Goal: Information Seeking & Learning: Learn about a topic

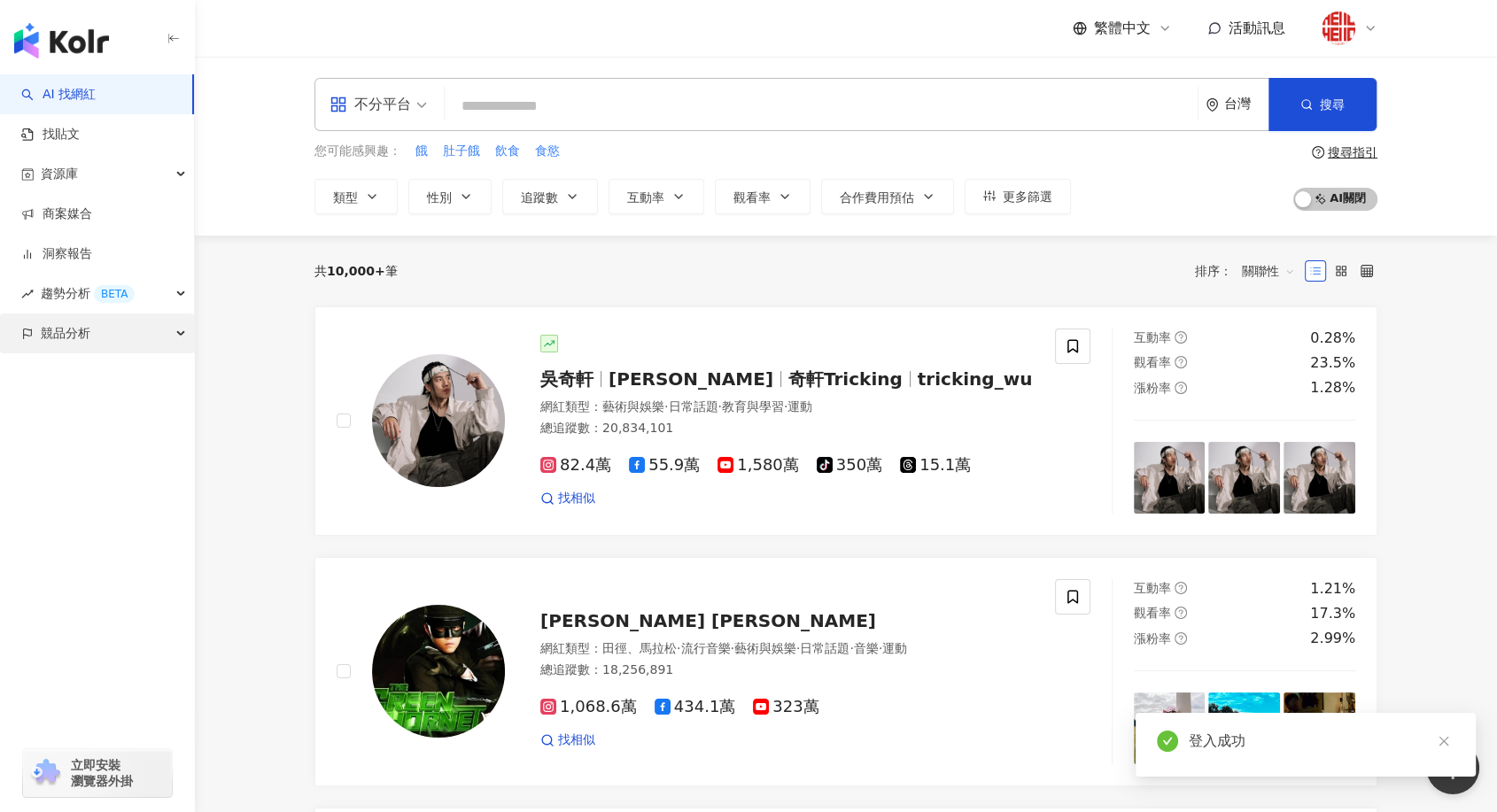
click at [97, 346] on div "競品分析" at bounding box center [96, 333] width 194 height 40
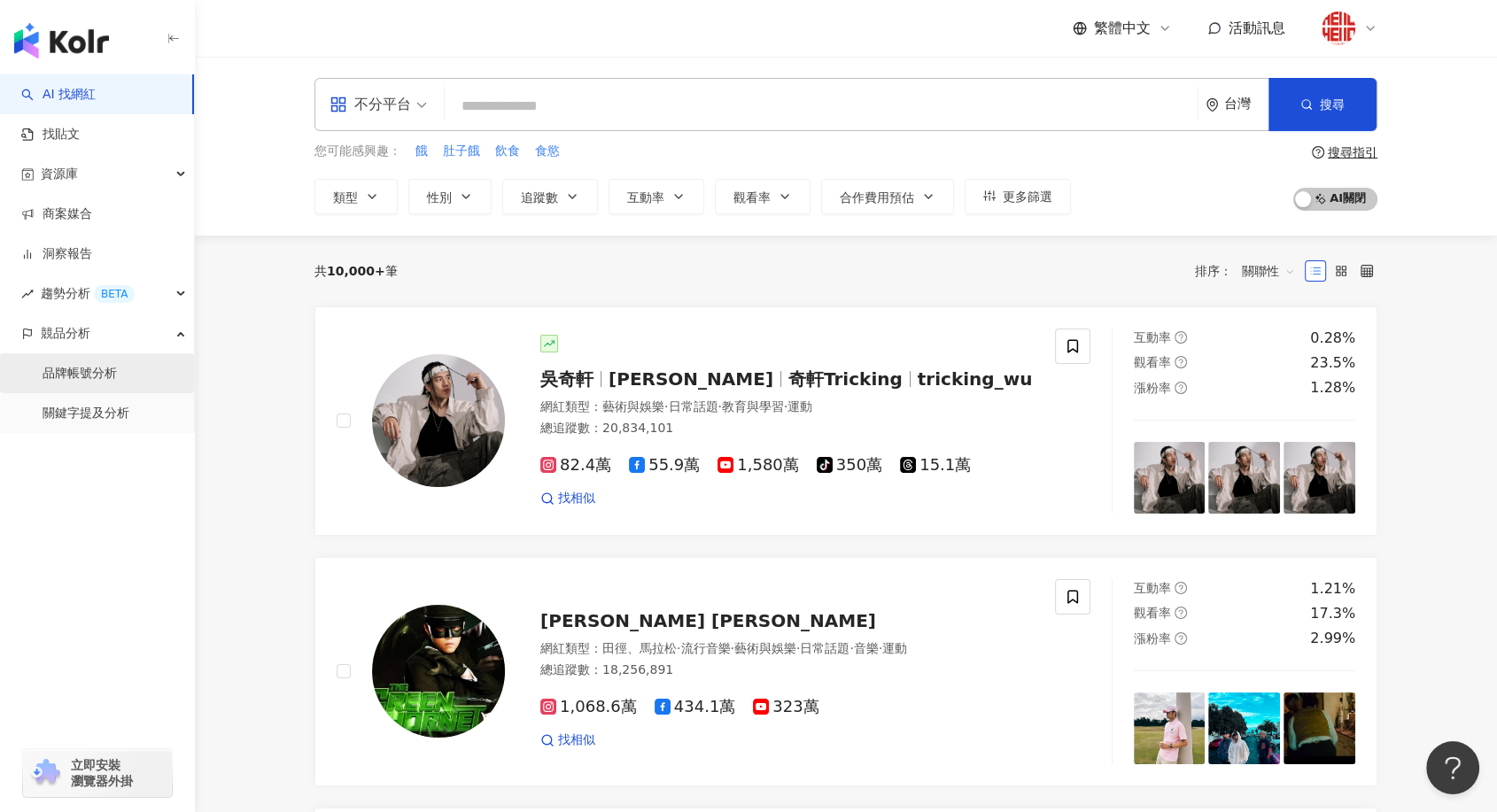
click at [95, 371] on link "品牌帳號分析" at bounding box center [80, 373] width 74 height 18
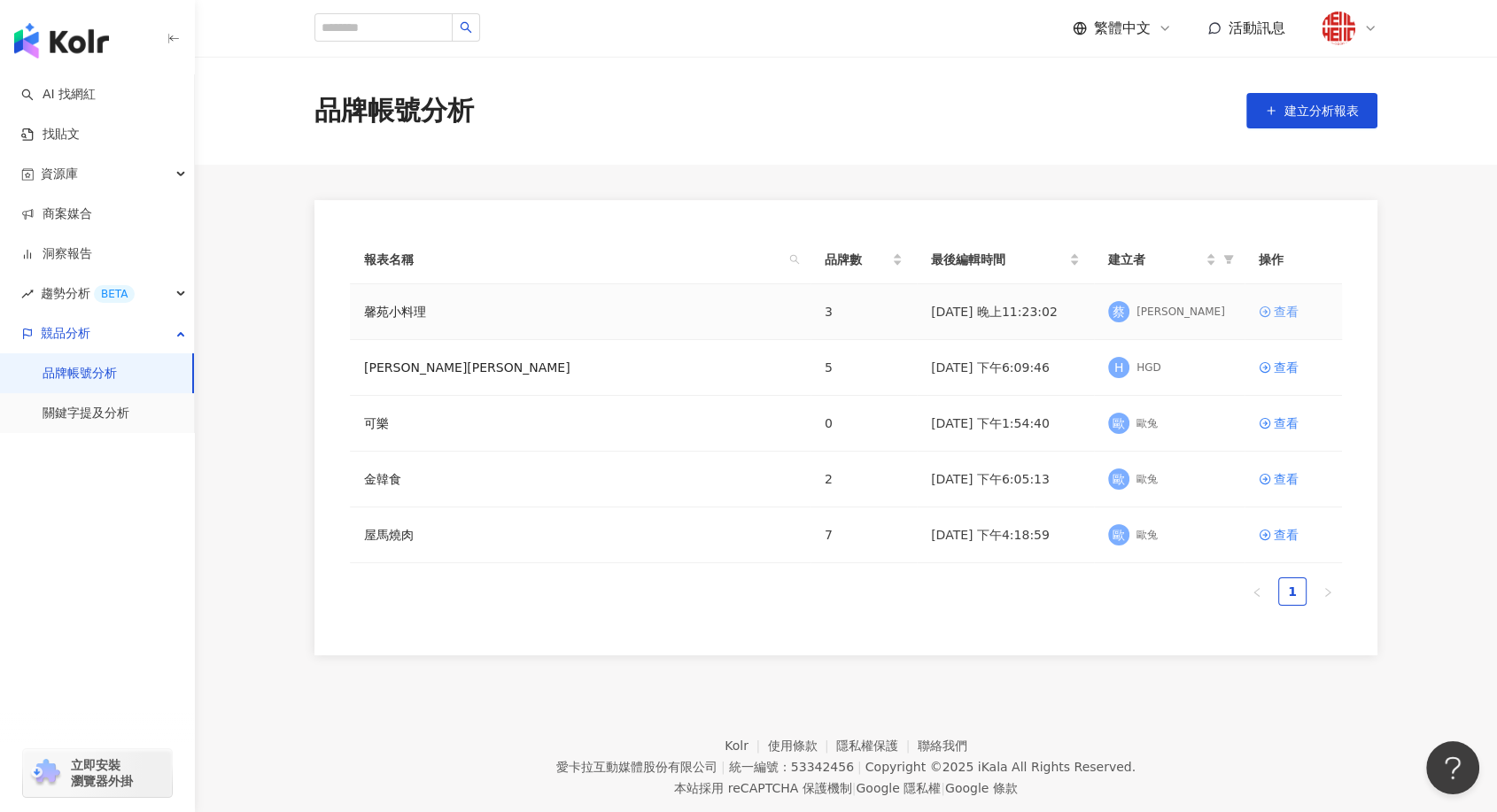
click at [1287, 306] on div "查看" at bounding box center [1285, 311] width 24 height 19
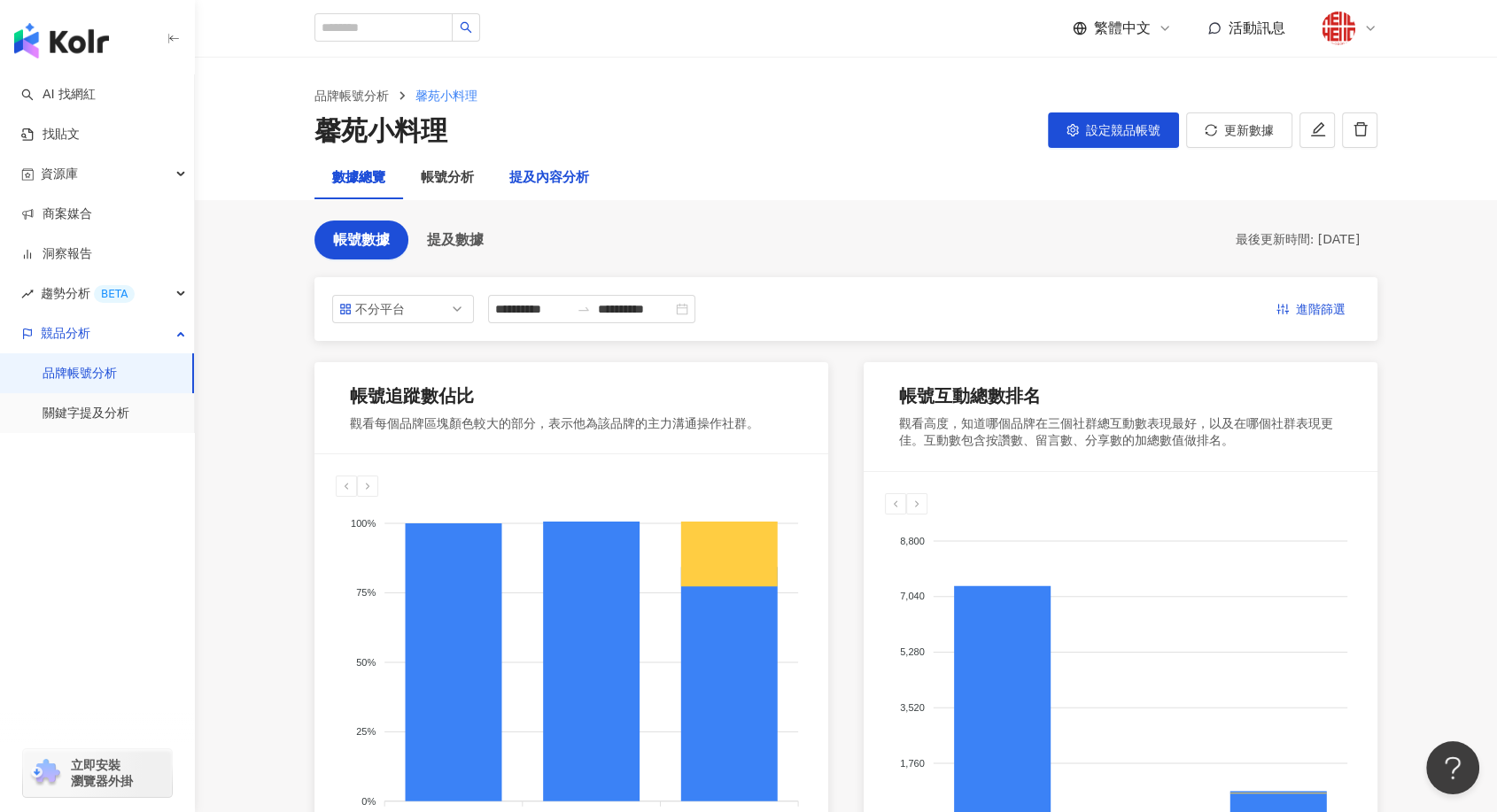
click at [547, 168] on div "提及內容分析" at bounding box center [550, 178] width 80 height 21
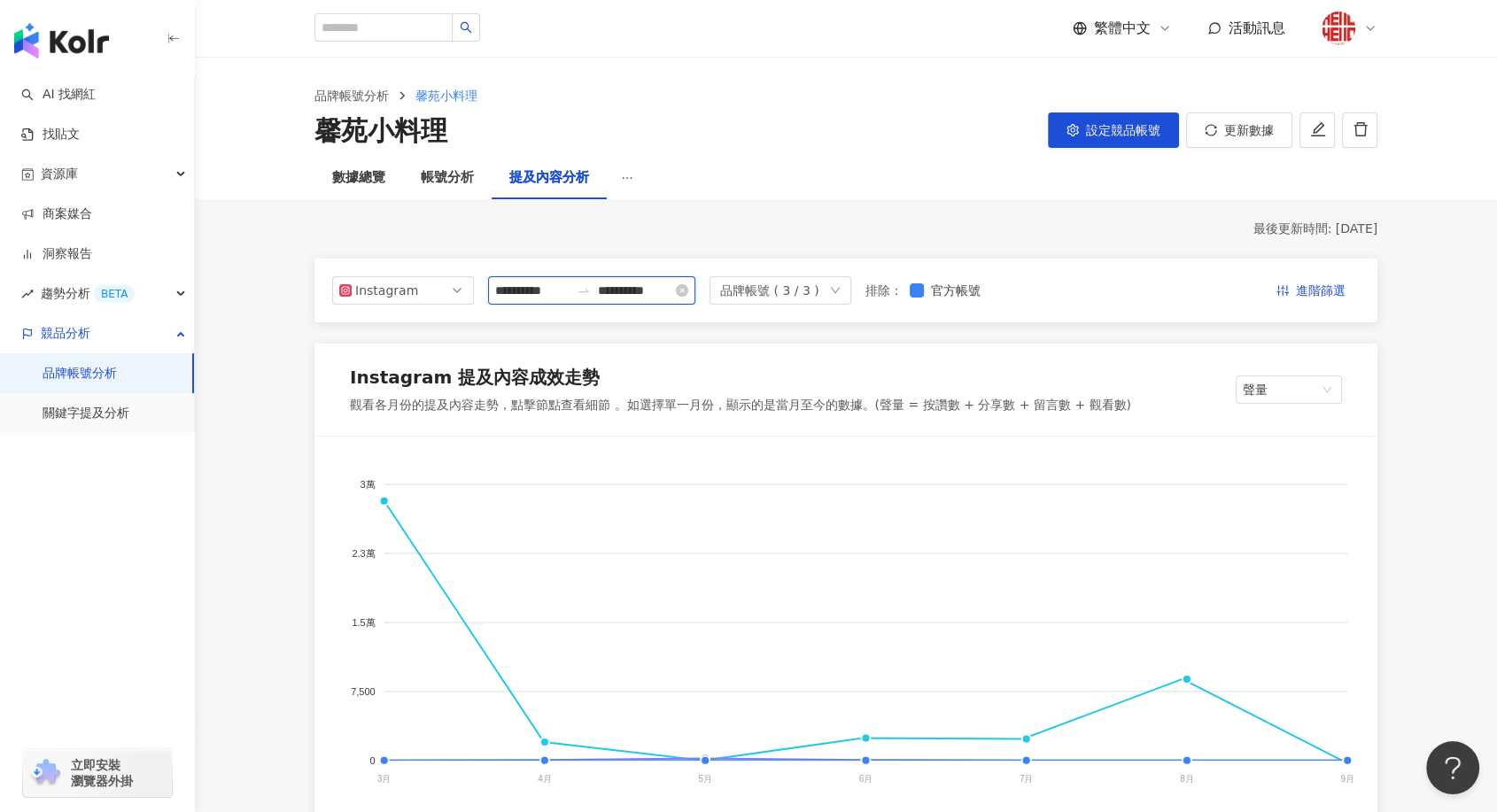
click at [544, 296] on input "**********" at bounding box center [532, 291] width 74 height 19
click at [531, 292] on input "**********" at bounding box center [532, 291] width 74 height 19
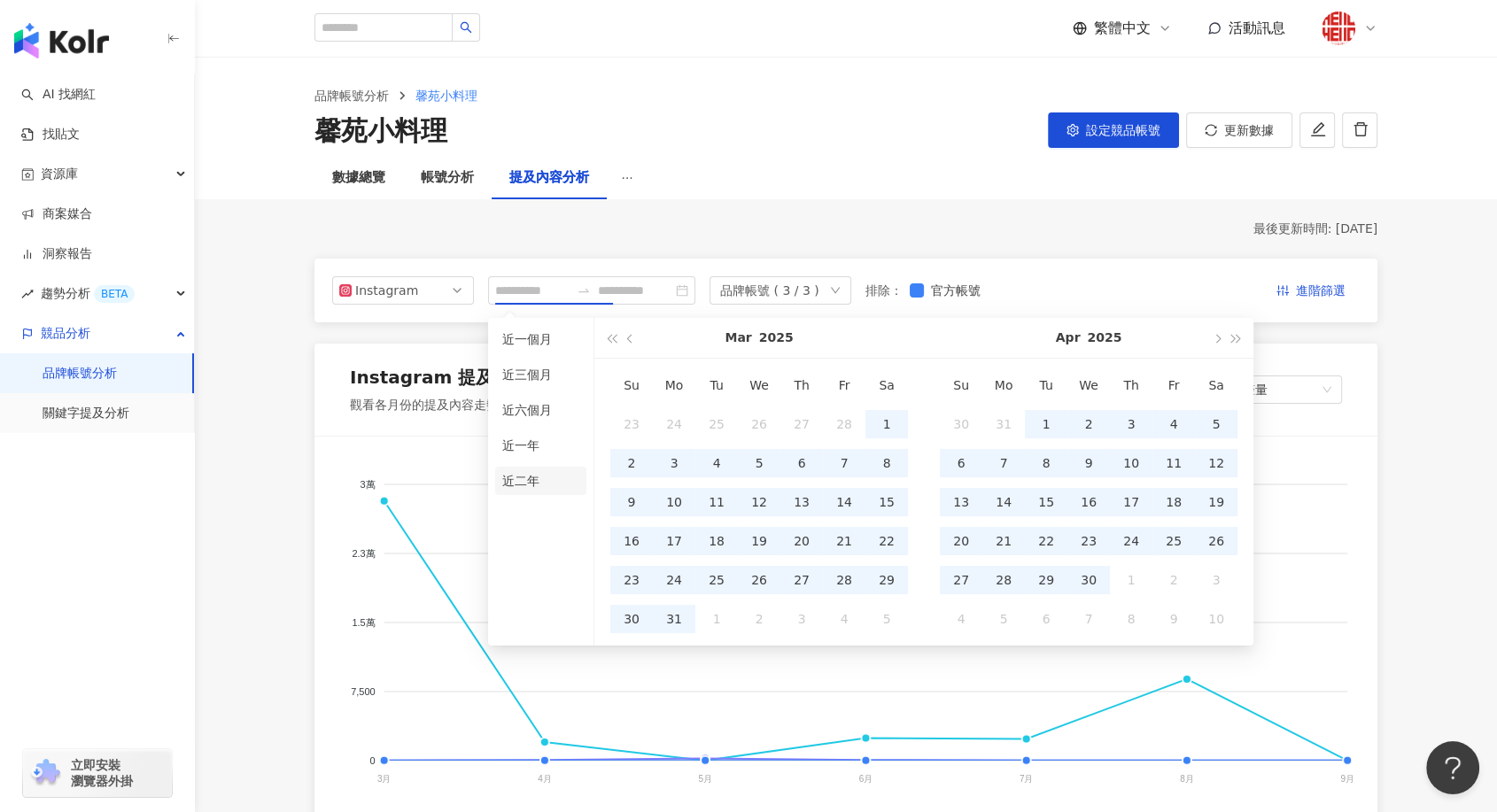
click at [542, 479] on li "近二年" at bounding box center [541, 480] width 91 height 28
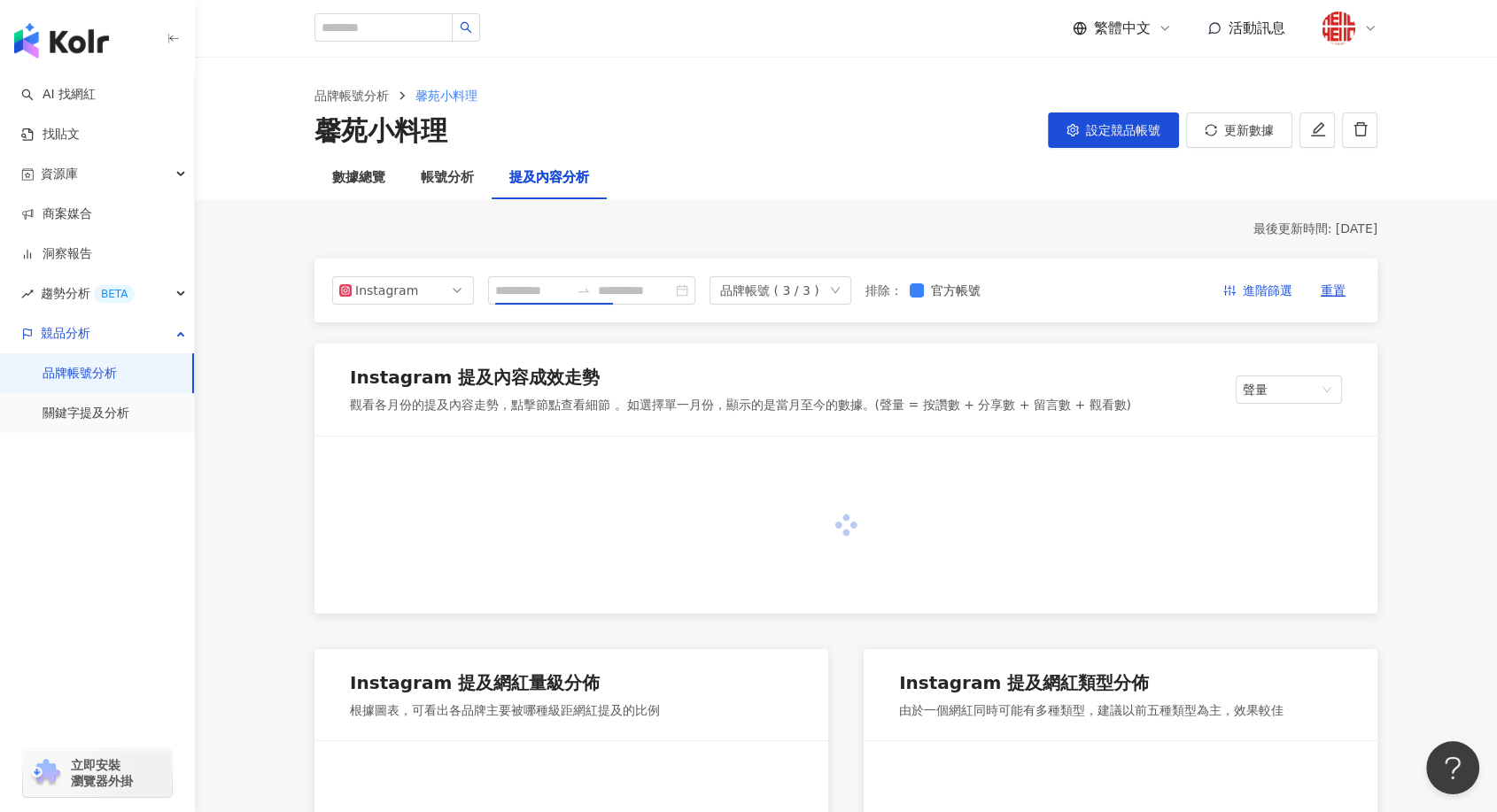
click at [538, 442] on ul "近一個月 近三個月 近六個月 近一年 近二年" at bounding box center [541, 447] width 106 height 263
click at [540, 282] on input "**********" at bounding box center [532, 291] width 74 height 19
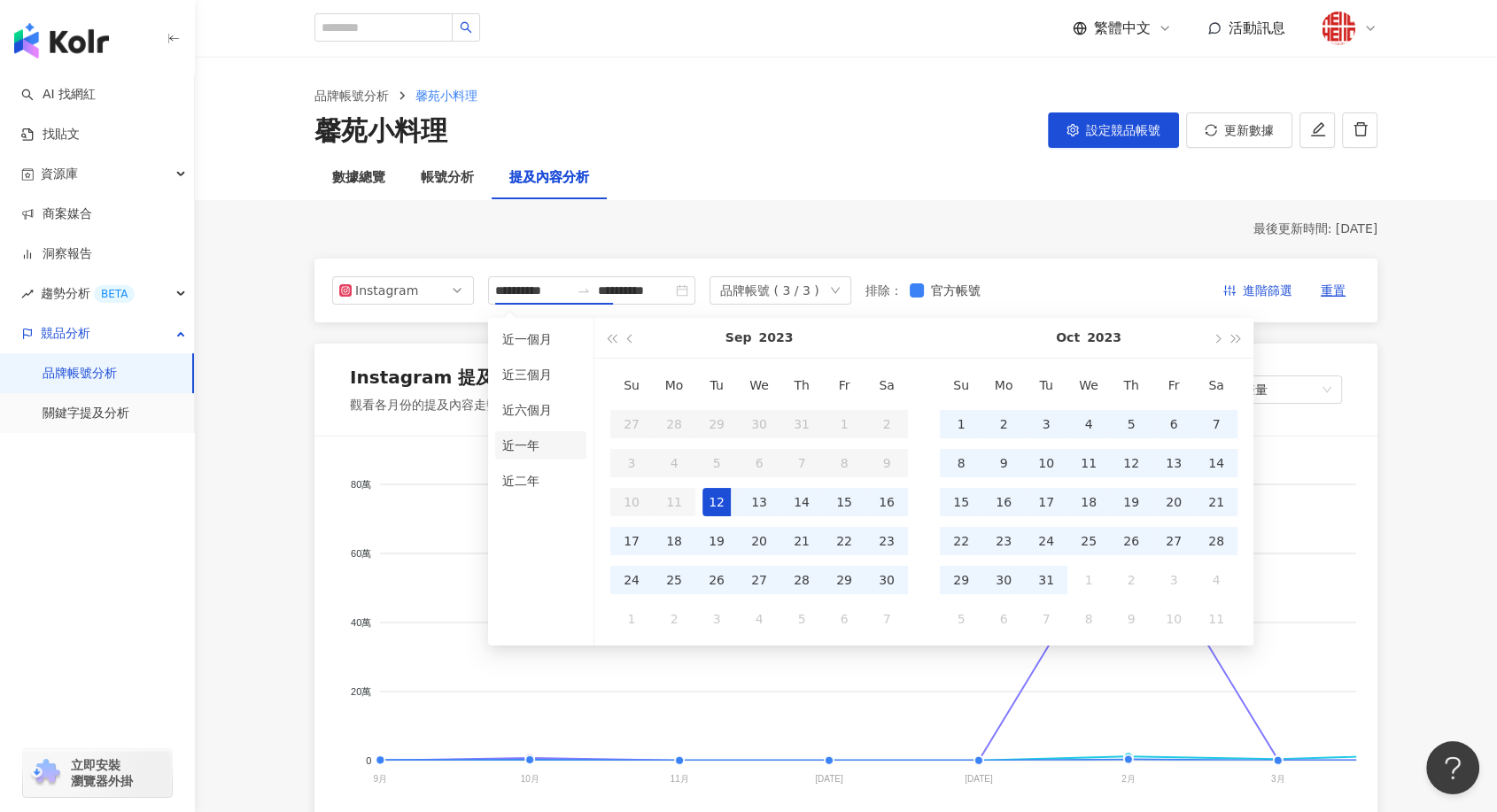
click at [542, 445] on li "近一年" at bounding box center [541, 444] width 91 height 28
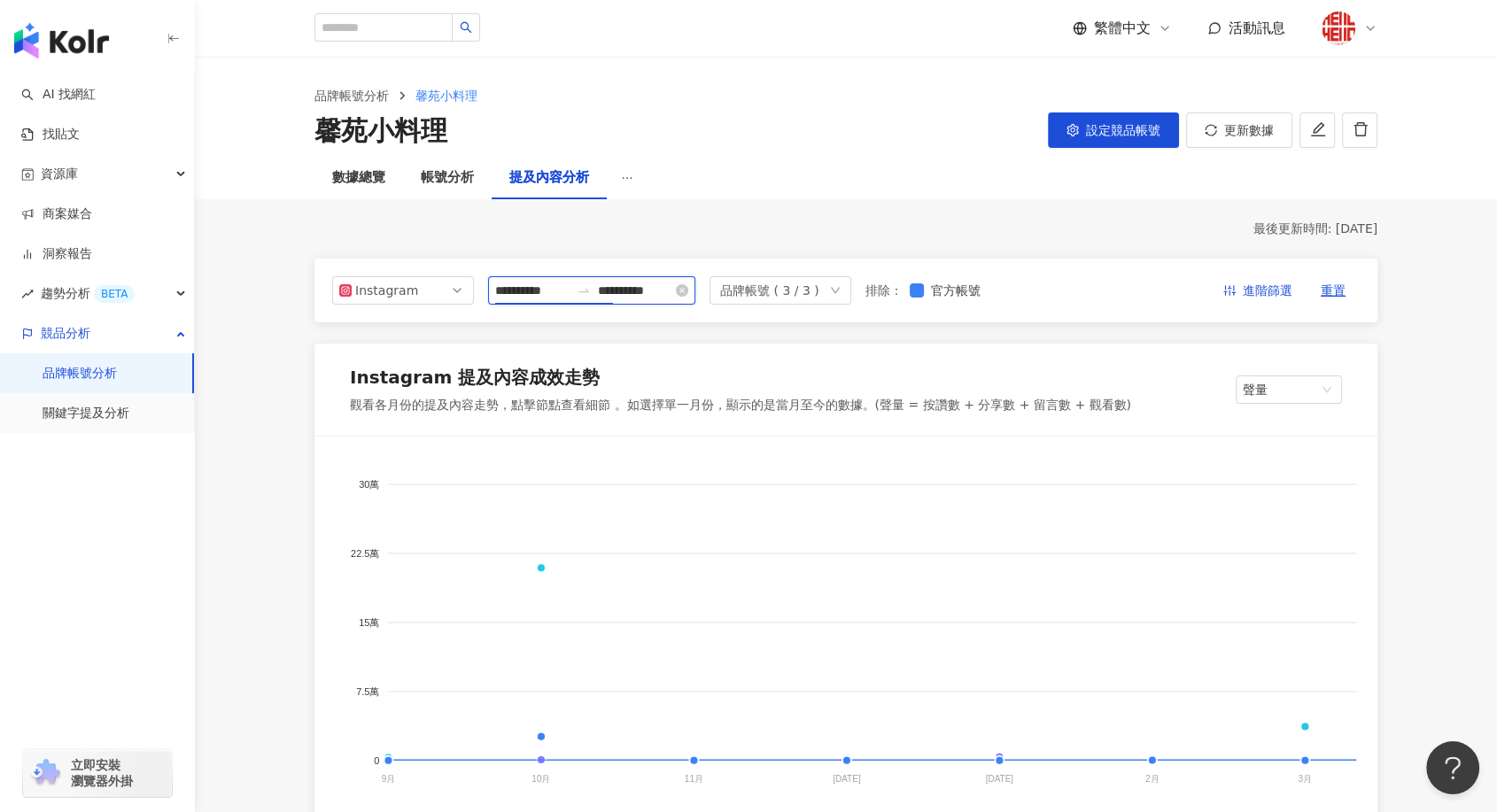
click at [528, 292] on input "**********" at bounding box center [532, 291] width 74 height 19
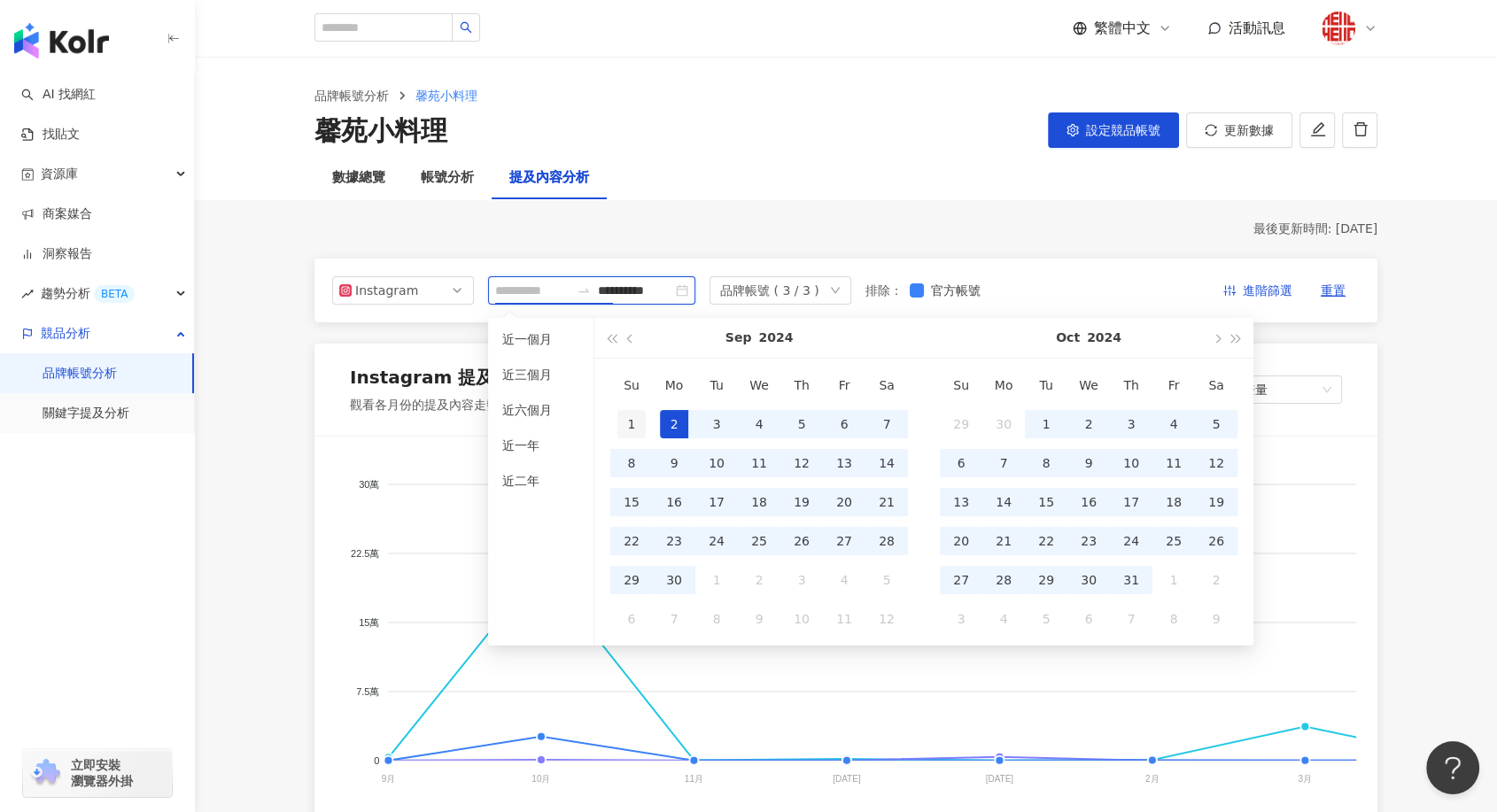
type input "**********"
click at [633, 419] on div "1" at bounding box center [631, 424] width 28 height 28
click at [672, 287] on input "**********" at bounding box center [635, 291] width 74 height 19
click at [1236, 341] on span "button" at bounding box center [1236, 337] width 9 height 9
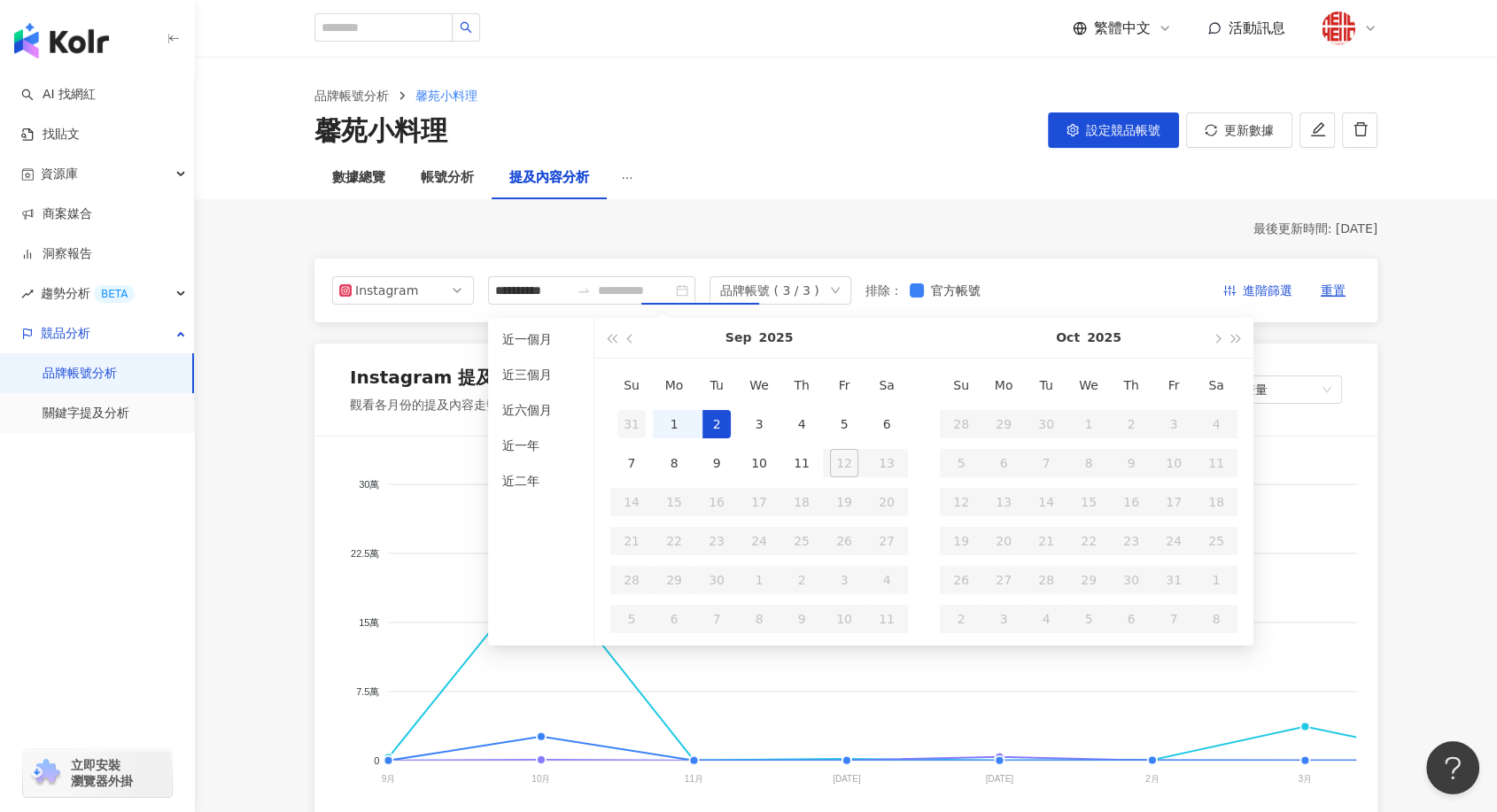
type input "**********"
click at [627, 420] on div "31" at bounding box center [631, 424] width 28 height 28
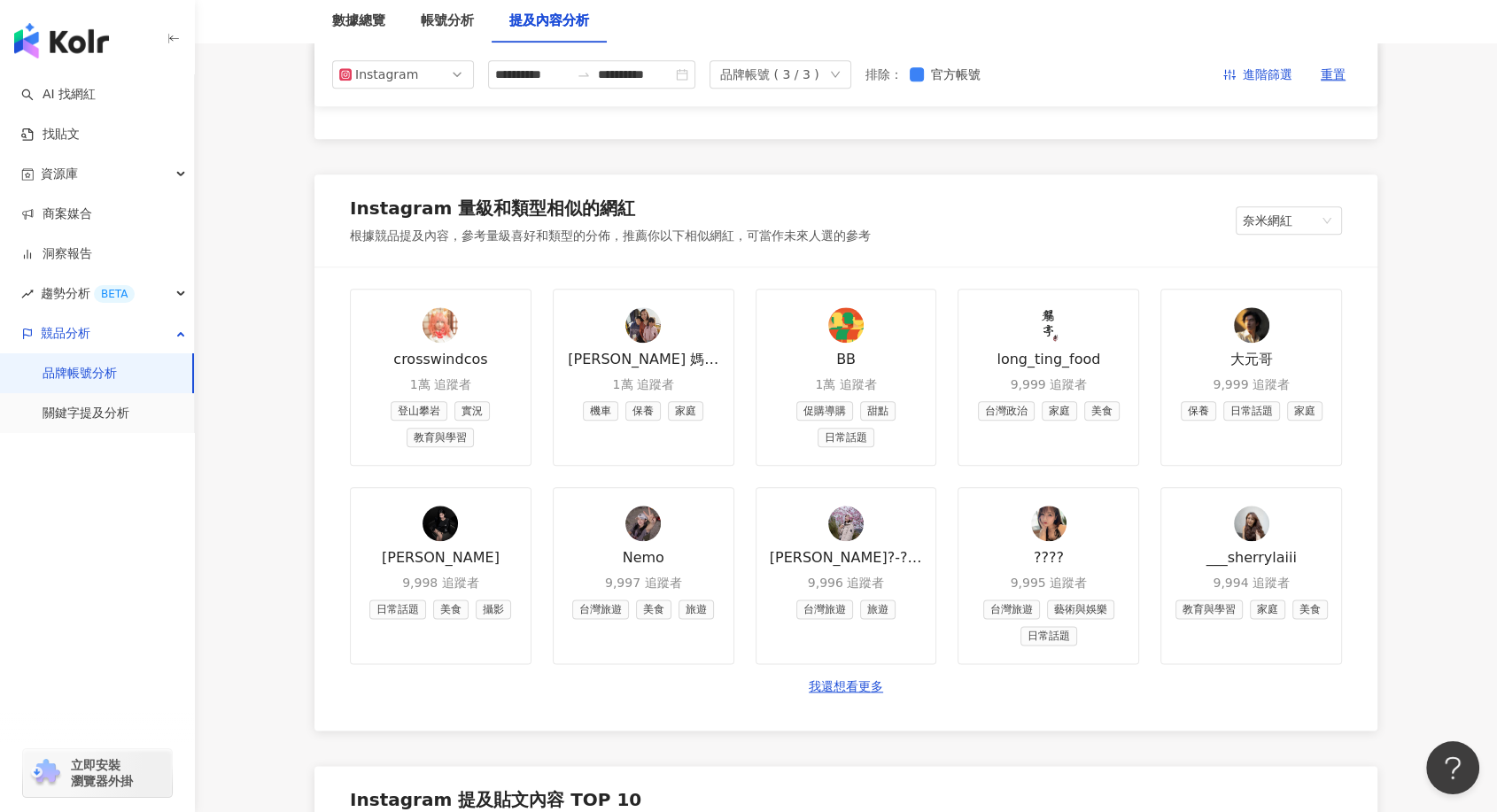
scroll to position [1377, 0]
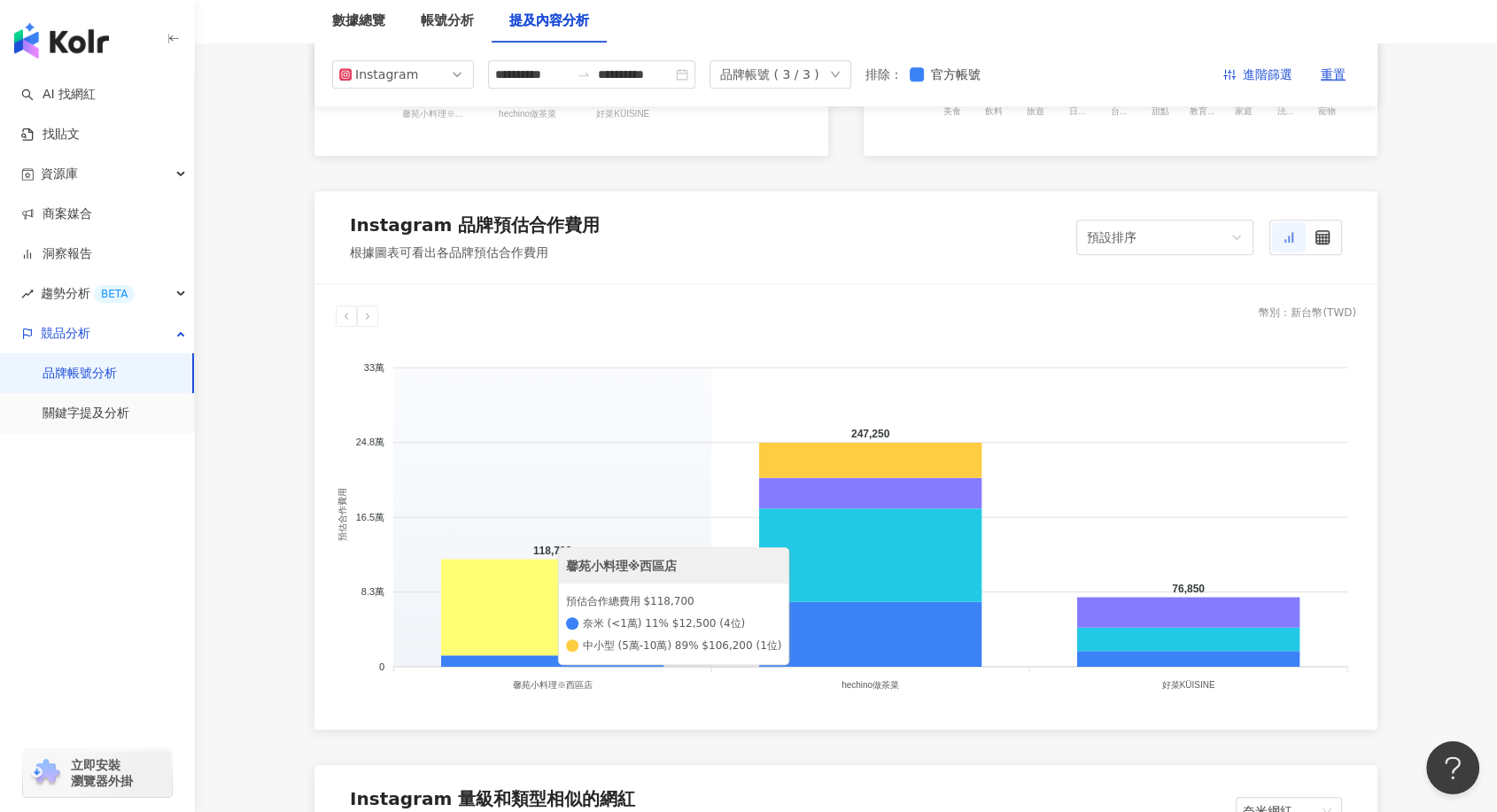
click at [548, 578] on icon at bounding box center [552, 607] width 223 height 96
click at [548, 573] on icon at bounding box center [552, 607] width 223 height 96
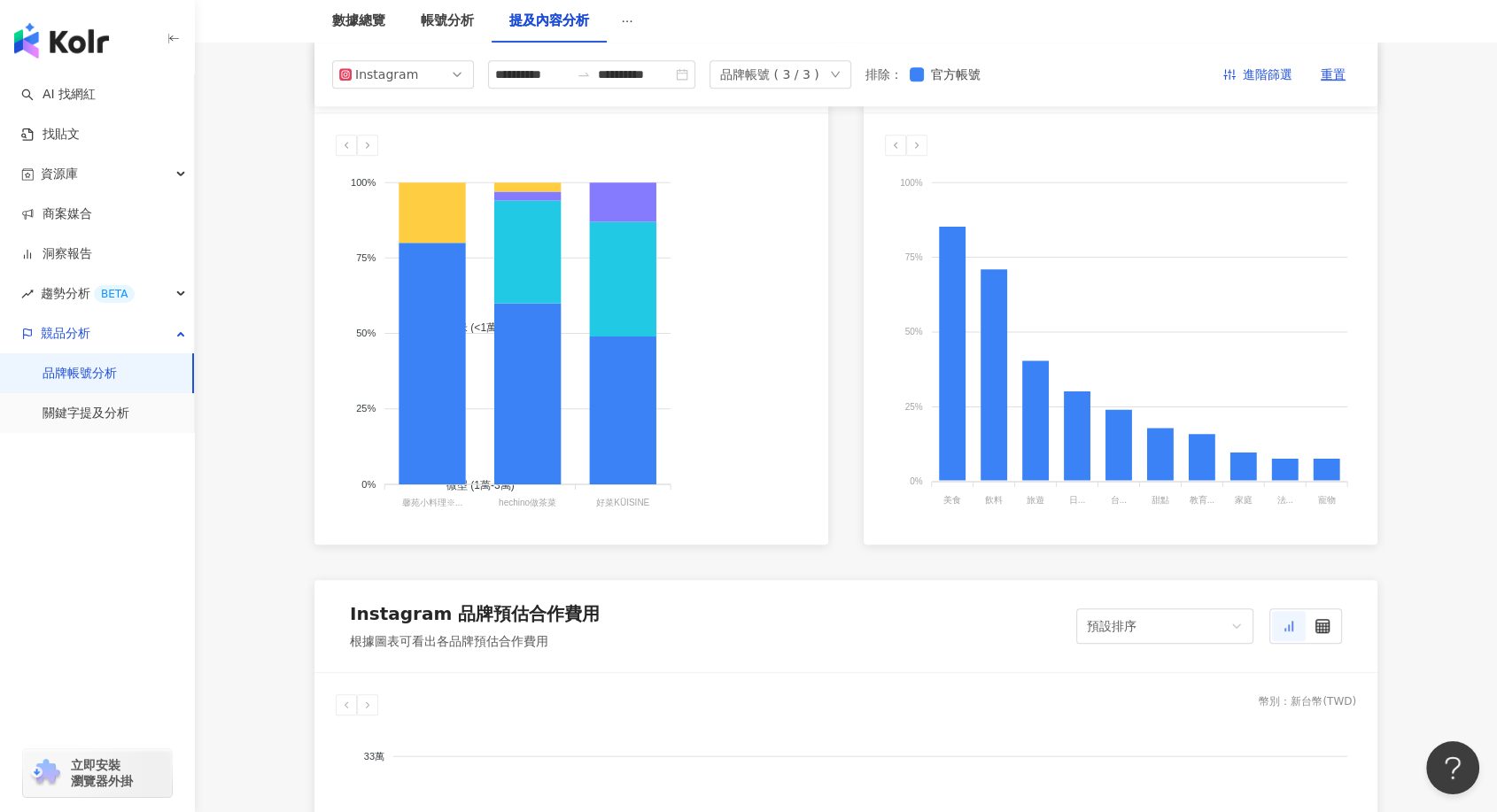
scroll to position [787, 0]
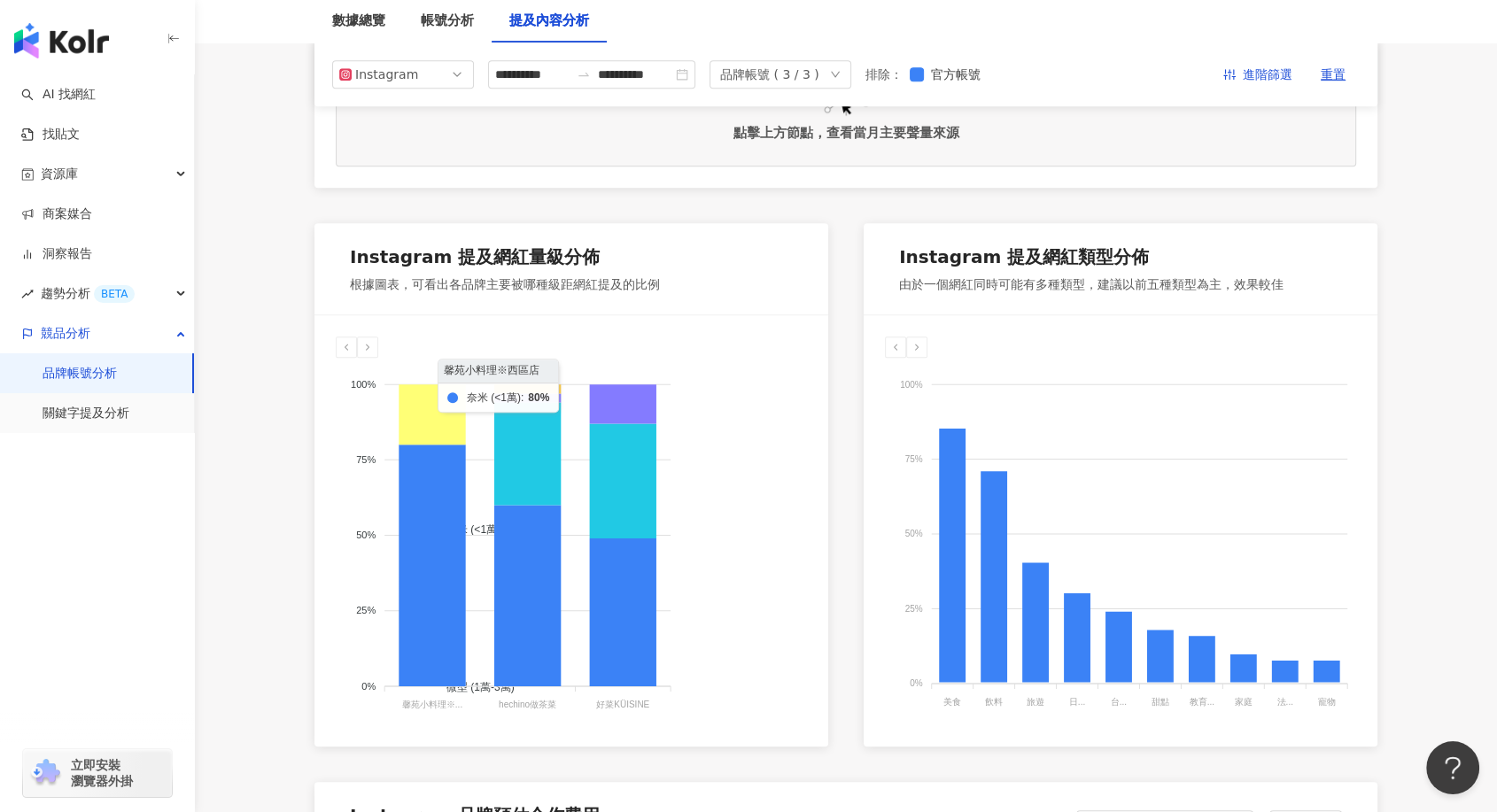
click at [419, 422] on icon at bounding box center [432, 414] width 66 height 60
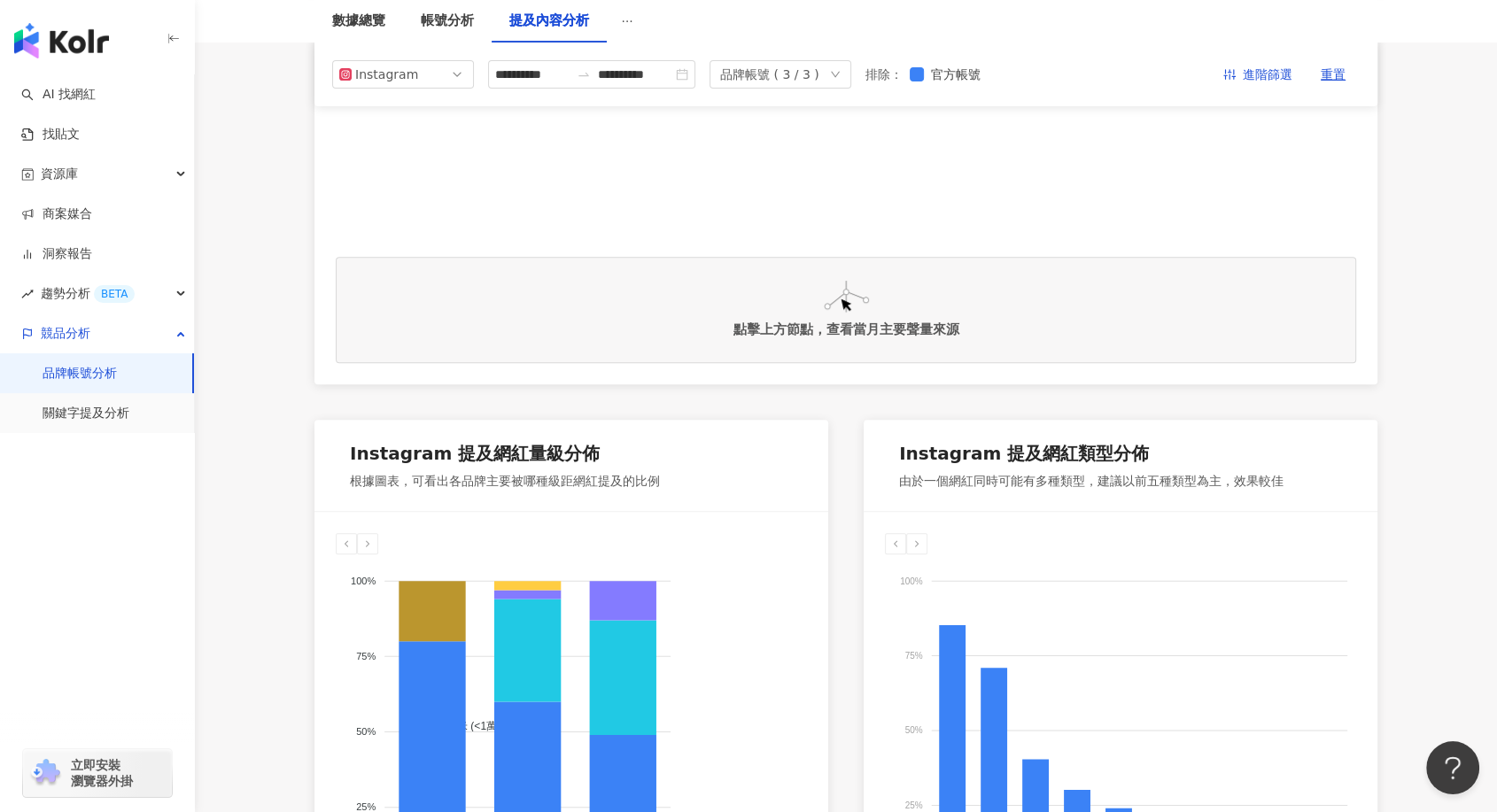
click at [863, 301] on img at bounding box center [846, 297] width 45 height 32
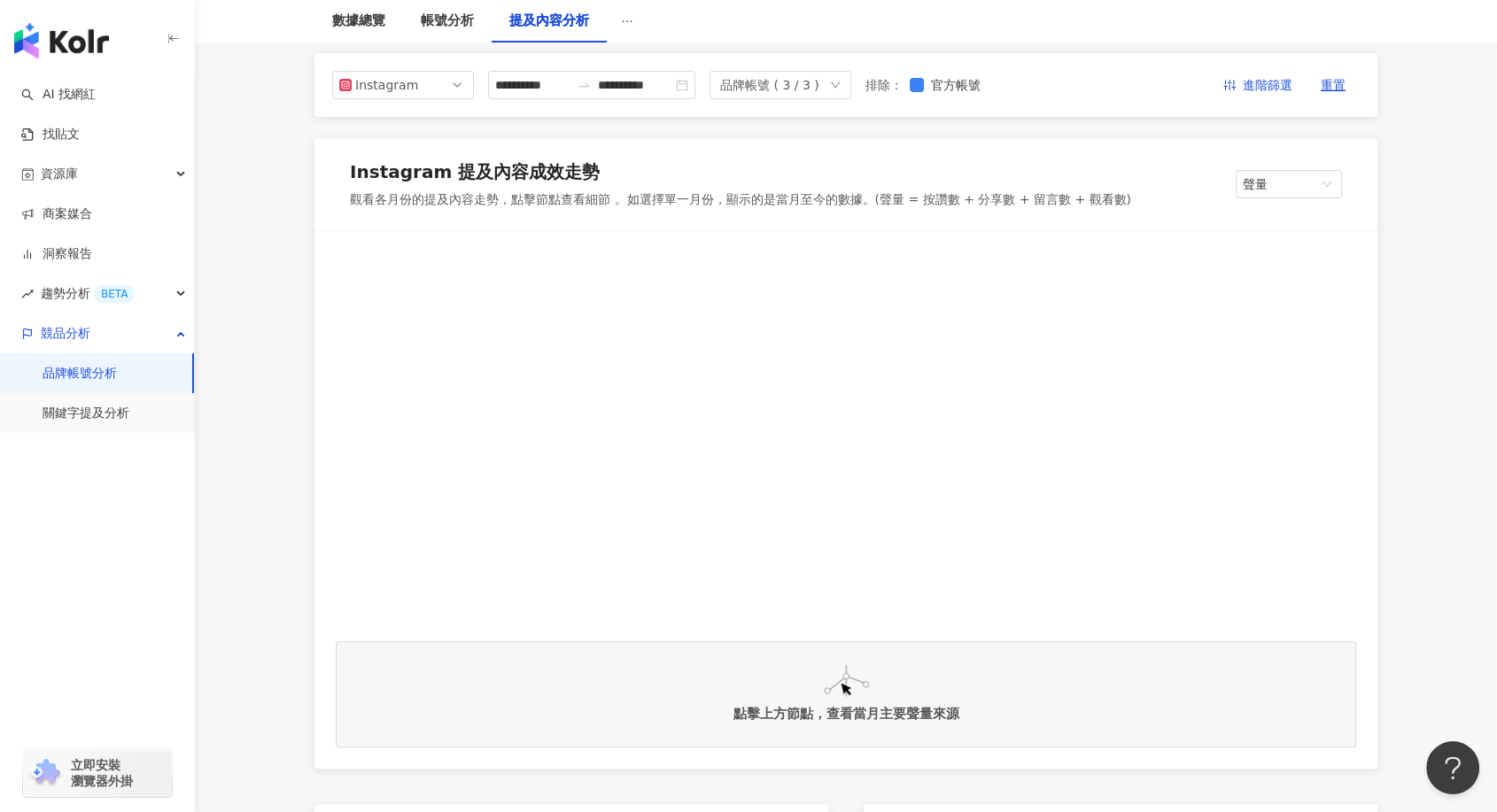
scroll to position [98, 0]
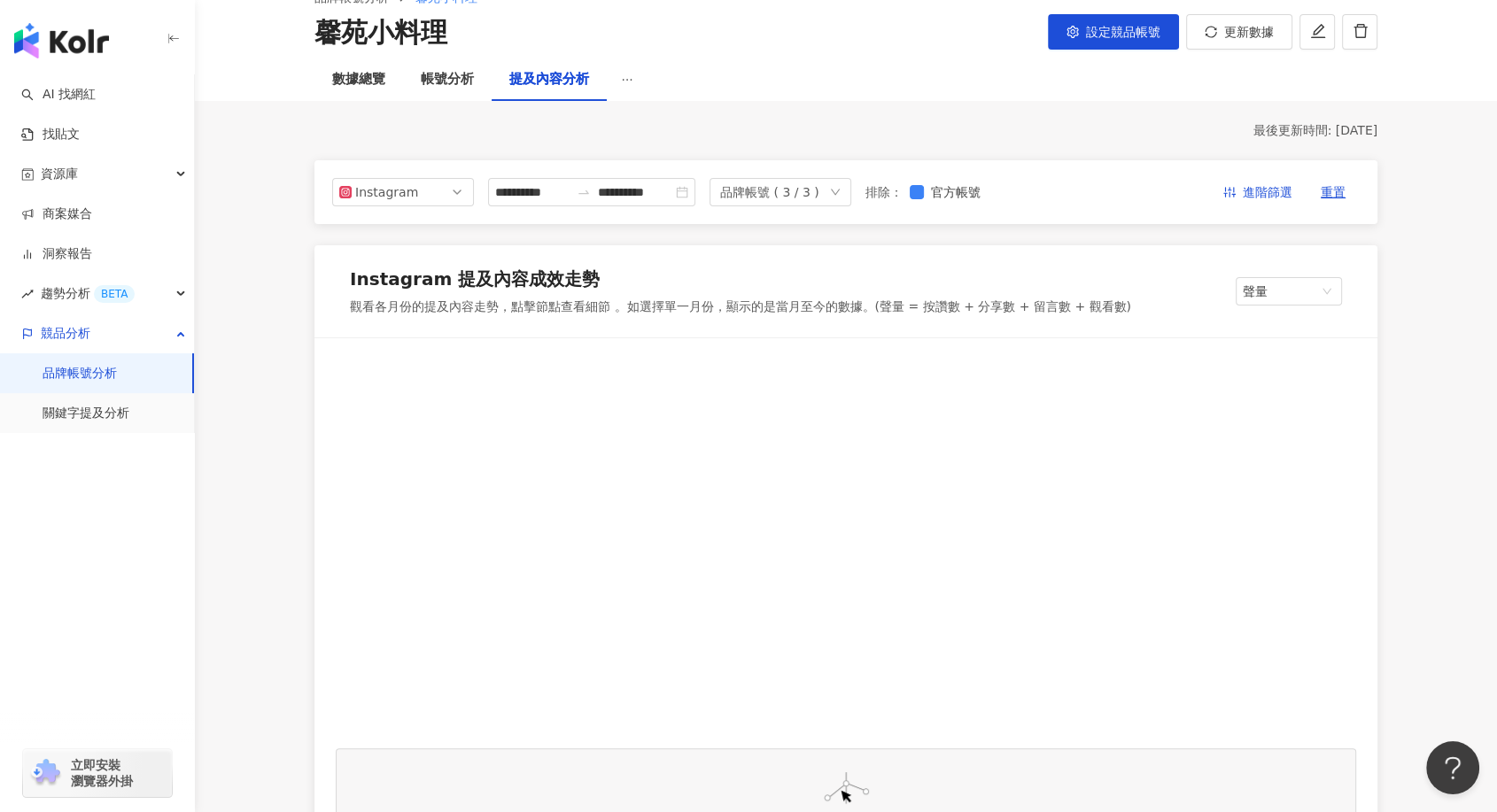
click at [701, 362] on div at bounding box center [845, 544] width 1020 height 368
click at [1301, 285] on span "聲量" at bounding box center [1289, 291] width 92 height 26
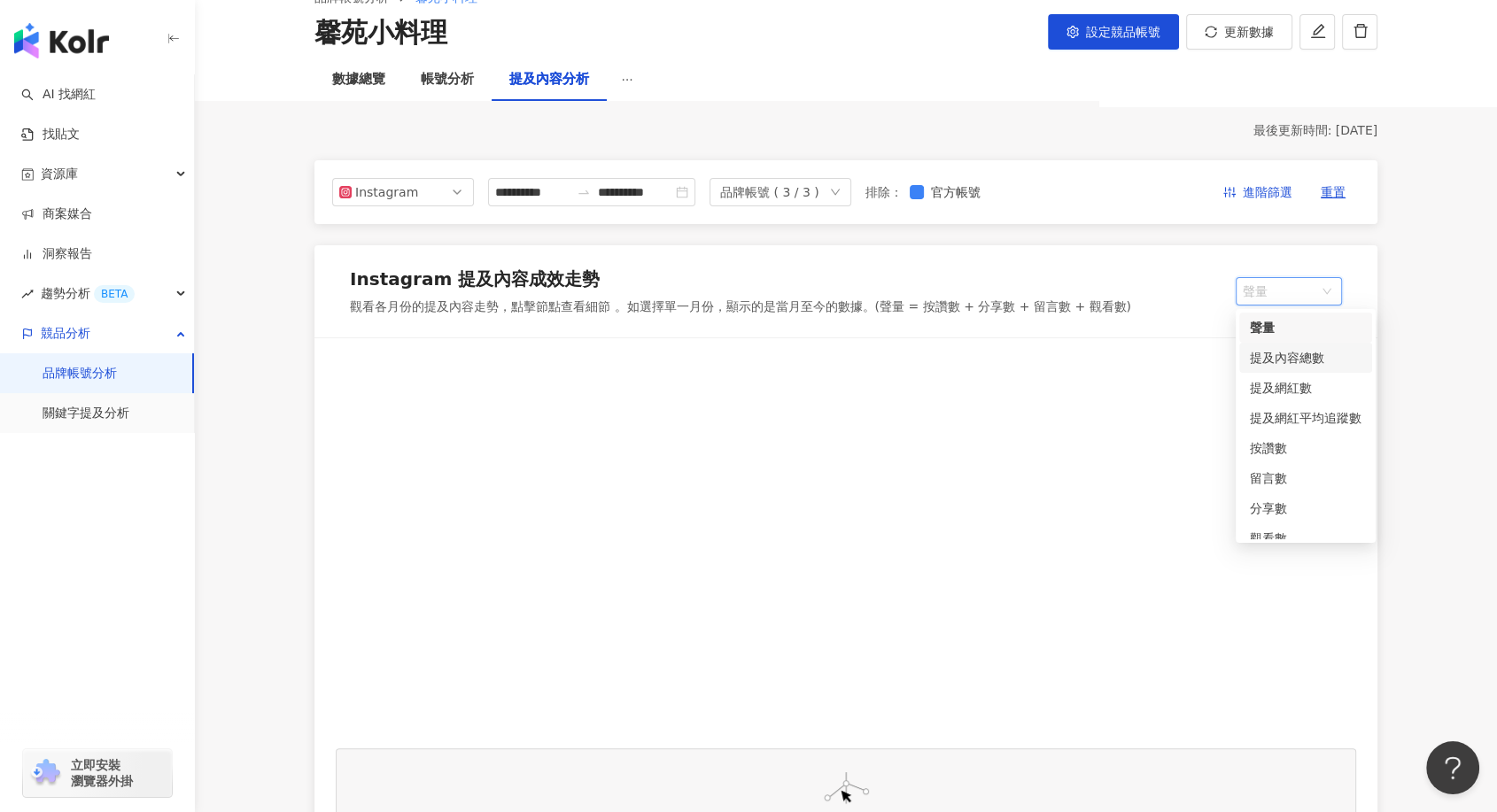
click at [1283, 352] on div "提及內容總數" at bounding box center [1305, 358] width 112 height 19
click at [1287, 294] on span "提及內容總數" at bounding box center [1289, 291] width 93 height 26
click at [1280, 395] on div "提及網紅數" at bounding box center [1304, 388] width 112 height 19
click at [1294, 282] on span "提及網紅數" at bounding box center [1289, 291] width 92 height 26
click at [1280, 413] on div "提及網紅平均追蹤數" at bounding box center [1305, 418] width 112 height 19
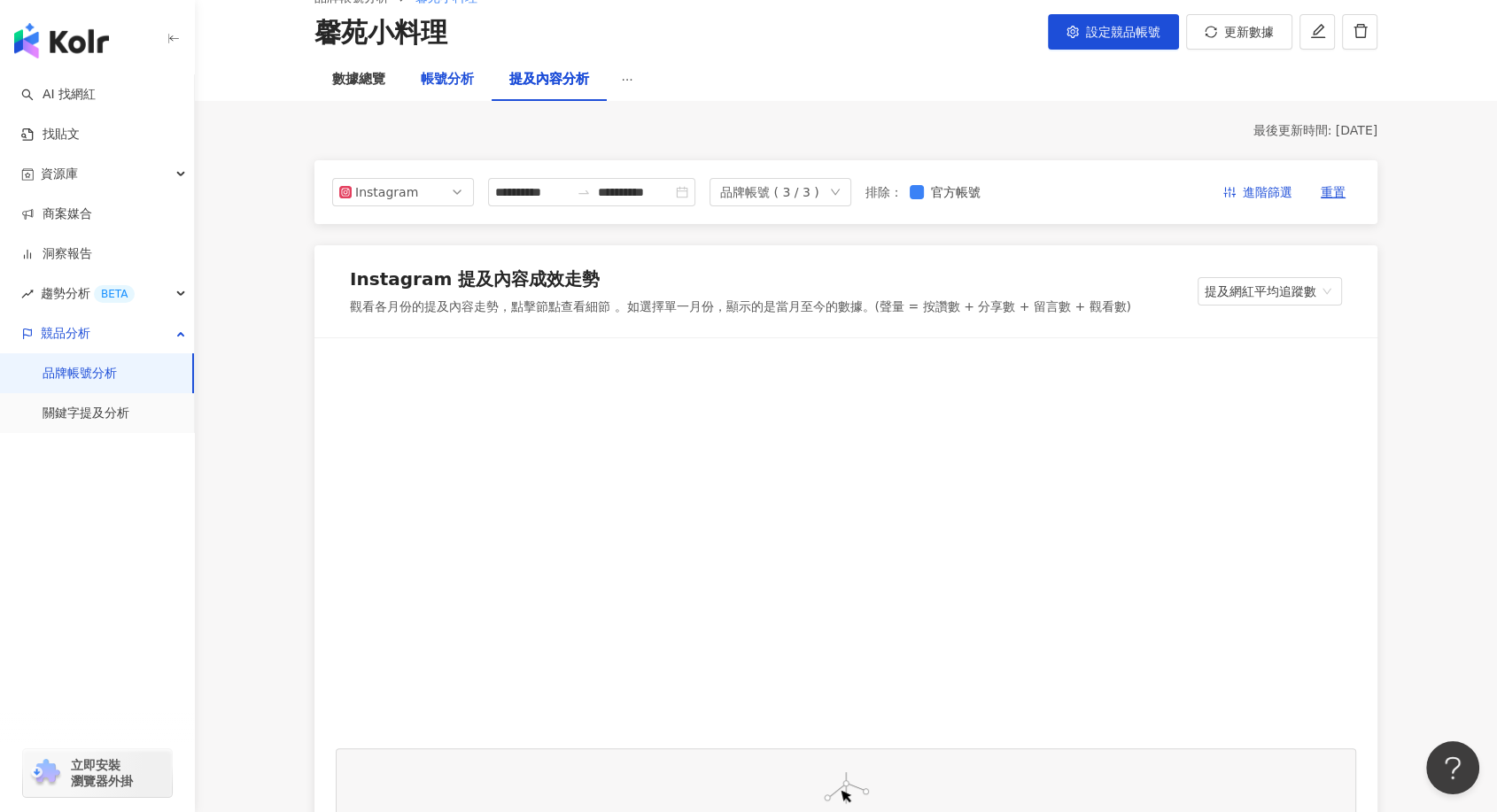
click at [435, 73] on div "帳號分析" at bounding box center [447, 80] width 53 height 21
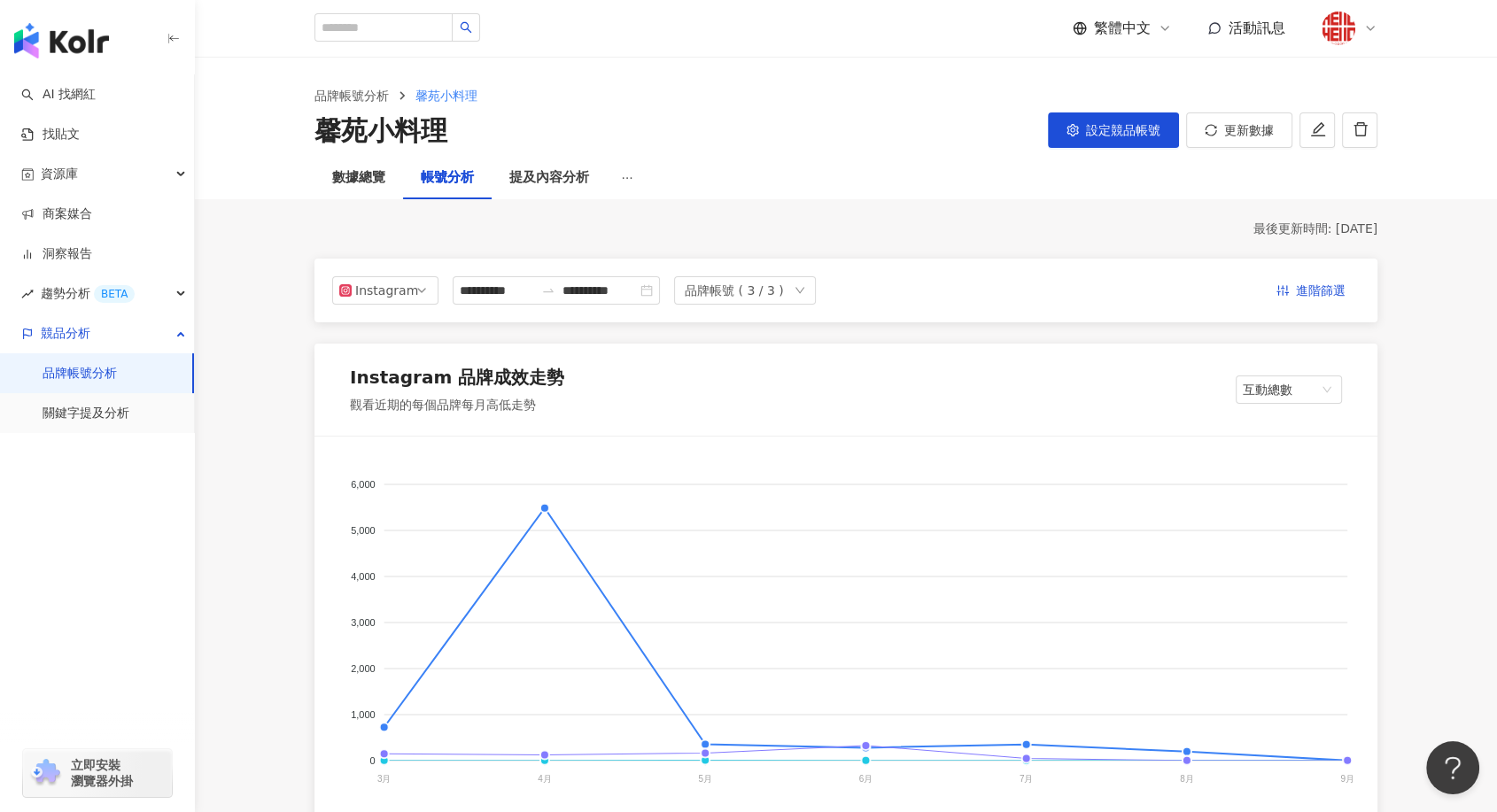
scroll to position [295, 0]
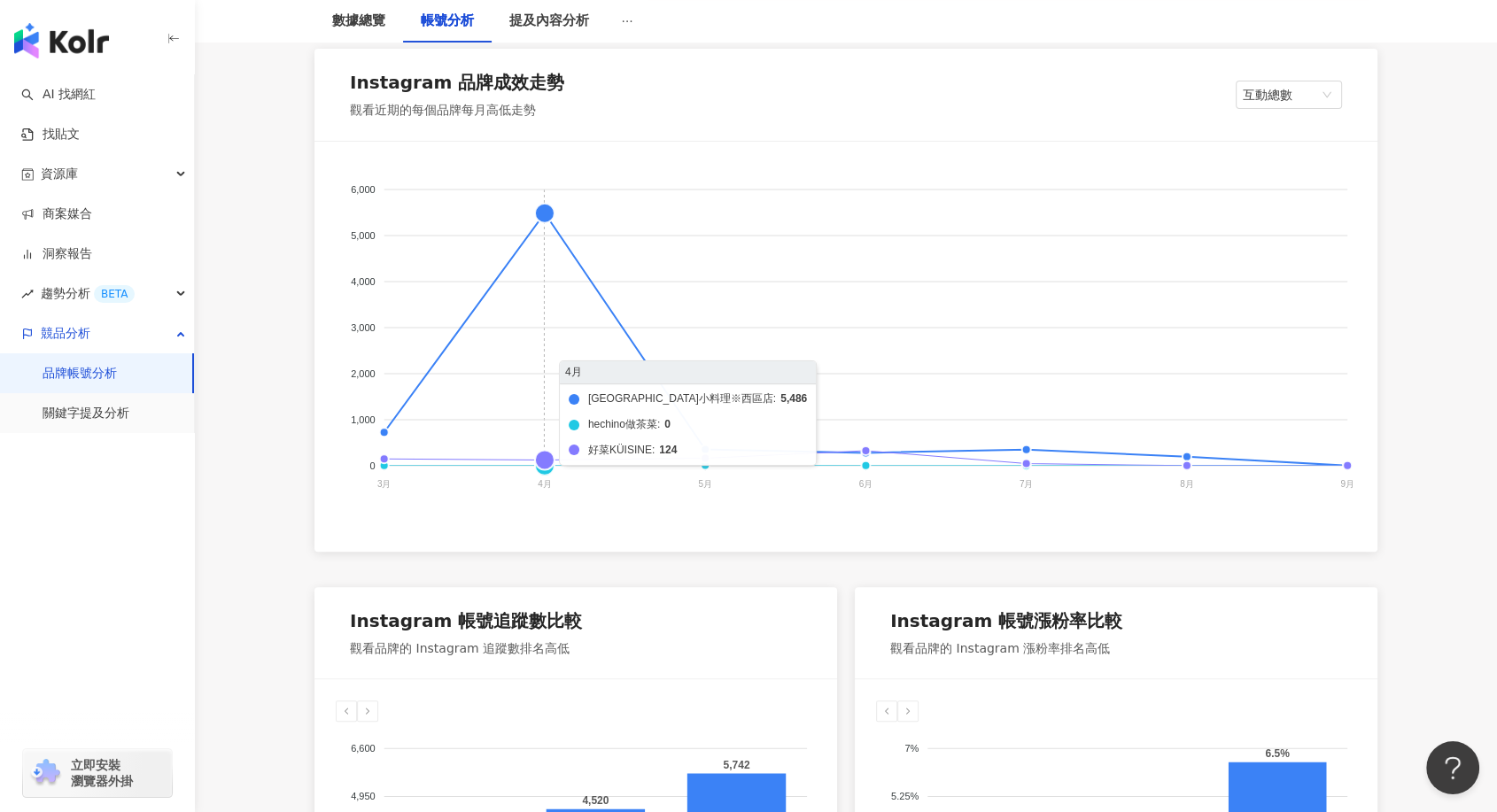
click at [550, 211] on foreignobject "馨苑小料理※西區店 hechino做茶菜 好菜KÜISINE" at bounding box center [845, 340] width 1020 height 354
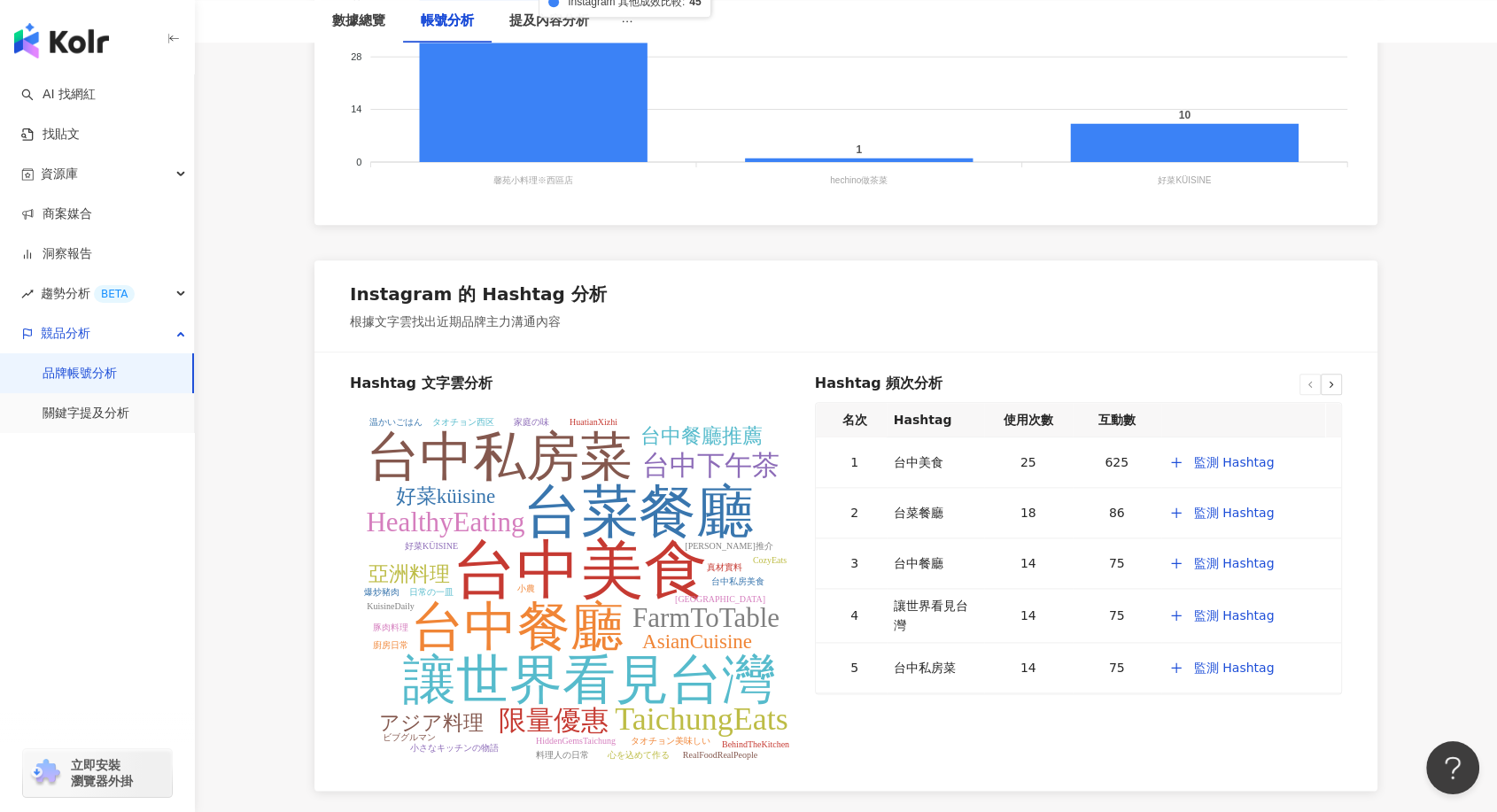
scroll to position [2151, 0]
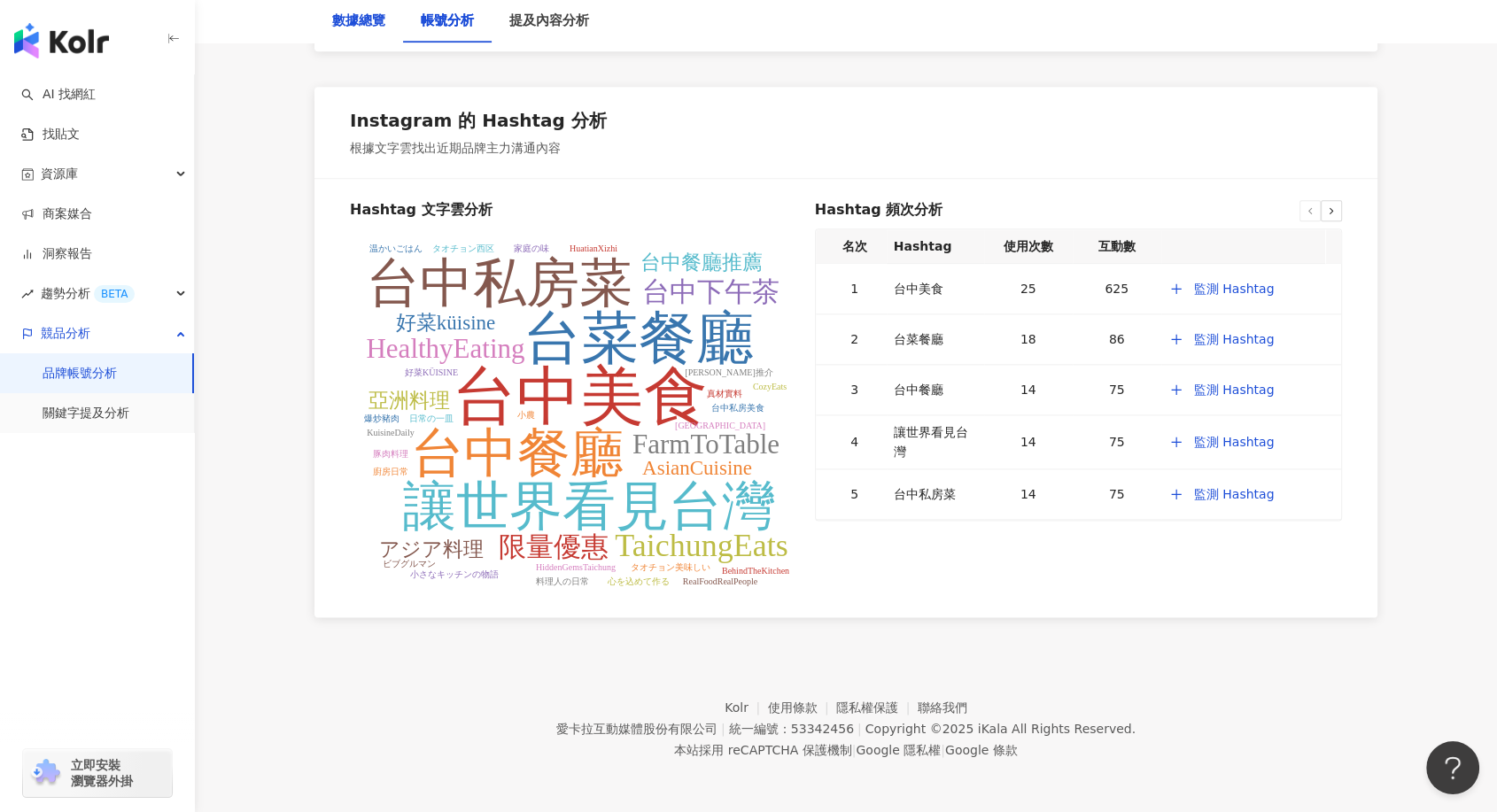
click at [373, 25] on div "數據總覽" at bounding box center [358, 21] width 53 height 21
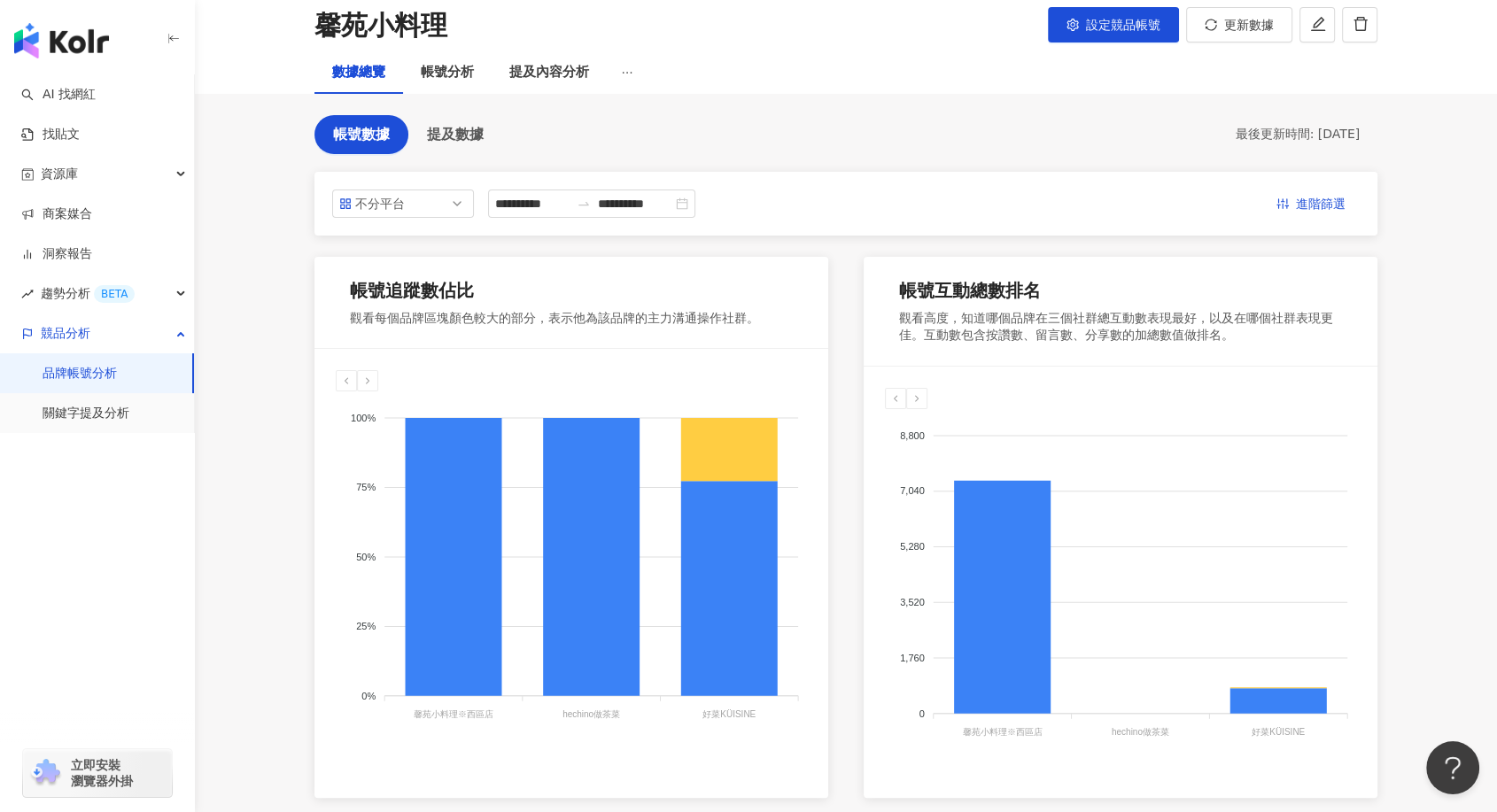
scroll to position [98, 0]
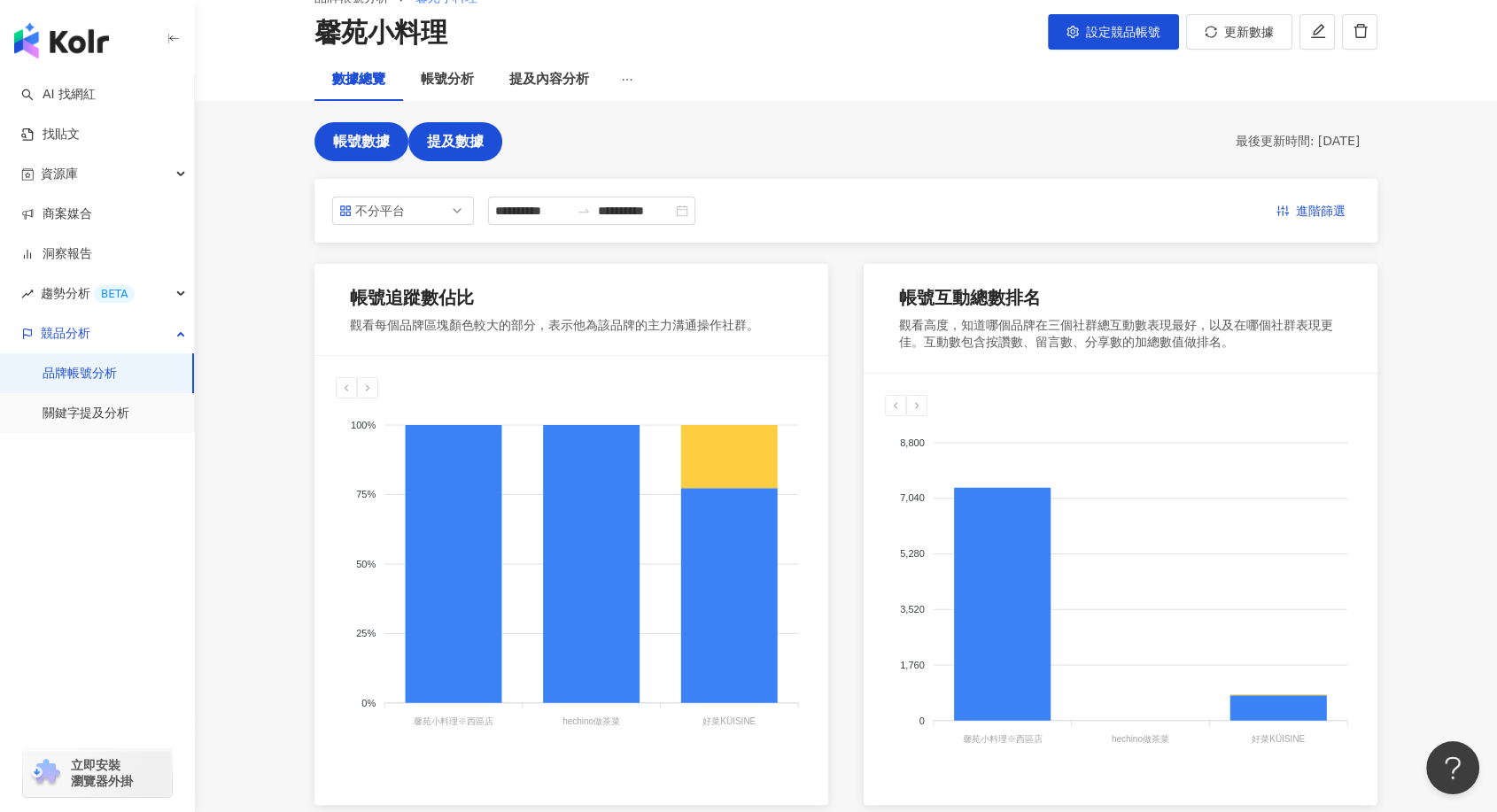
click at [465, 144] on span "提及數據" at bounding box center [455, 141] width 56 height 16
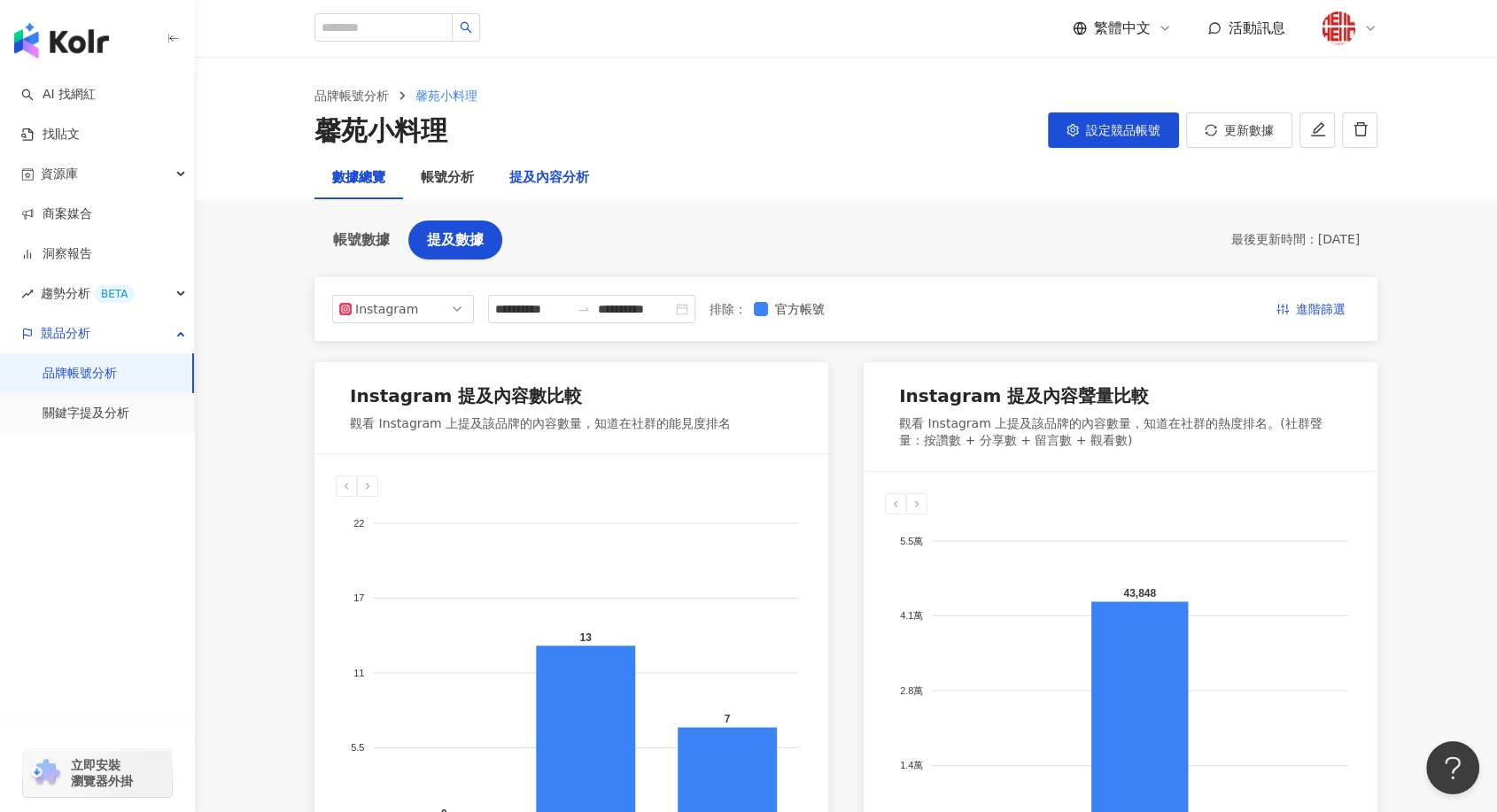
click at [552, 179] on div "提及內容分析" at bounding box center [550, 178] width 80 height 21
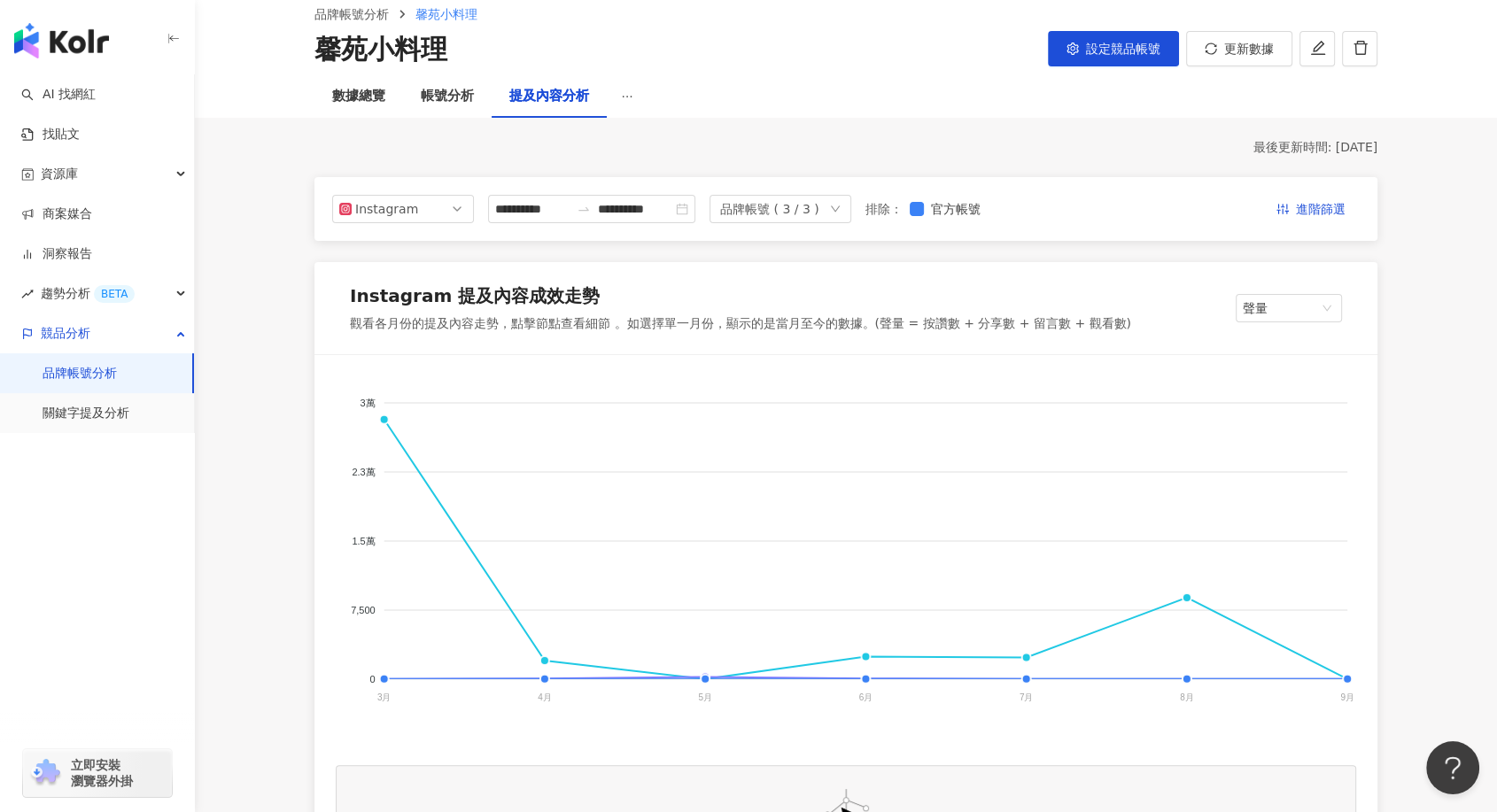
scroll to position [196, 0]
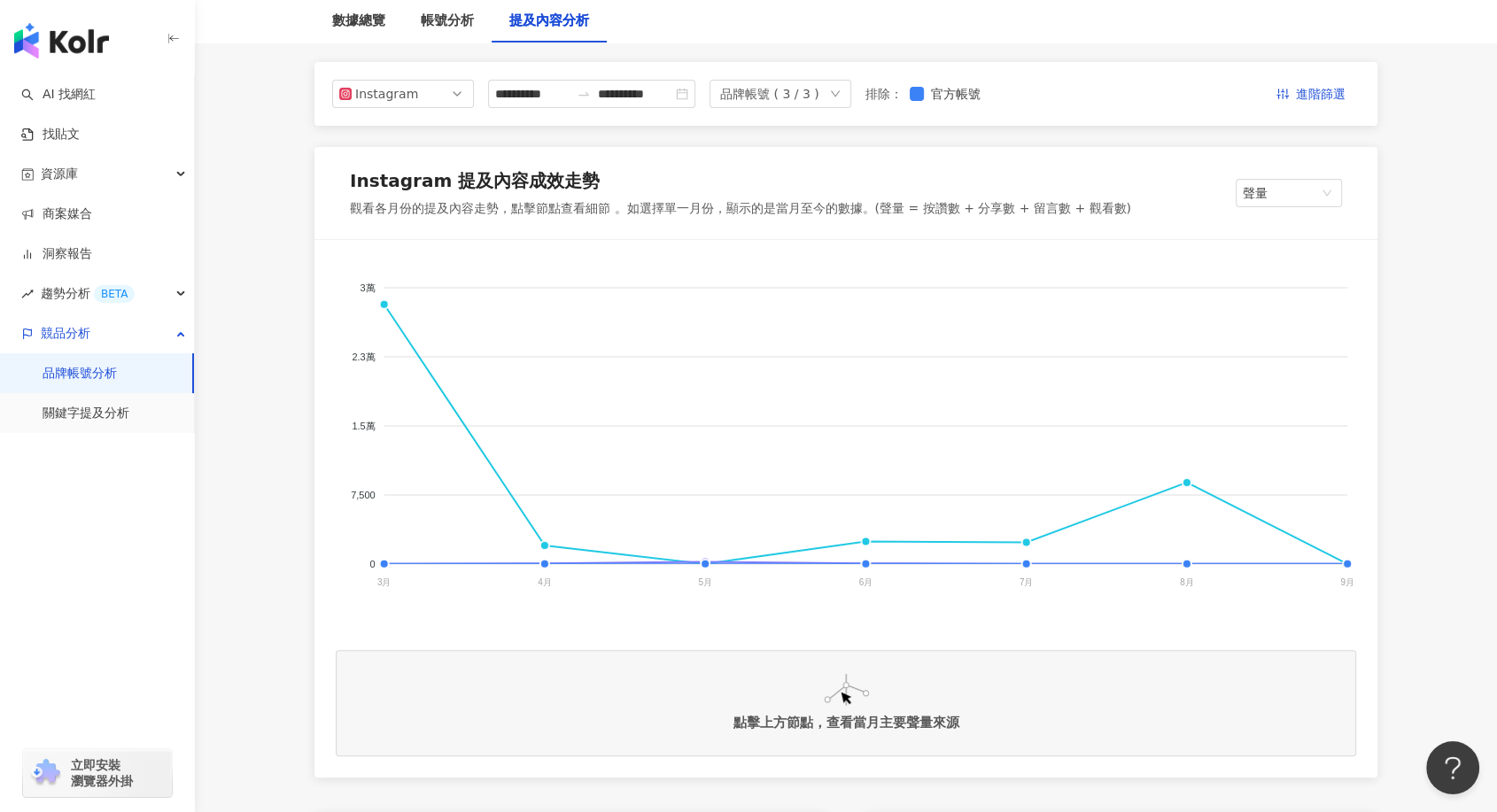
click at [1332, 207] on div "Instagram 提及內容成效走勢 觀看各月份的提及內容走勢，點擊節點查看細節 。如選擇單一月份，顯示的是當月至今的數據。(聲量 = 按讚數 + 分享數 +…" at bounding box center [845, 193] width 1063 height 92
click at [1319, 200] on span "聲量" at bounding box center [1289, 193] width 92 height 26
click at [1300, 289] on div "提及網紅數" at bounding box center [1305, 290] width 112 height 19
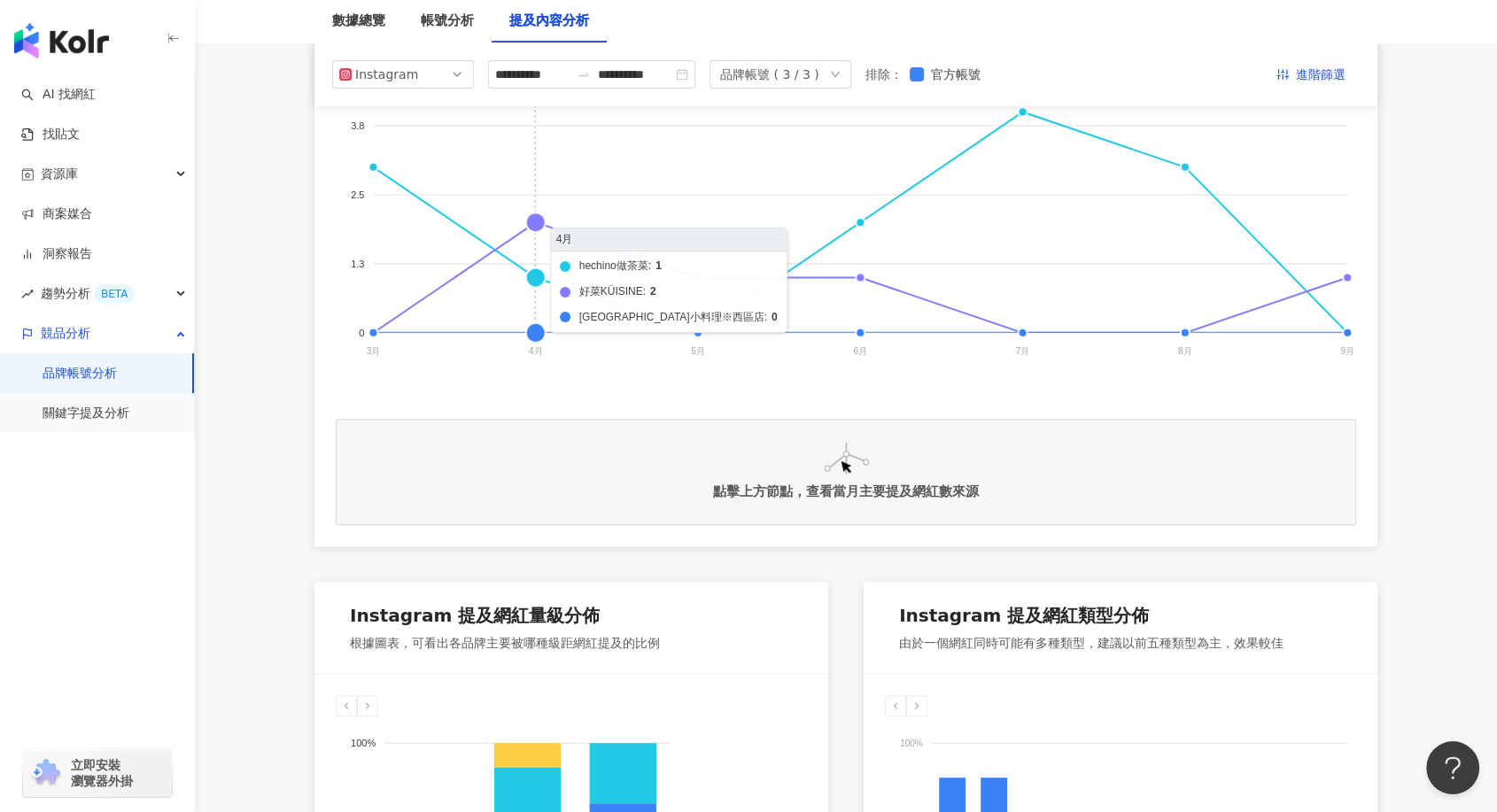
scroll to position [393, 0]
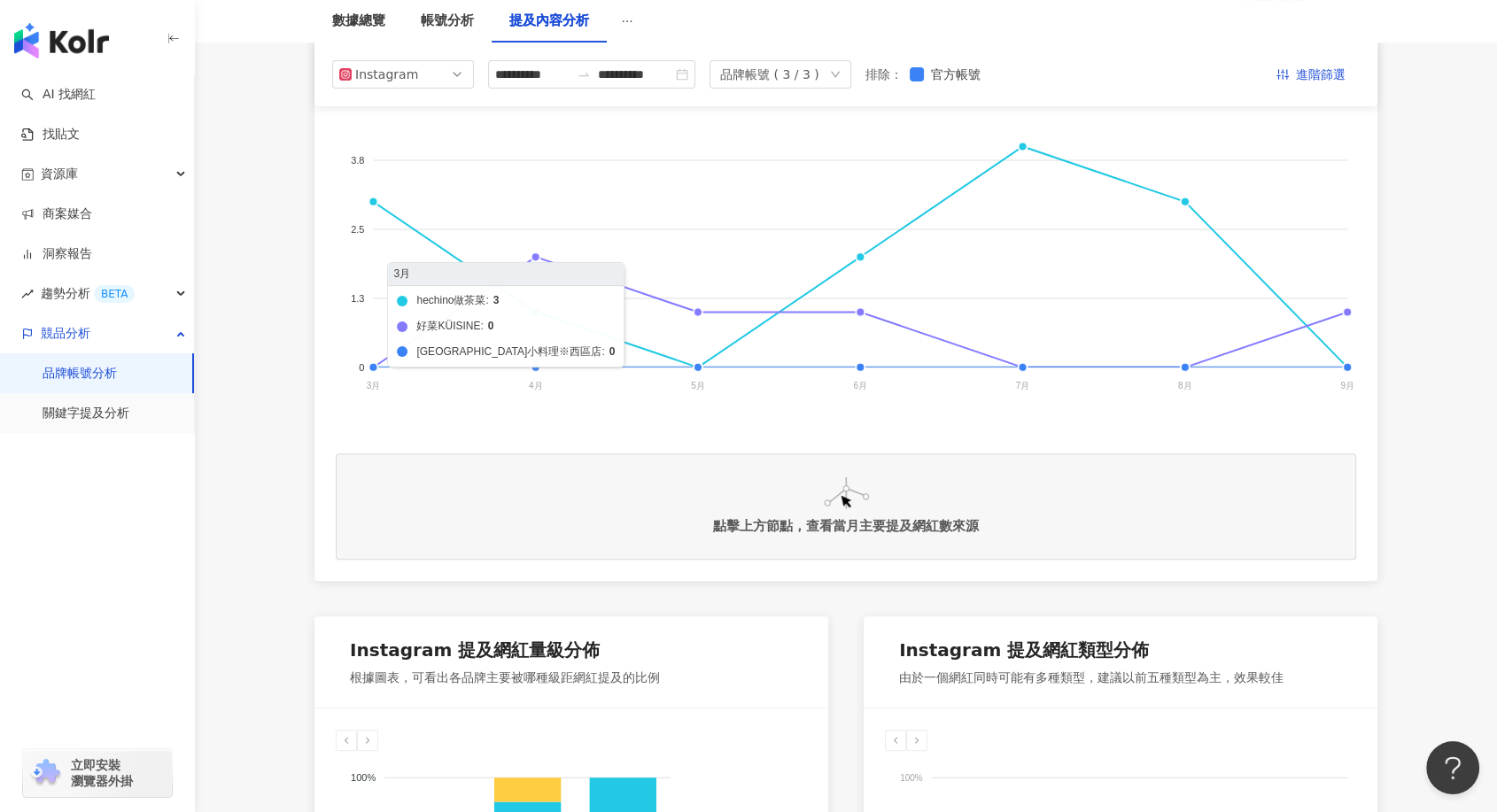
click at [372, 200] on foreignobject "hechino做茶菜 好菜KÜISINE 馨苑小料理※西區店" at bounding box center [845, 241] width 1020 height 354
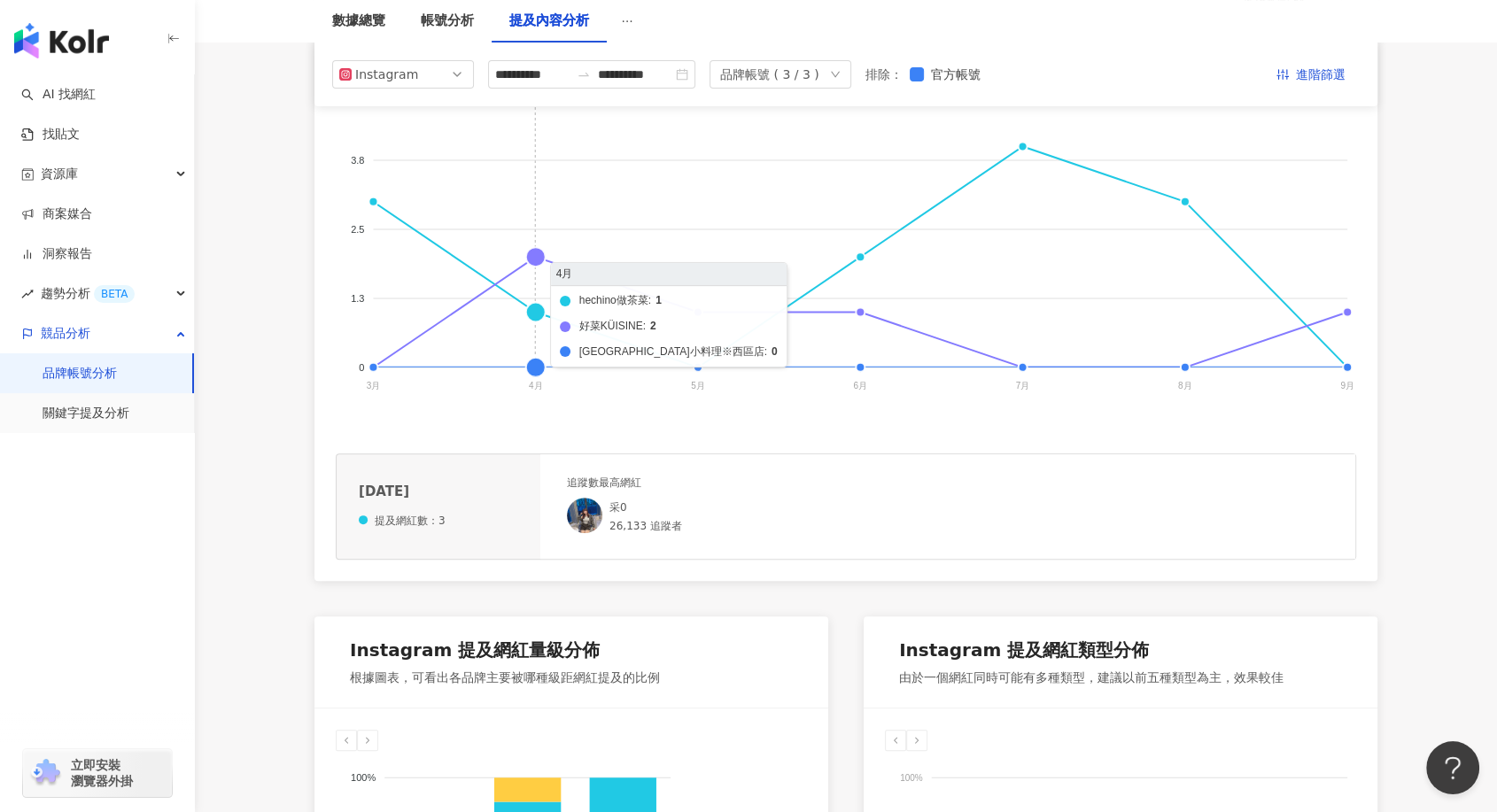
click at [538, 256] on foreignobject "hechino做茶菜 好菜KÜISINE 馨苑小料理※西區店" at bounding box center [845, 241] width 1020 height 354
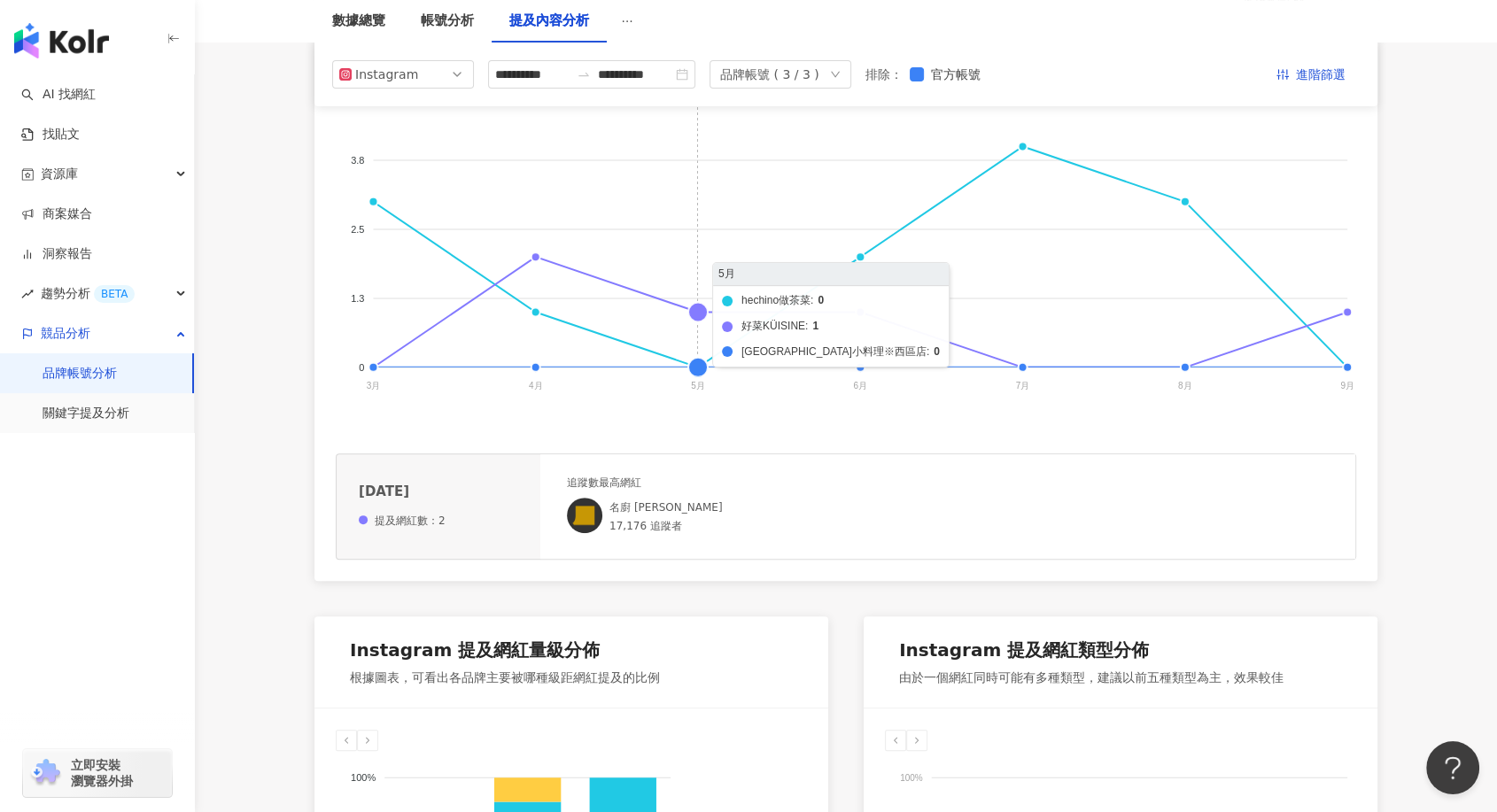
click at [698, 309] on foreignobject "hechino做茶菜 好菜KÜISINE 馨苑小料理※西區店" at bounding box center [845, 241] width 1020 height 354
click at [864, 254] on foreignobject "hechino做茶菜 好菜KÜISINE 馨苑小料理※西區店" at bounding box center [845, 241] width 1020 height 354
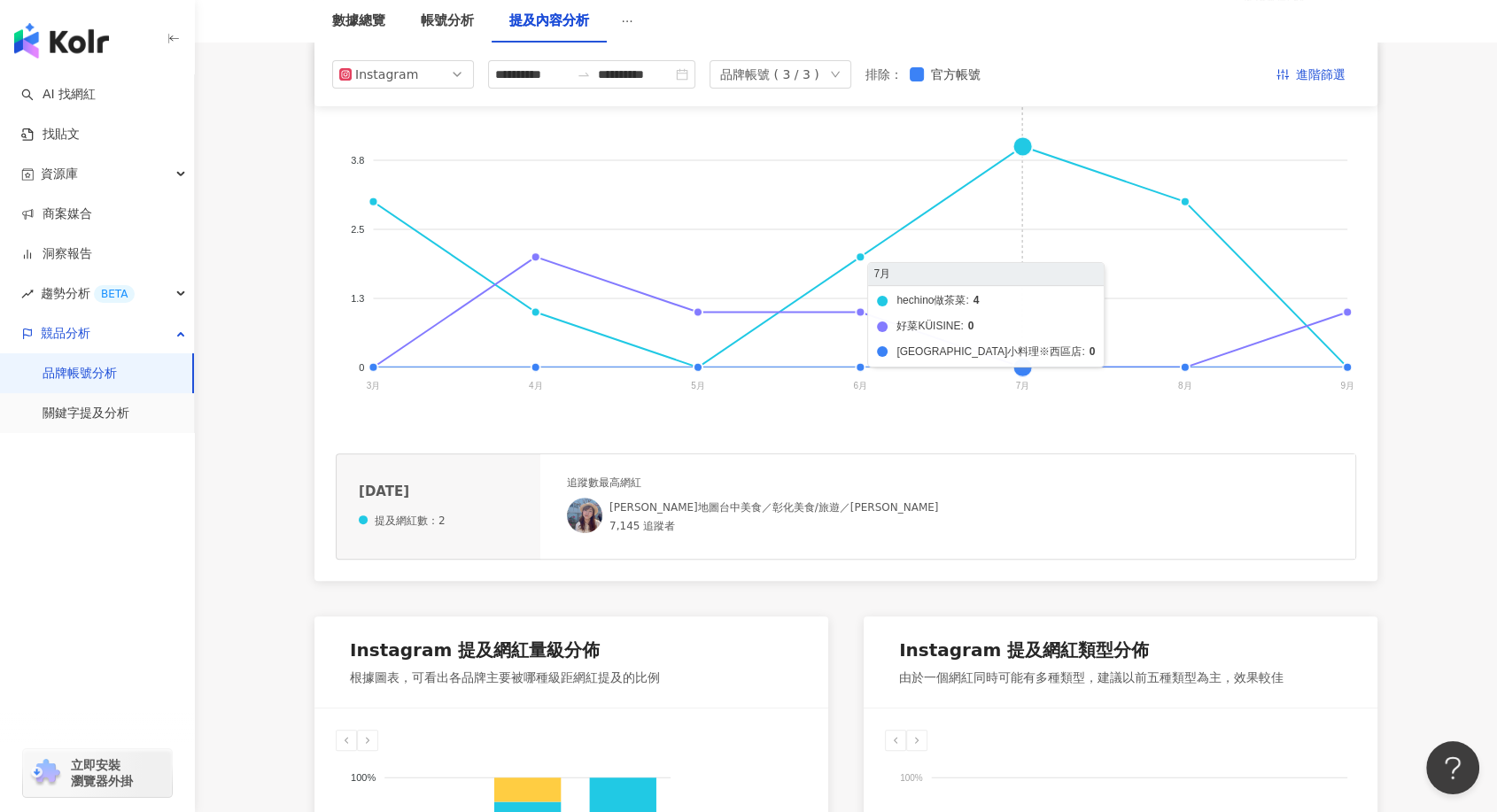
click at [1026, 144] on foreignobject "hechino做茶菜 好菜KÜISINE 馨苑小料理※西區店" at bounding box center [845, 241] width 1020 height 354
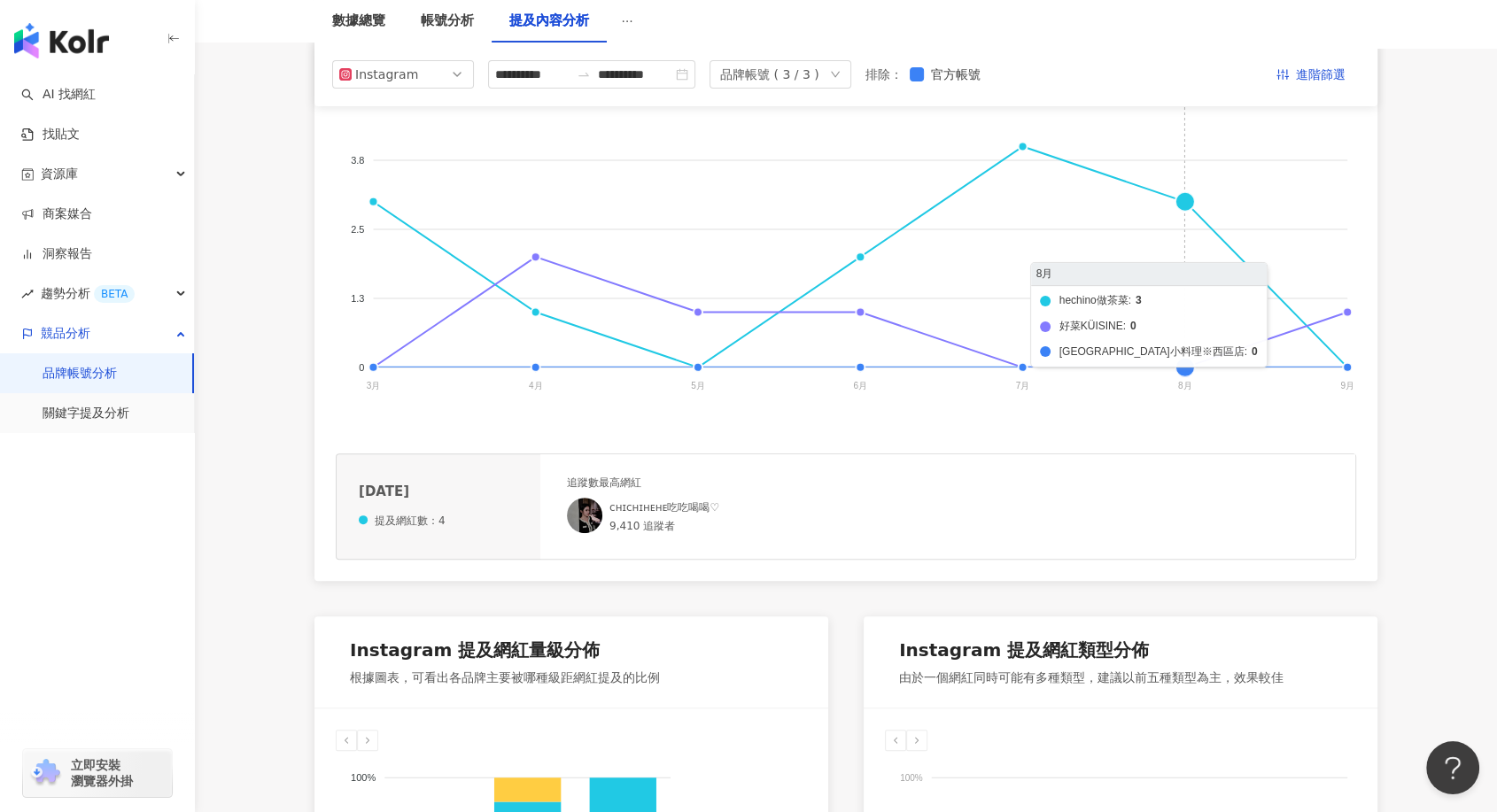
click at [1186, 208] on foreignobject "hechino做茶菜 好菜KÜISINE 馨苑小料理※西區店" at bounding box center [845, 241] width 1020 height 354
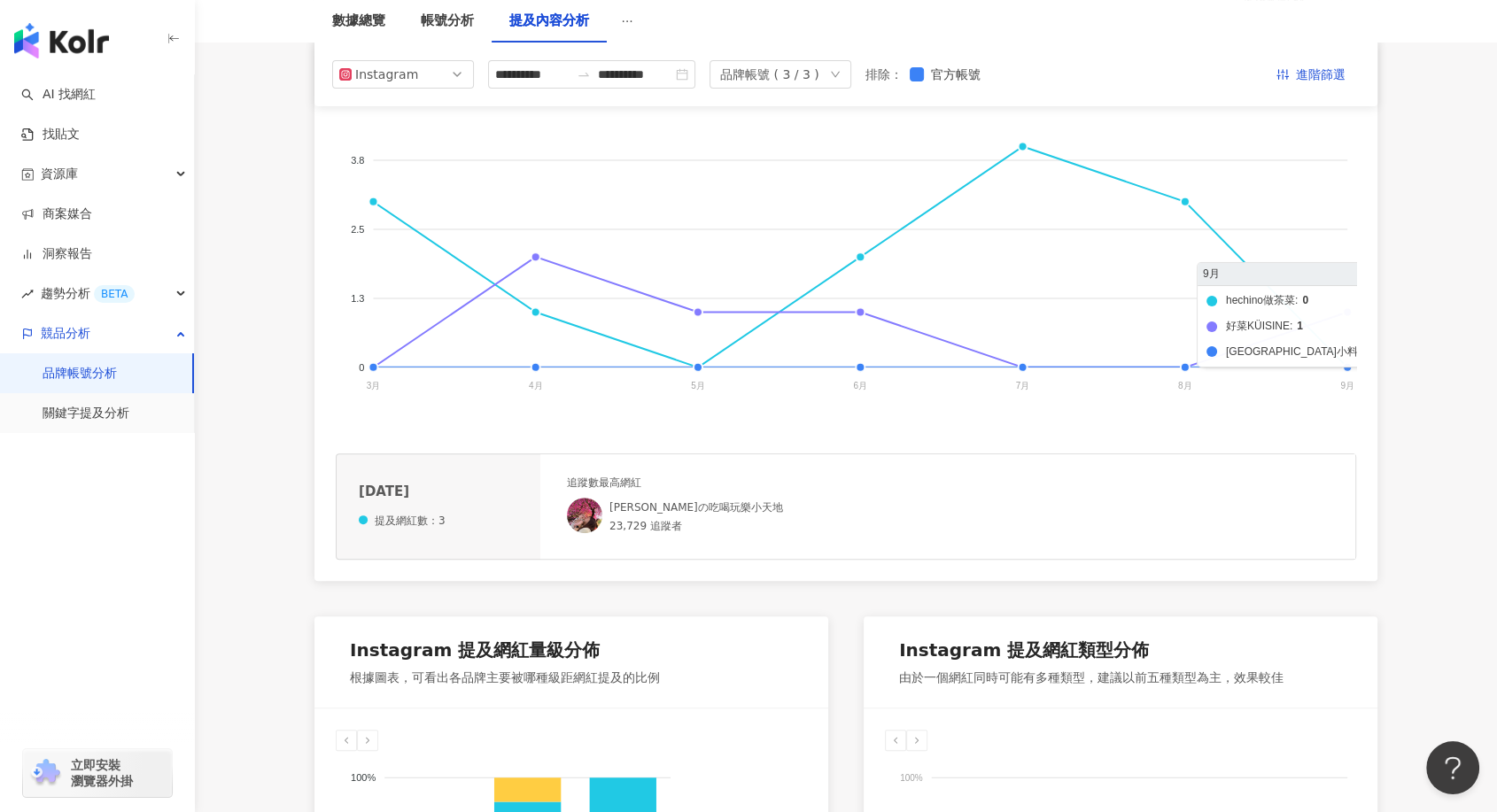
click at [1352, 316] on foreignobject "hechino做茶菜 好菜KÜISINE 馨苑小料理※西區店" at bounding box center [845, 241] width 1020 height 354
click at [1348, 306] on foreignobject "hechino做茶菜 好菜KÜISINE 馨苑小料理※西區店" at bounding box center [845, 241] width 1020 height 354
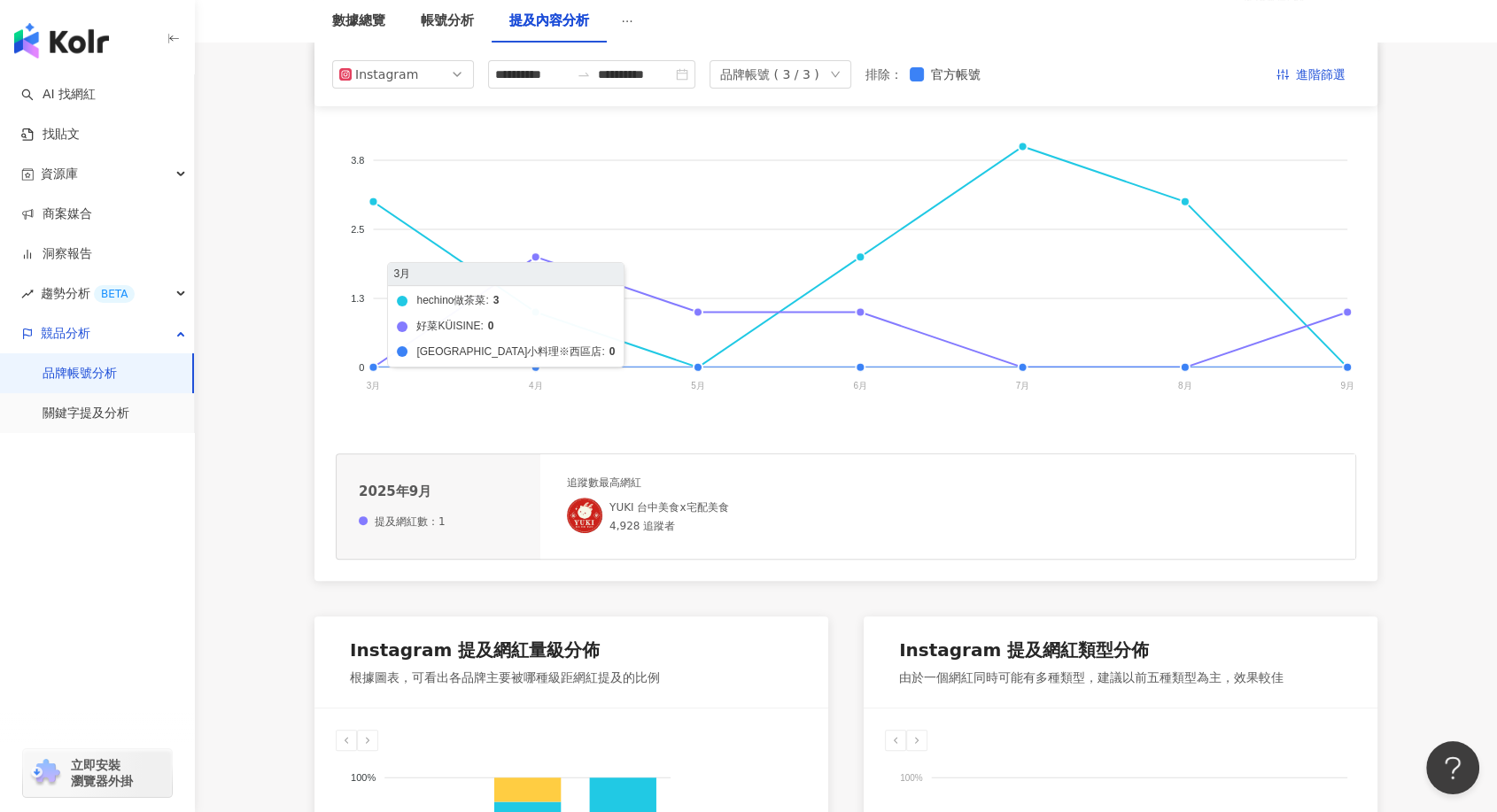
click at [372, 203] on foreignobject "hechino做茶菜 好菜KÜISINE 馨苑小料理※西區店" at bounding box center [845, 241] width 1020 height 354
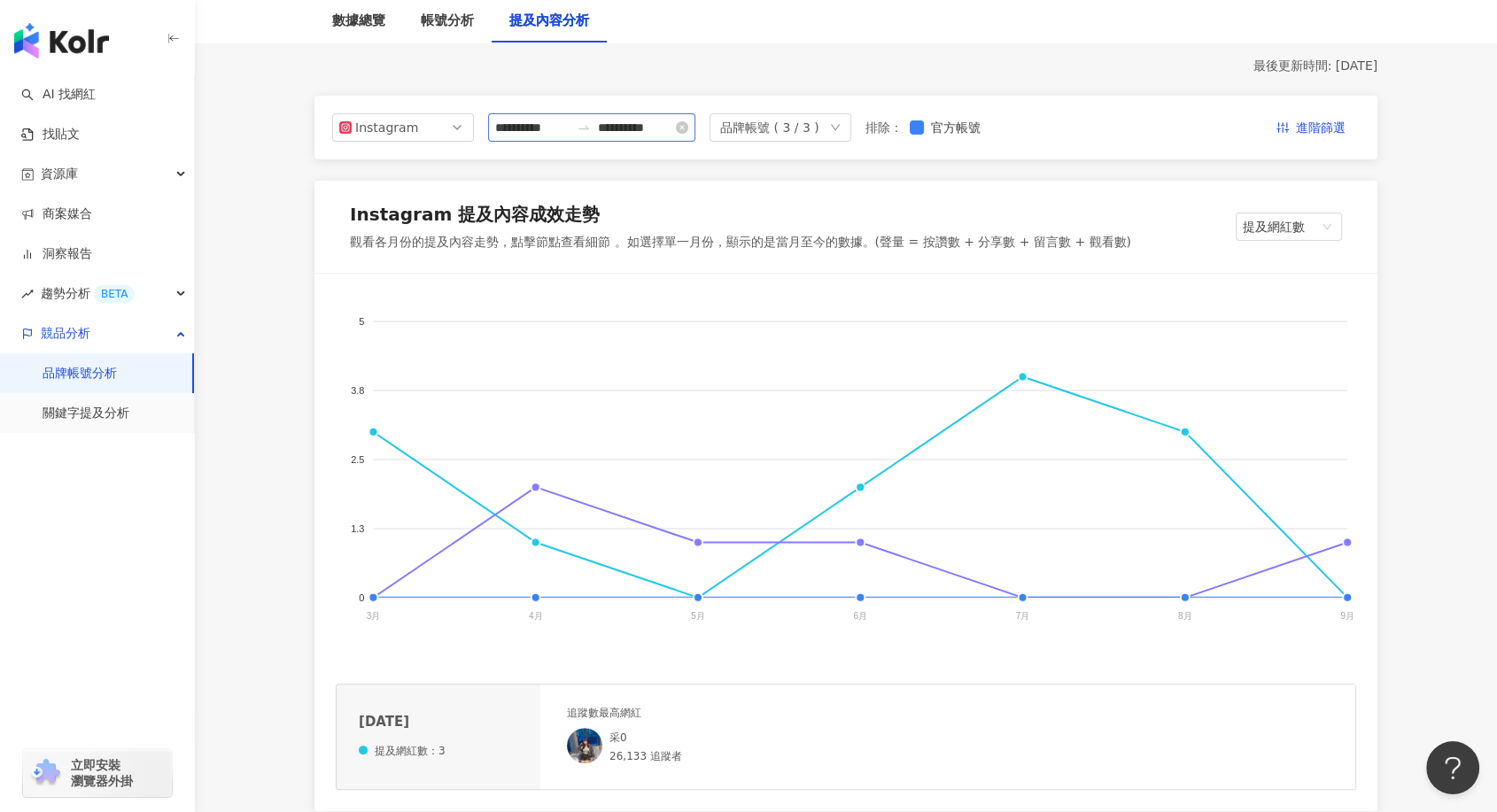
scroll to position [196, 0]
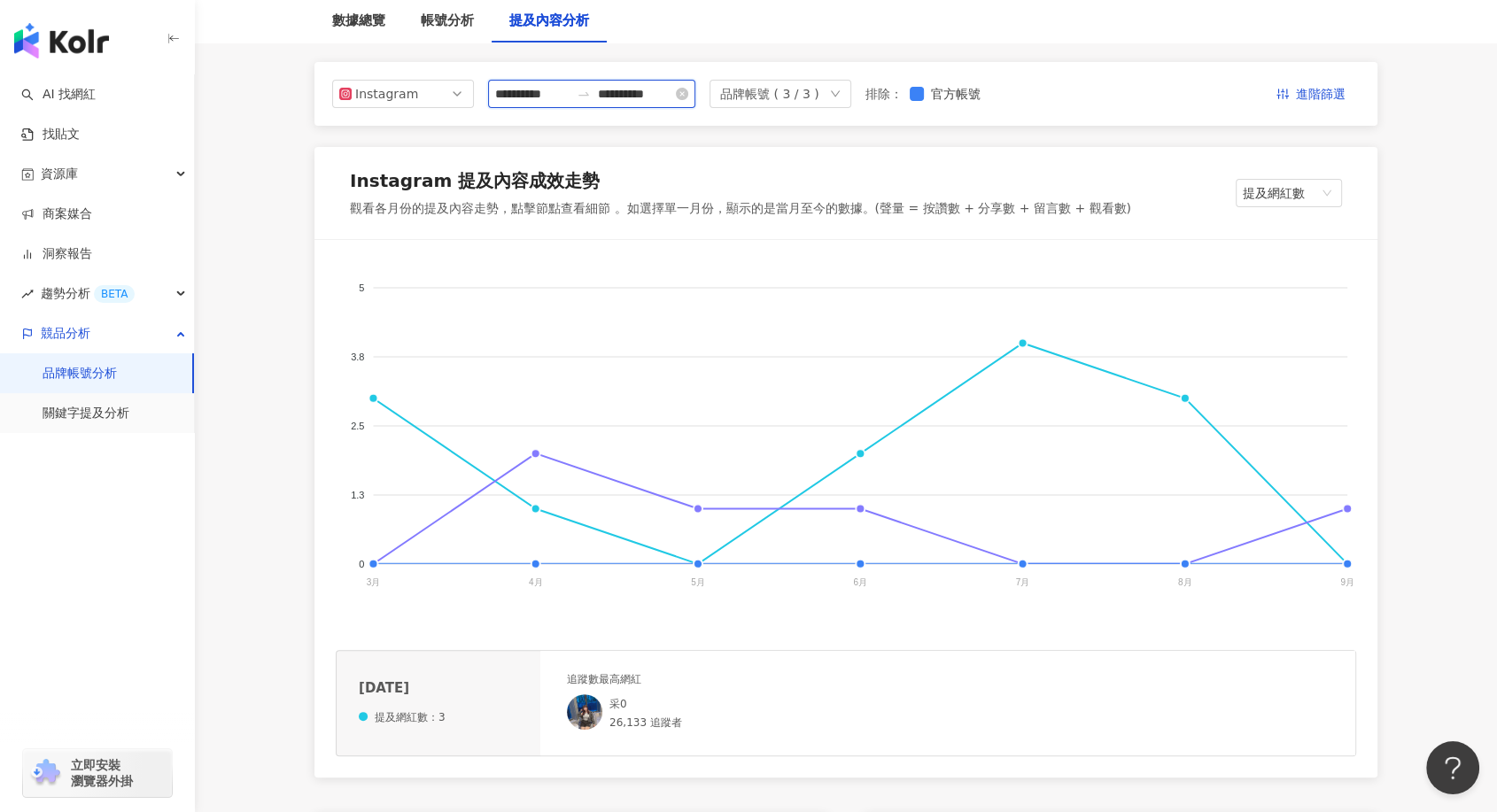
click at [530, 94] on input "**********" at bounding box center [532, 94] width 74 height 19
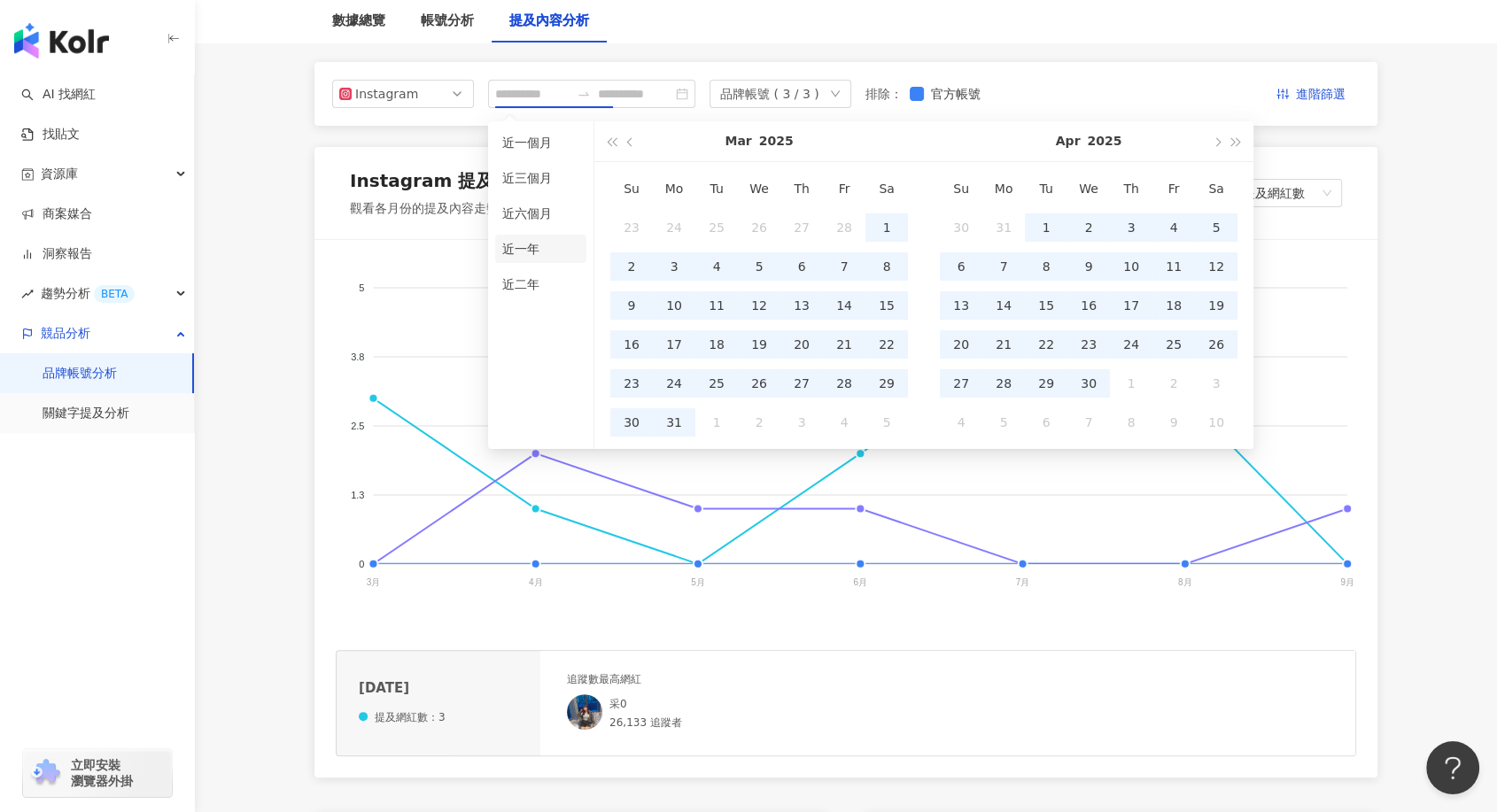
click at [528, 243] on li "近一年" at bounding box center [541, 248] width 91 height 28
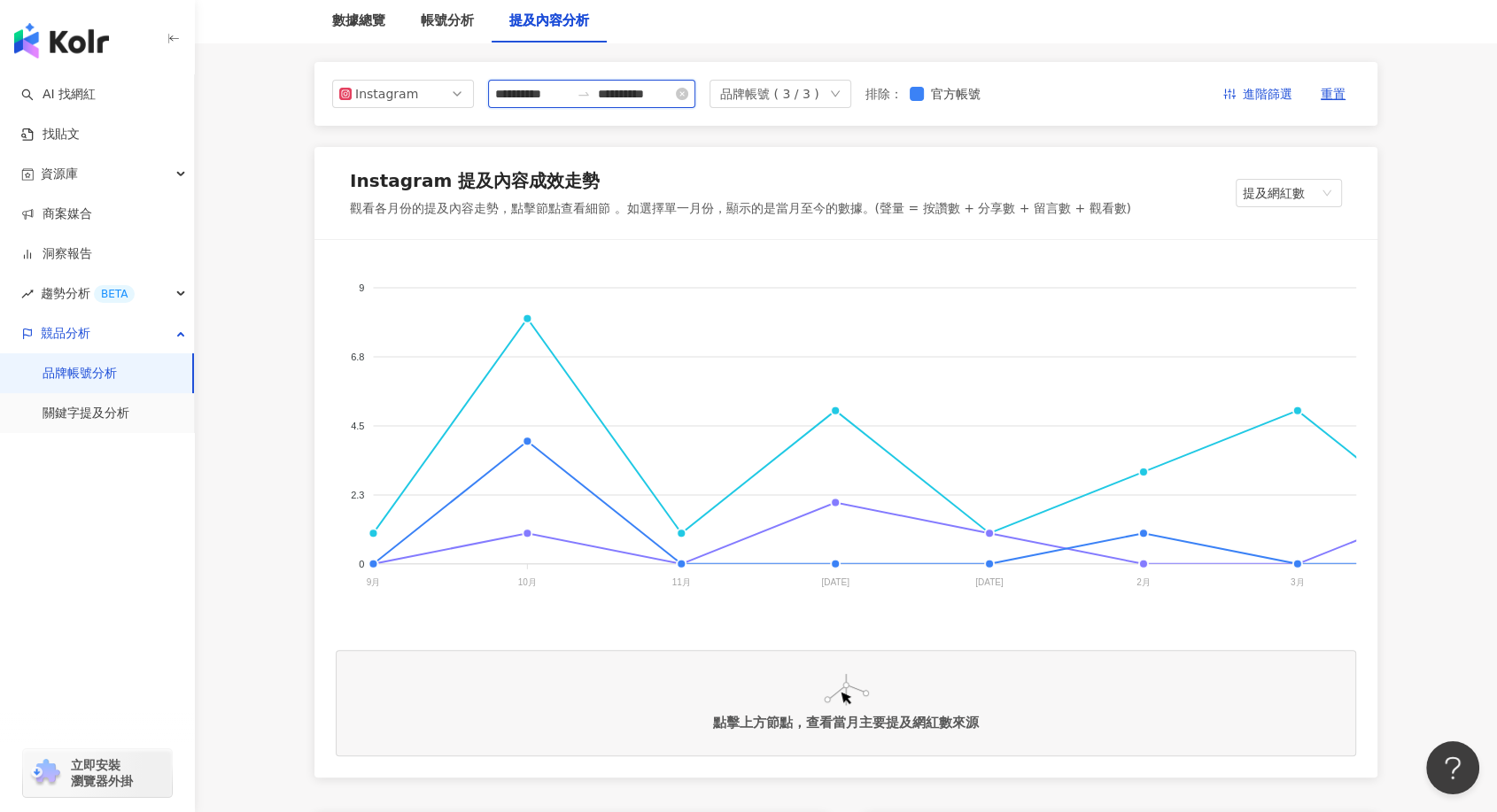
click at [537, 94] on input "**********" at bounding box center [532, 94] width 74 height 19
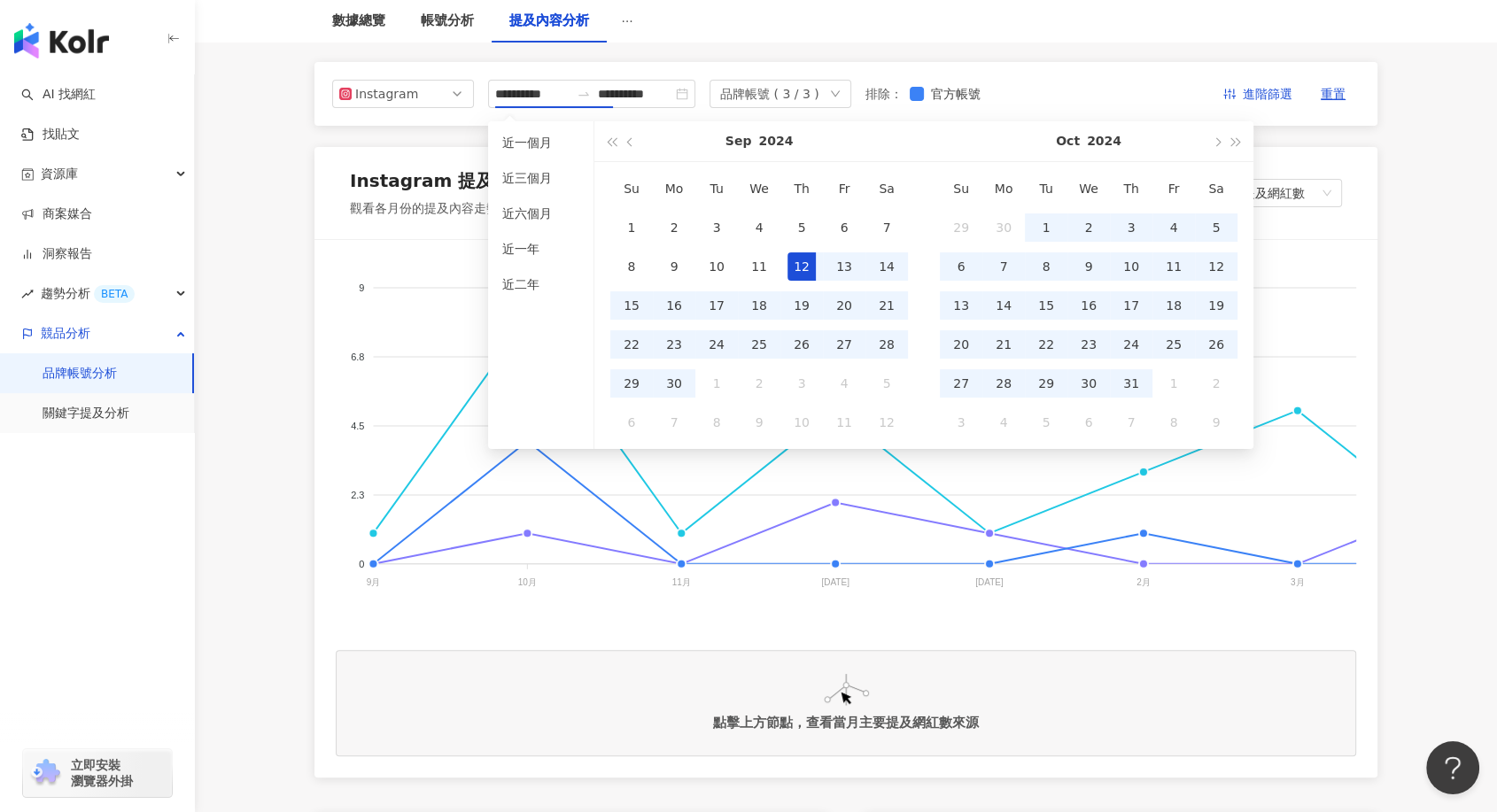
click at [641, 144] on div "[DATE]" at bounding box center [759, 141] width 235 height 40
type input "**********"
click at [624, 222] on div "1" at bounding box center [631, 227] width 28 height 28
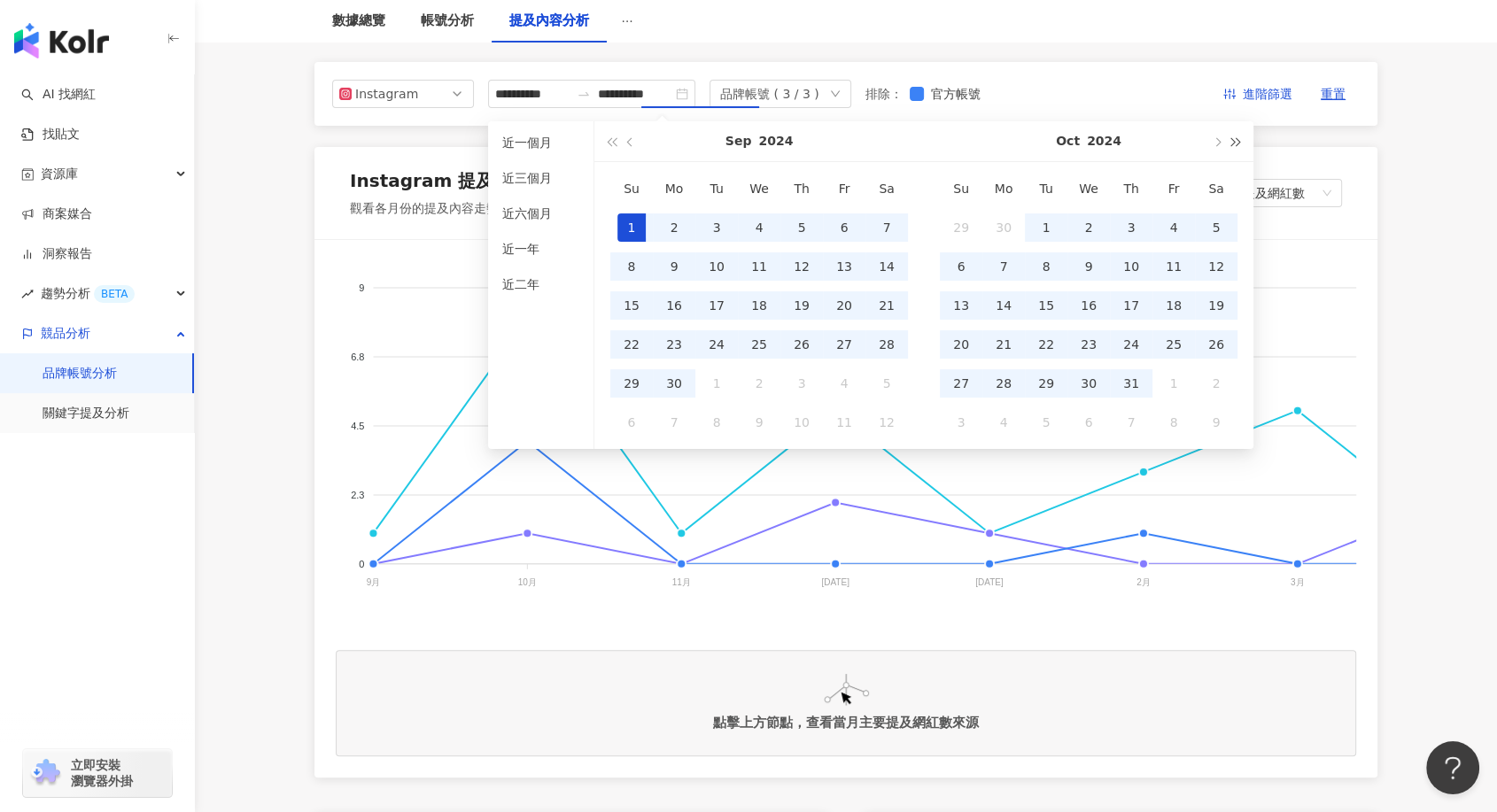
click at [1232, 137] on span "button" at bounding box center [1236, 141] width 9 height 9
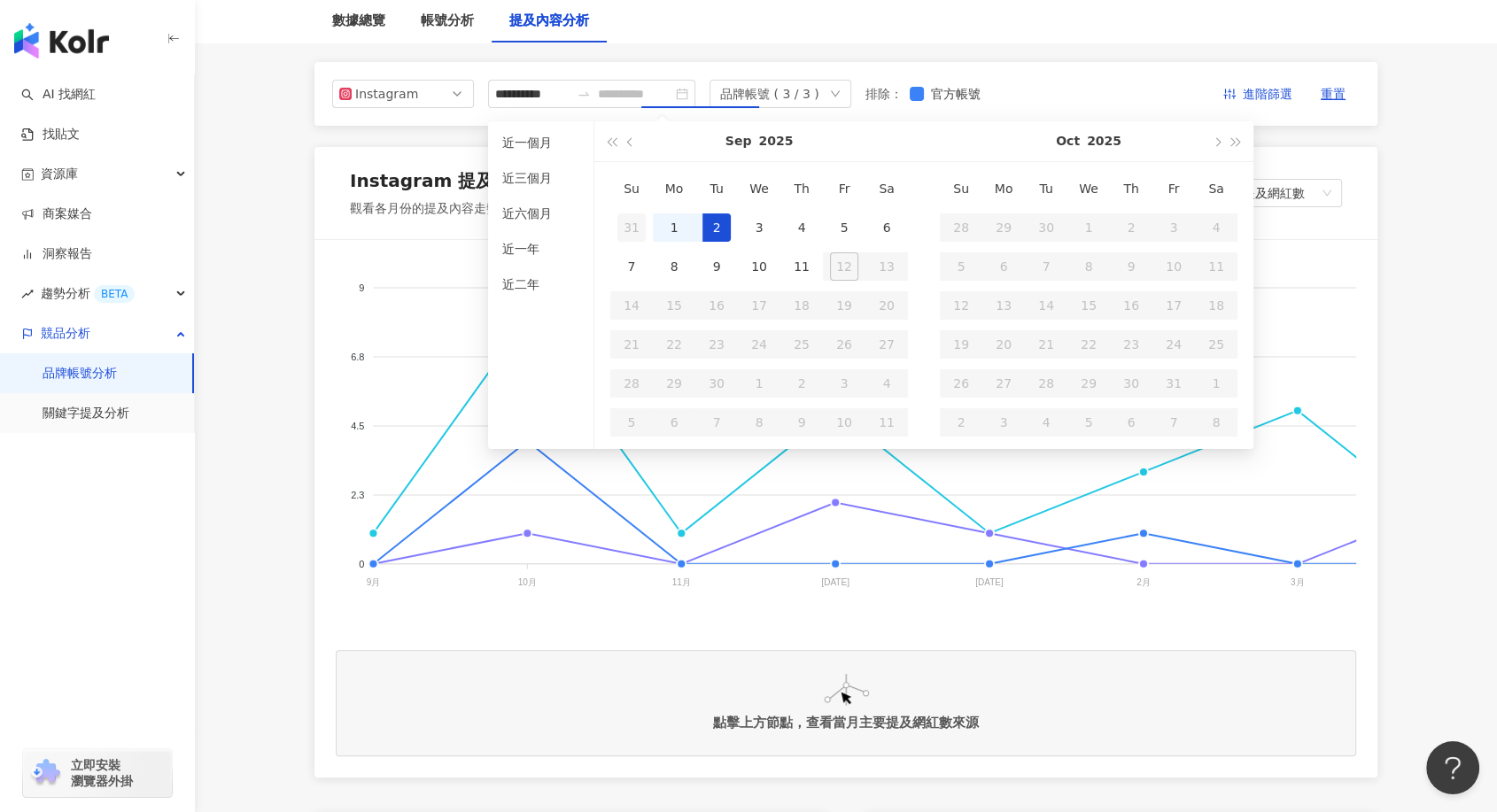
type input "**********"
click at [626, 224] on div "31" at bounding box center [631, 227] width 28 height 28
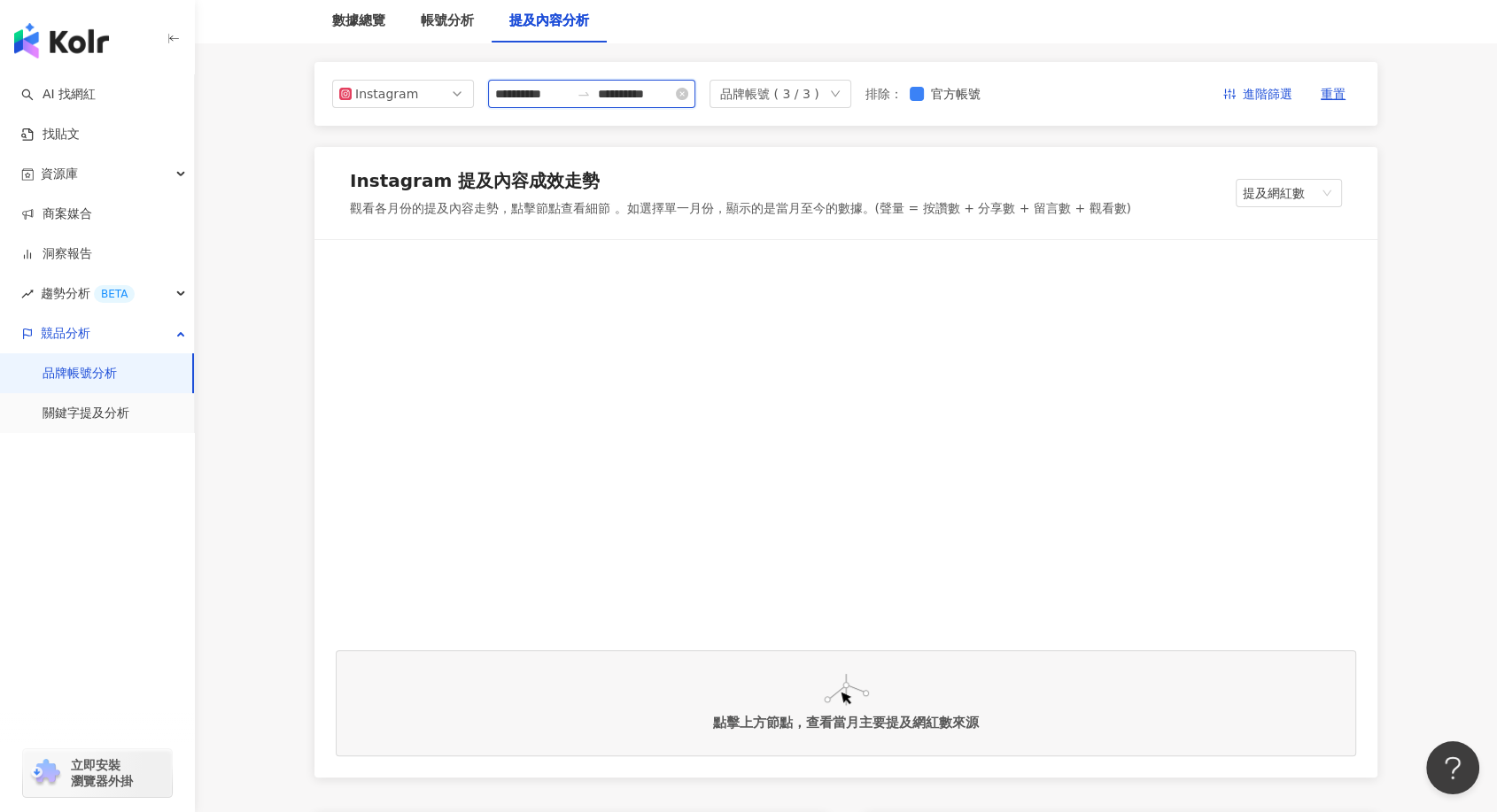
click at [525, 91] on input "**********" at bounding box center [532, 94] width 74 height 19
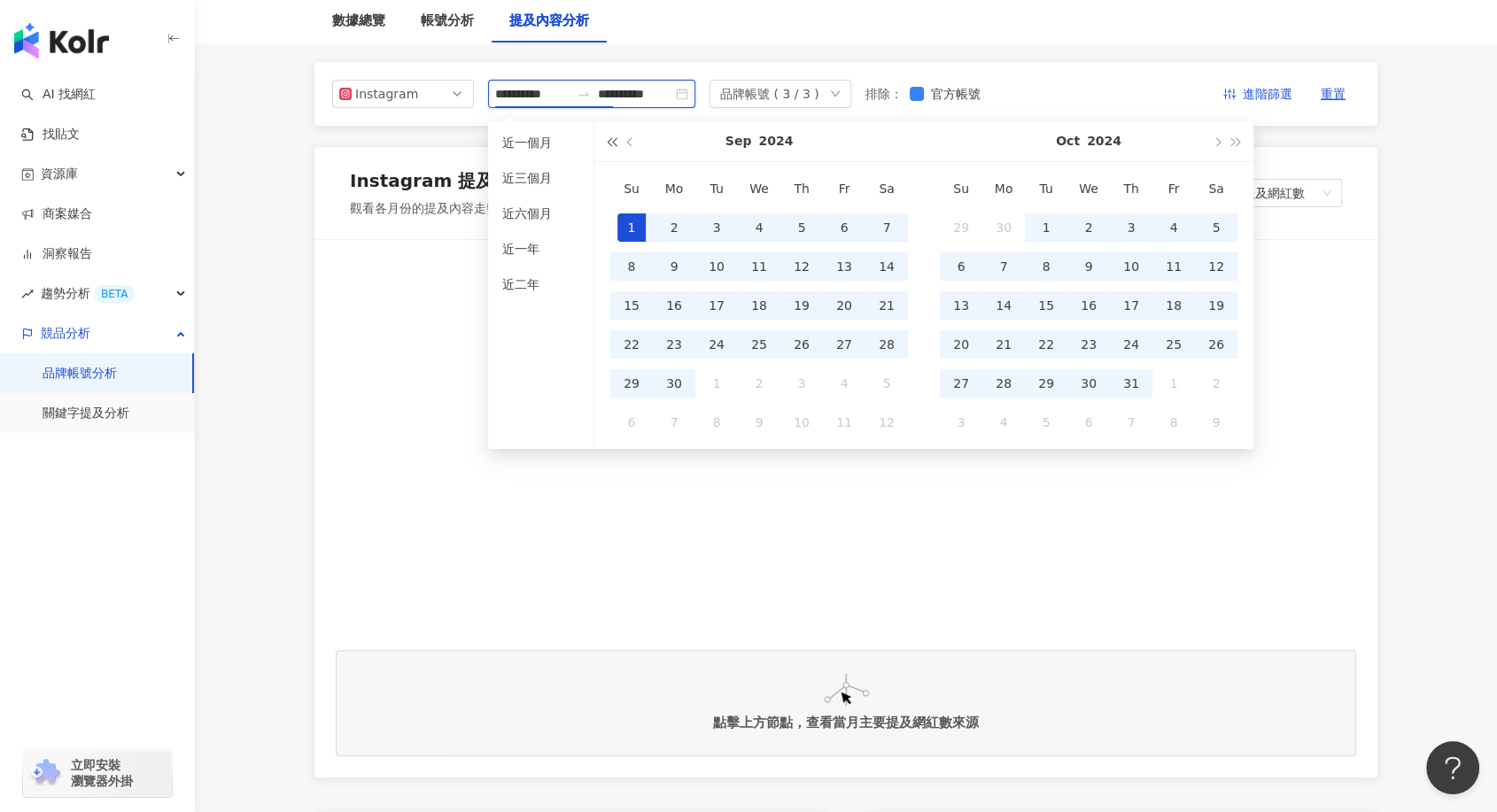
type input "**********"
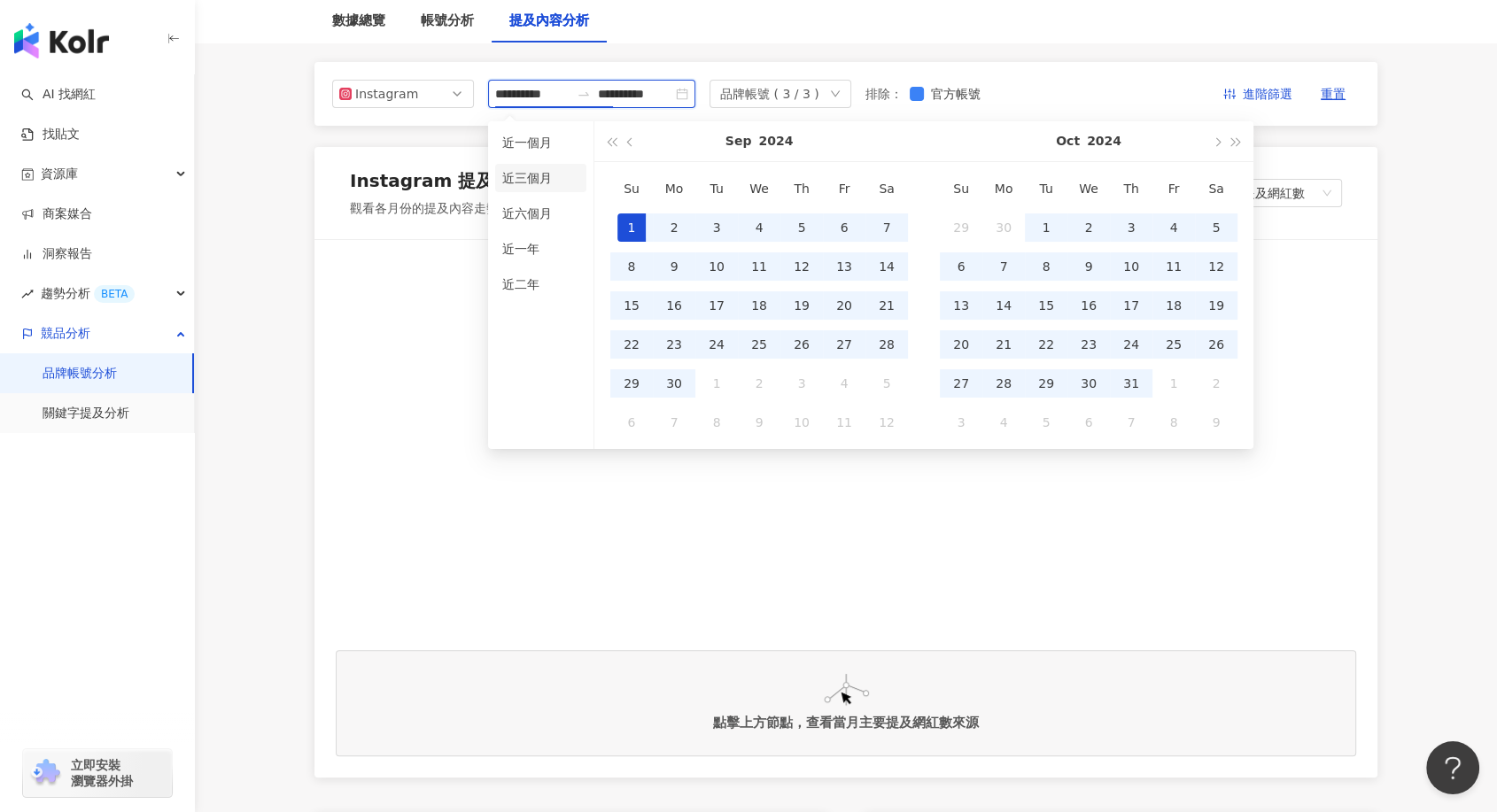
type input "**********"
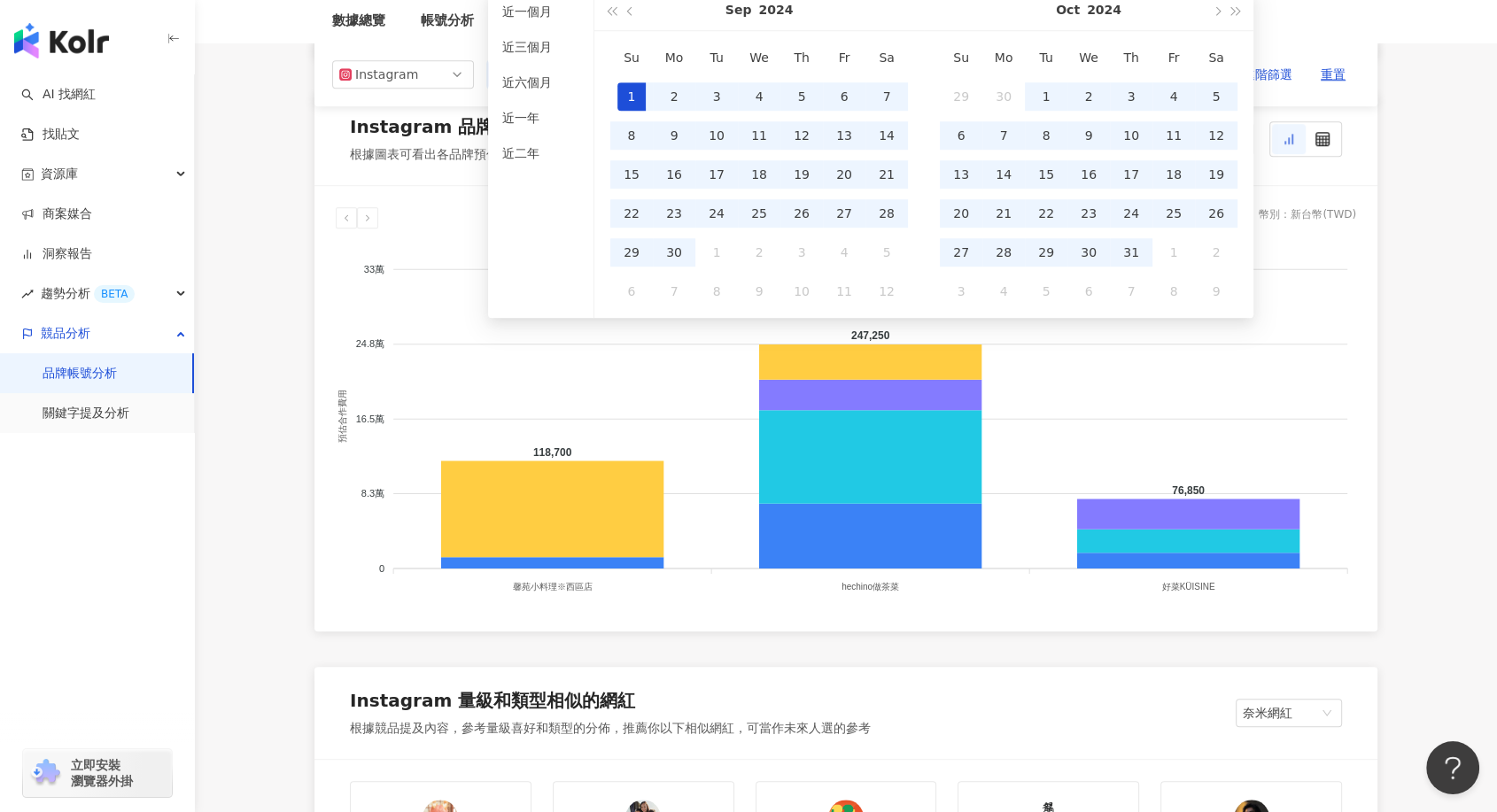
scroll to position [1082, 0]
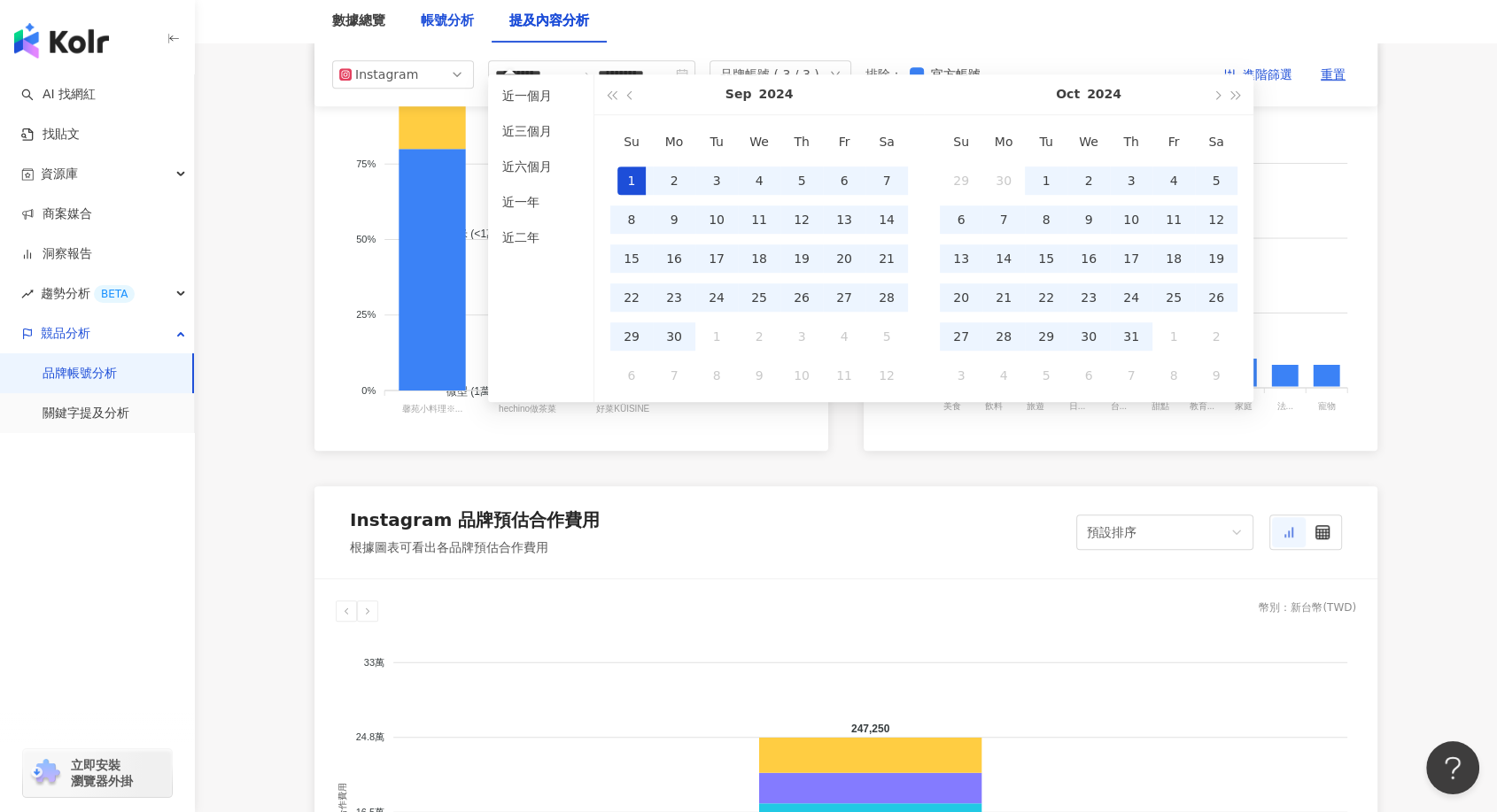
click at [421, 17] on div "帳號分析" at bounding box center [447, 21] width 53 height 21
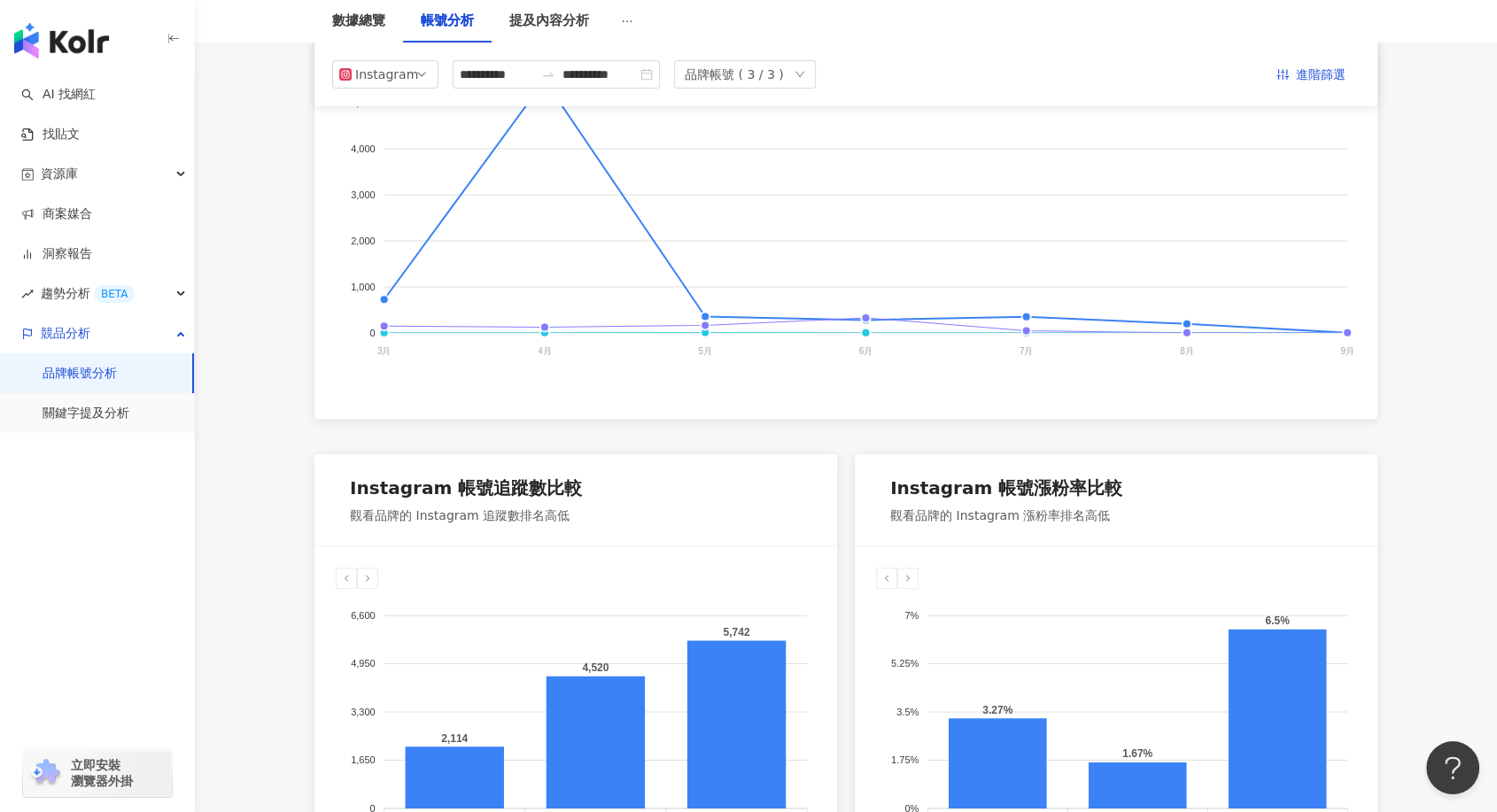
scroll to position [393, 0]
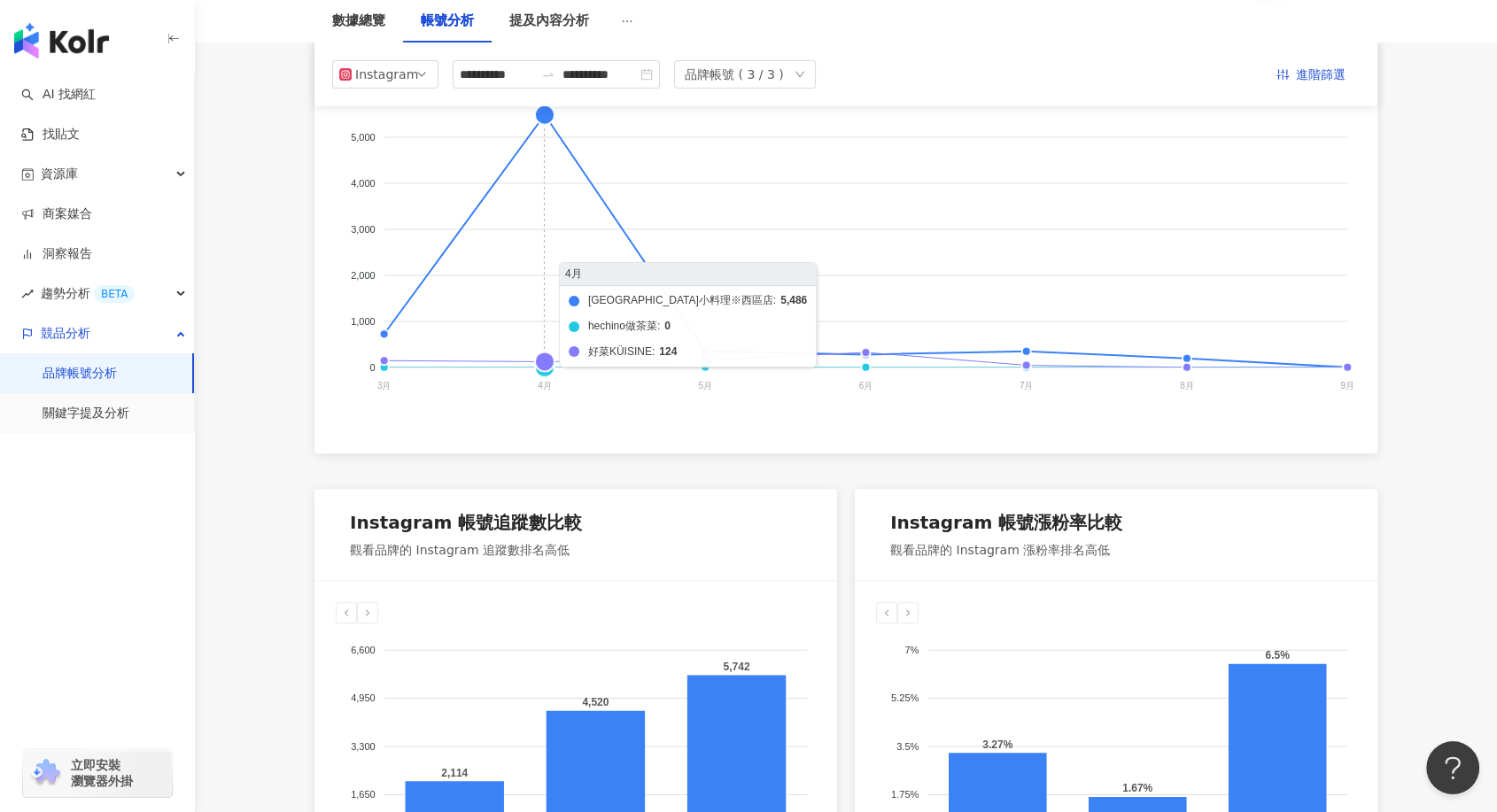
click at [544, 113] on foreignobject "馨苑小料理※西區店 hechino做茶菜 好菜KÜISINE" at bounding box center [845, 241] width 1020 height 354
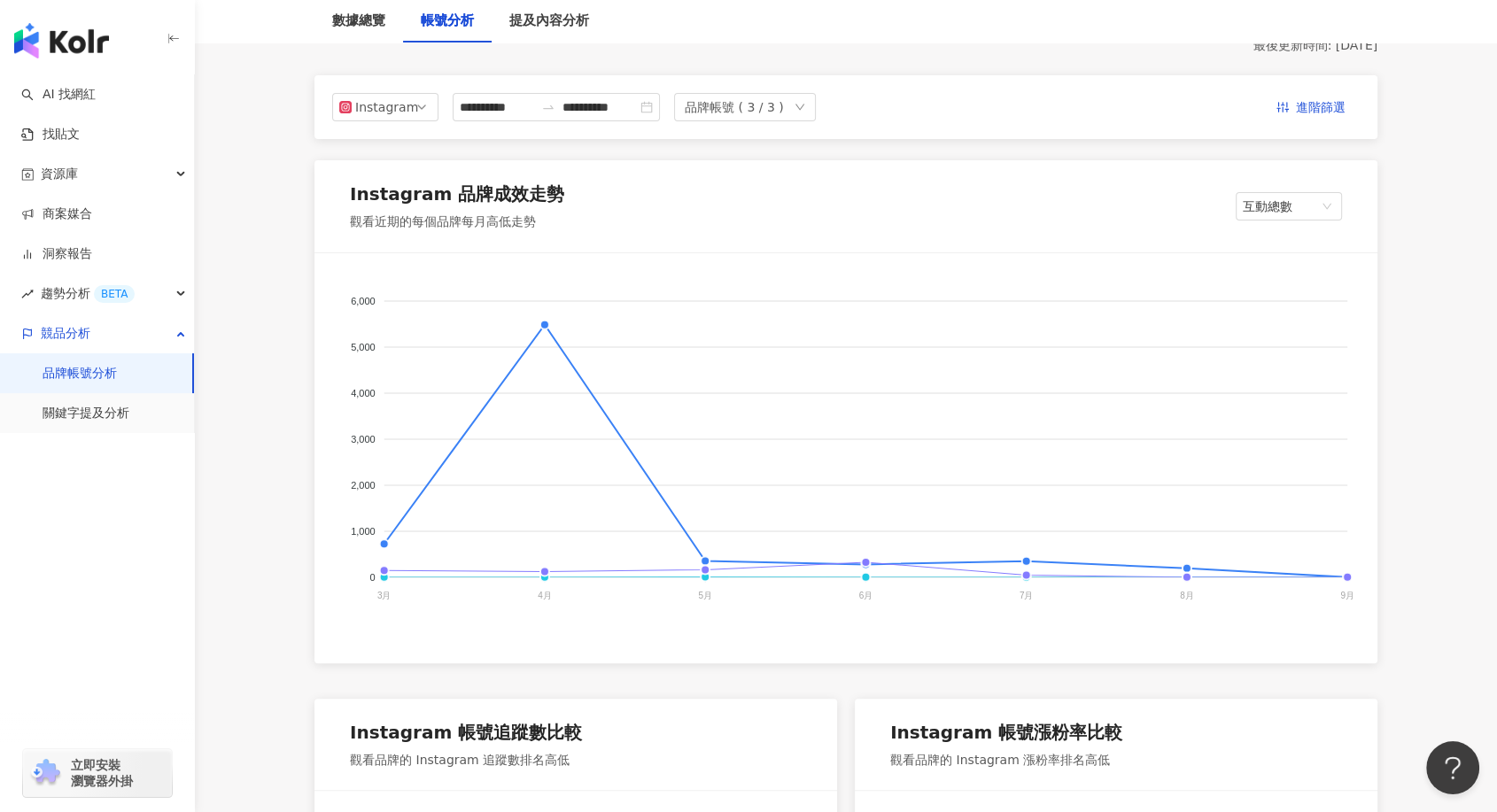
scroll to position [0, 0]
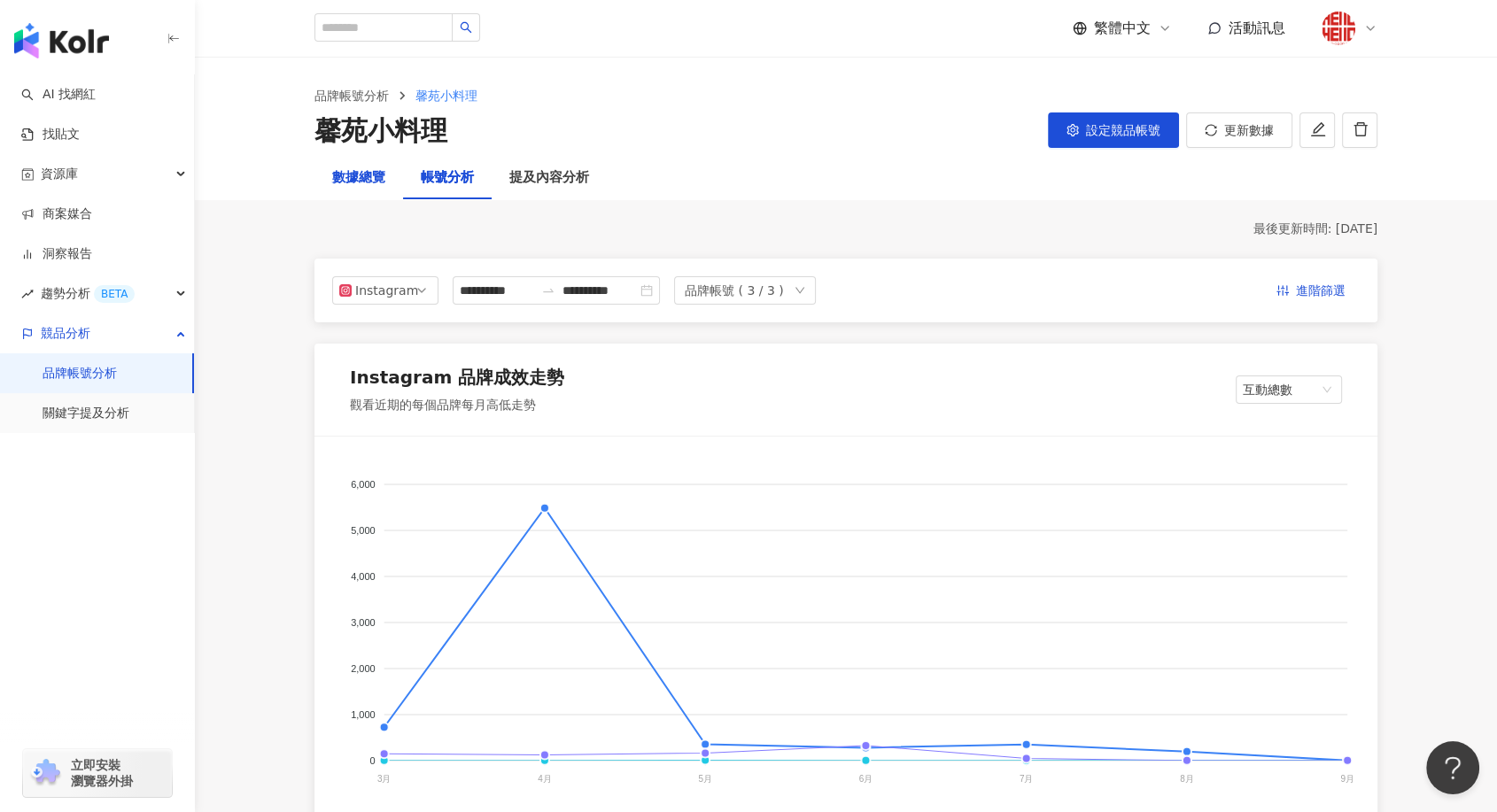
click at [347, 182] on div "數據總覽" at bounding box center [358, 178] width 53 height 21
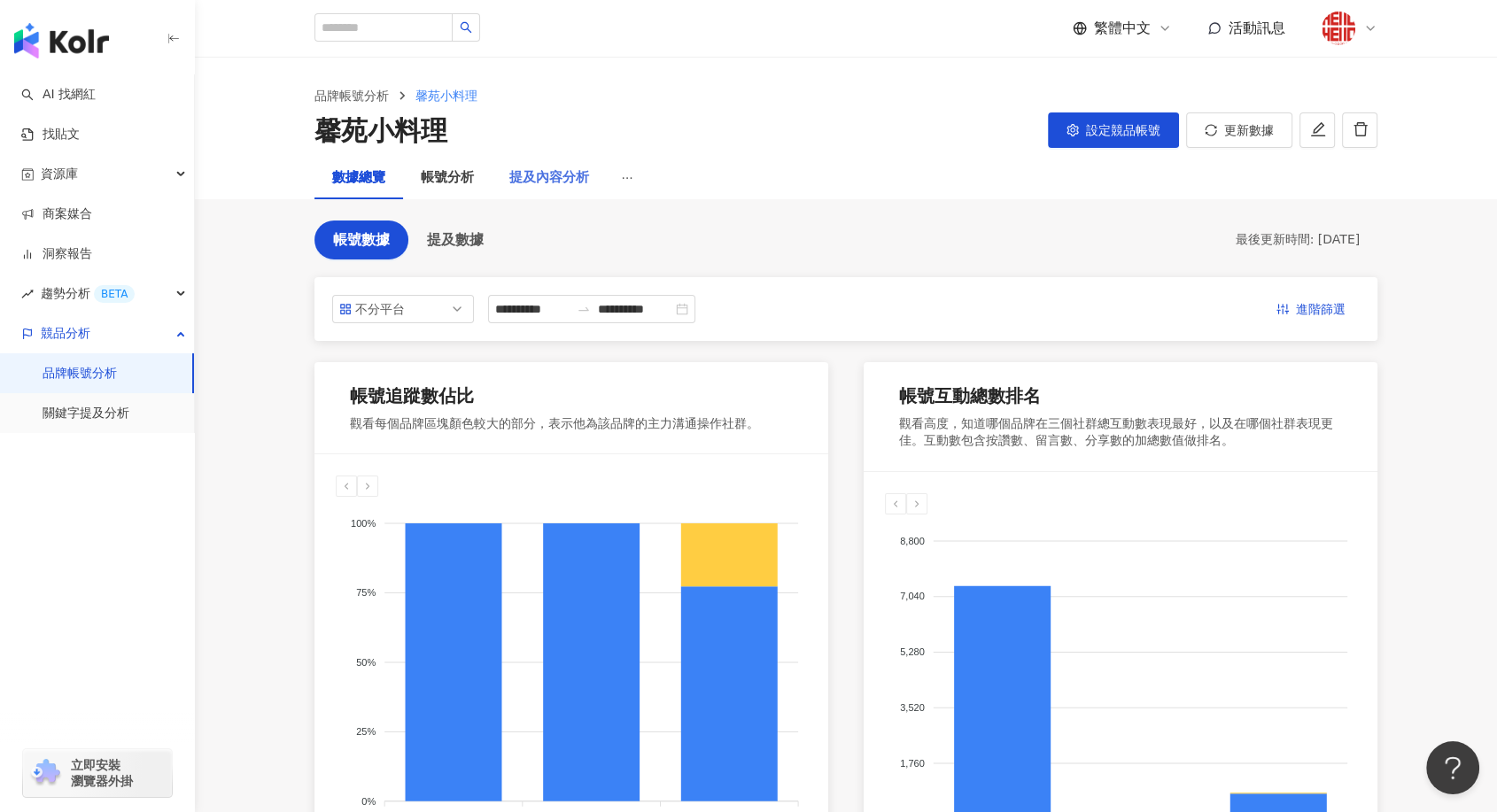
click at [524, 164] on div "提及內容分析" at bounding box center [549, 178] width 115 height 43
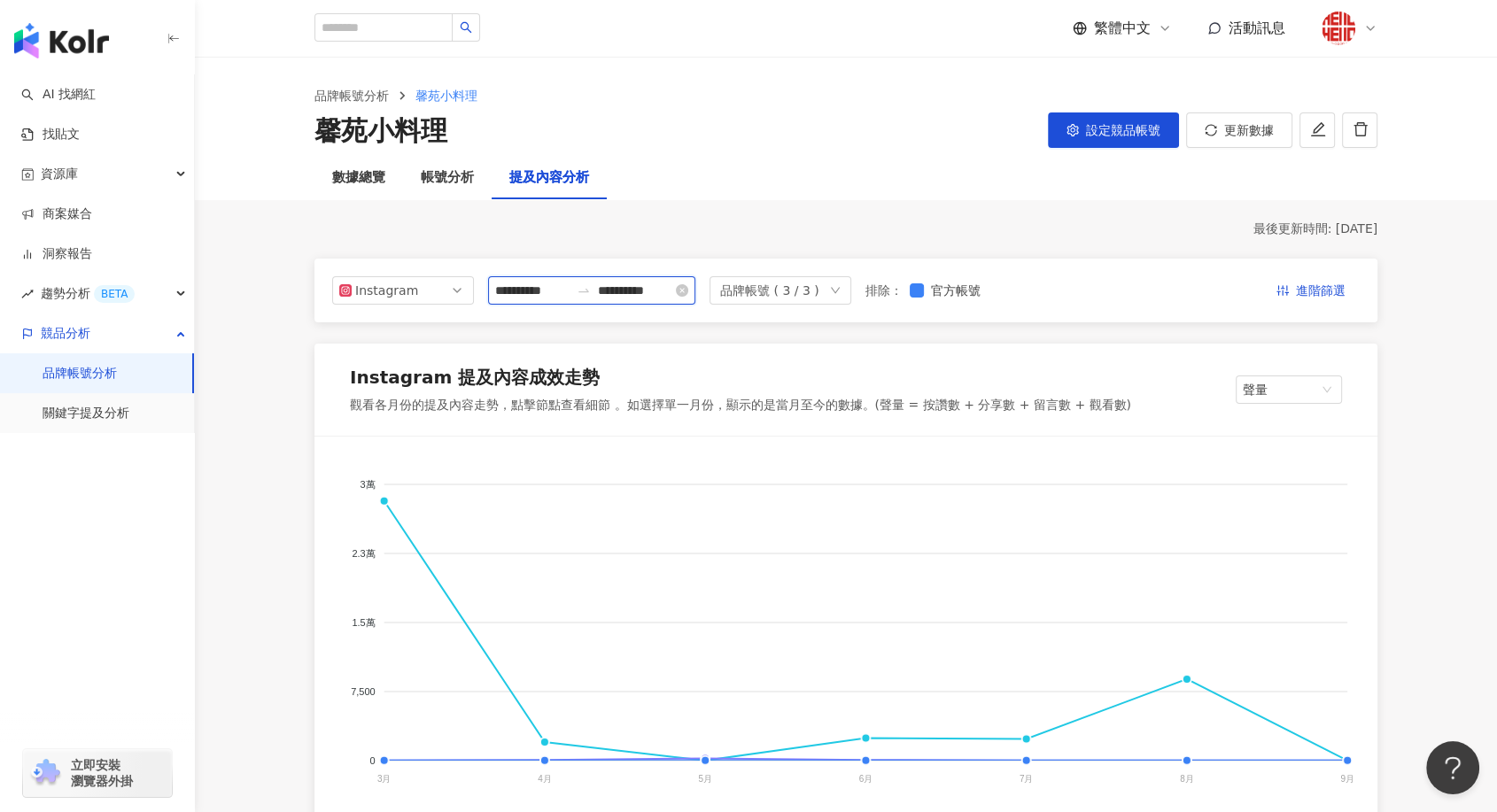
click at [531, 295] on input "**********" at bounding box center [532, 291] width 74 height 19
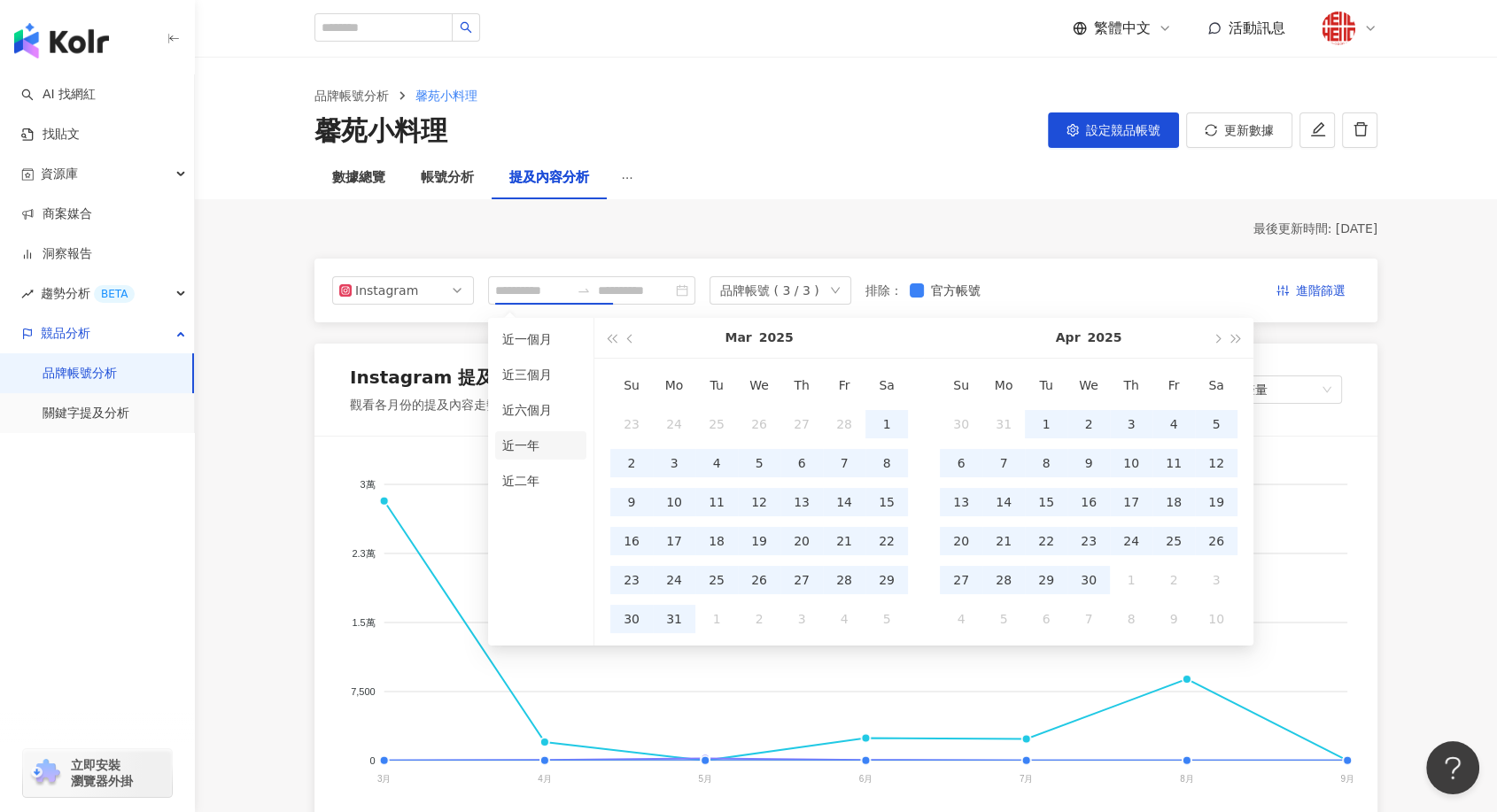
click at [535, 443] on li "近一年" at bounding box center [541, 444] width 91 height 28
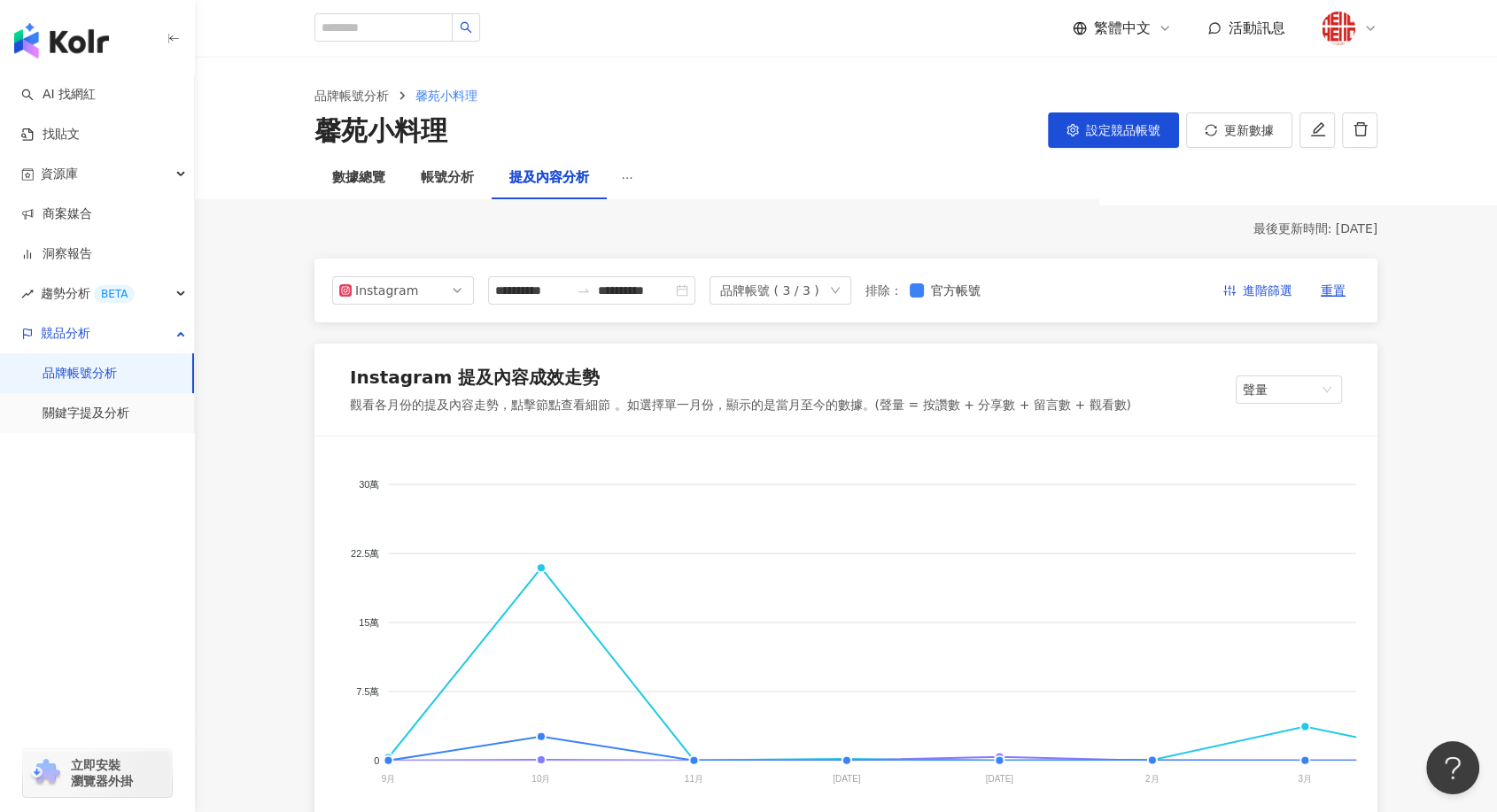
click at [535, 274] on div "**********" at bounding box center [845, 291] width 1063 height 64
click at [539, 292] on input "**********" at bounding box center [532, 291] width 74 height 19
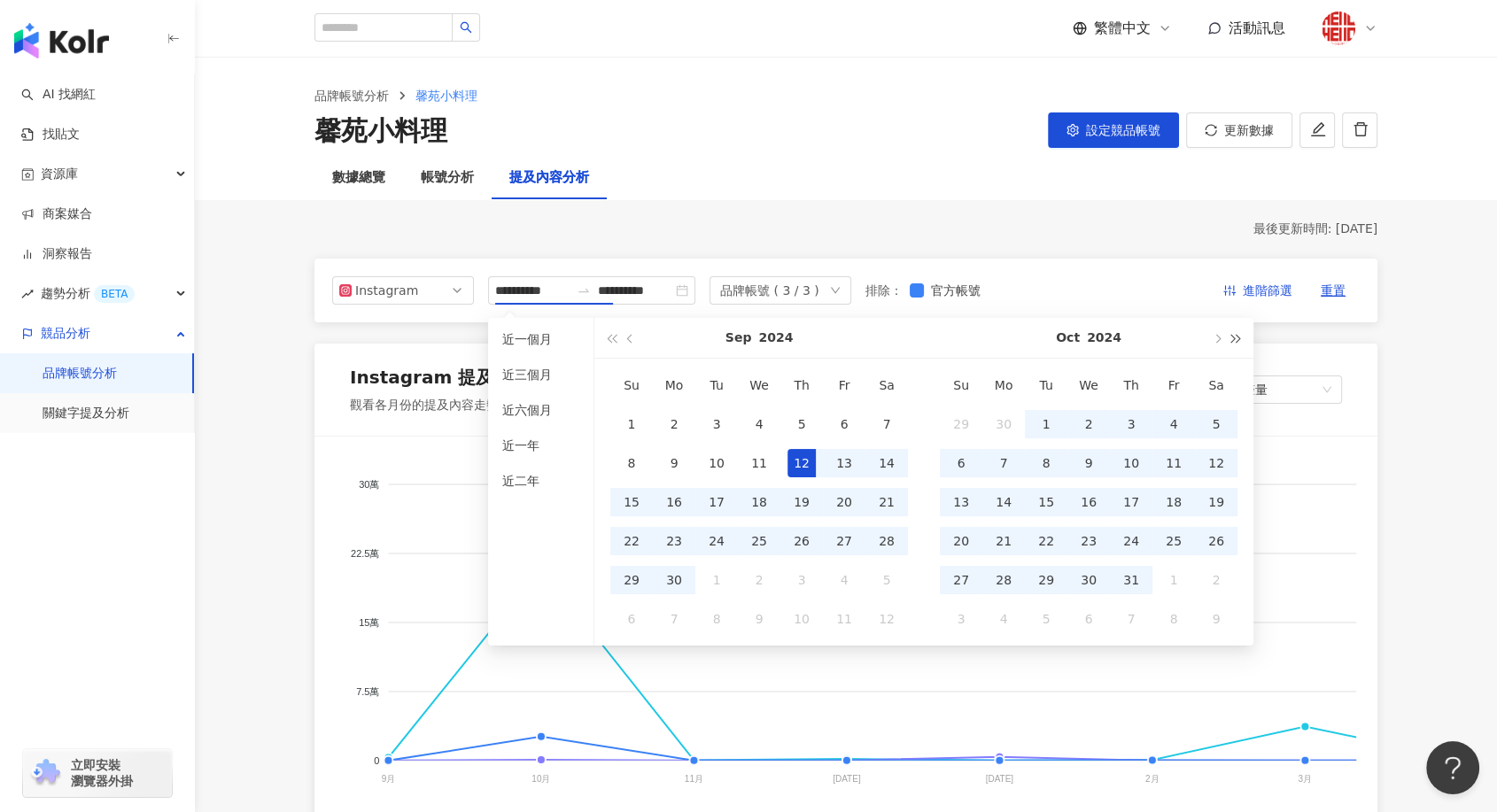
click at [1241, 341] on button "button" at bounding box center [1236, 337] width 19 height 40
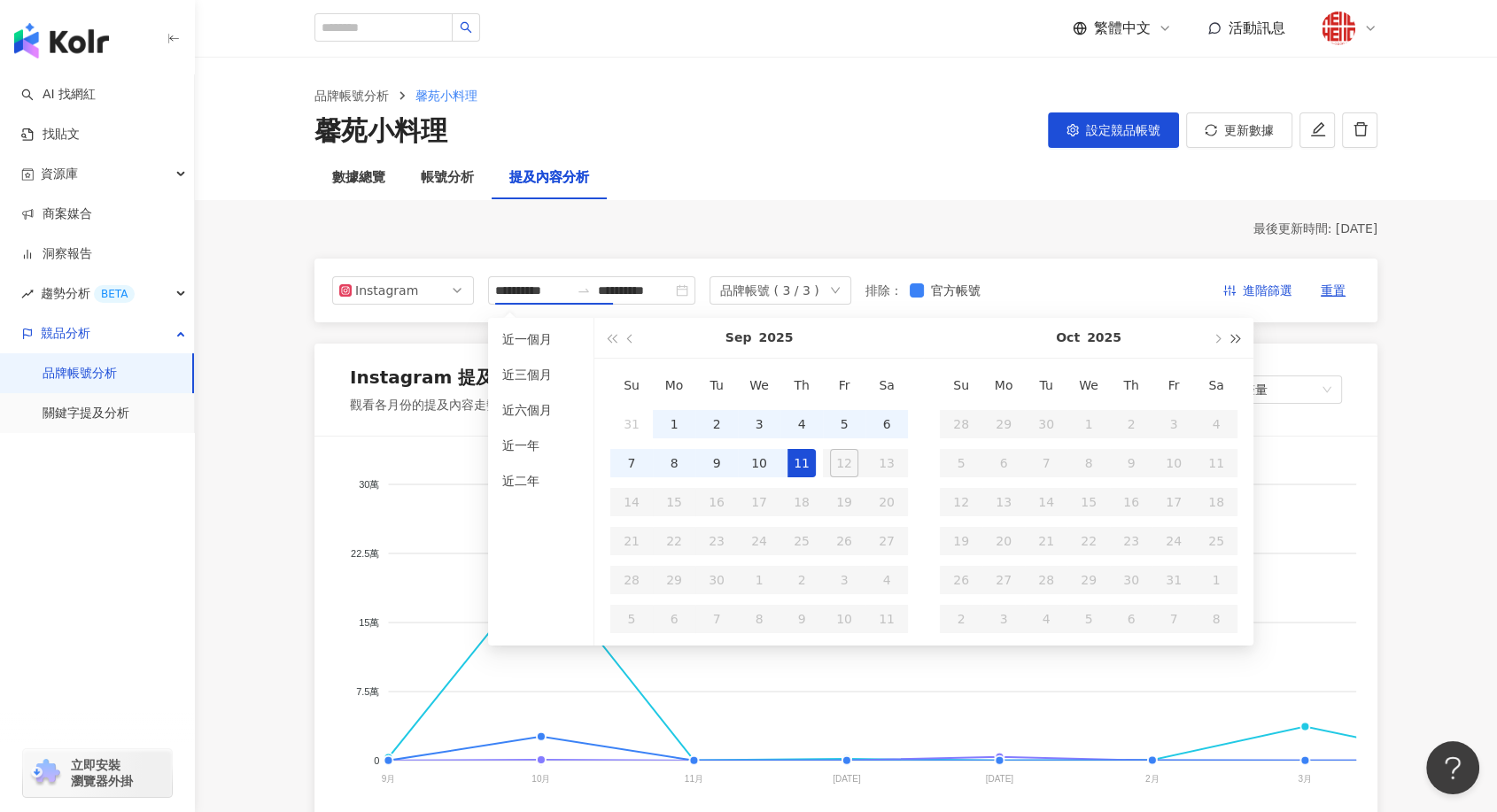
click at [1240, 341] on button "button" at bounding box center [1236, 337] width 19 height 40
click at [610, 343] on button "button" at bounding box center [611, 337] width 19 height 40
click at [629, 340] on span "button" at bounding box center [631, 337] width 9 height 9
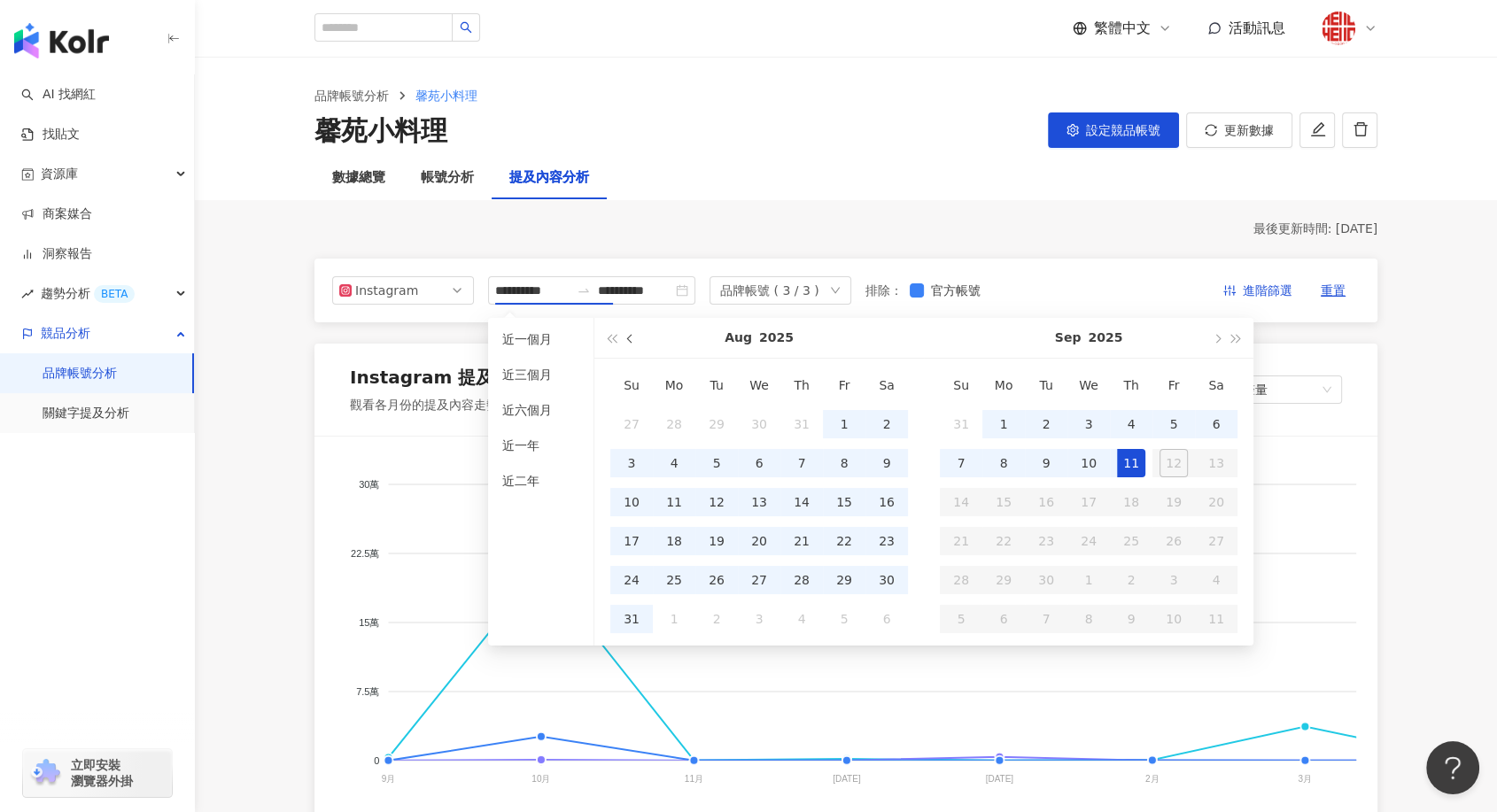
click at [629, 340] on span "button" at bounding box center [631, 337] width 9 height 9
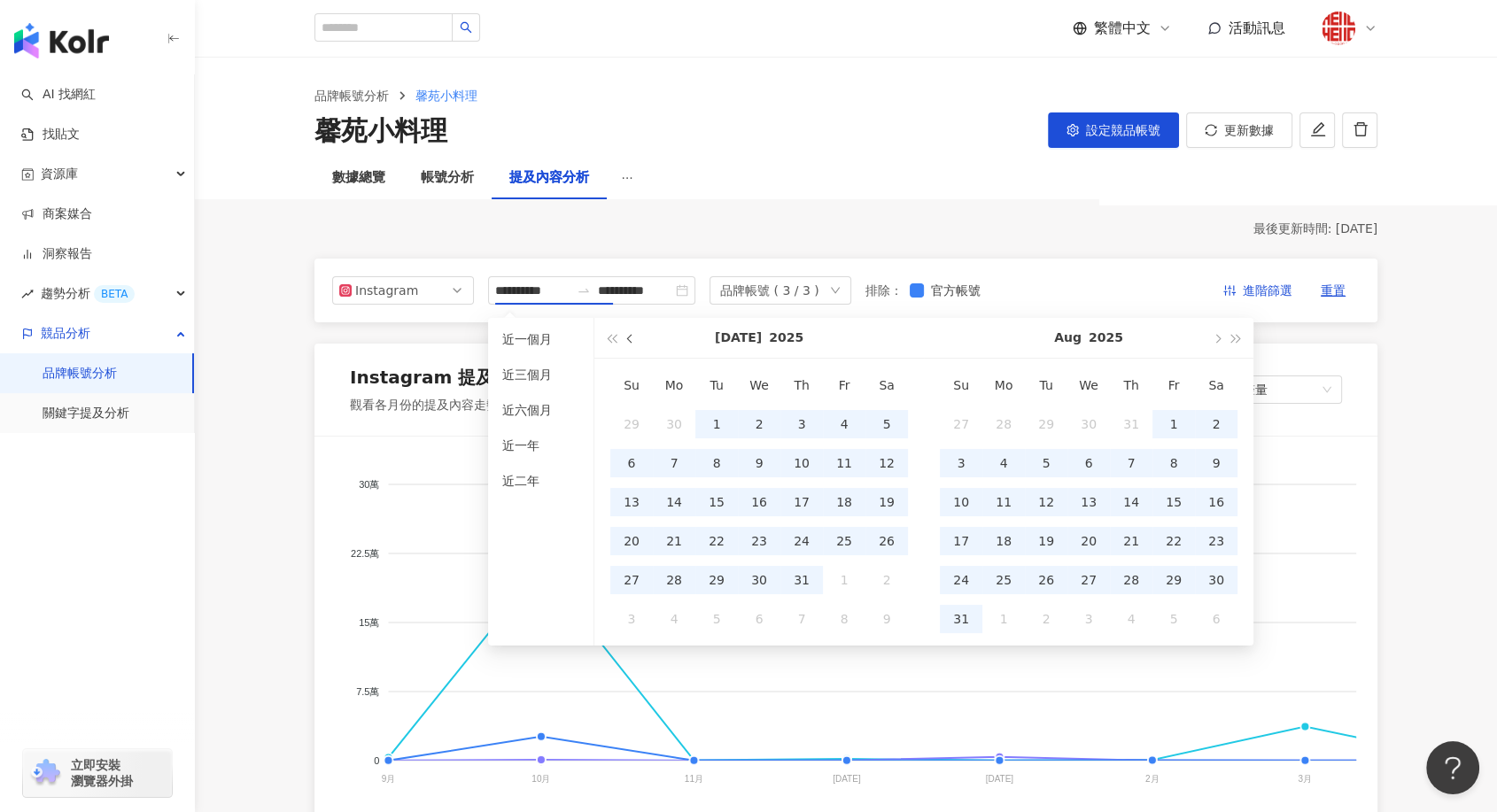
click at [629, 340] on span "button" at bounding box center [631, 337] width 9 height 9
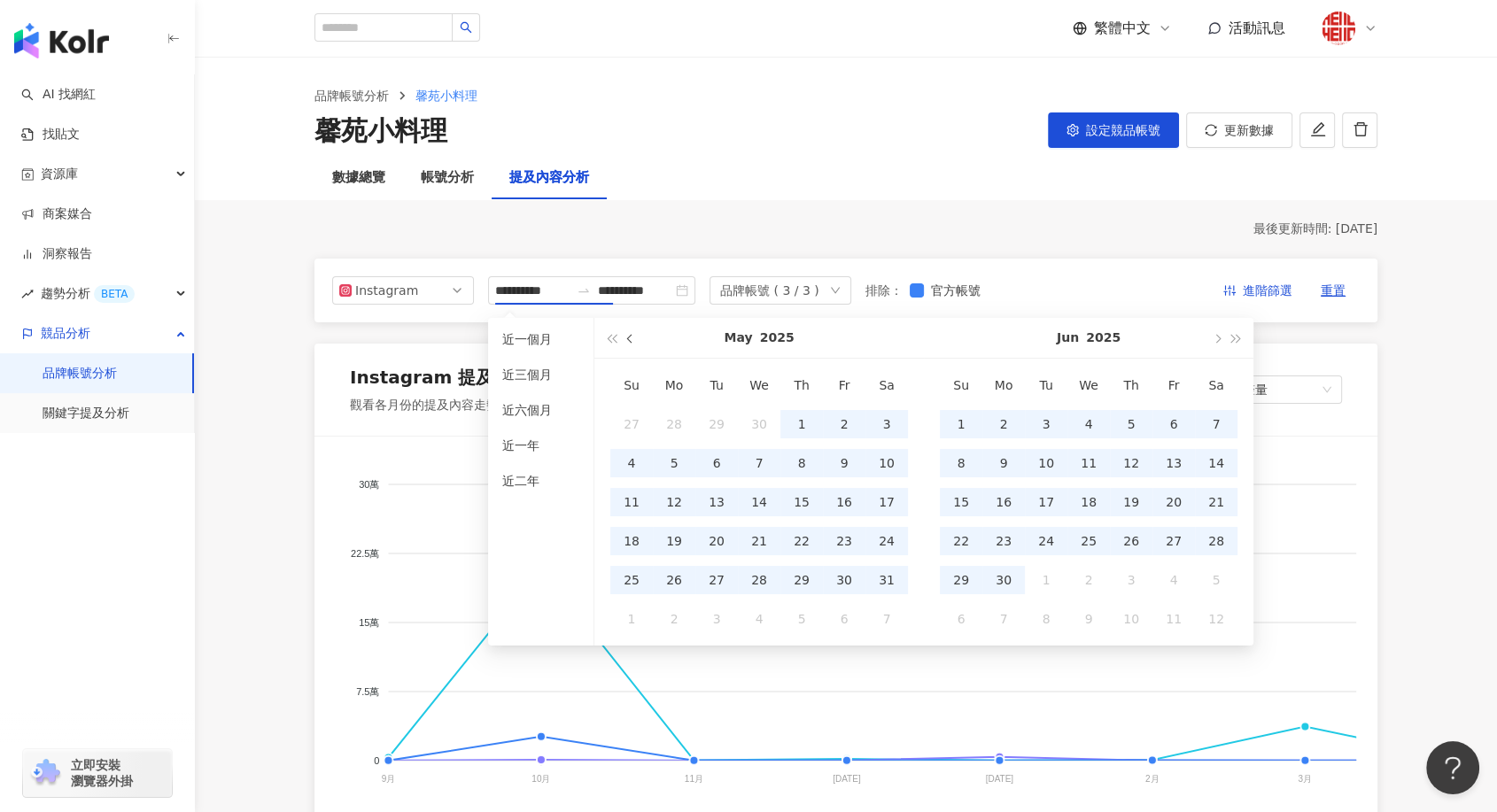
click at [629, 340] on span "button" at bounding box center [631, 337] width 9 height 9
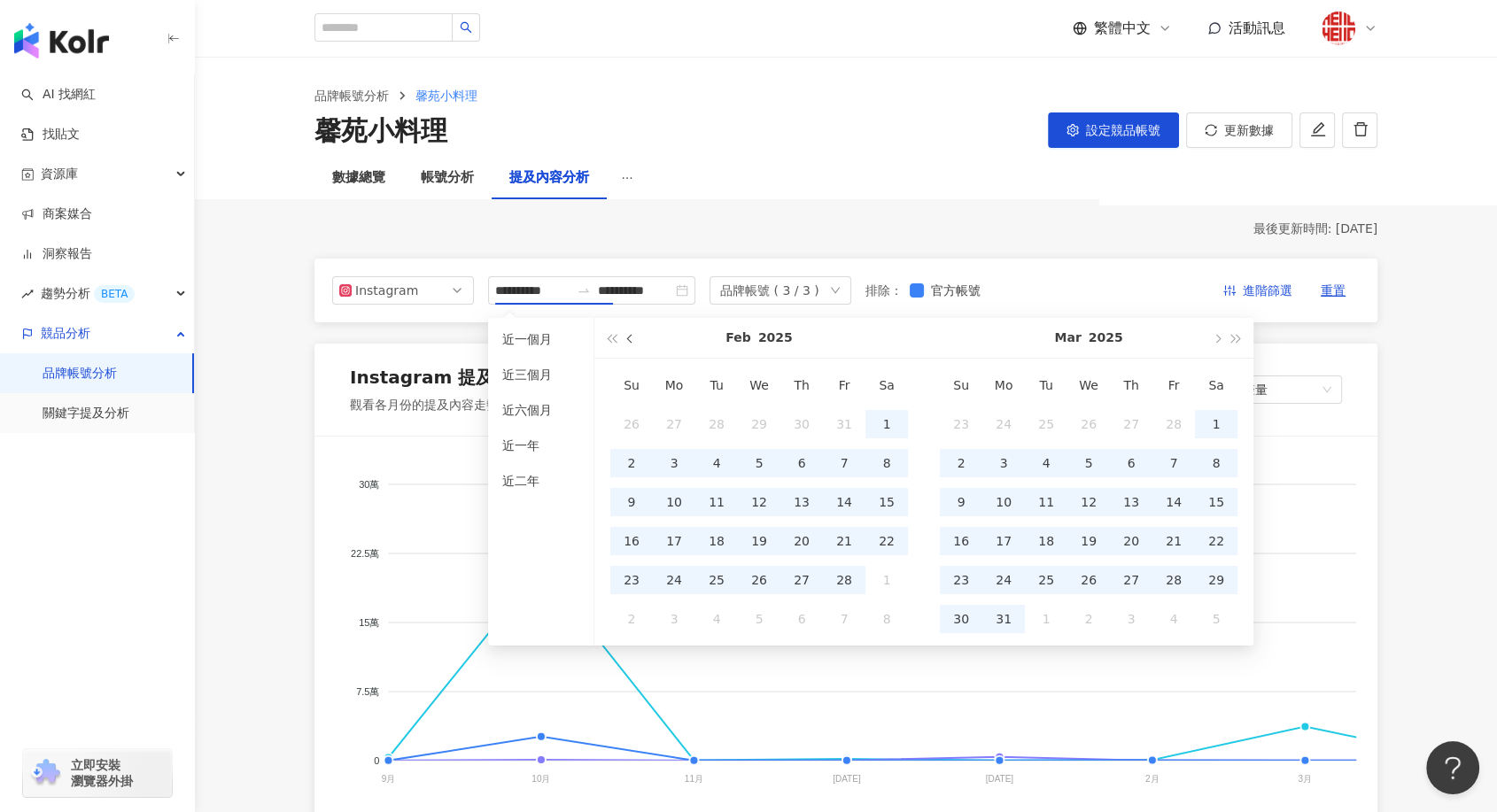
click at [629, 340] on span "button" at bounding box center [631, 337] width 9 height 9
type input "**********"
click at [755, 427] on div "1" at bounding box center [759, 424] width 28 height 28
click at [1219, 339] on span "button" at bounding box center [1216, 337] width 9 height 9
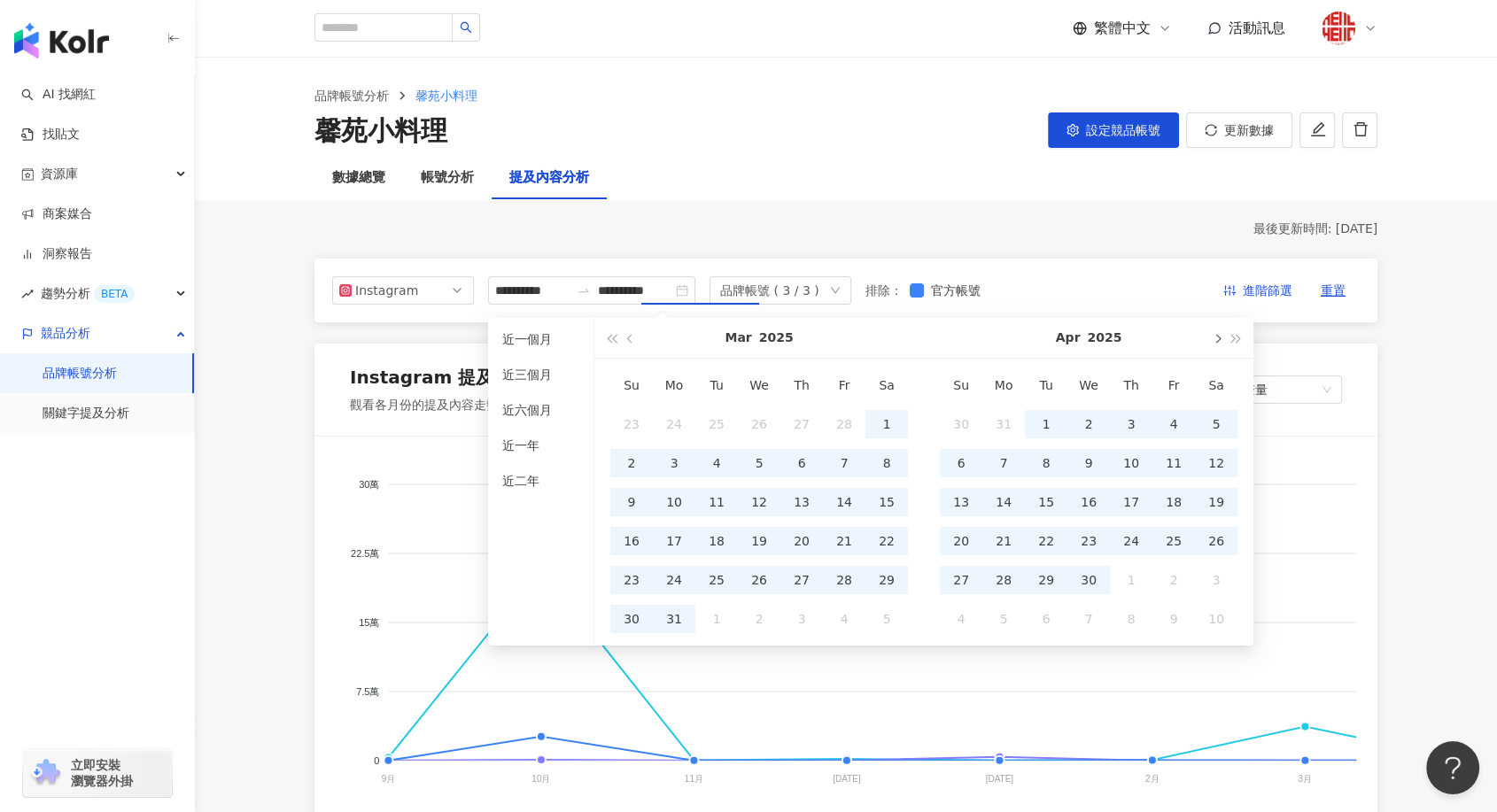
click at [1219, 339] on span "button" at bounding box center [1216, 337] width 9 height 9
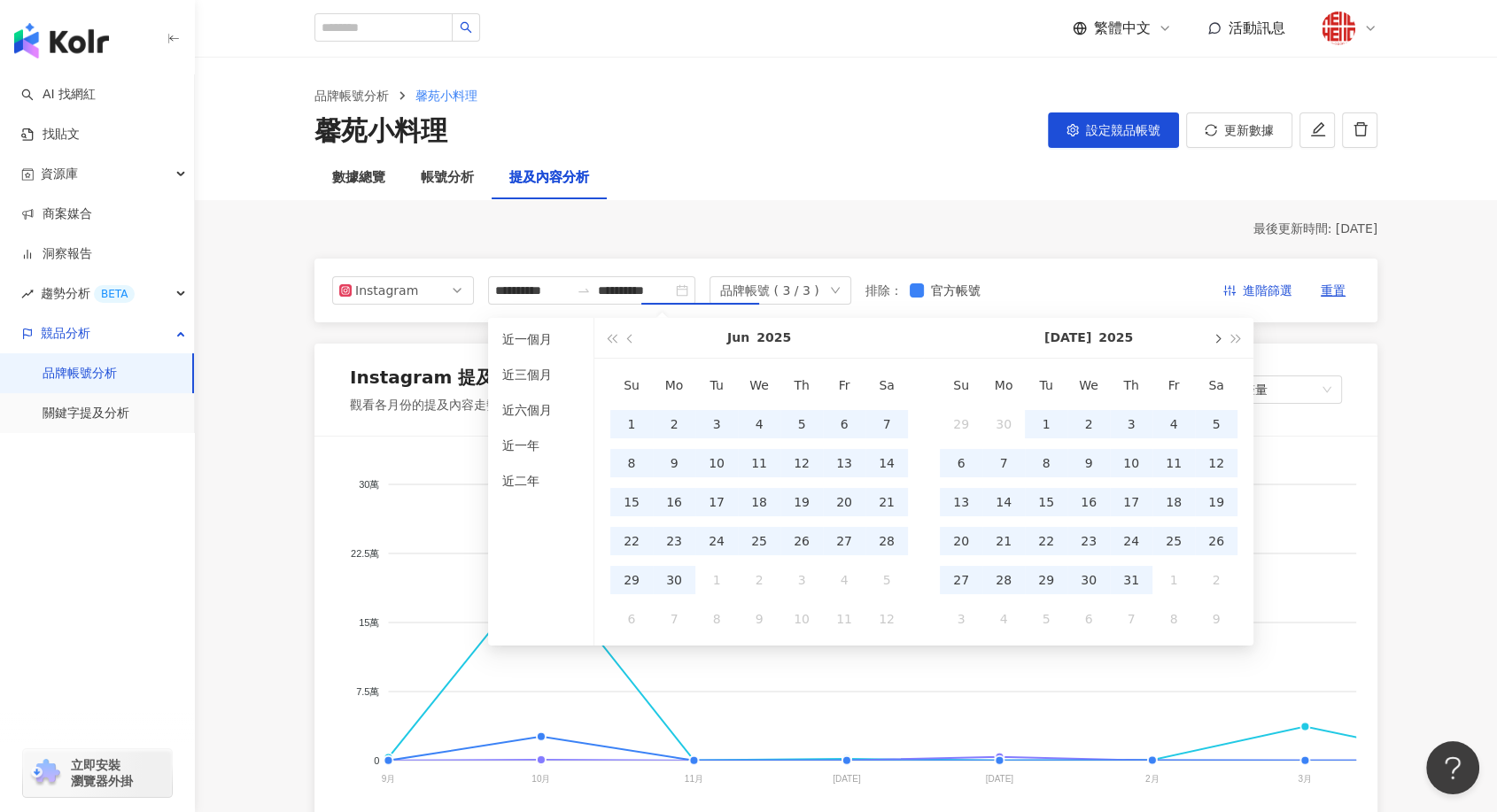
click at [1219, 339] on span "button" at bounding box center [1216, 337] width 9 height 9
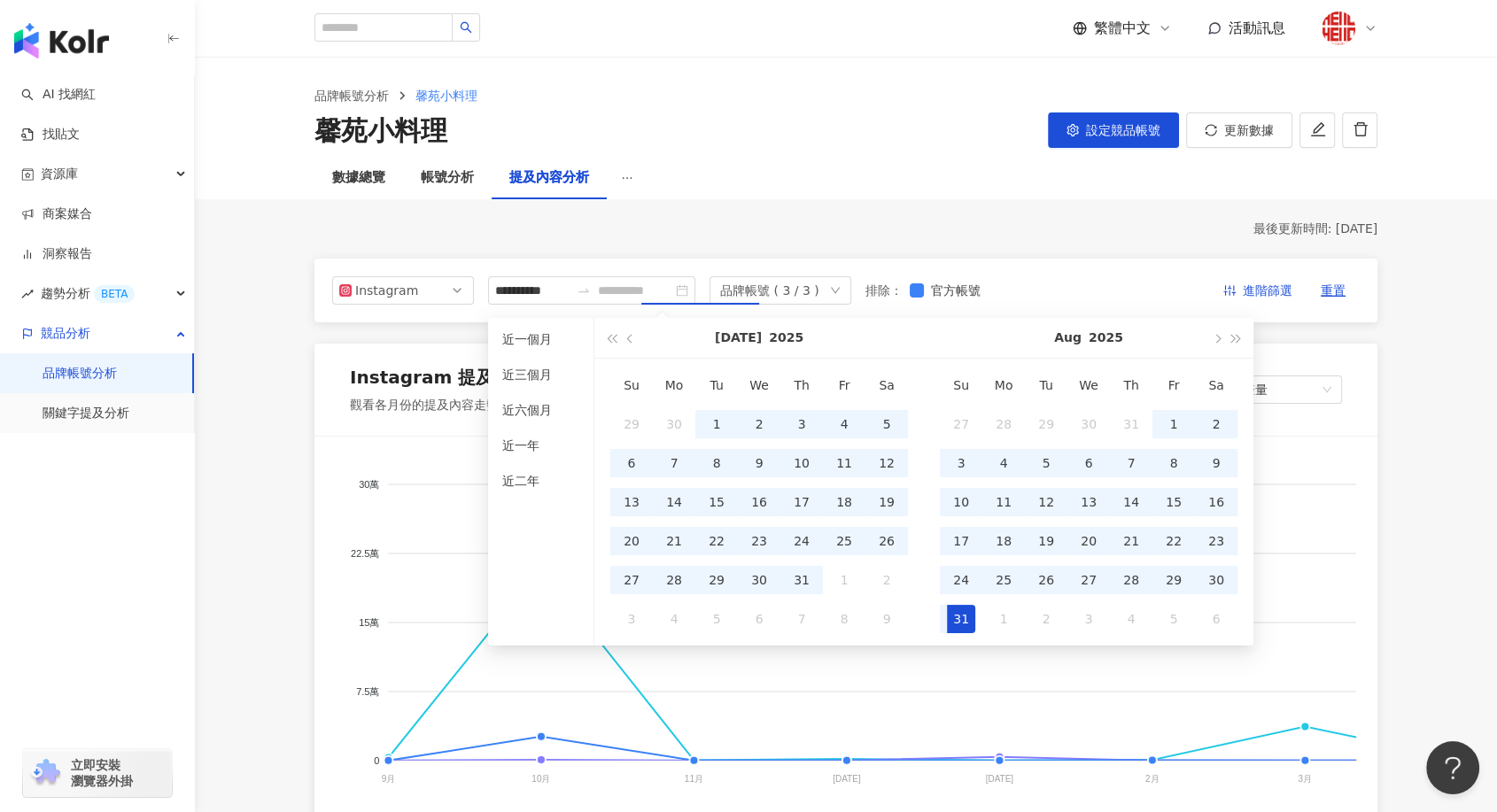
click at [956, 625] on div "31" at bounding box center [960, 618] width 28 height 28
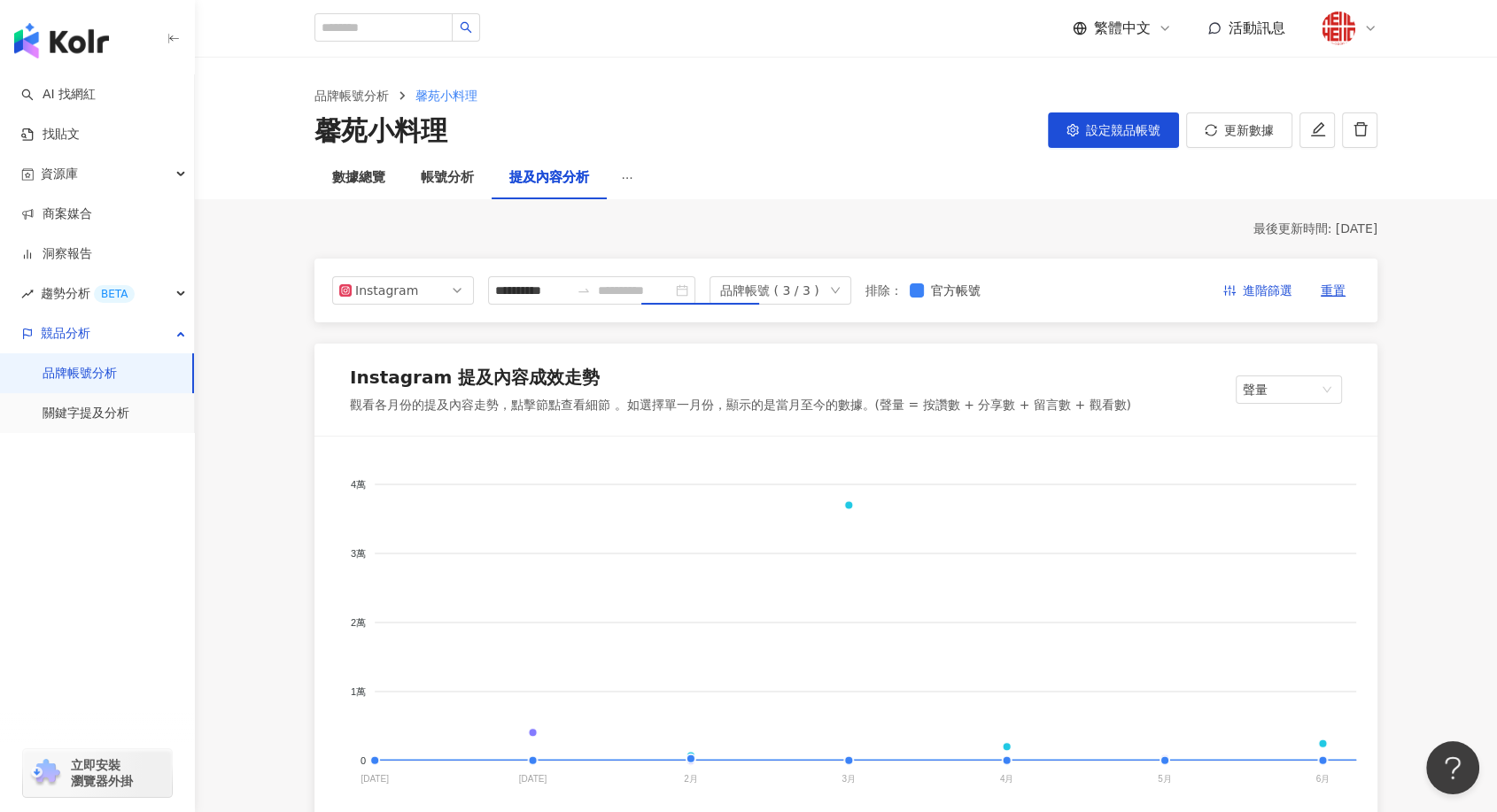
type input "**********"
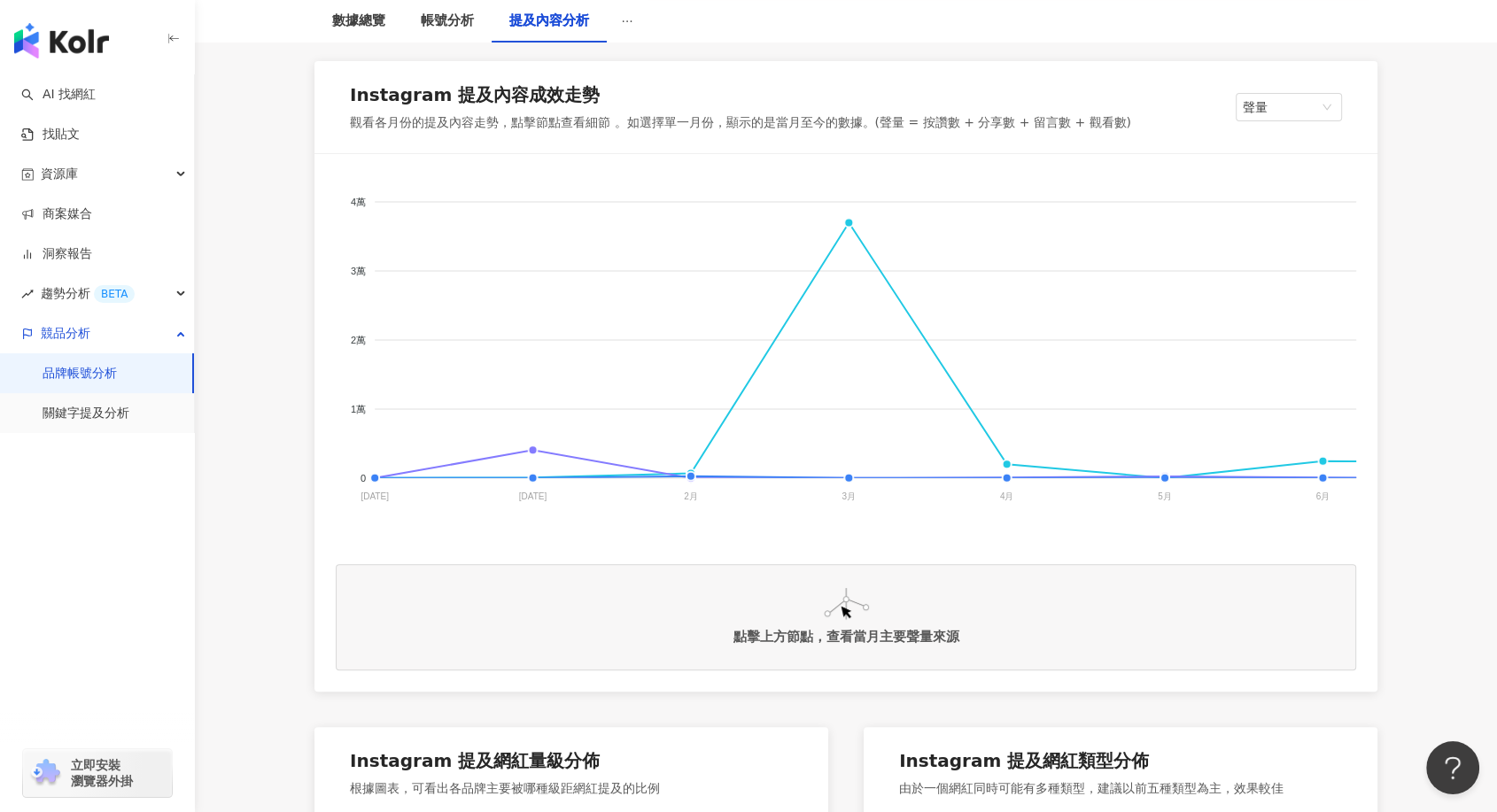
scroll to position [295, 0]
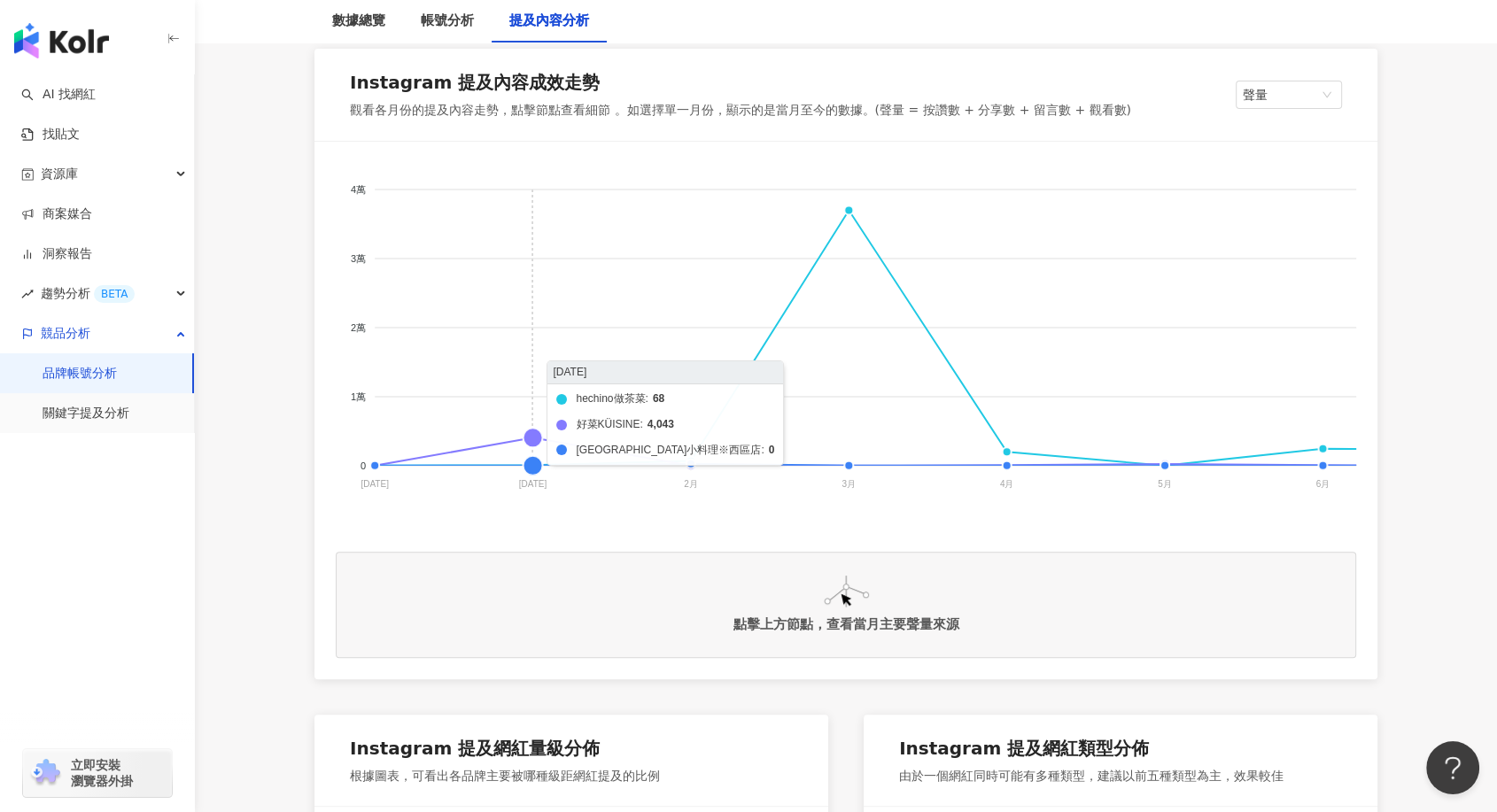
click at [531, 436] on foreignobject "hechino做茶菜 好菜KÜISINE 馨苑小料理※西區店" at bounding box center [991, 340] width 1312 height 354
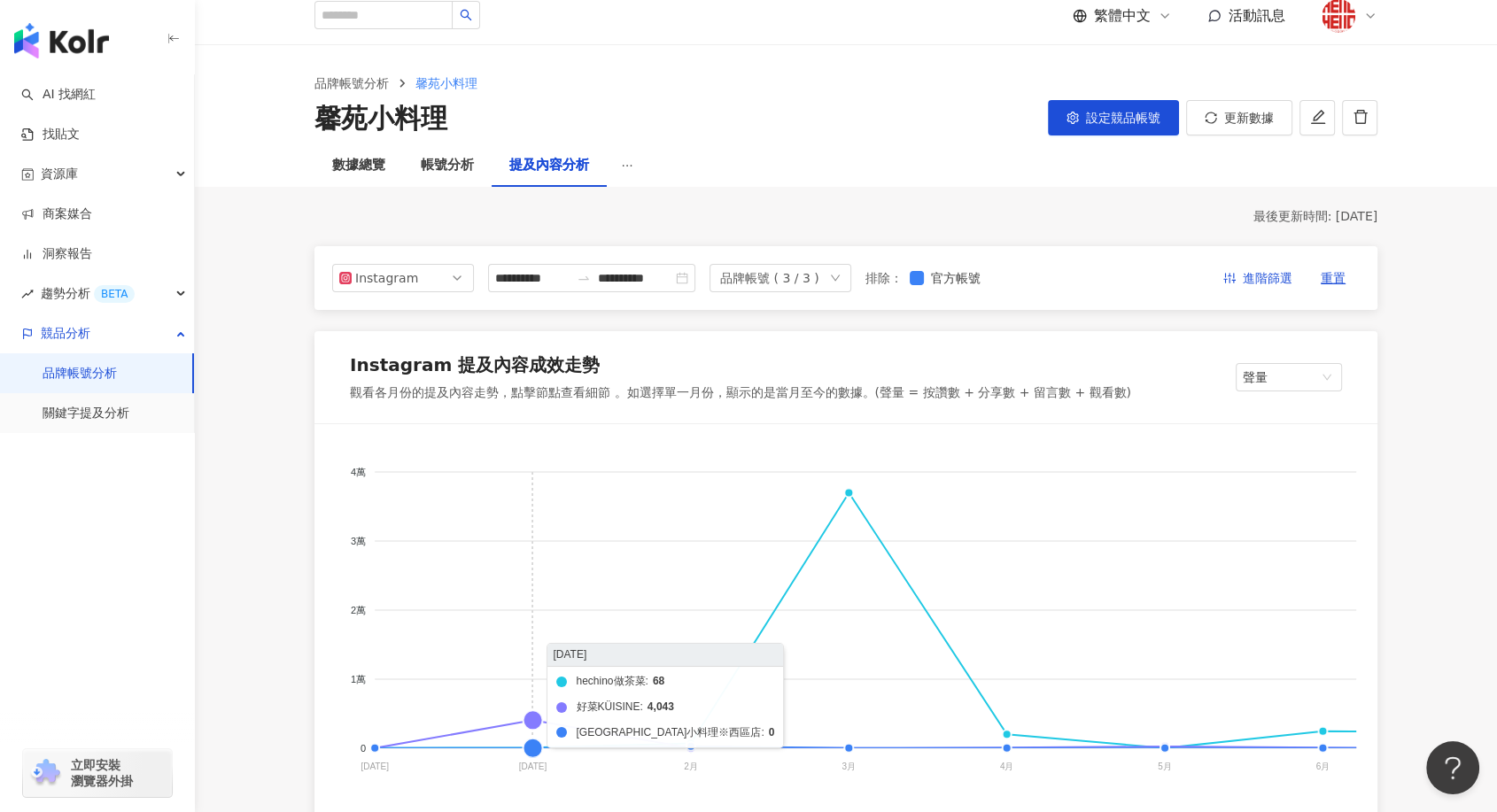
scroll to position [0, 0]
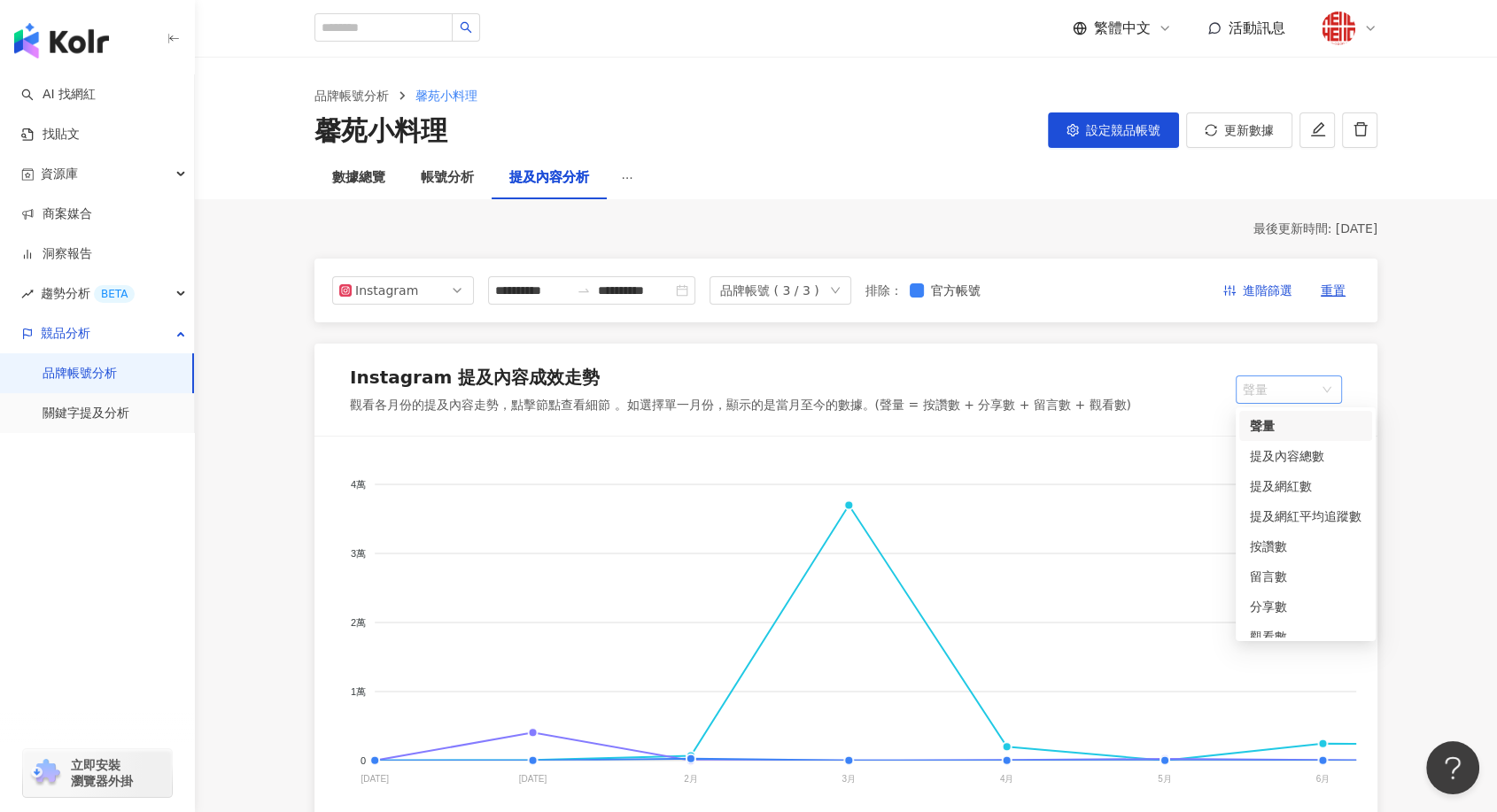
click at [1305, 387] on span "聲量" at bounding box center [1289, 389] width 92 height 26
click at [1293, 477] on div "提及網紅數" at bounding box center [1305, 486] width 112 height 19
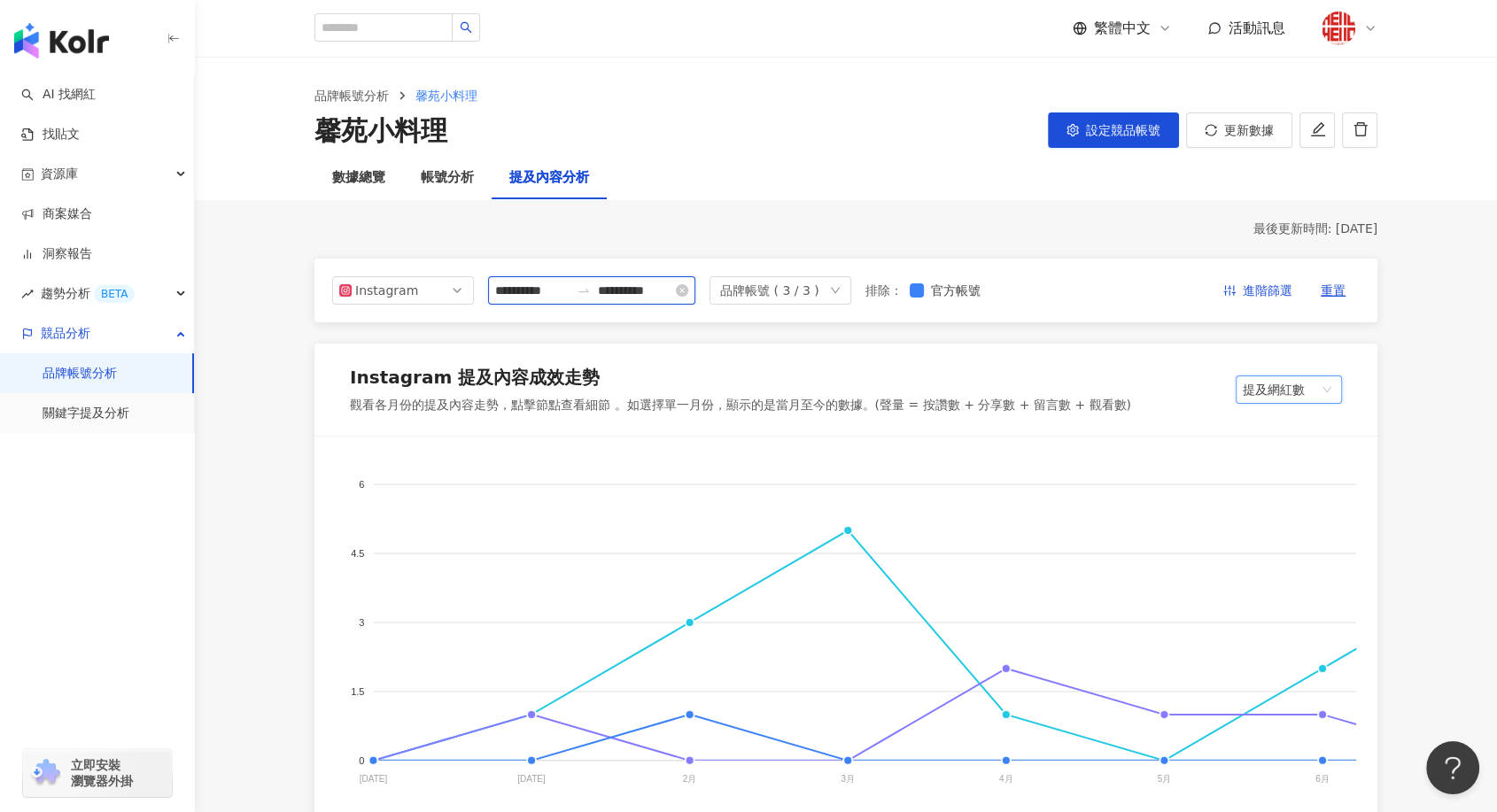
click at [543, 295] on input "**********" at bounding box center [532, 291] width 74 height 19
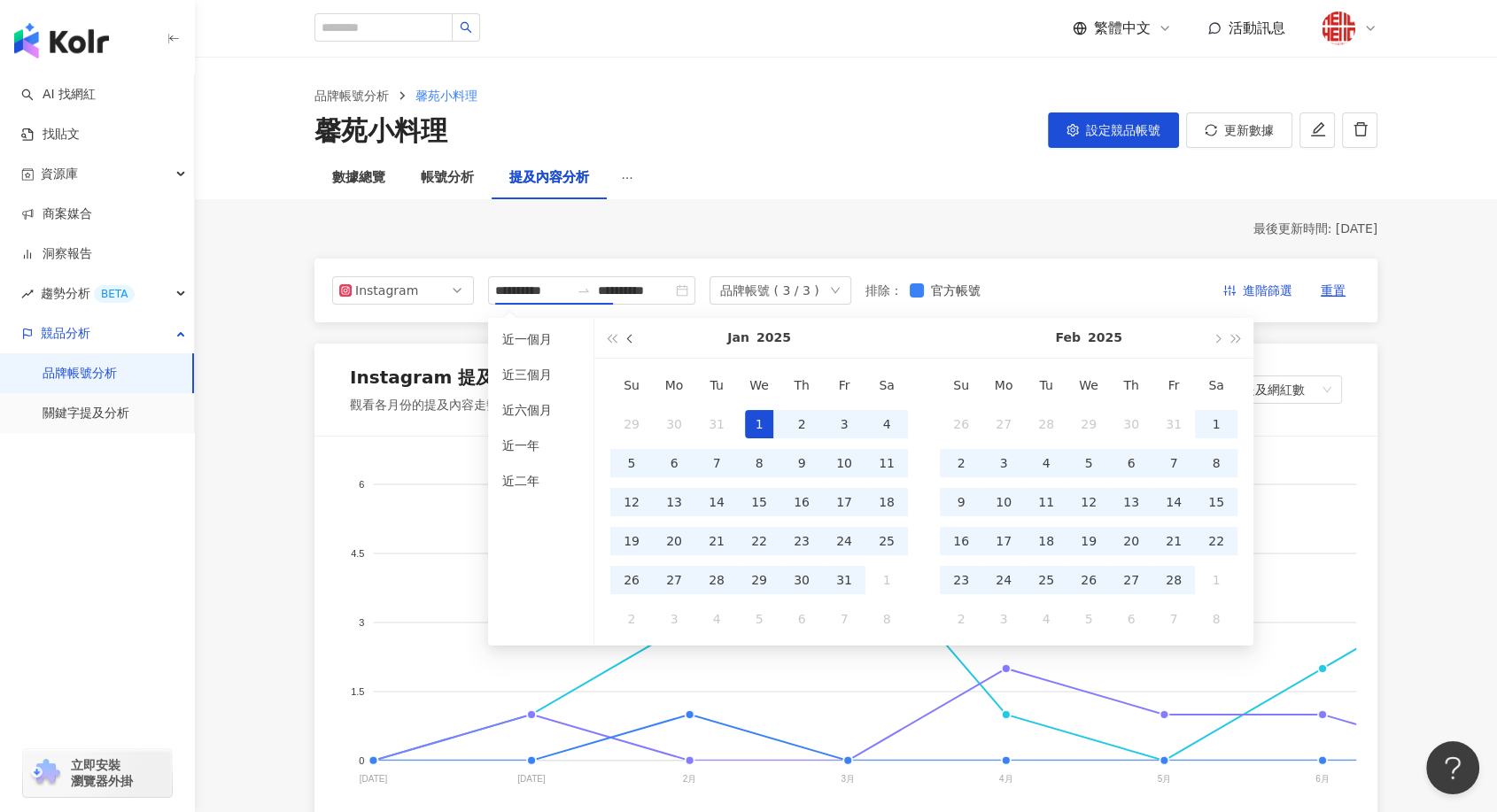
click at [637, 340] on button "button" at bounding box center [630, 337] width 19 height 40
type input "**********"
click at [627, 424] on div "1" at bounding box center [631, 424] width 28 height 28
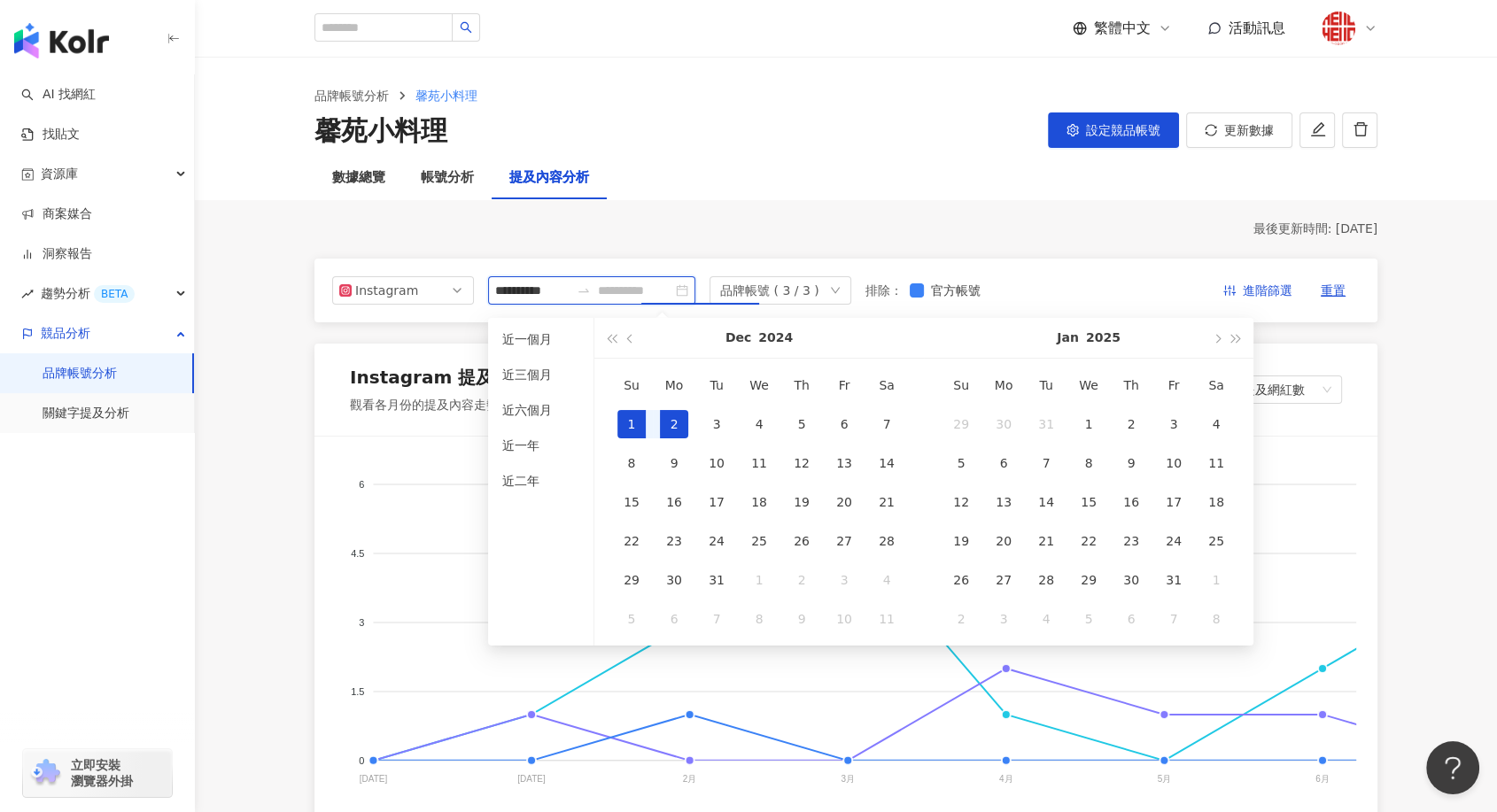
type input "**********"
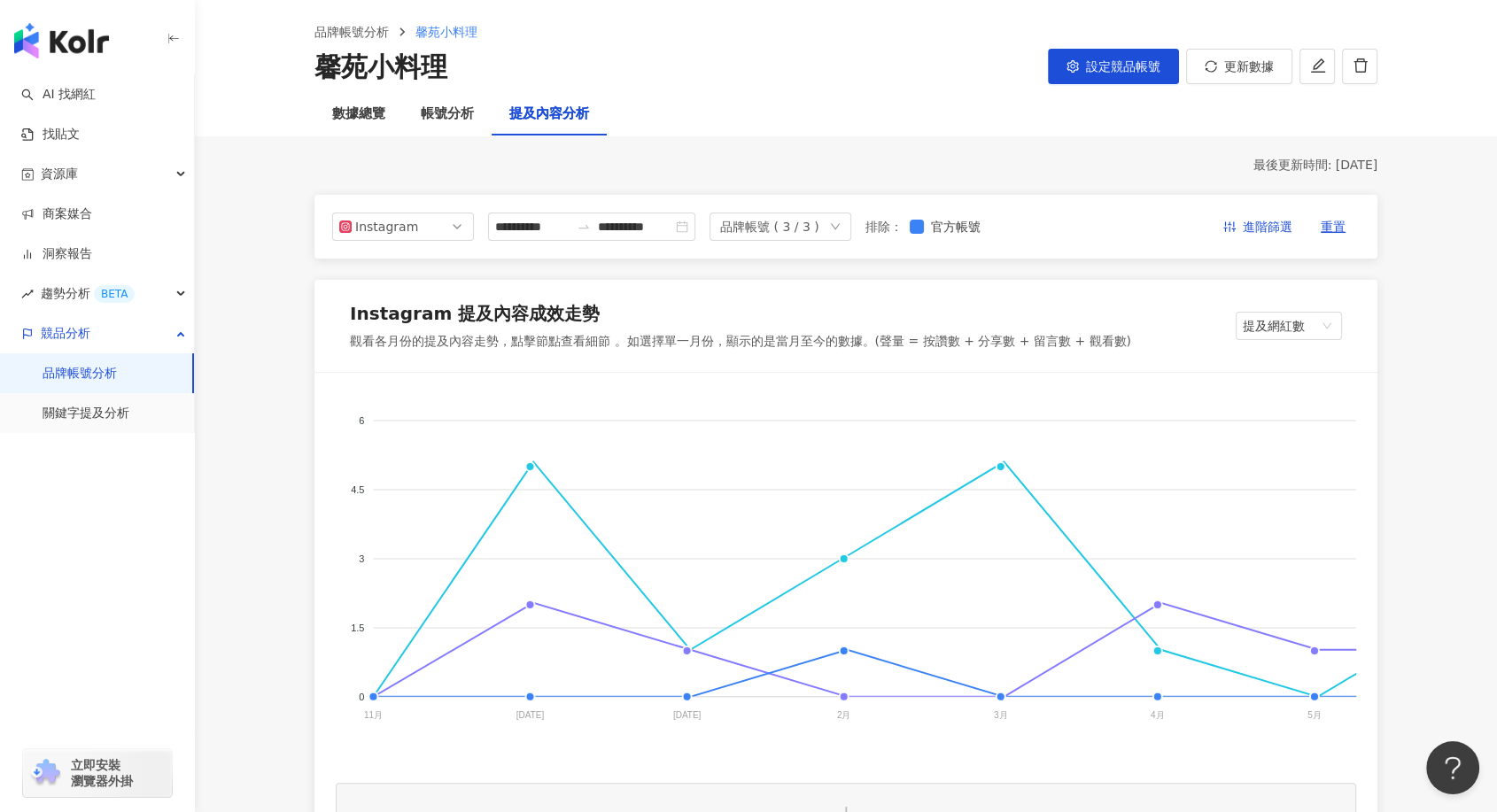
scroll to position [98, 0]
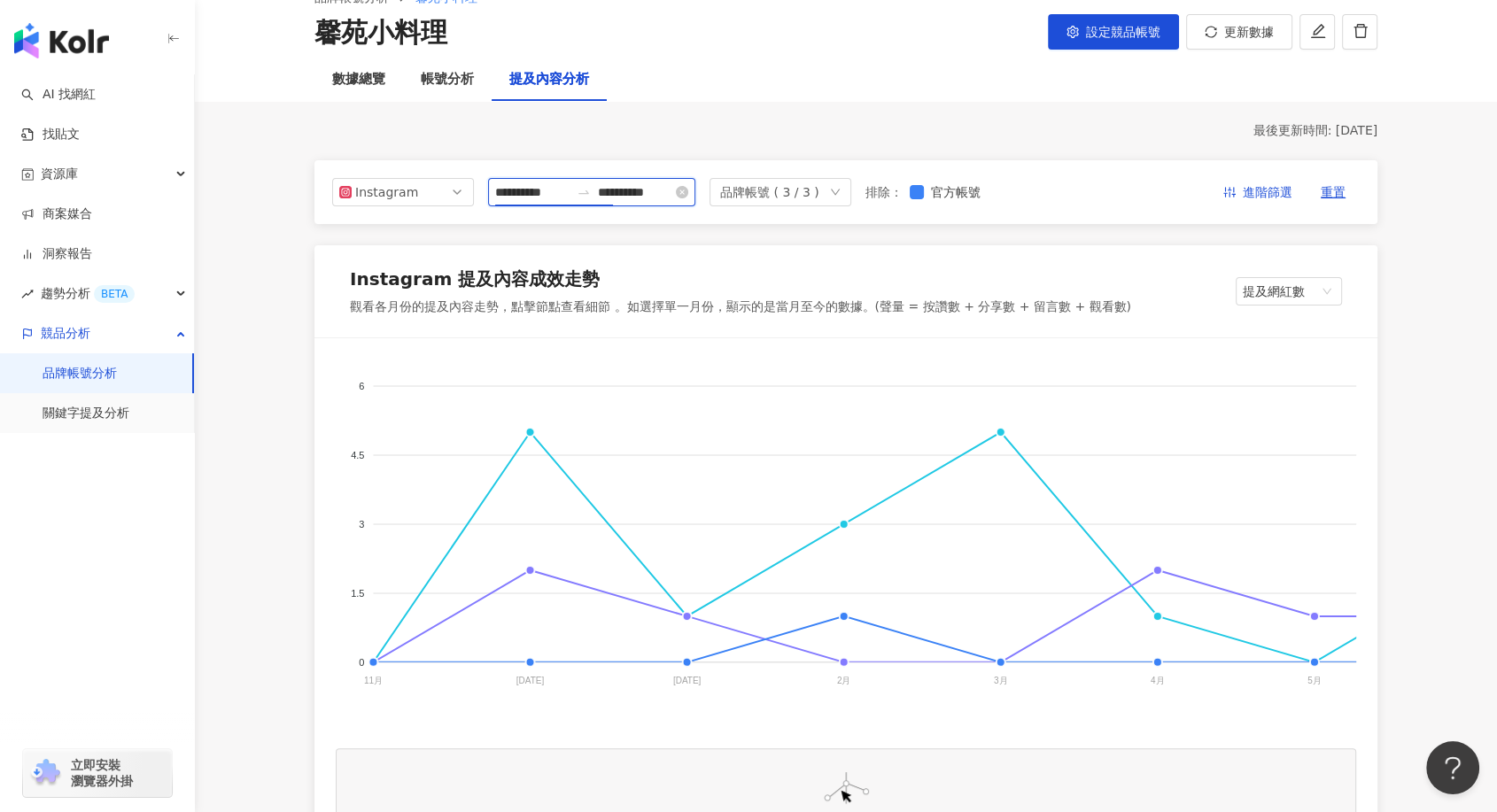
click at [557, 194] on input "**********" at bounding box center [532, 193] width 74 height 19
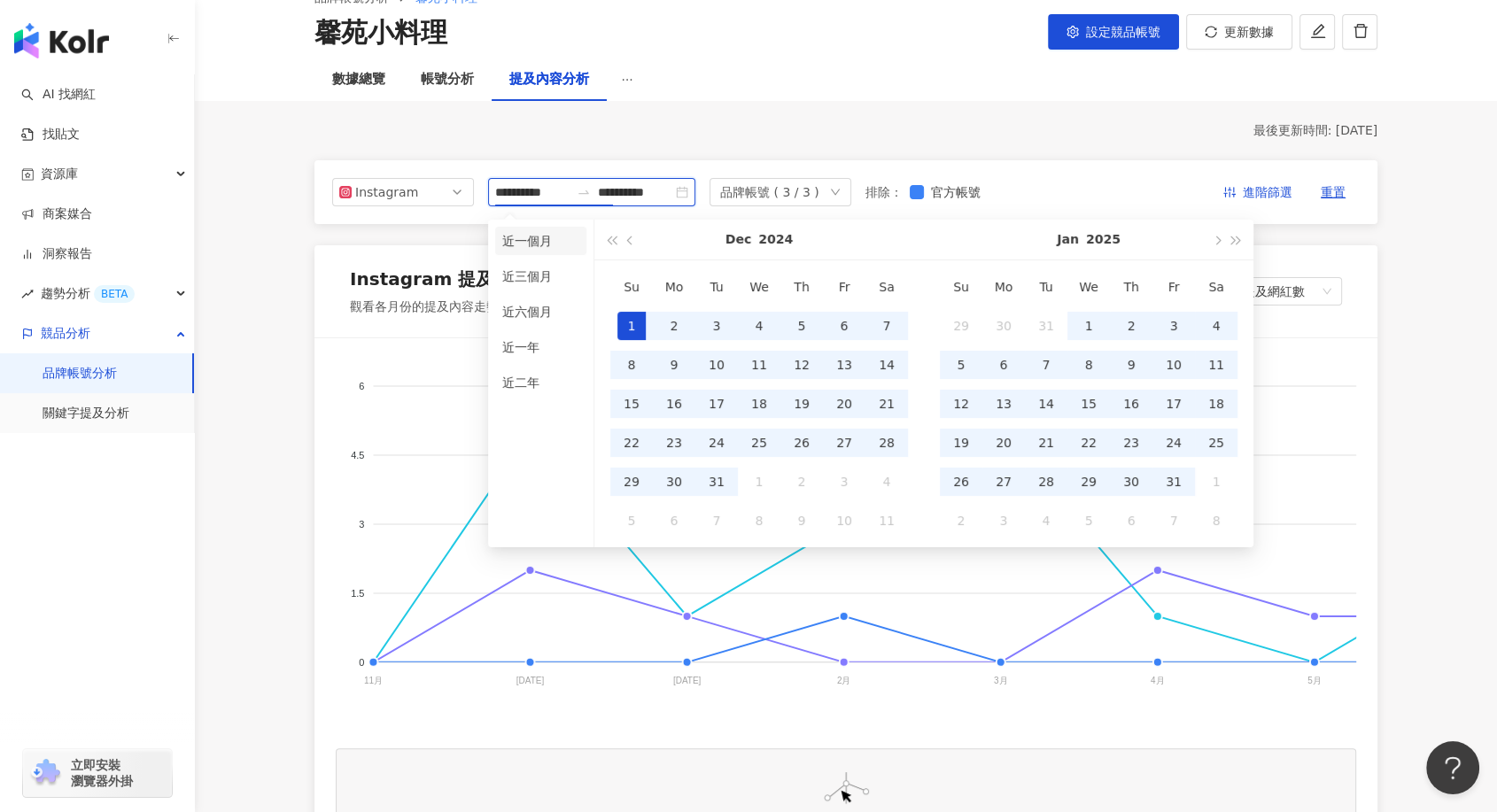
type input "**********"
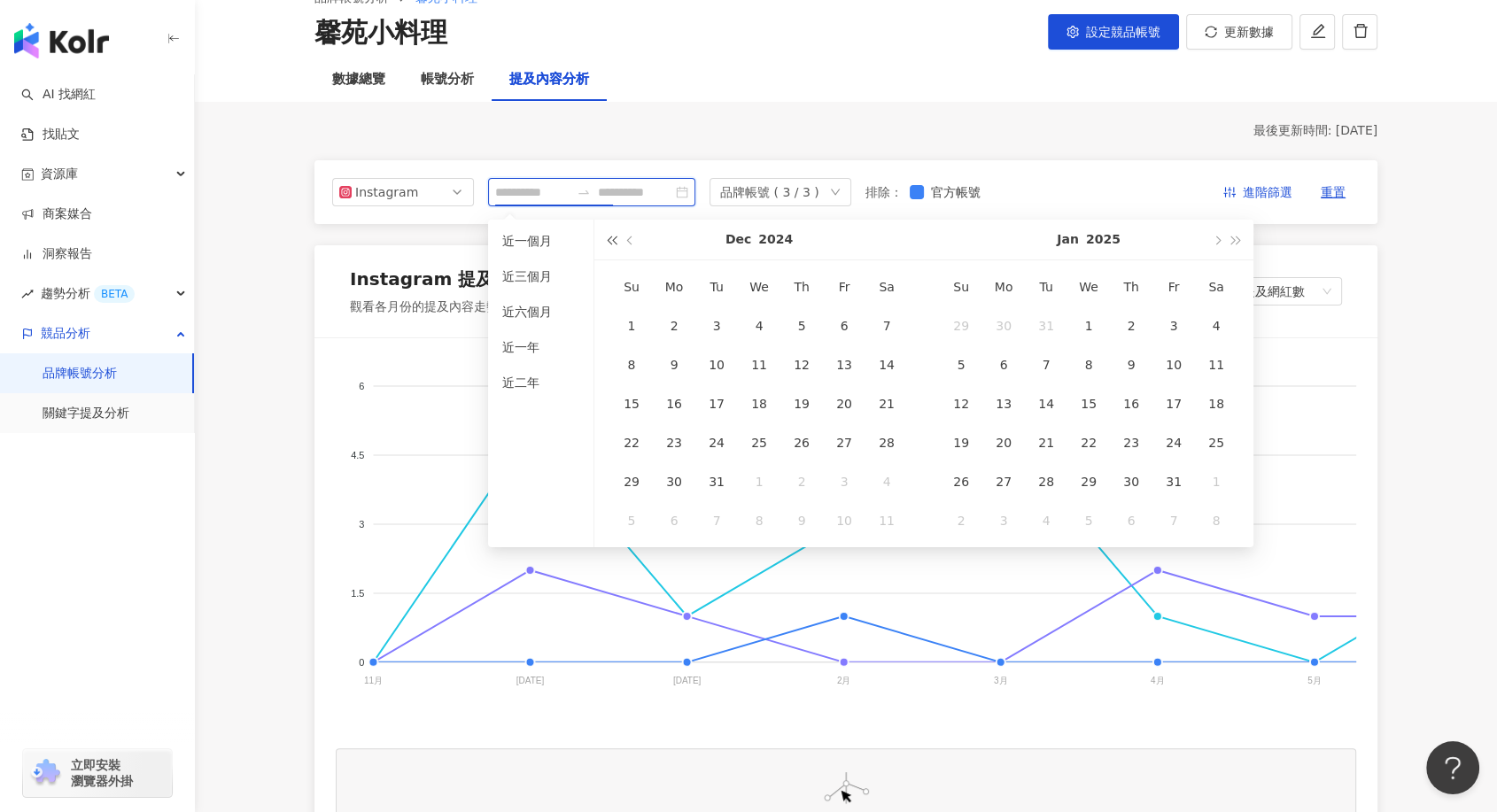
type input "**********"
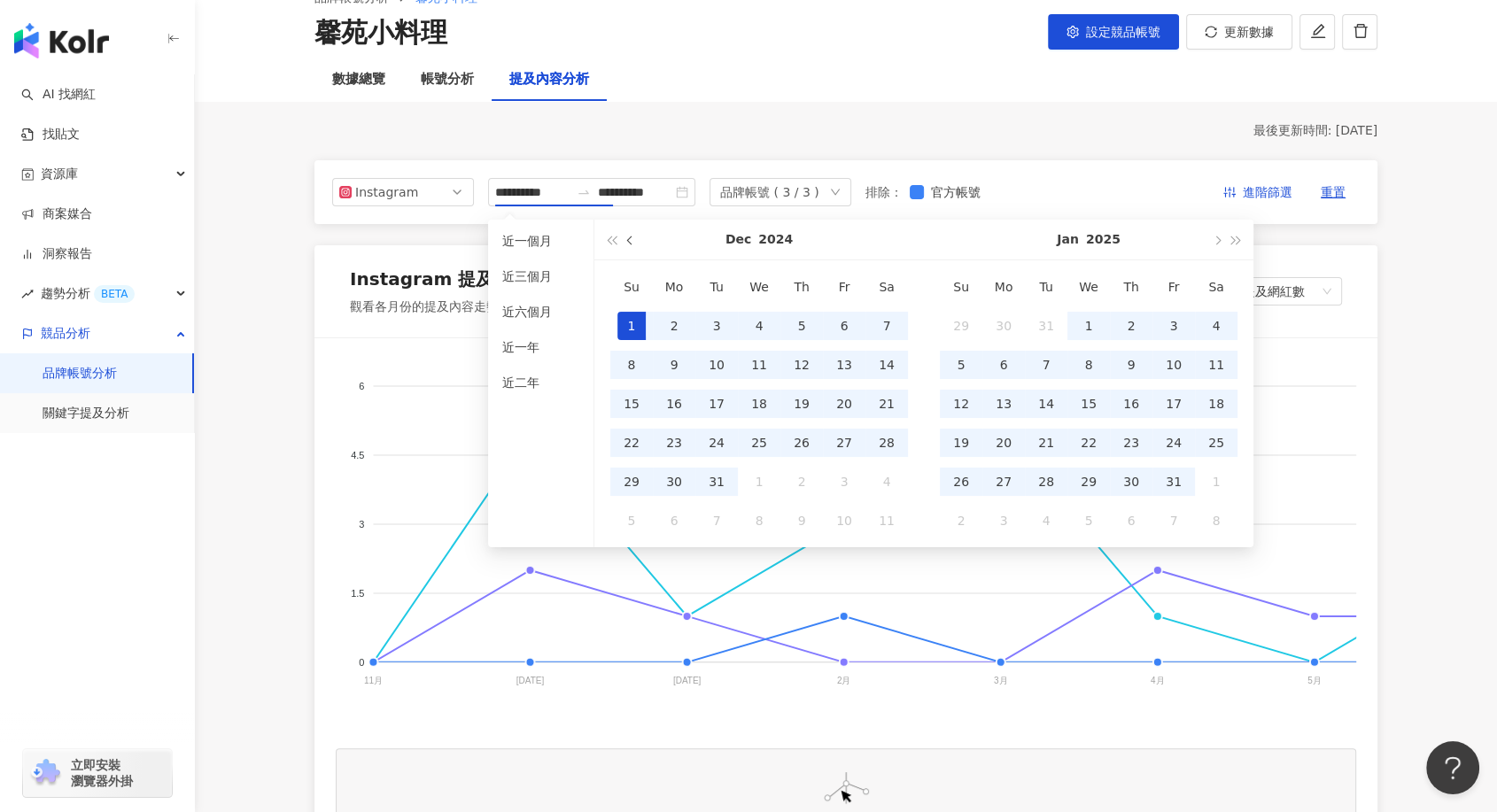
click at [639, 242] on button "button" at bounding box center [630, 239] width 19 height 40
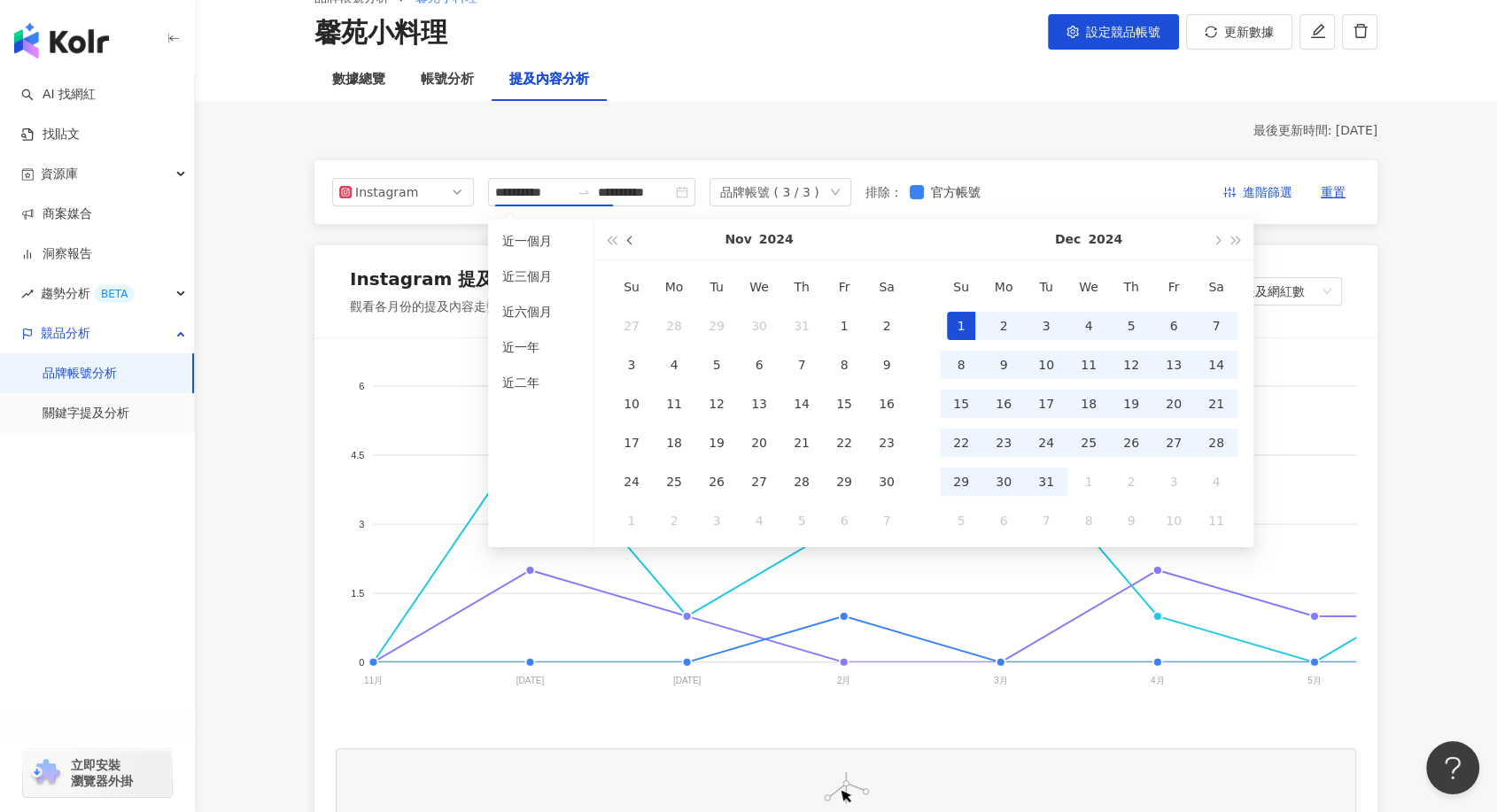
click at [639, 242] on button "button" at bounding box center [630, 239] width 19 height 40
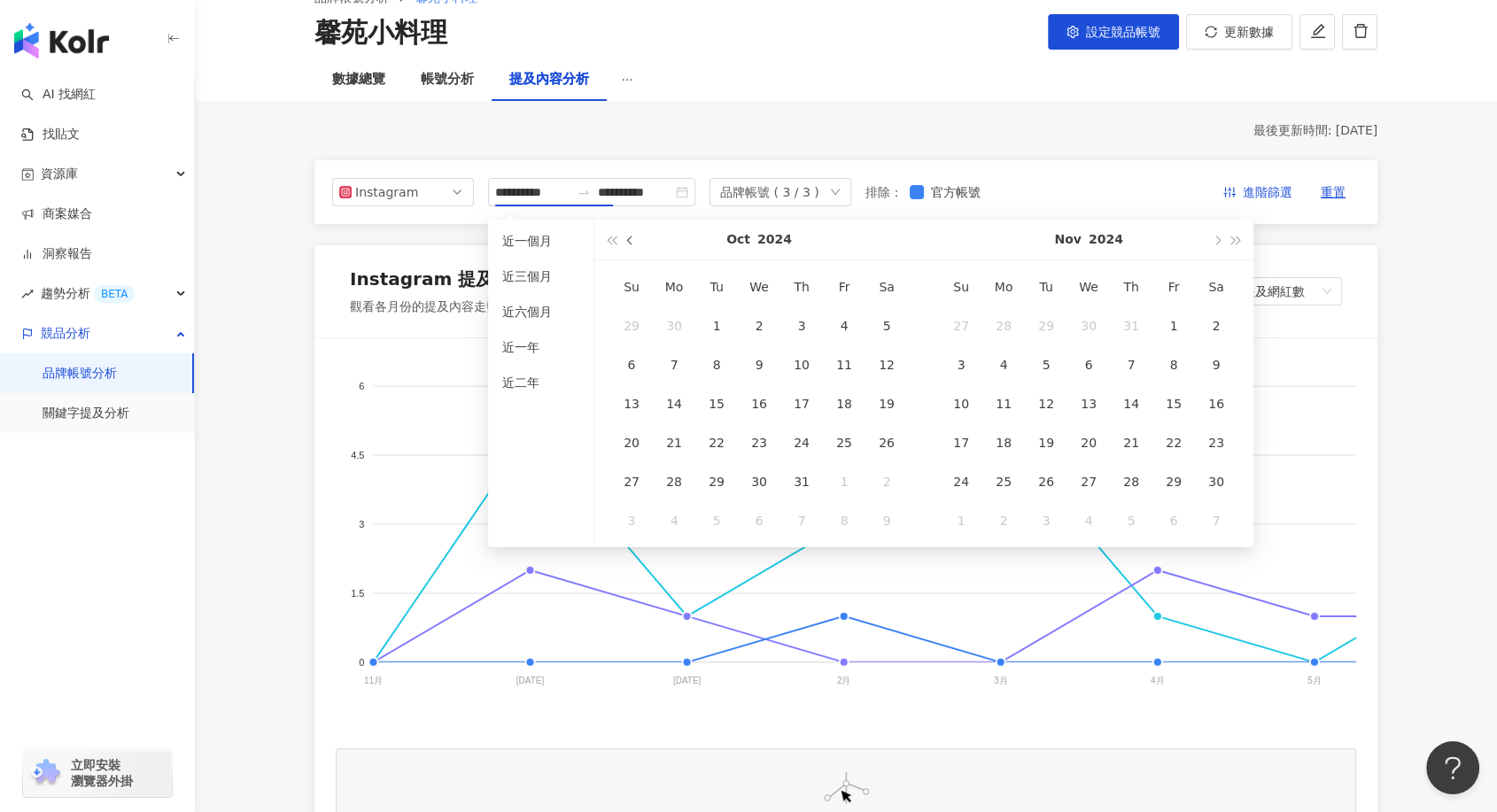
click at [639, 242] on button "button" at bounding box center [630, 239] width 19 height 40
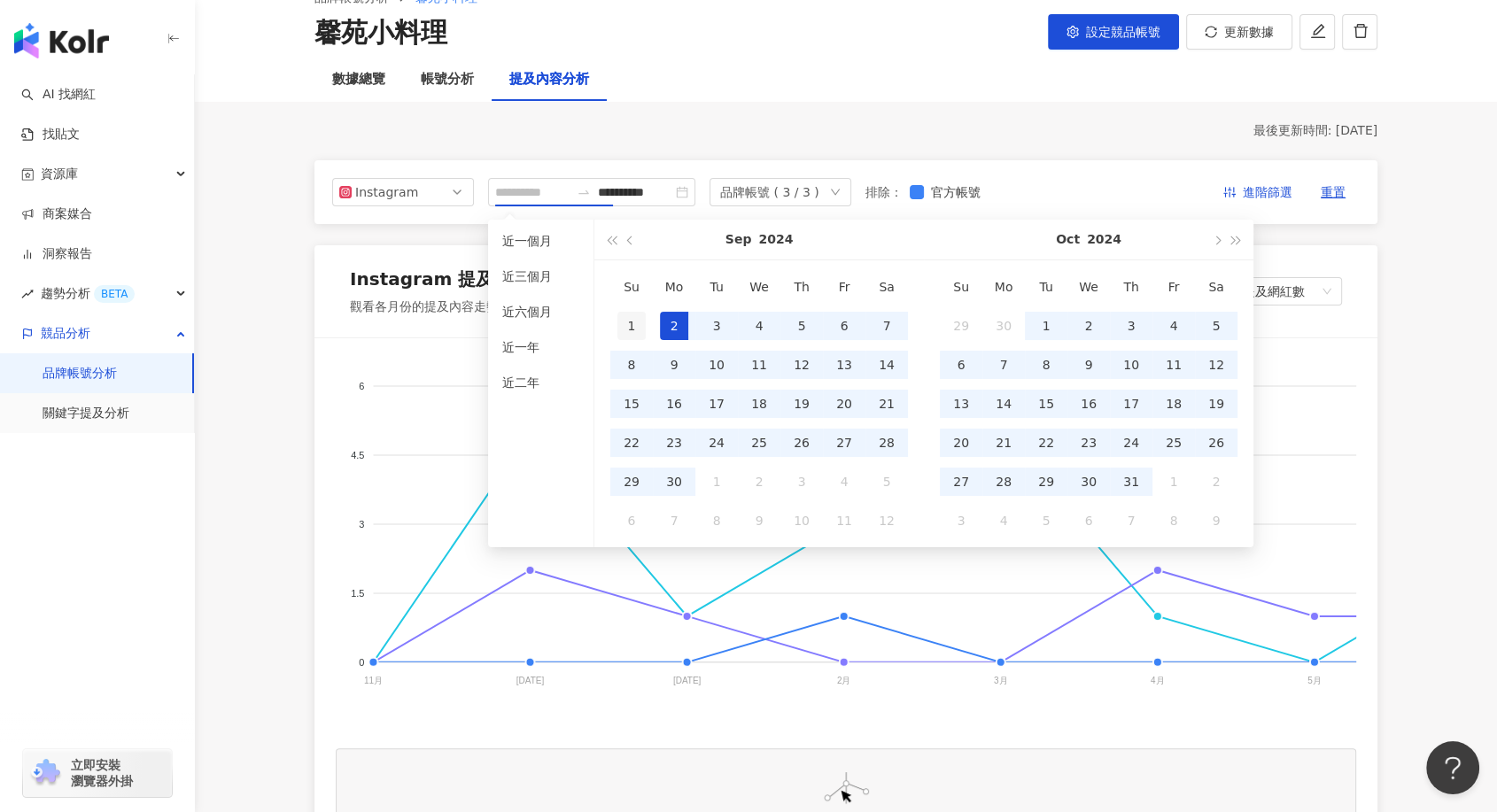
type input "**********"
click at [633, 326] on div "1" at bounding box center [631, 326] width 28 height 28
click at [1217, 245] on button "button" at bounding box center [1216, 239] width 19 height 40
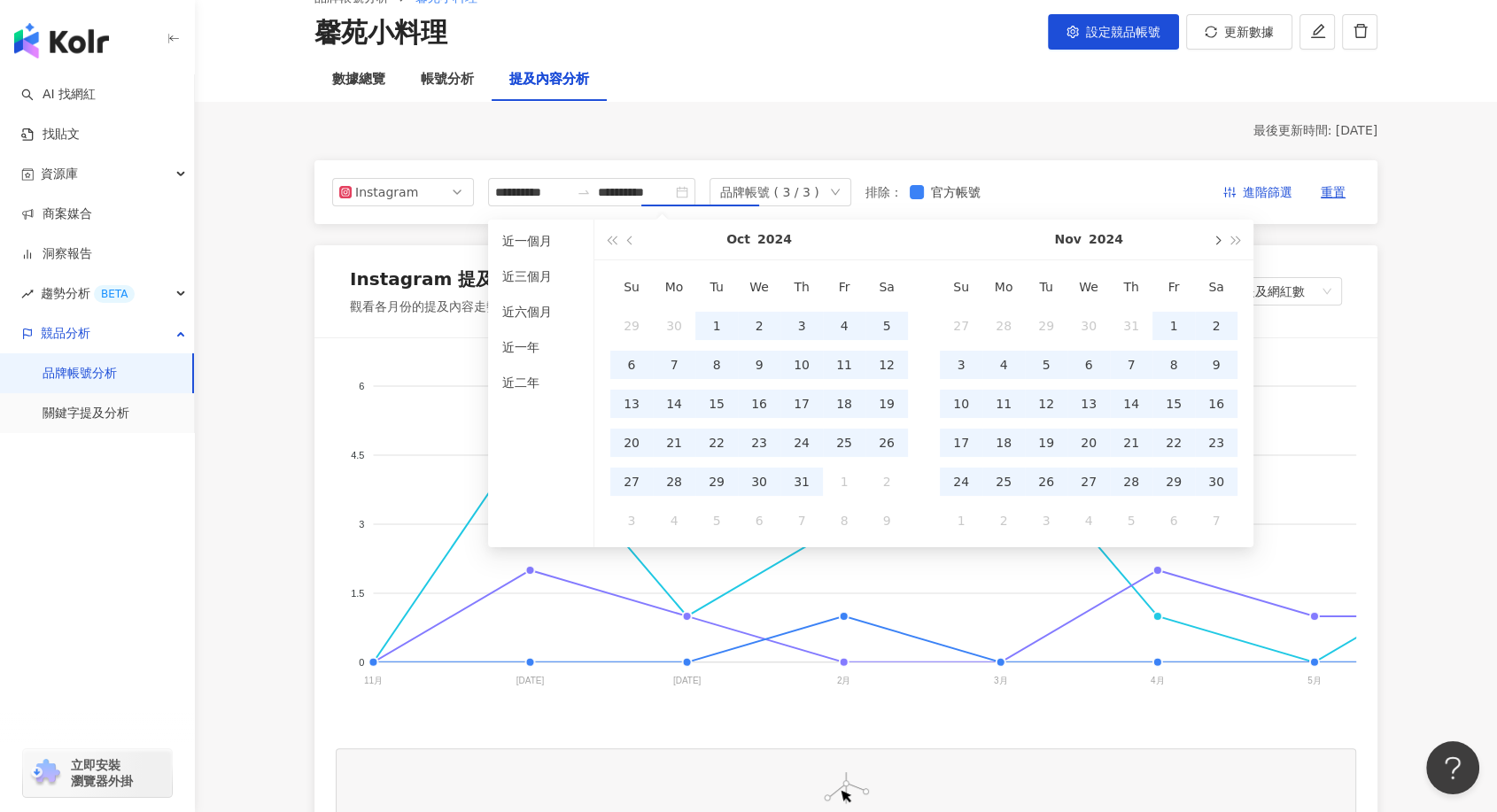
click at [1217, 245] on button "button" at bounding box center [1216, 239] width 19 height 40
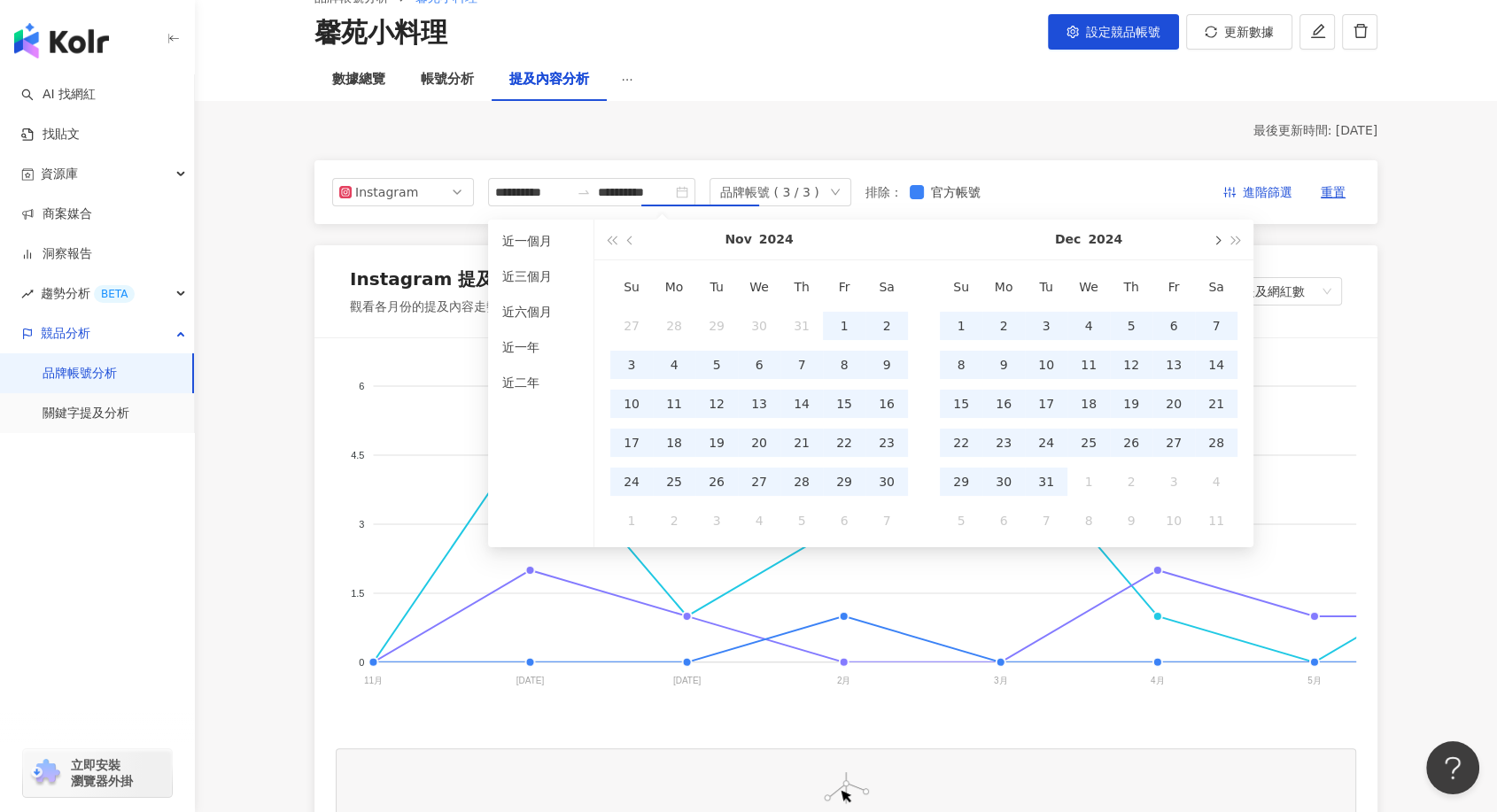
click at [1217, 245] on button "button" at bounding box center [1216, 239] width 19 height 40
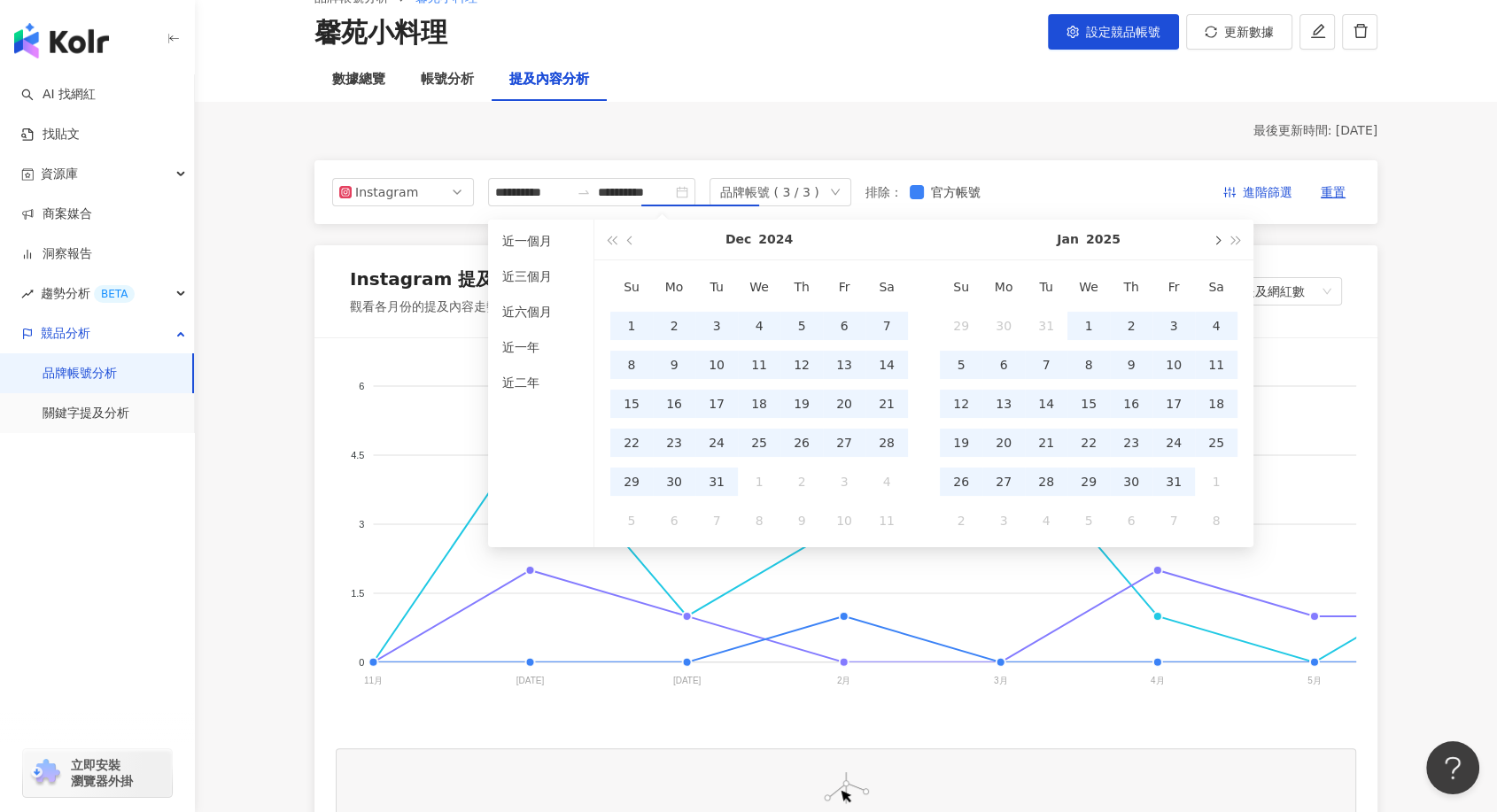
click at [1217, 245] on button "button" at bounding box center [1216, 239] width 19 height 40
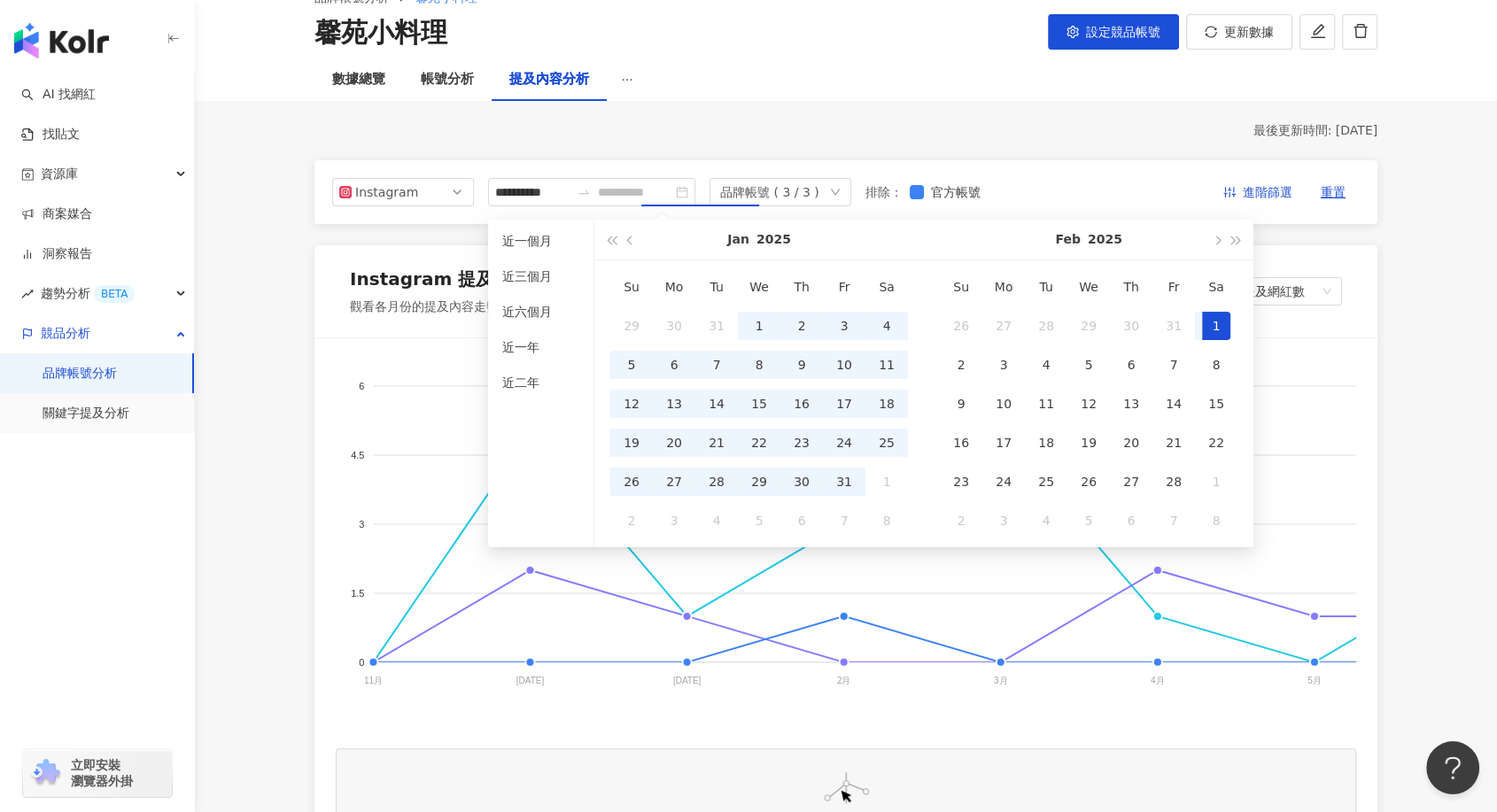
click at [1220, 322] on div "1" at bounding box center [1216, 326] width 28 height 28
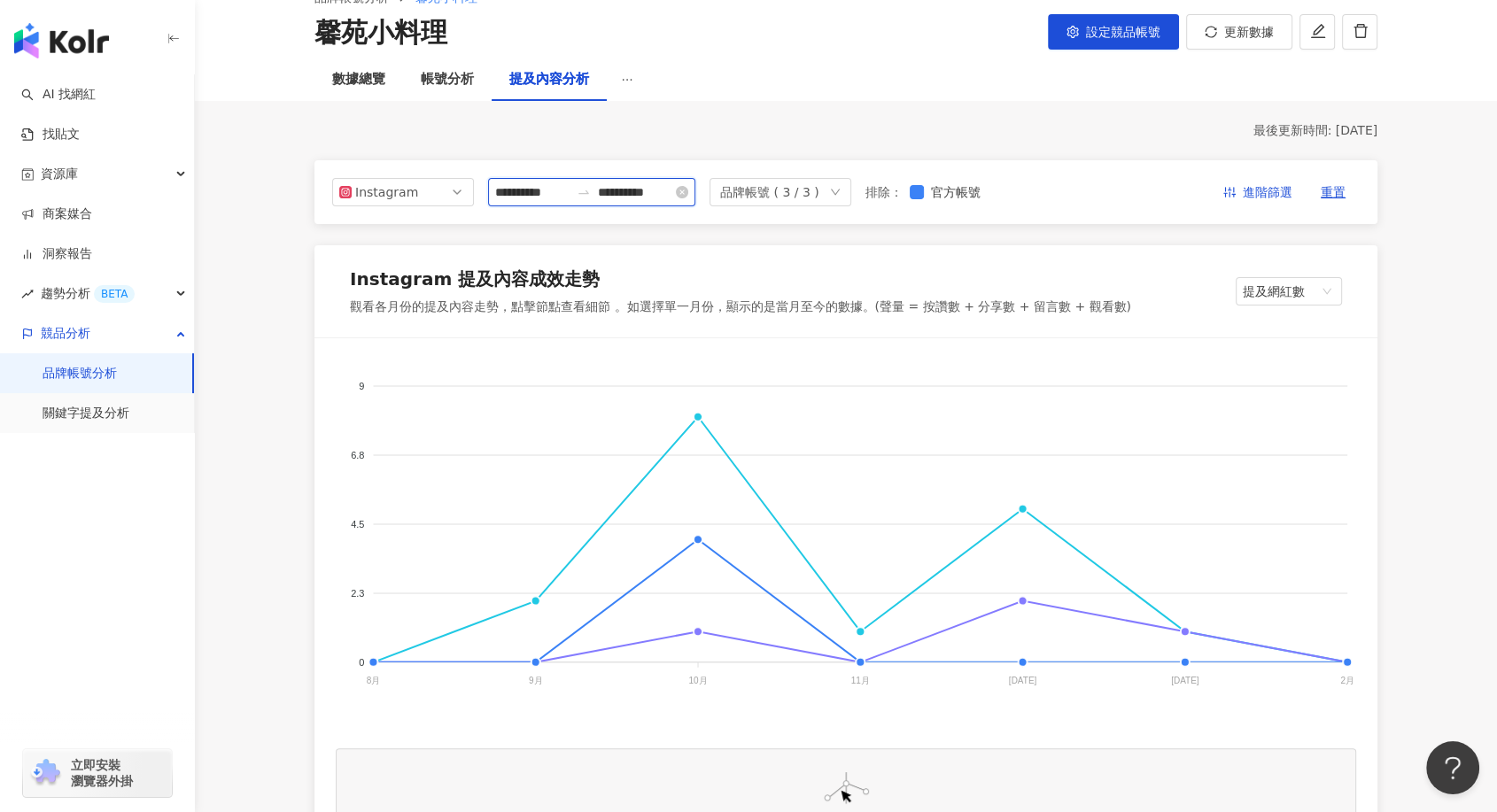
click at [666, 194] on input "**********" at bounding box center [635, 193] width 74 height 19
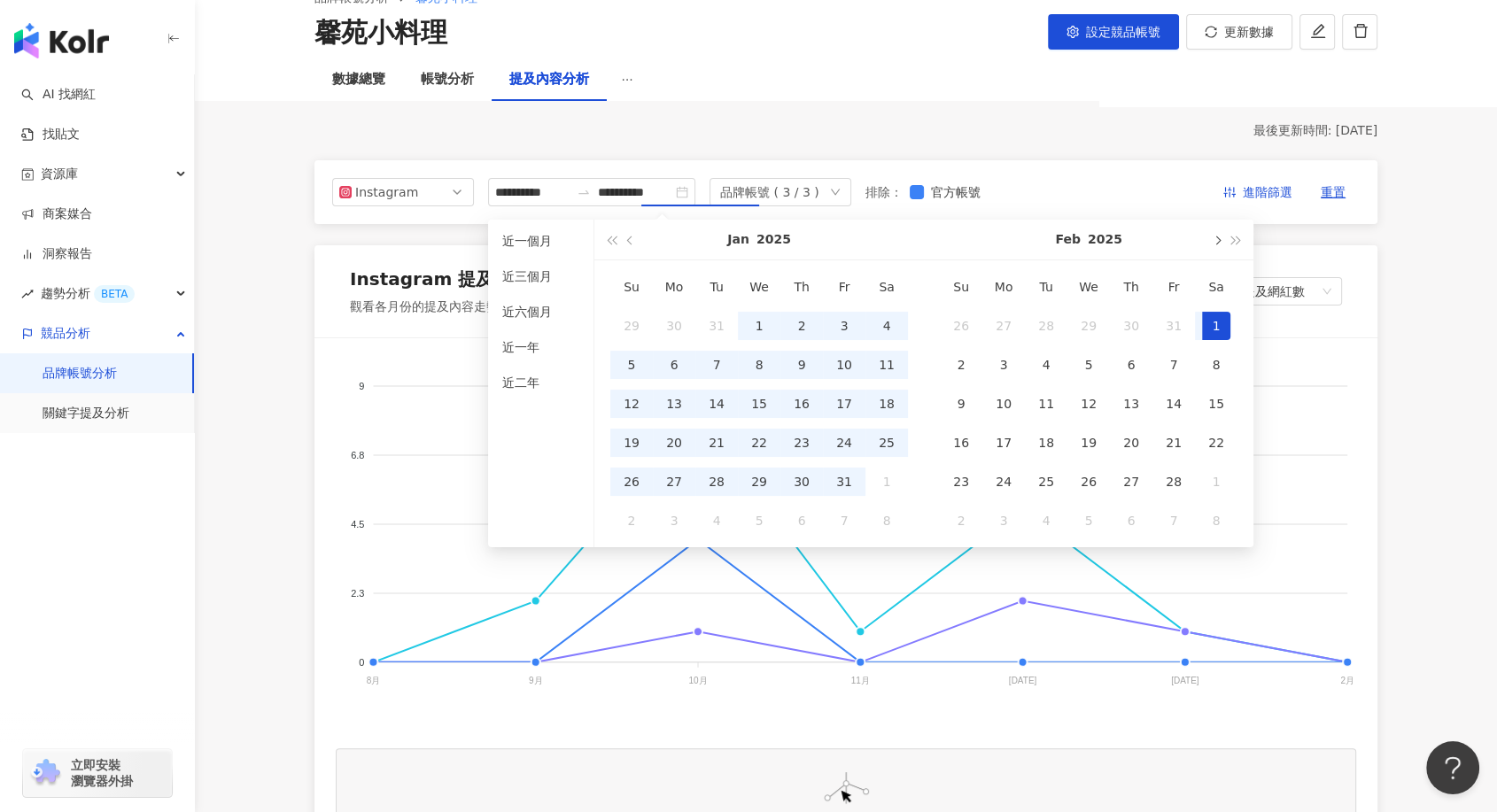
click at [1213, 239] on span "button" at bounding box center [1216, 239] width 9 height 9
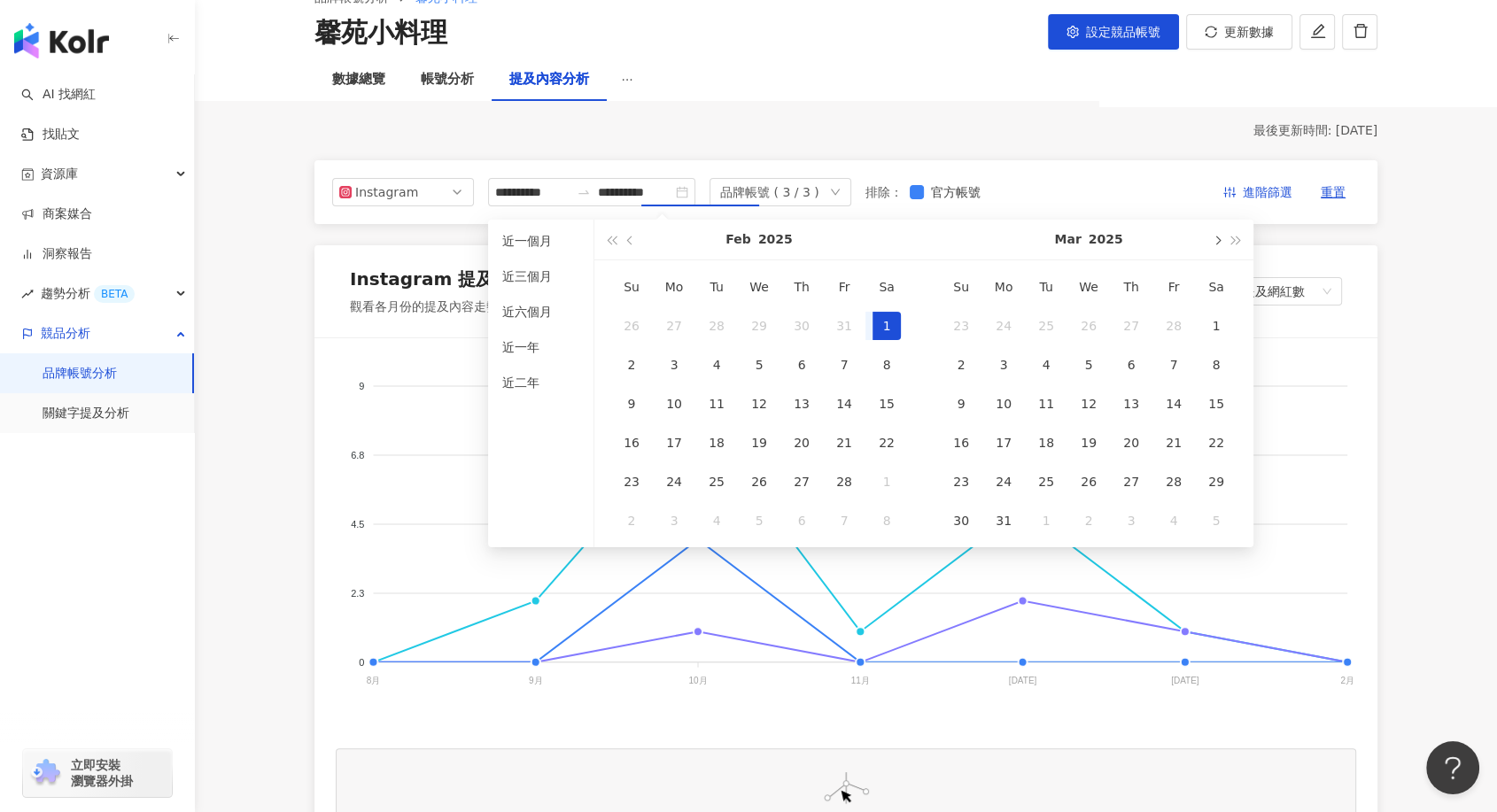
click at [1213, 239] on span "button" at bounding box center [1216, 239] width 9 height 9
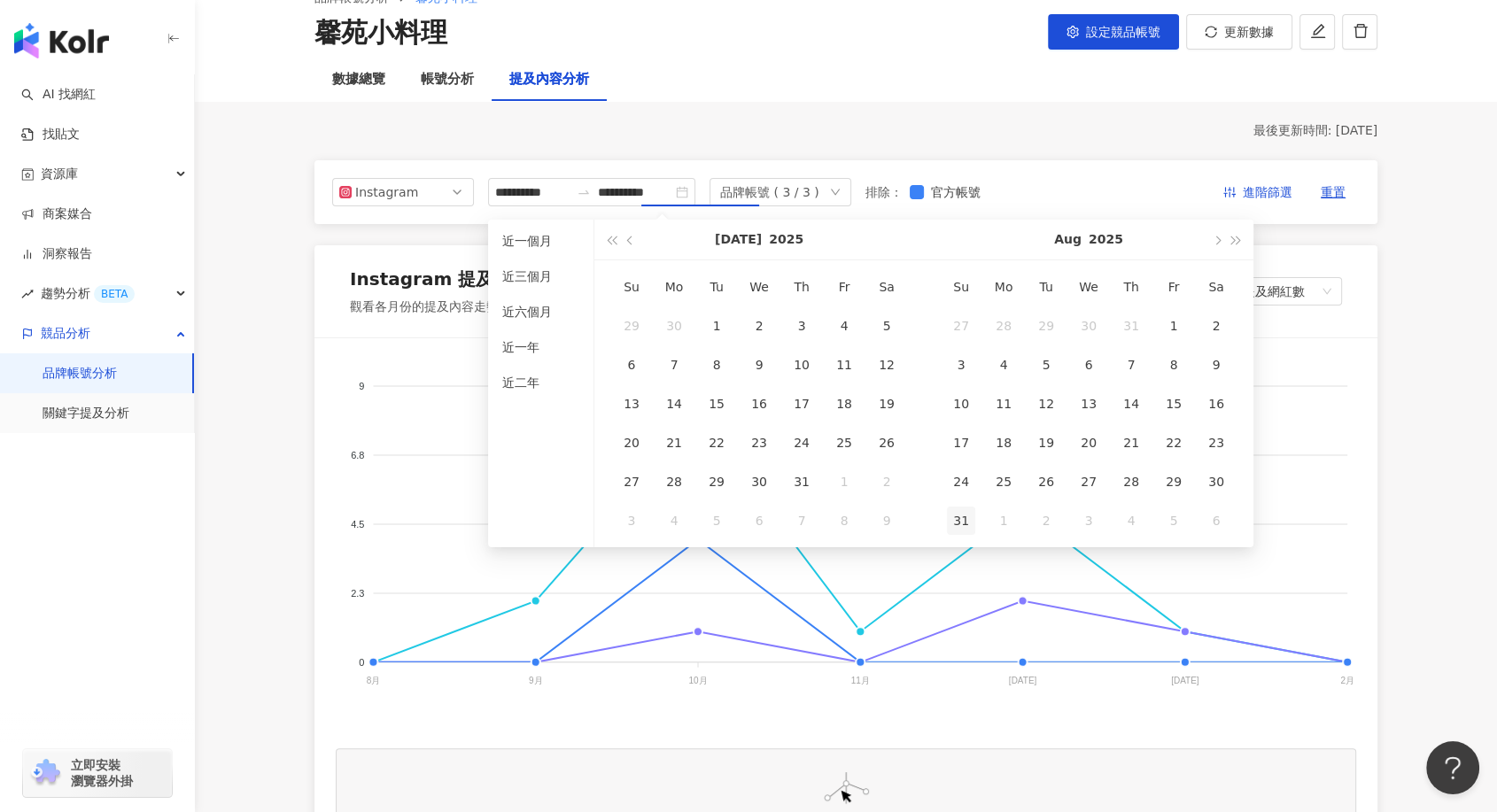
type input "**********"
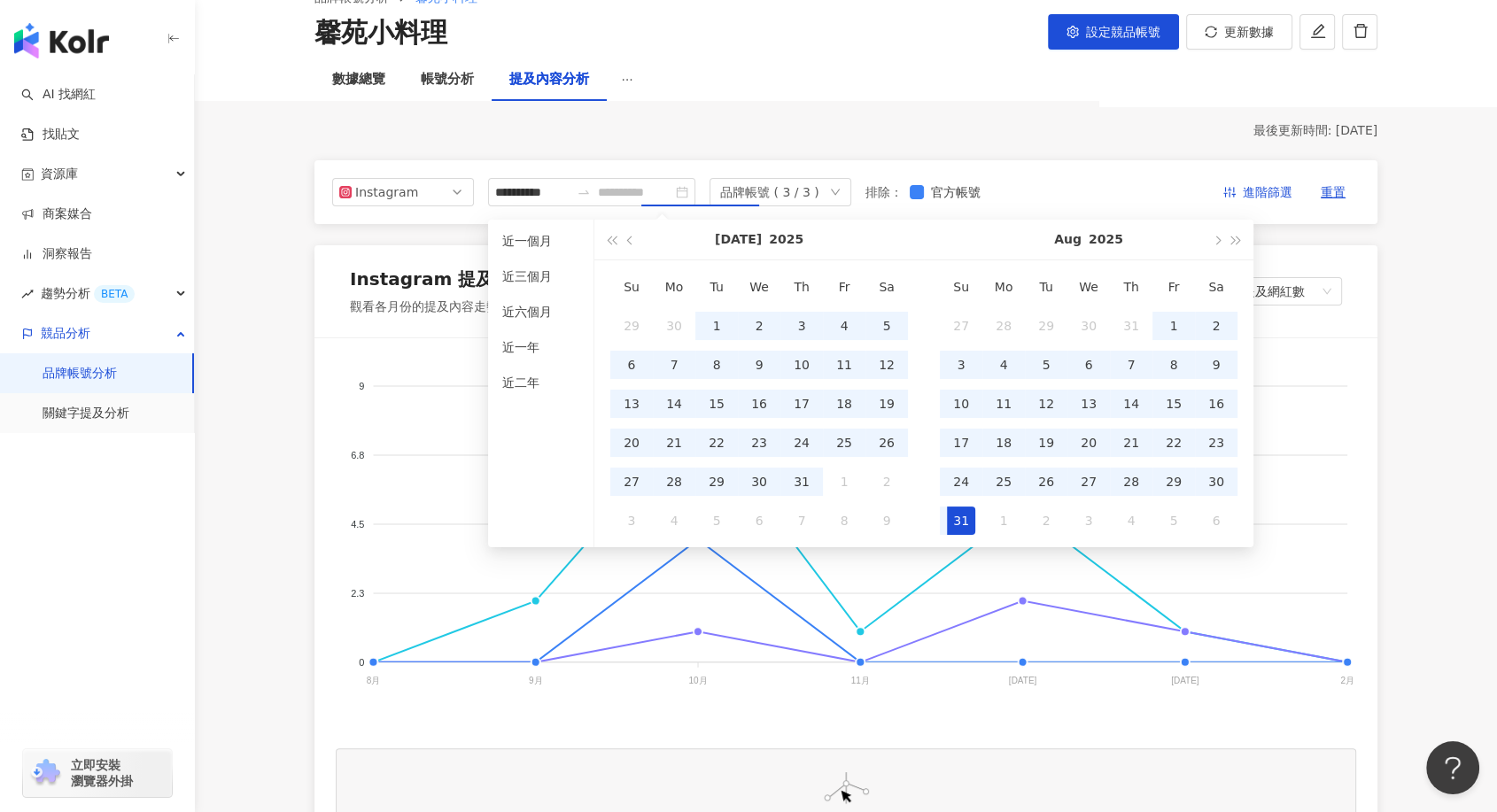
click at [957, 526] on div "31" at bounding box center [960, 520] width 28 height 28
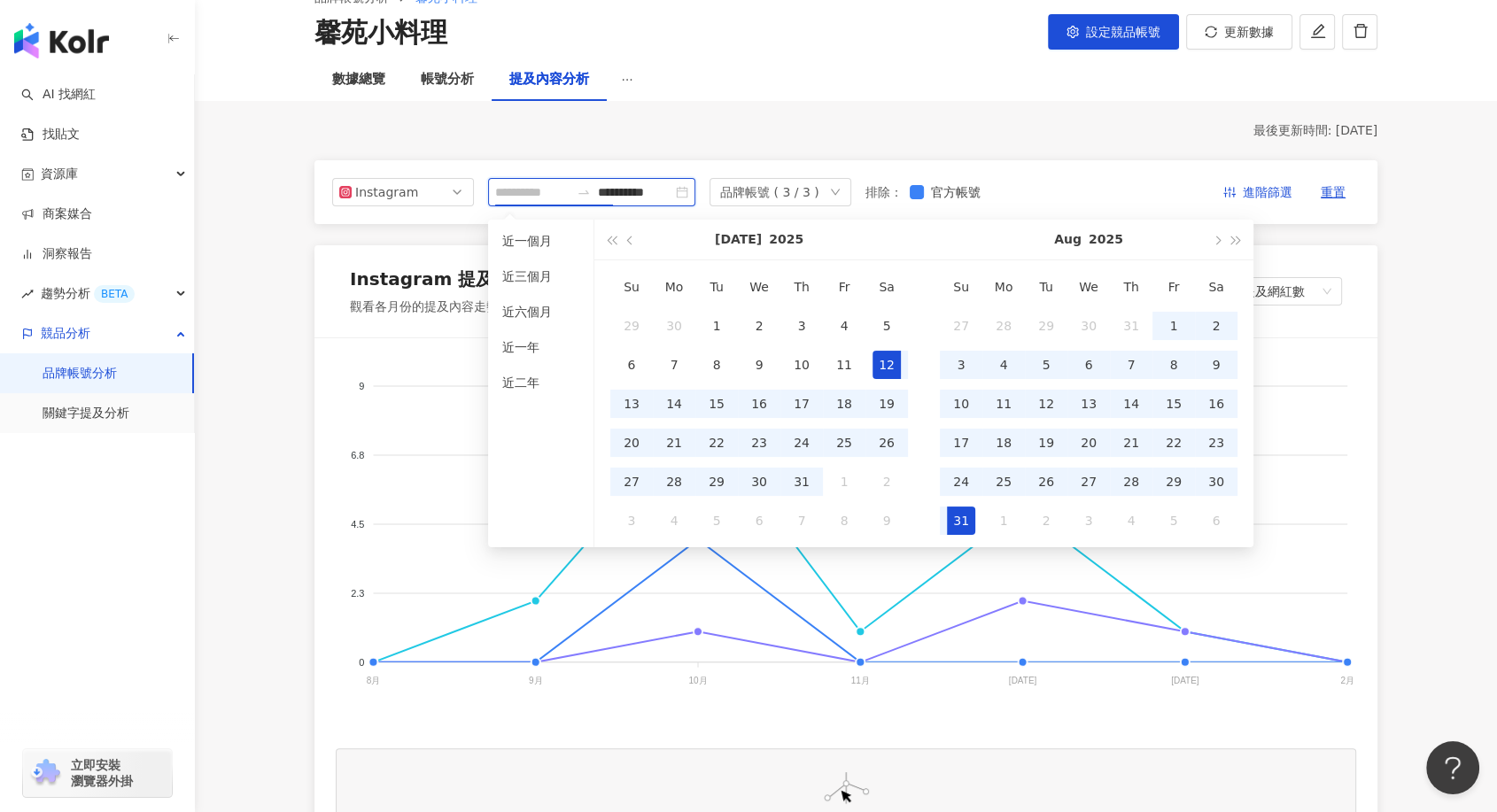
type input "**********"
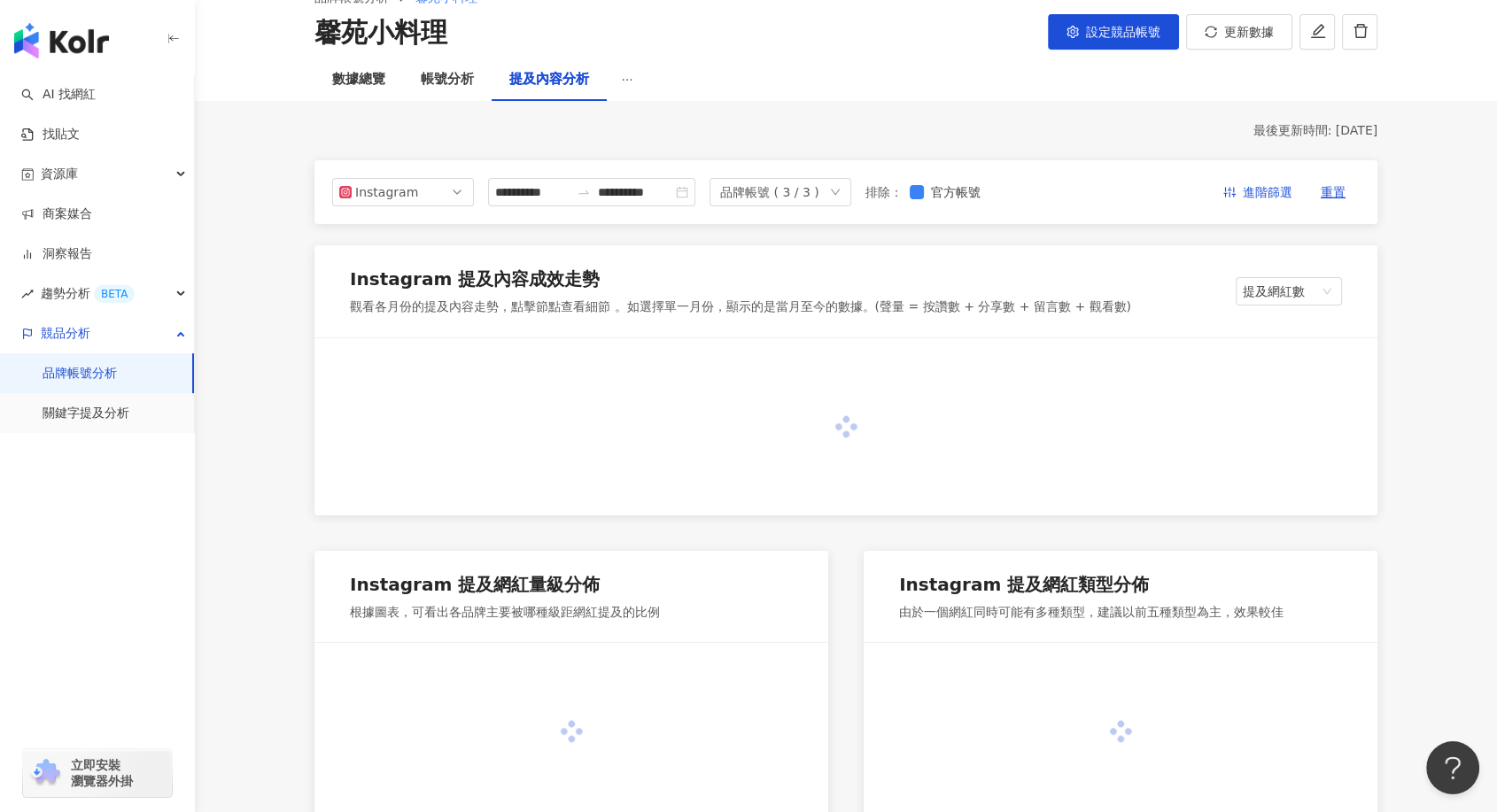
type input "**********"
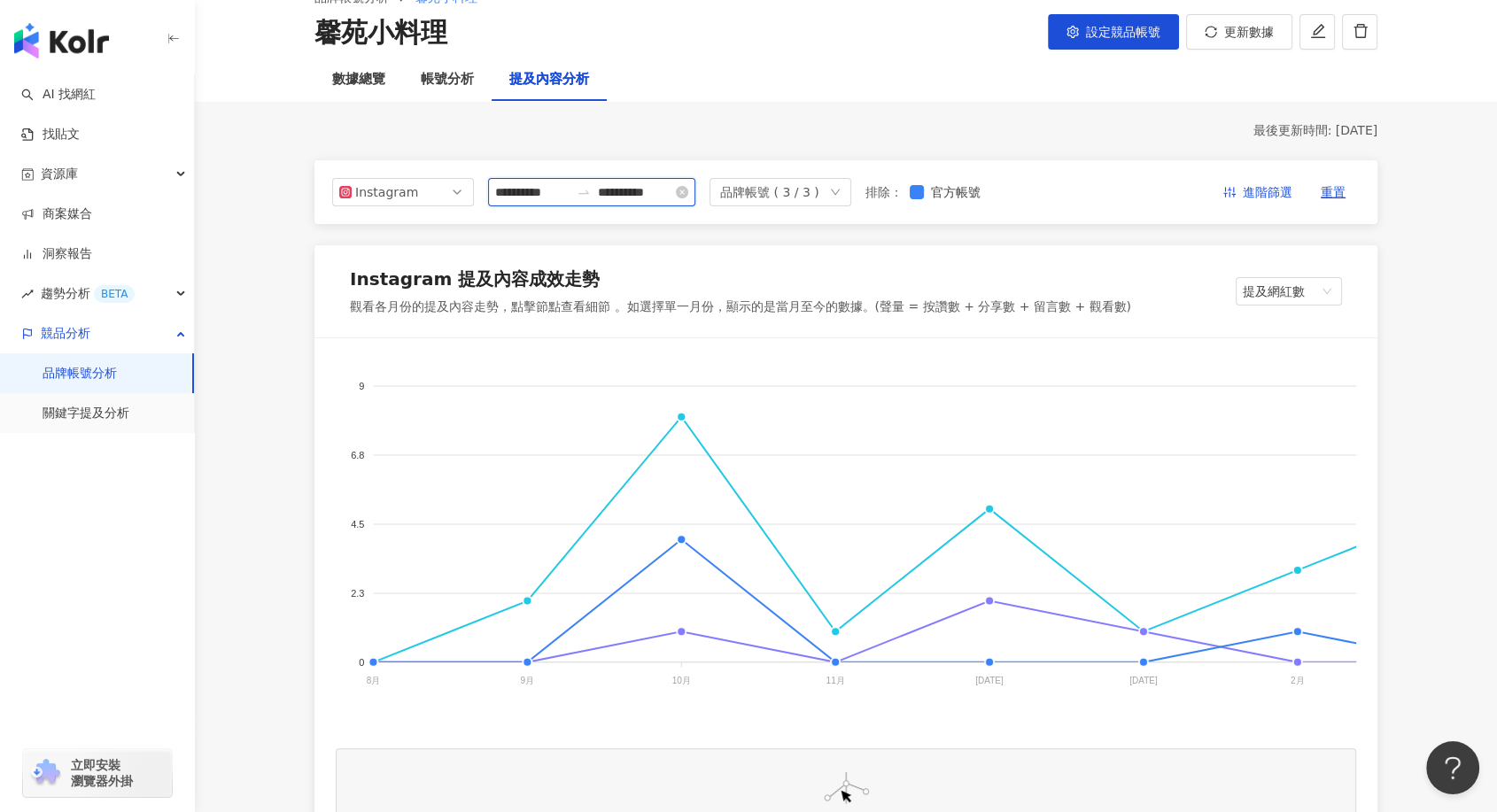
click at [539, 197] on input "**********" at bounding box center [532, 193] width 74 height 19
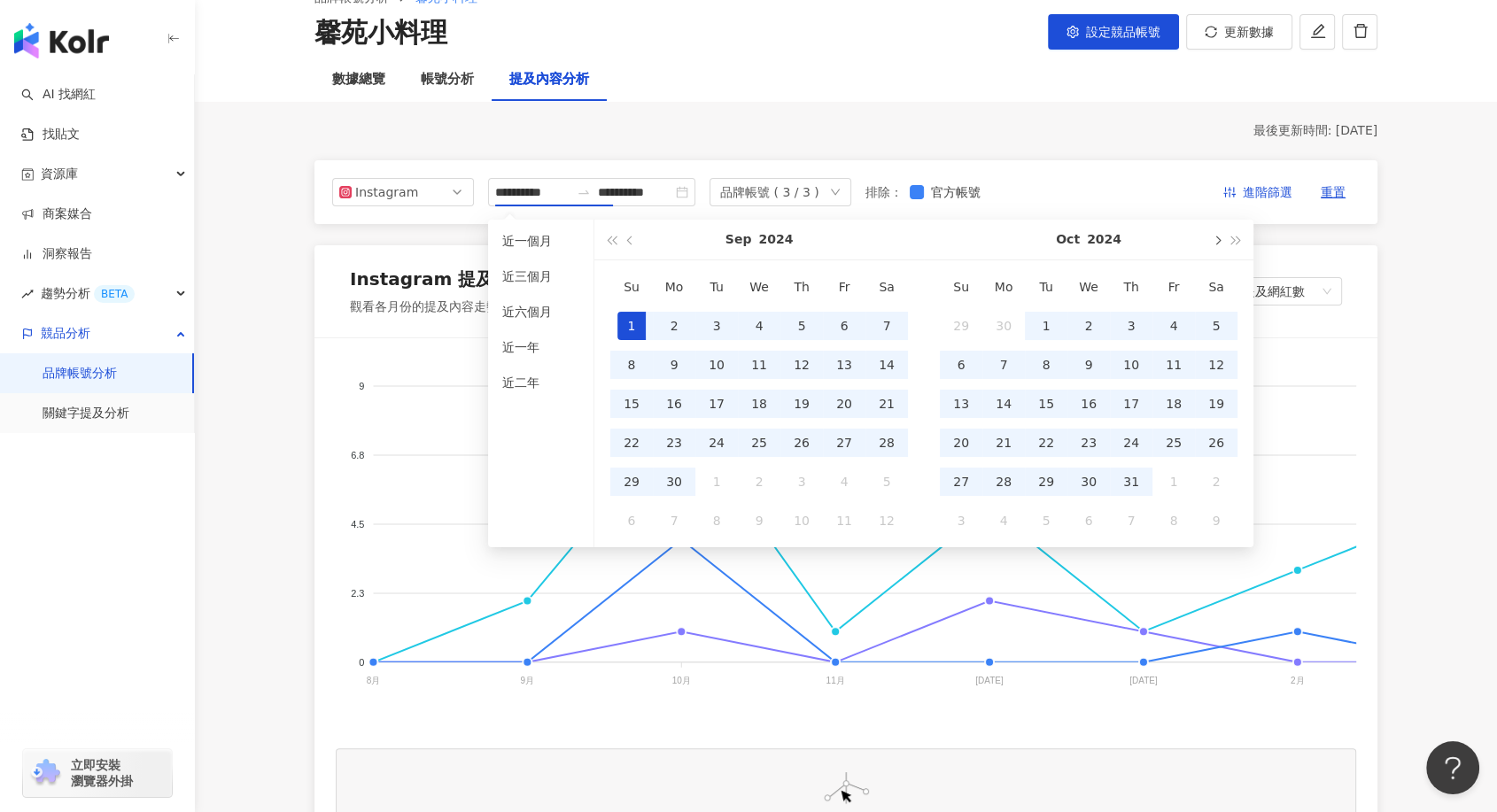
click at [1212, 244] on button "button" at bounding box center [1216, 239] width 19 height 40
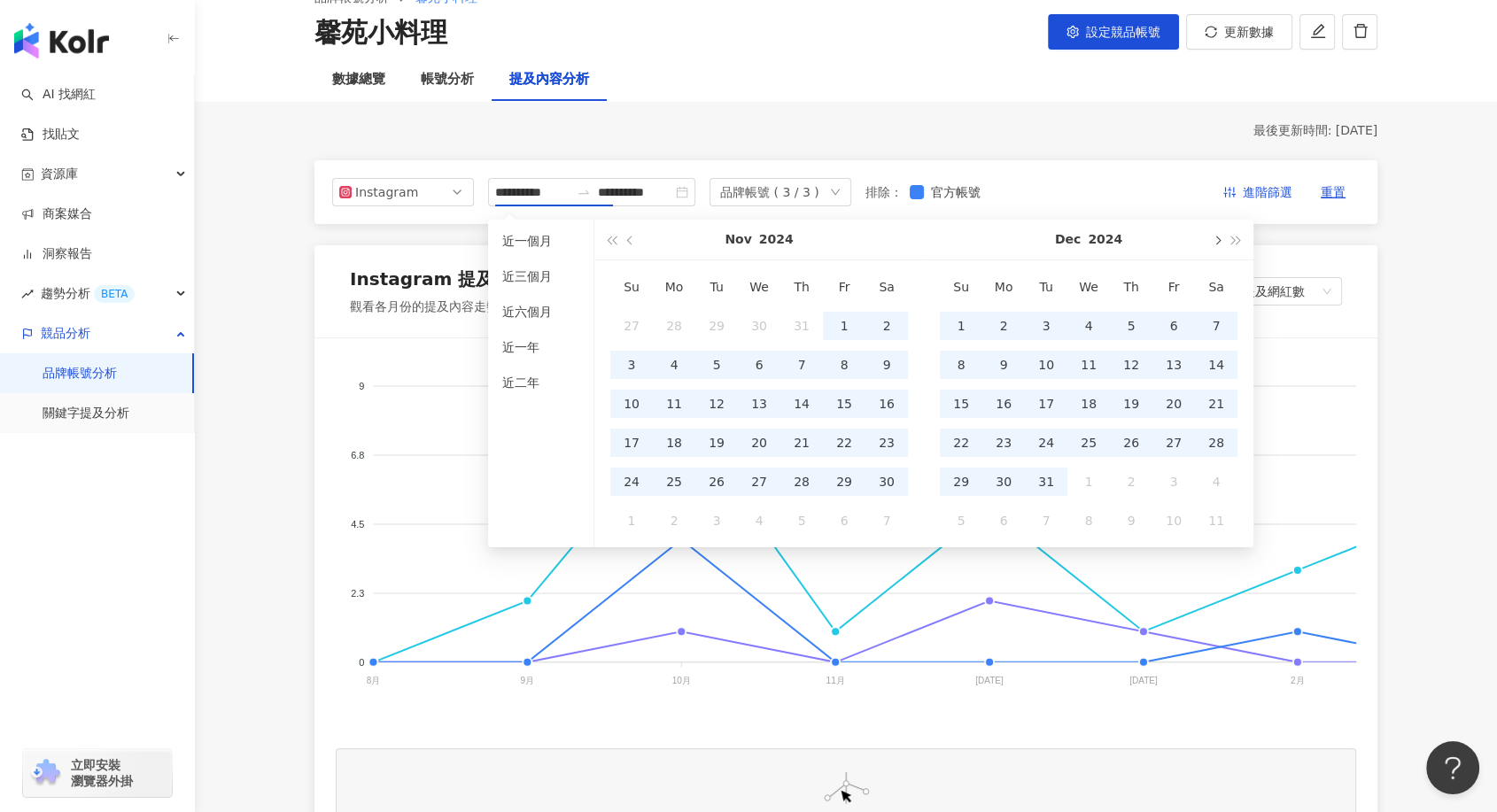
click at [1212, 244] on button "button" at bounding box center [1216, 239] width 19 height 40
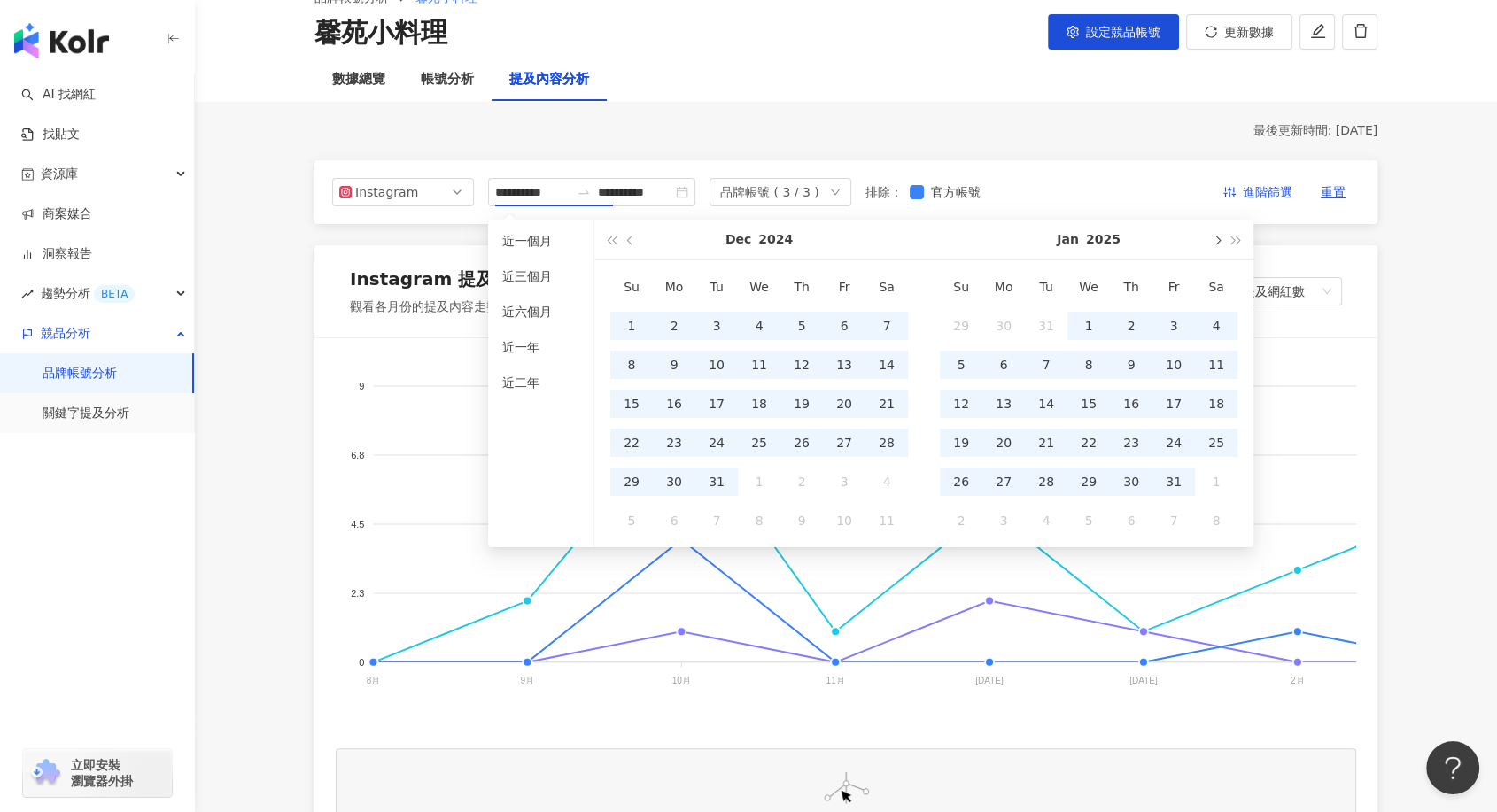
click at [1212, 244] on button "button" at bounding box center [1216, 239] width 19 height 40
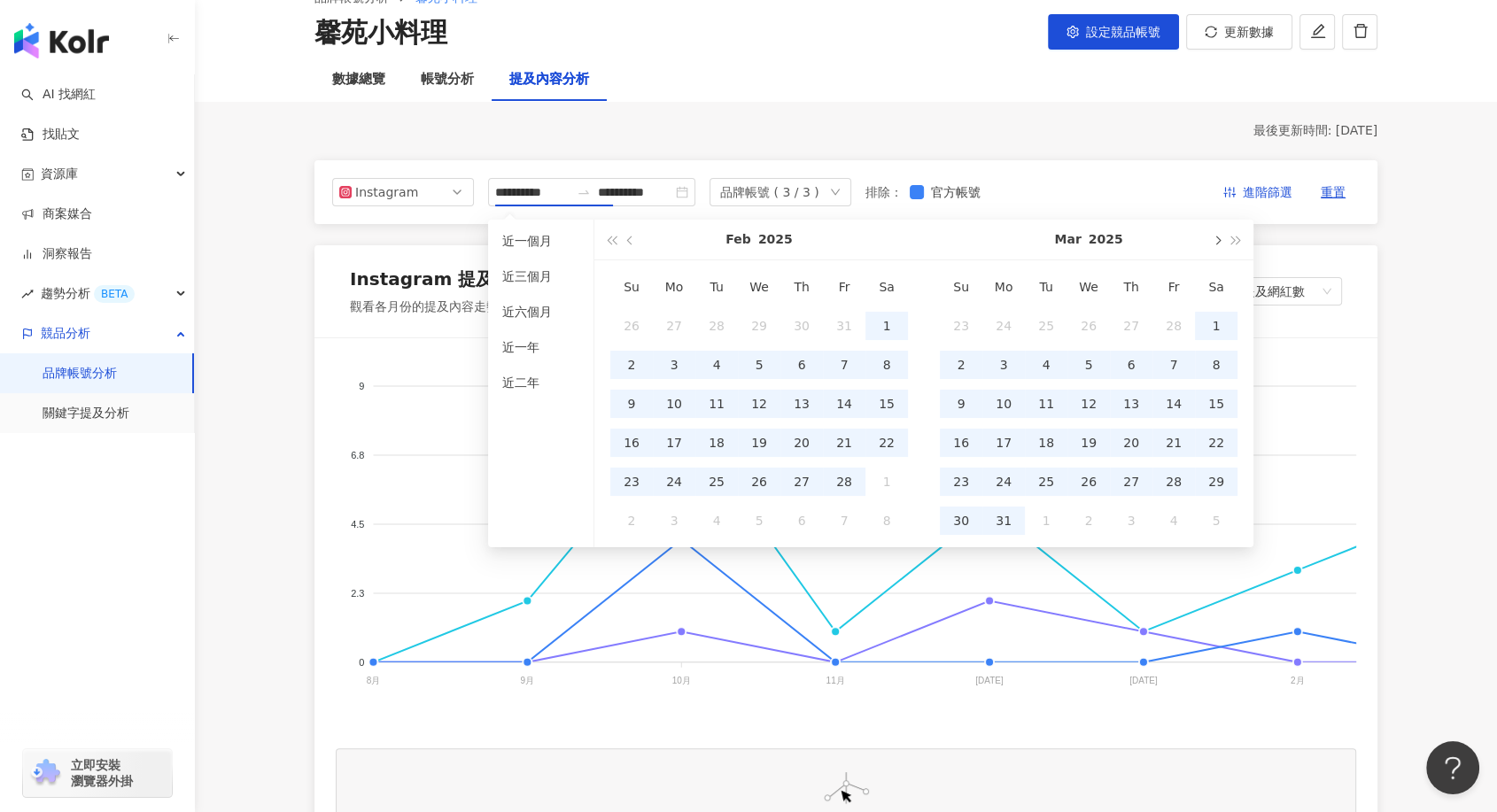
click at [1212, 244] on button "button" at bounding box center [1216, 239] width 19 height 40
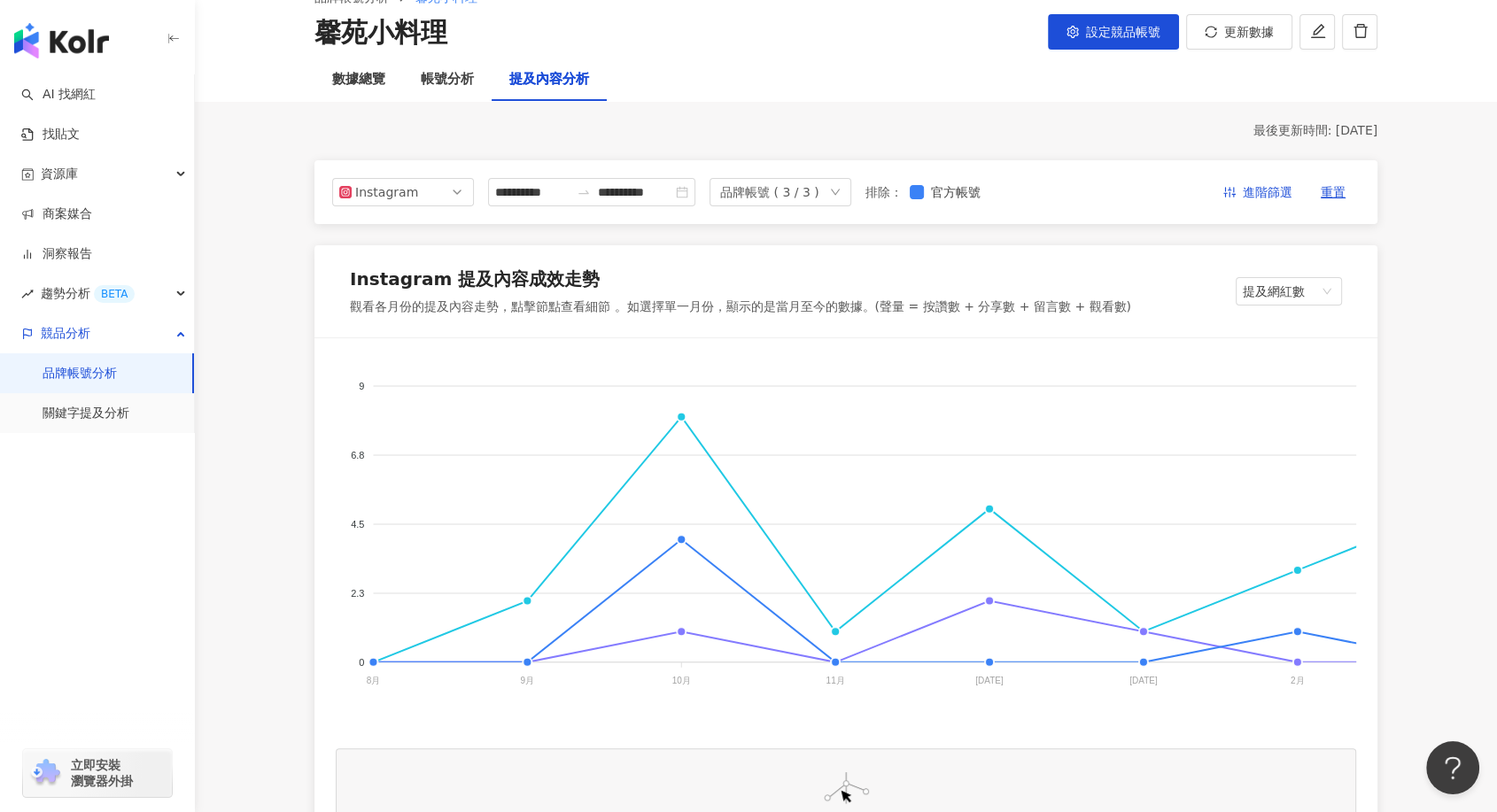
click at [766, 133] on div "最後更新時間: [DATE]" at bounding box center [845, 131] width 1063 height 18
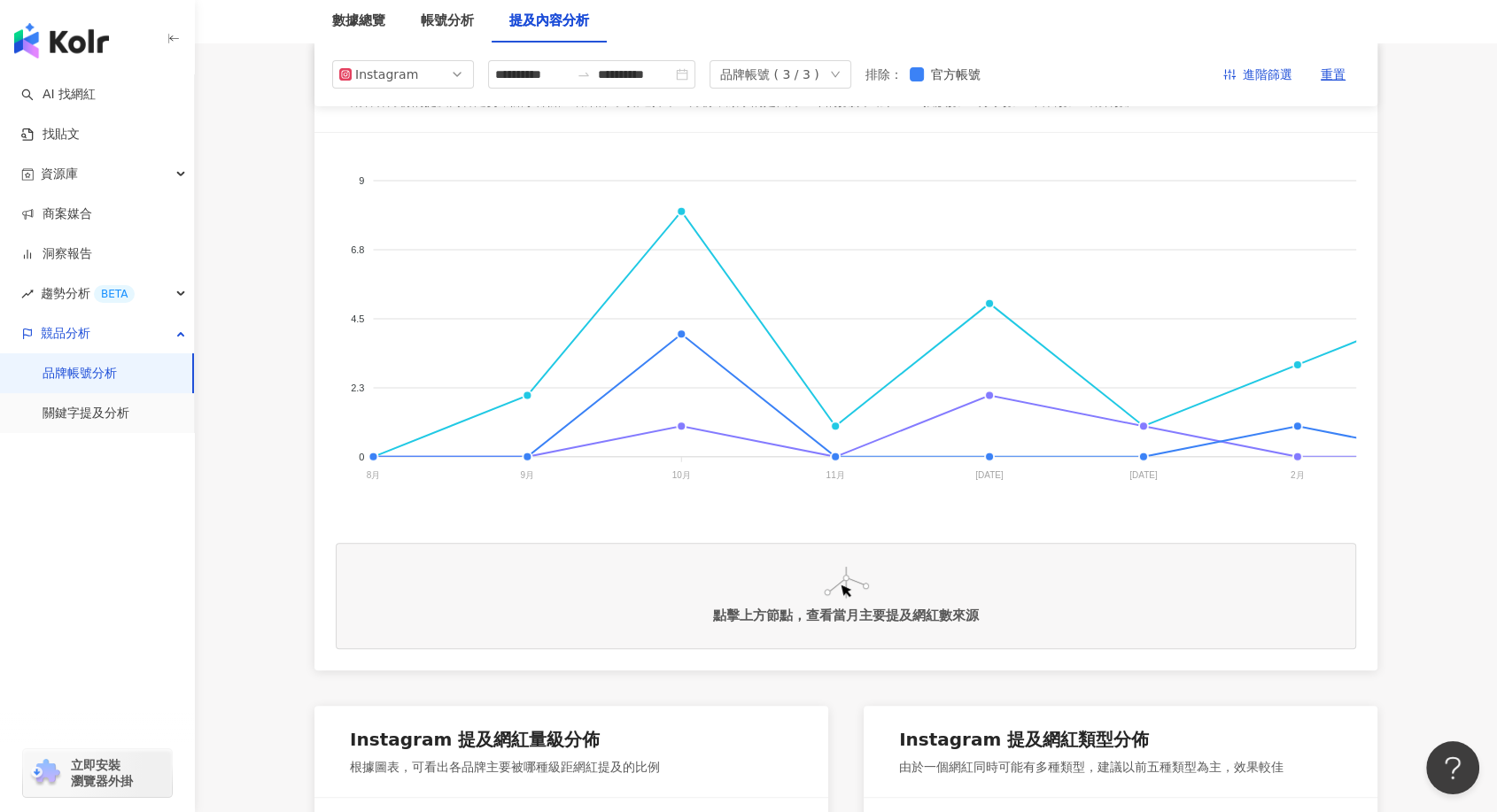
scroll to position [196, 0]
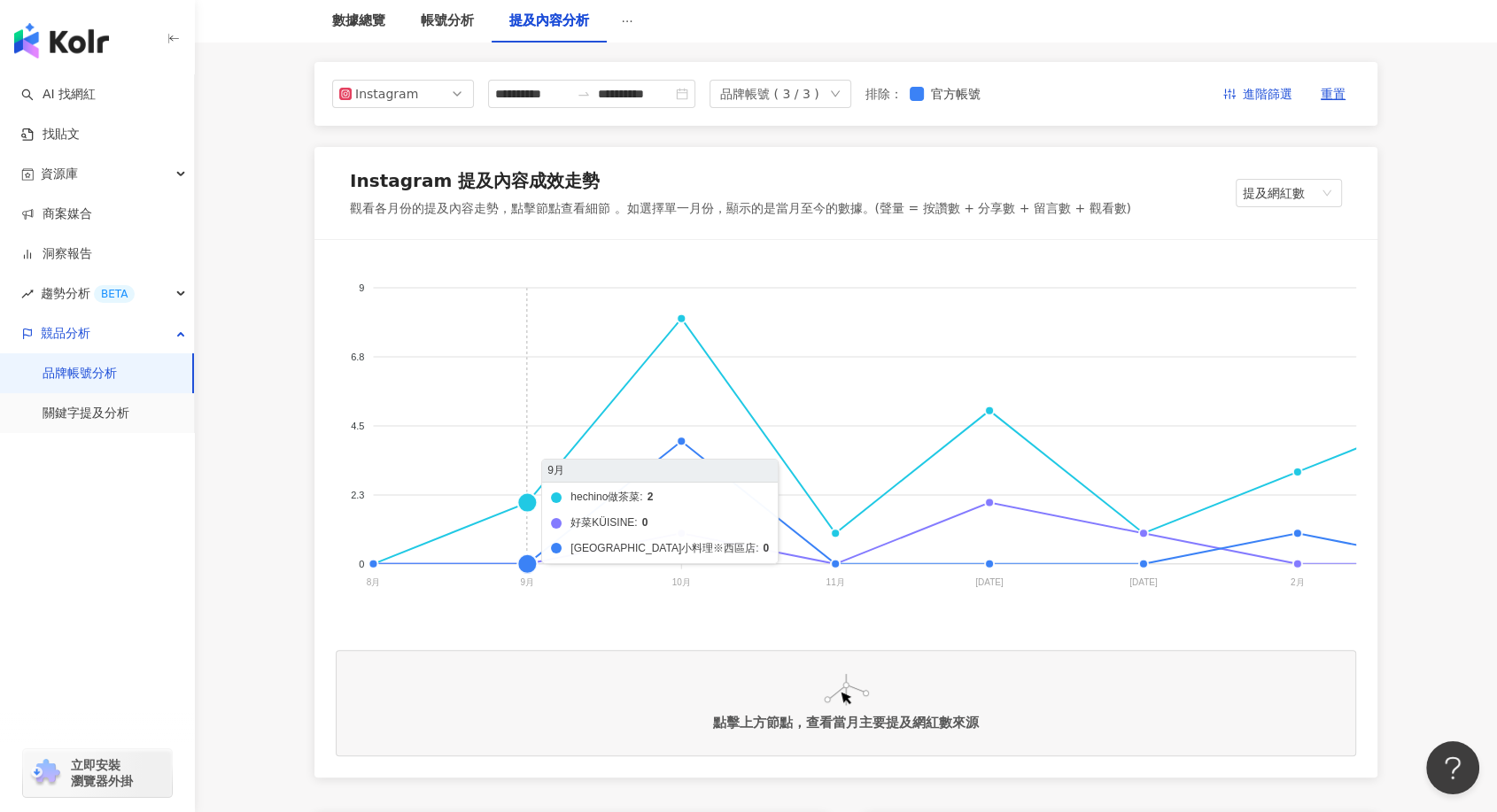
click at [533, 498] on foreignobject "hechino做茶菜 好菜KÜISINE 馨苑小料理※西區店" at bounding box center [1283, 439] width 1895 height 354
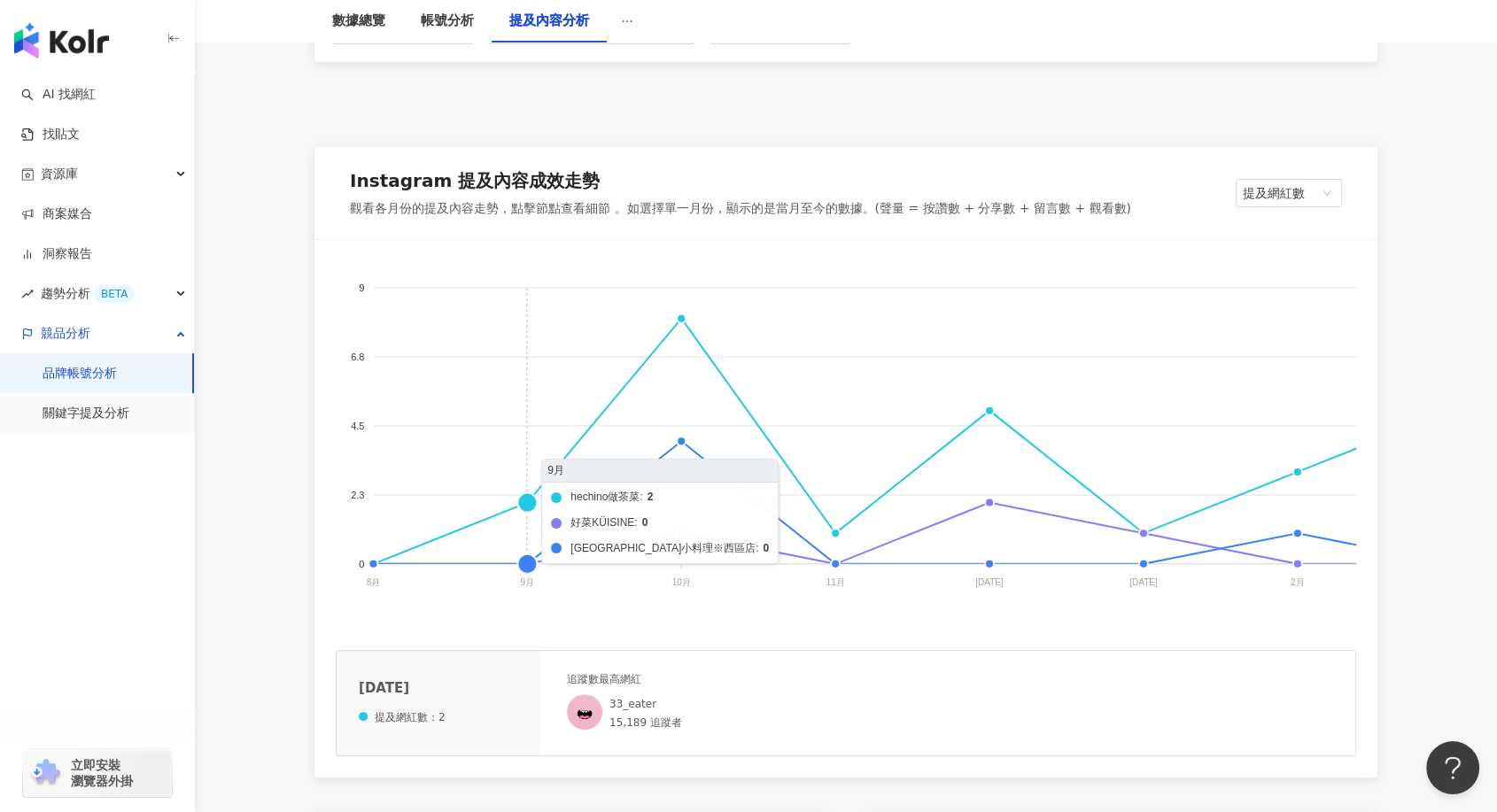
scroll to position [393, 0]
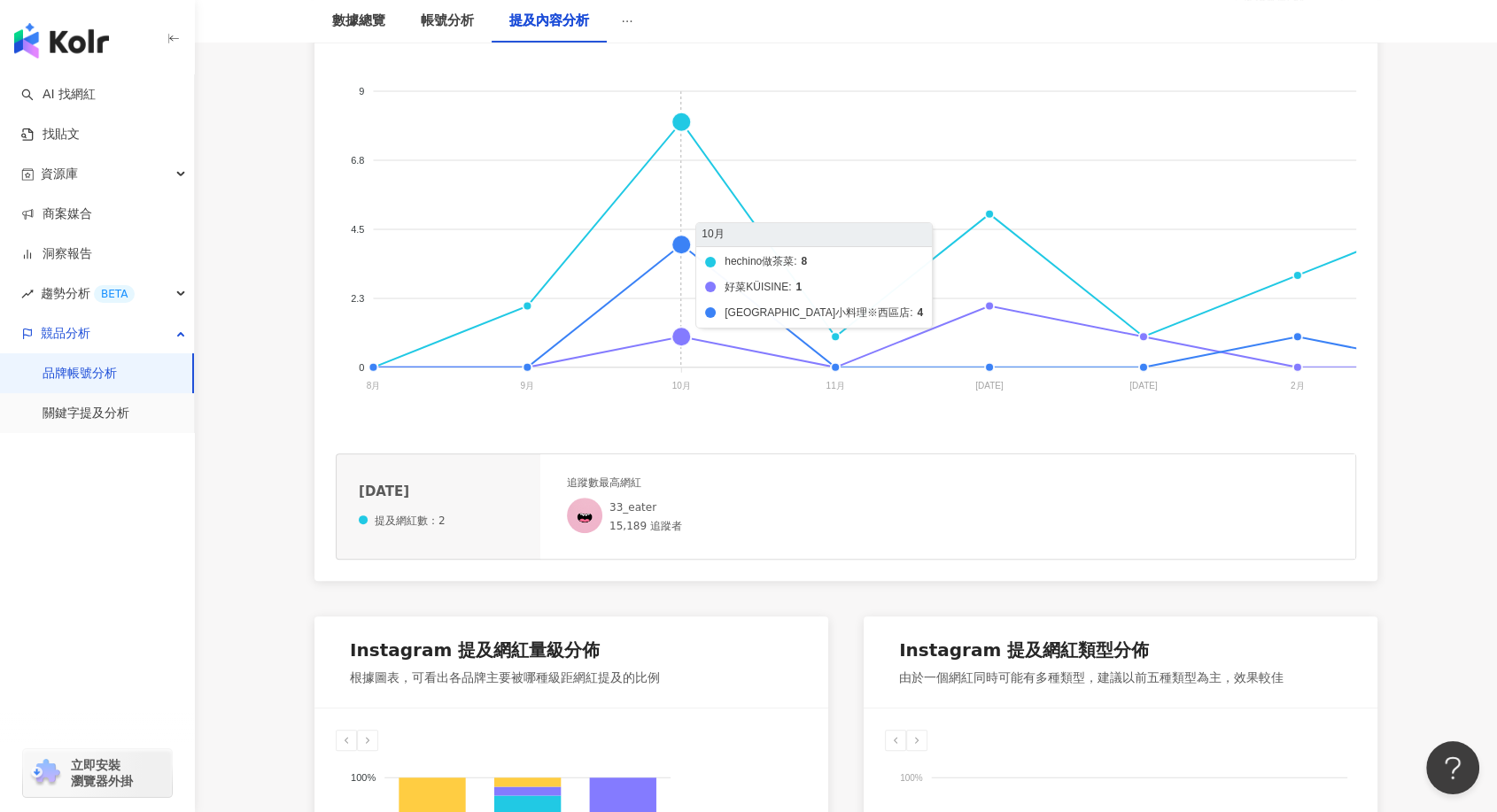
click at [673, 121] on foreignobject "hechino做茶菜 好菜KÜISINE 馨苑小料理※西區店" at bounding box center [1283, 241] width 1895 height 354
click at [681, 341] on foreignobject "hechino做茶菜 好菜KÜISINE 馨苑小料理※西區店" at bounding box center [1283, 241] width 1895 height 354
click at [678, 243] on foreignobject "hechino做茶菜 好菜KÜISINE 馨苑小料理※西區店" at bounding box center [1283, 241] width 1895 height 354
click at [688, 119] on foreignobject "hechino做茶菜 好菜KÜISINE 馨苑小料理※西區店" at bounding box center [1283, 241] width 1895 height 354
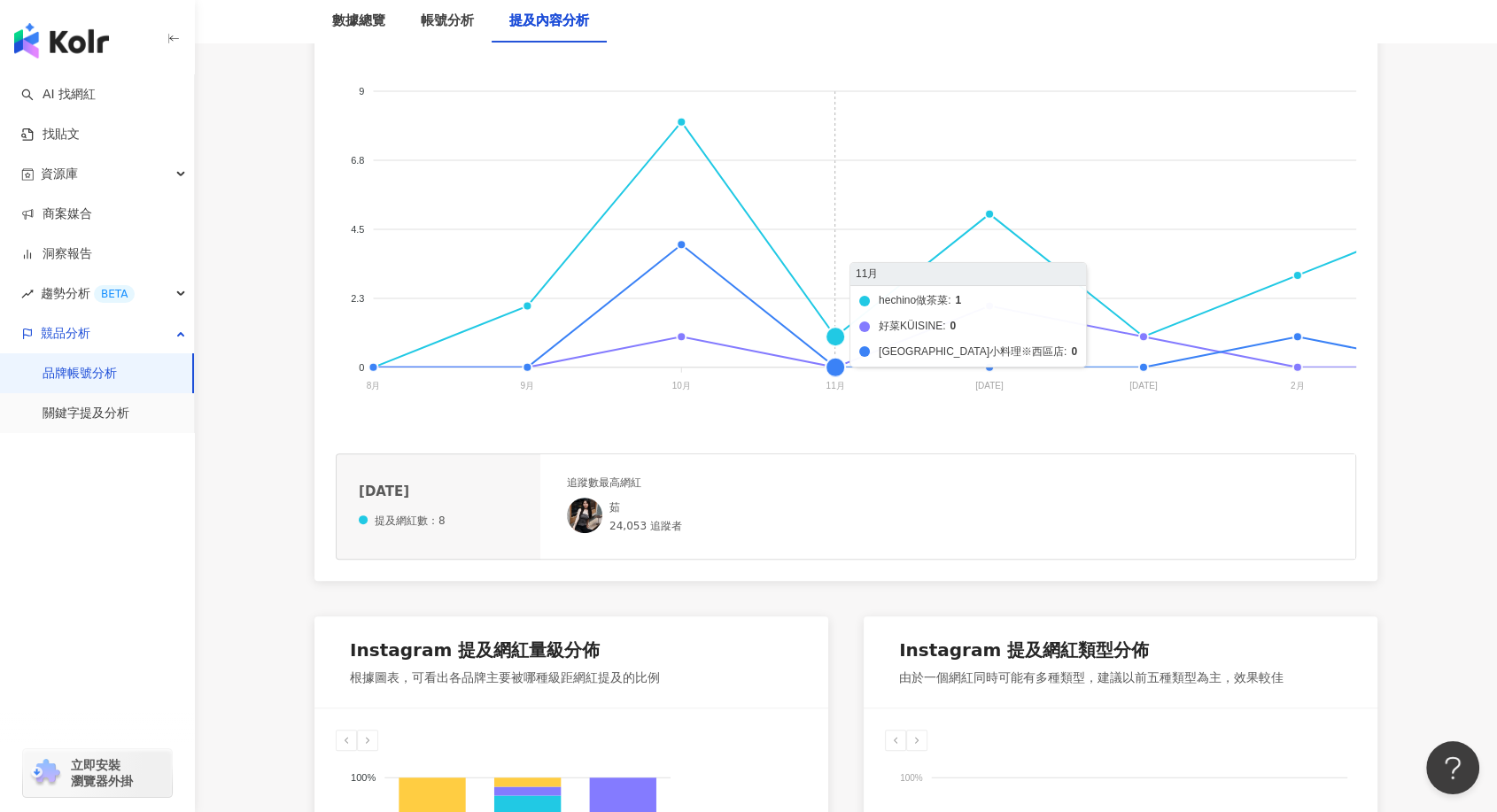
click at [838, 335] on foreignobject "hechino做茶菜 好菜KÜISINE 馨苑小料理※西區店" at bounding box center [1283, 241] width 1895 height 354
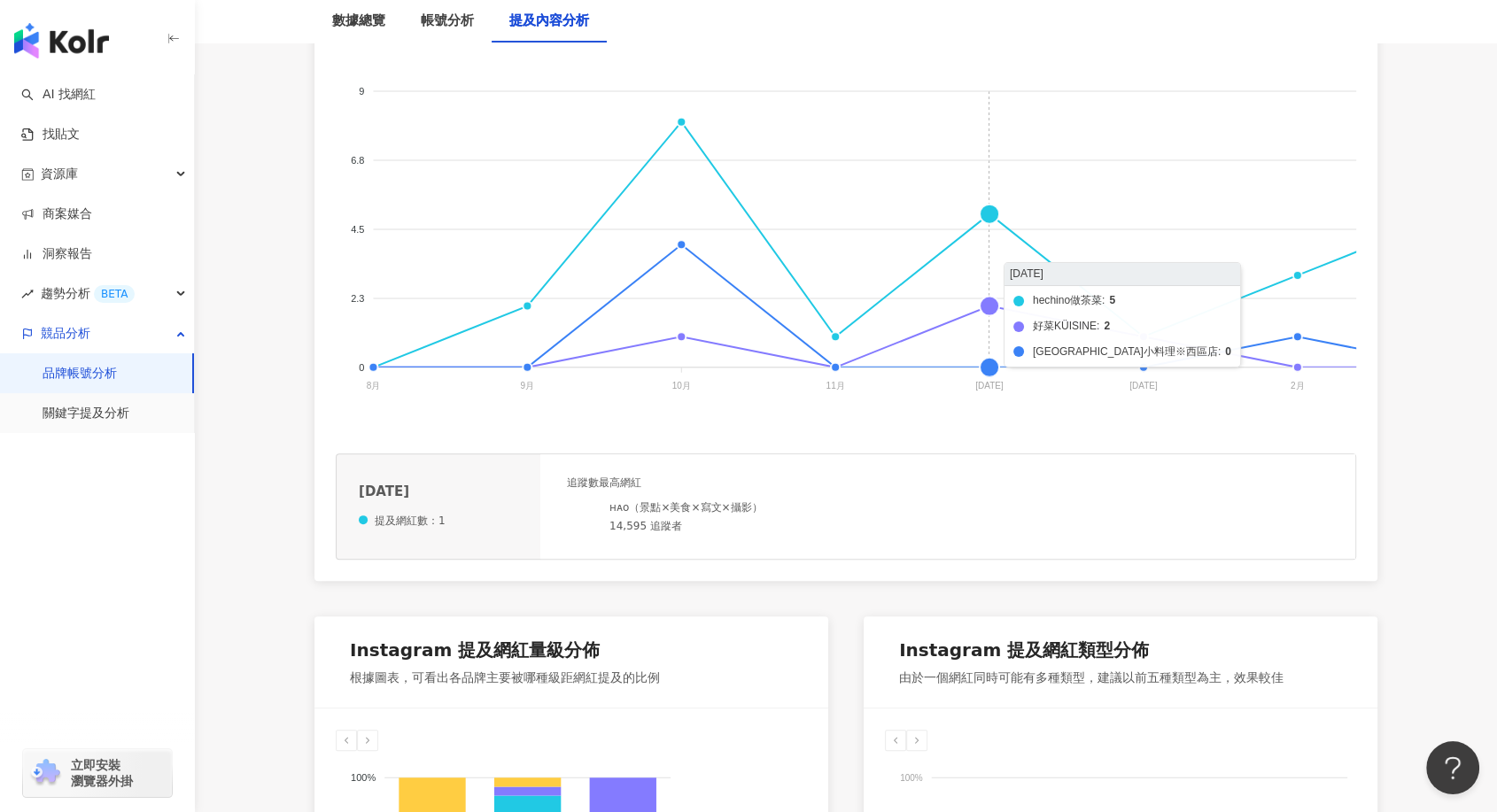
click at [990, 206] on foreignobject "hechino做茶菜 好菜KÜISINE 馨苑小料理※西區店" at bounding box center [1283, 241] width 1895 height 354
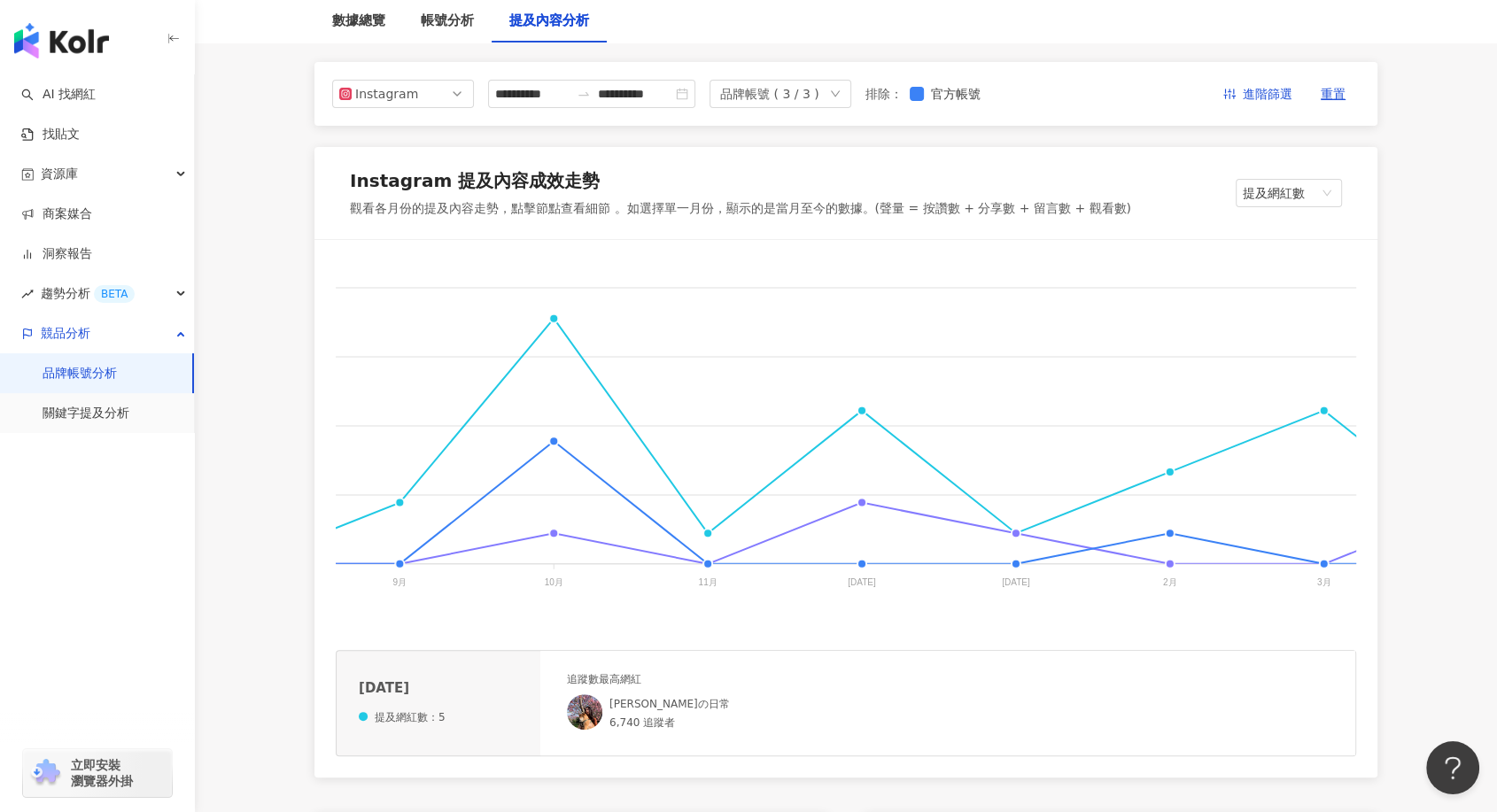
scroll to position [0, 0]
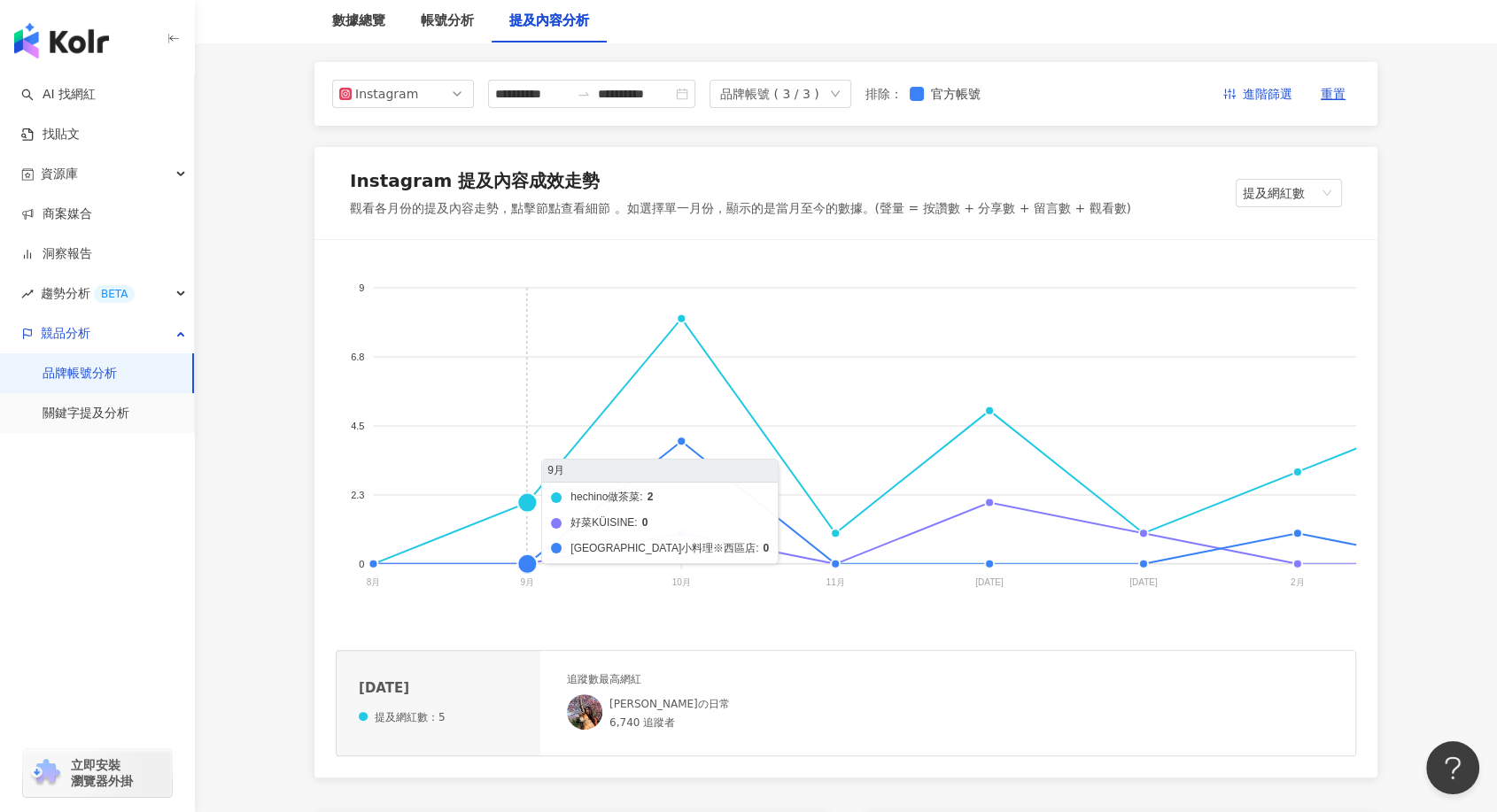
click at [527, 502] on foreignobject "hechino做茶菜 好菜KÜISINE 馨苑小料理※西區店" at bounding box center [1283, 439] width 1895 height 354
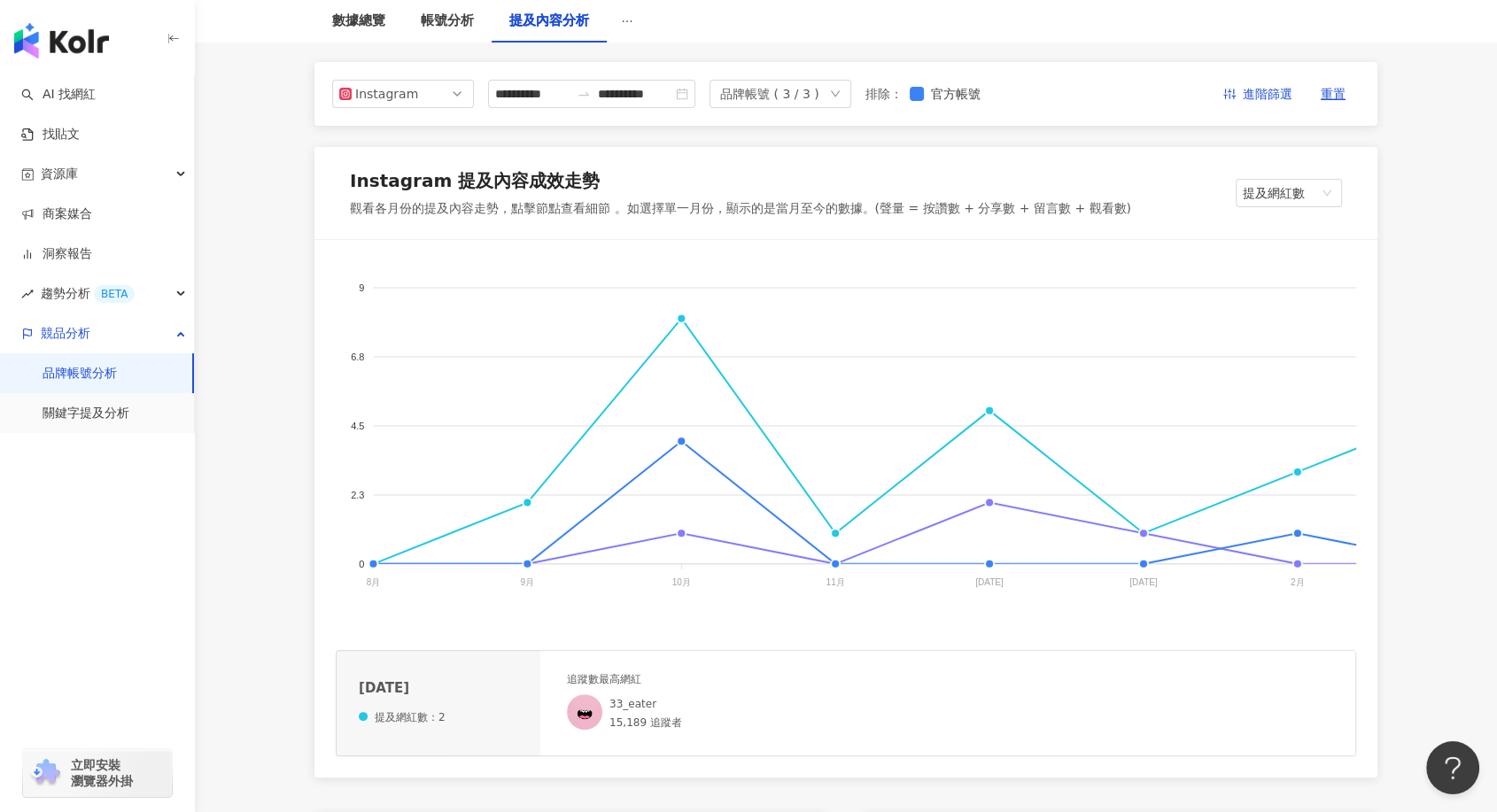
click at [1311, 208] on div "Instagram 提及內容成效走勢 觀看各月份的提及內容走勢，點擊節點查看細節 。如選擇單一月份，顯示的是當月至今的數據。(聲量 = 按讚數 + 分享數 +…" at bounding box center [845, 193] width 1063 height 92
click at [1311, 194] on span "提及網紅數" at bounding box center [1289, 193] width 92 height 26
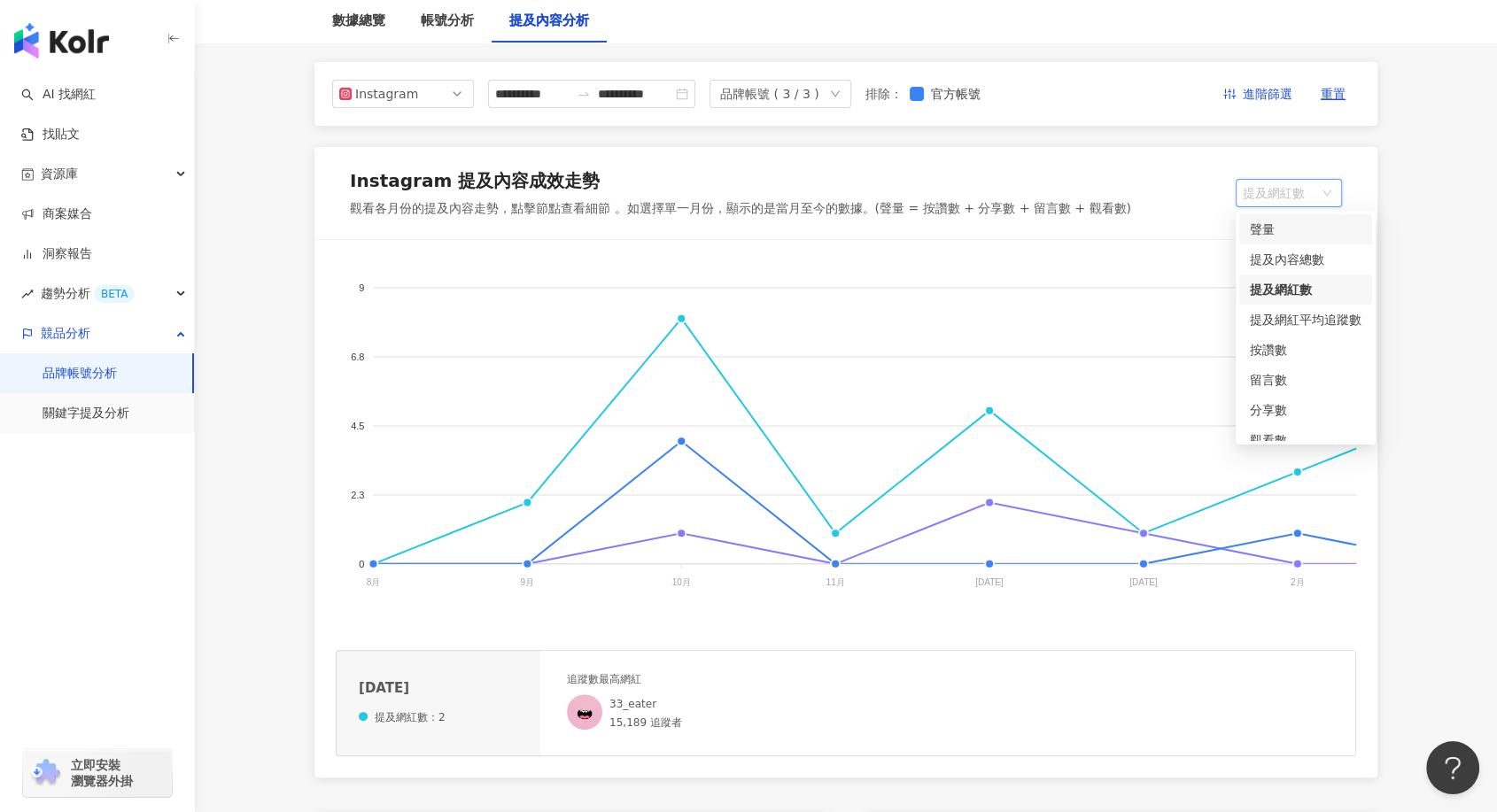
click at [1290, 220] on div "聲量" at bounding box center [1305, 229] width 112 height 19
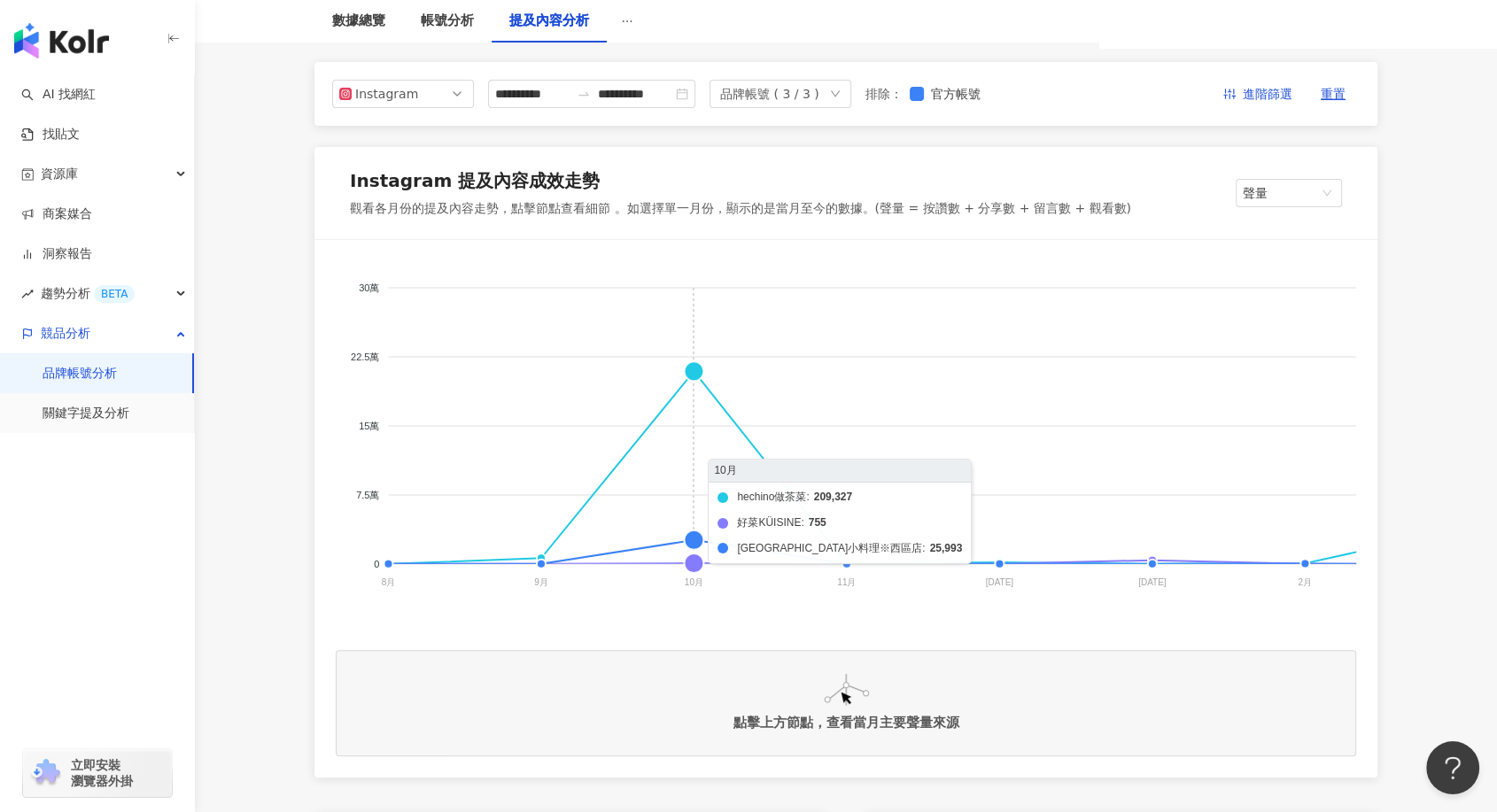
click at [685, 369] on foreignobject "hechino做茶菜 好菜KÜISINE 馨苑小料理※西區店" at bounding box center [1283, 439] width 1895 height 354
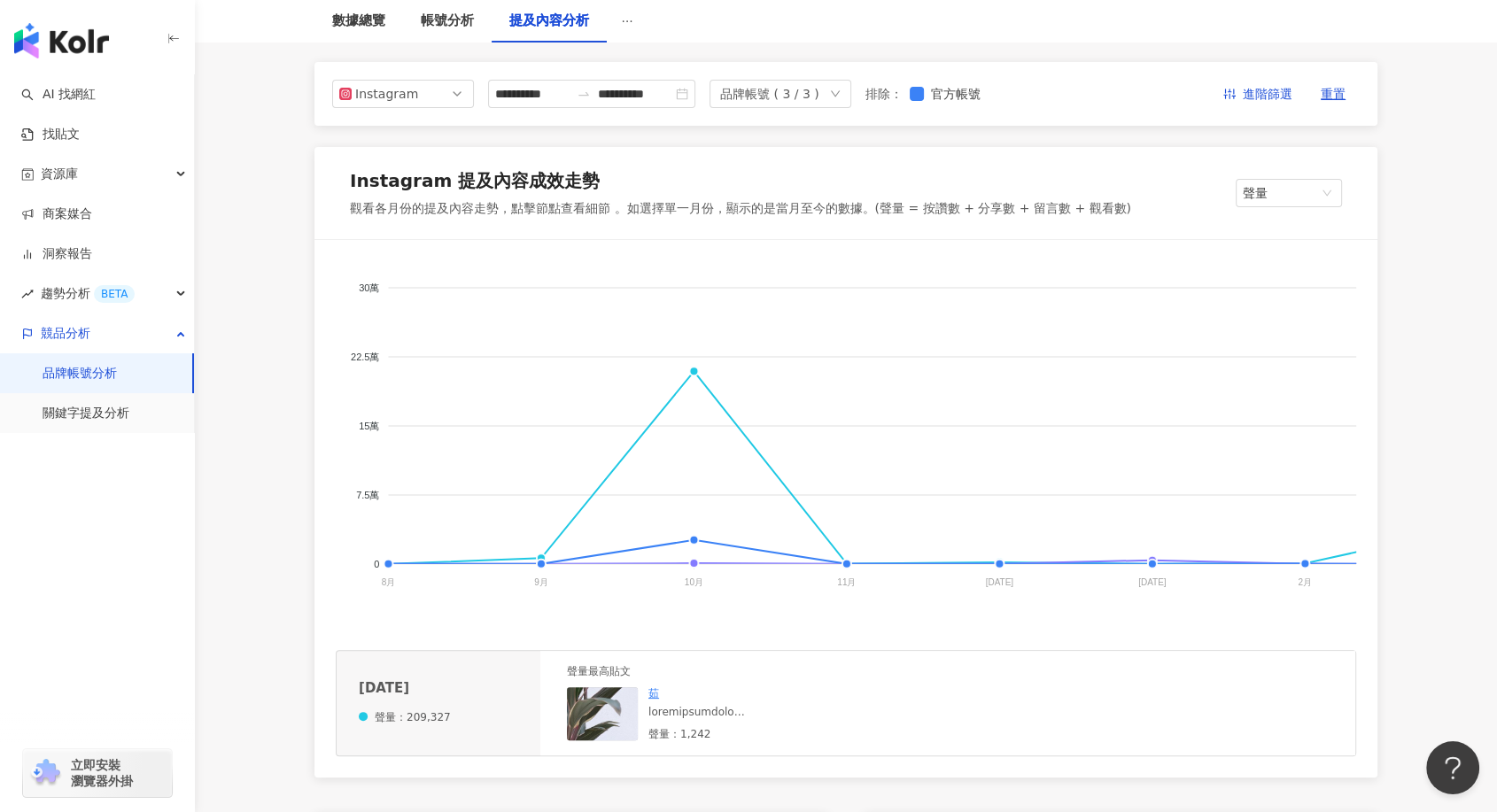
click at [615, 714] on img at bounding box center [656, 776] width 177 height 177
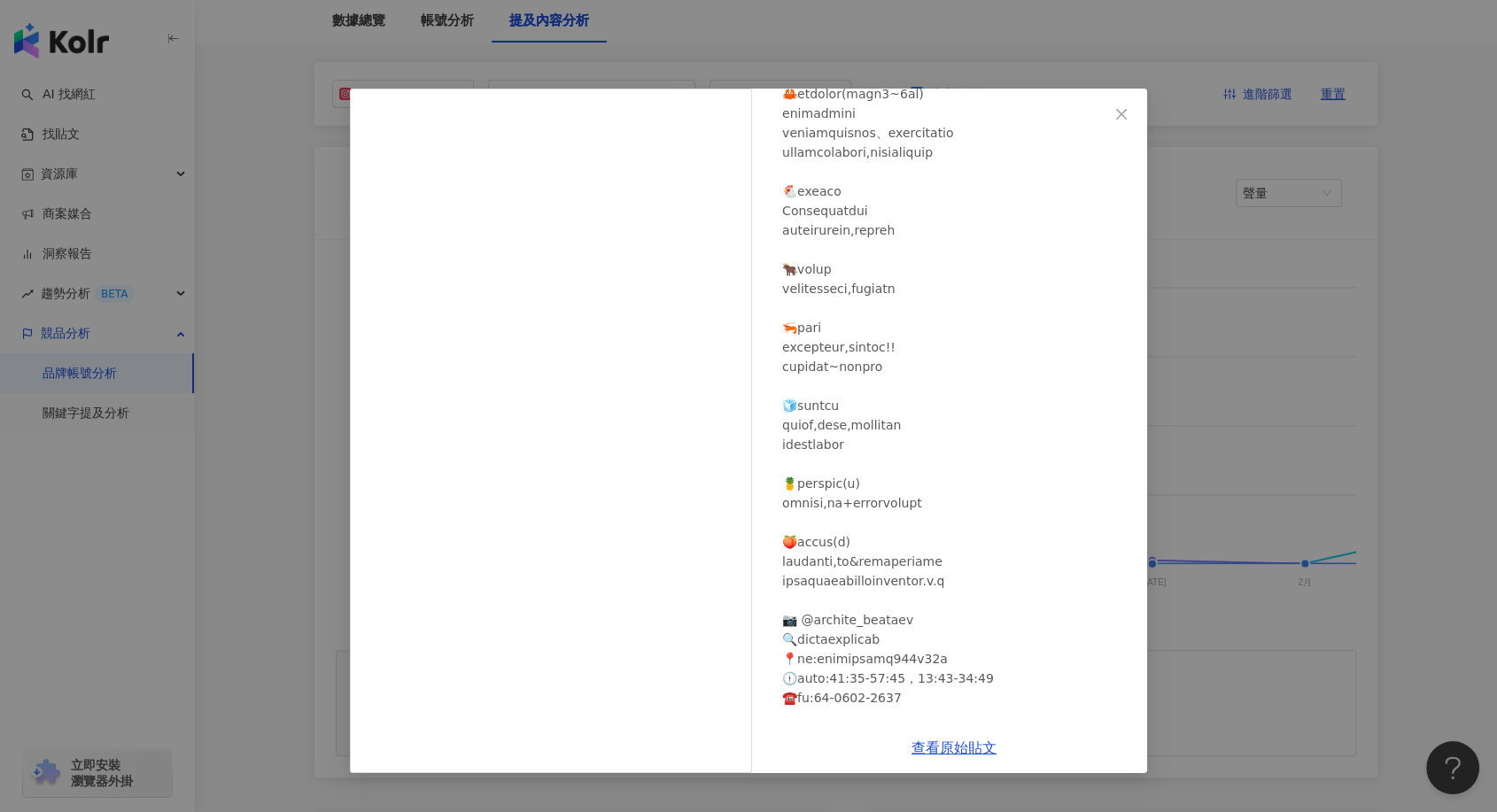
scroll to position [266, 0]
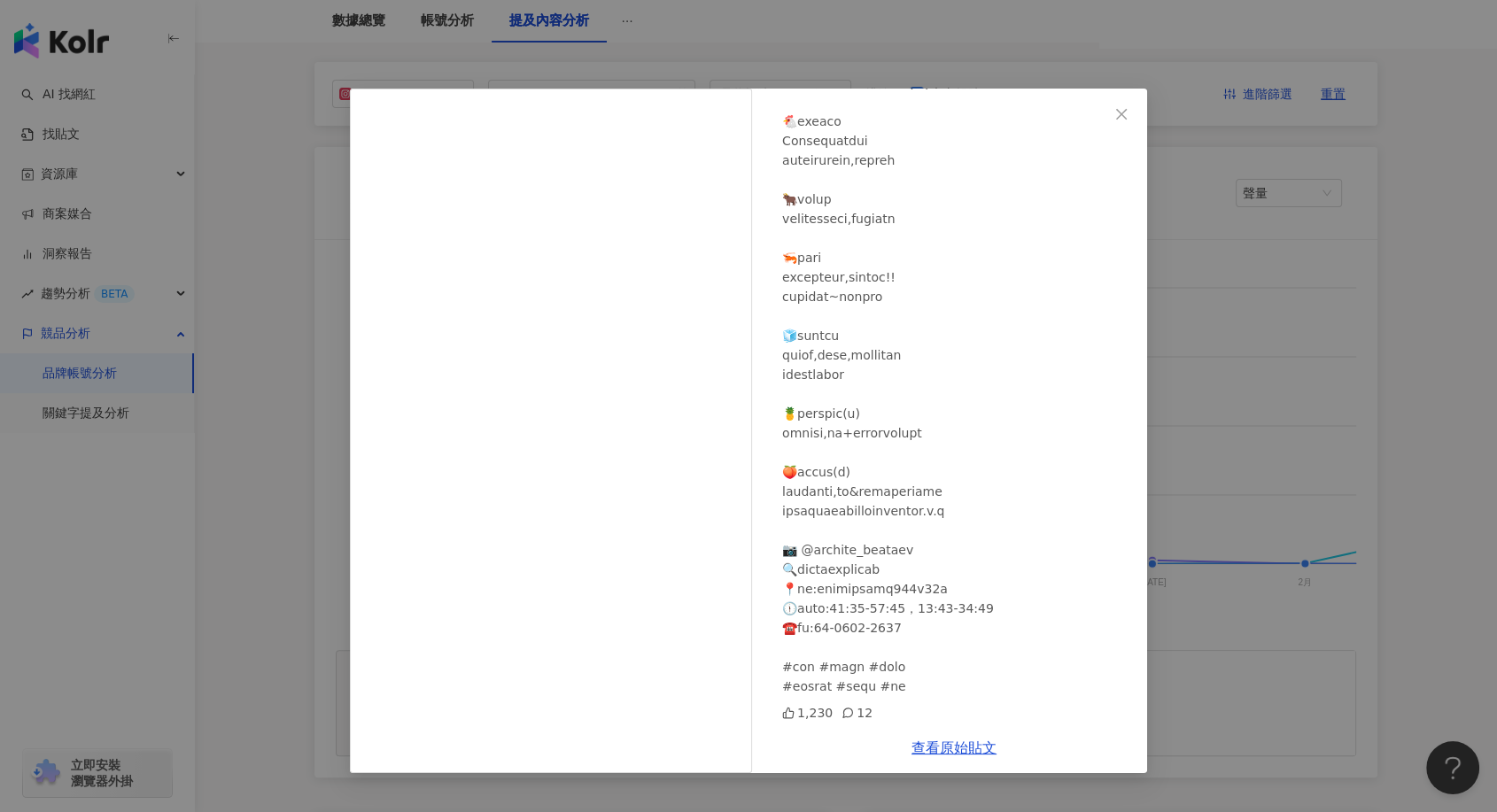
click at [1270, 556] on div "茹 [DATE] 1,230 12 查看原始貼文" at bounding box center [748, 406] width 1497 height 812
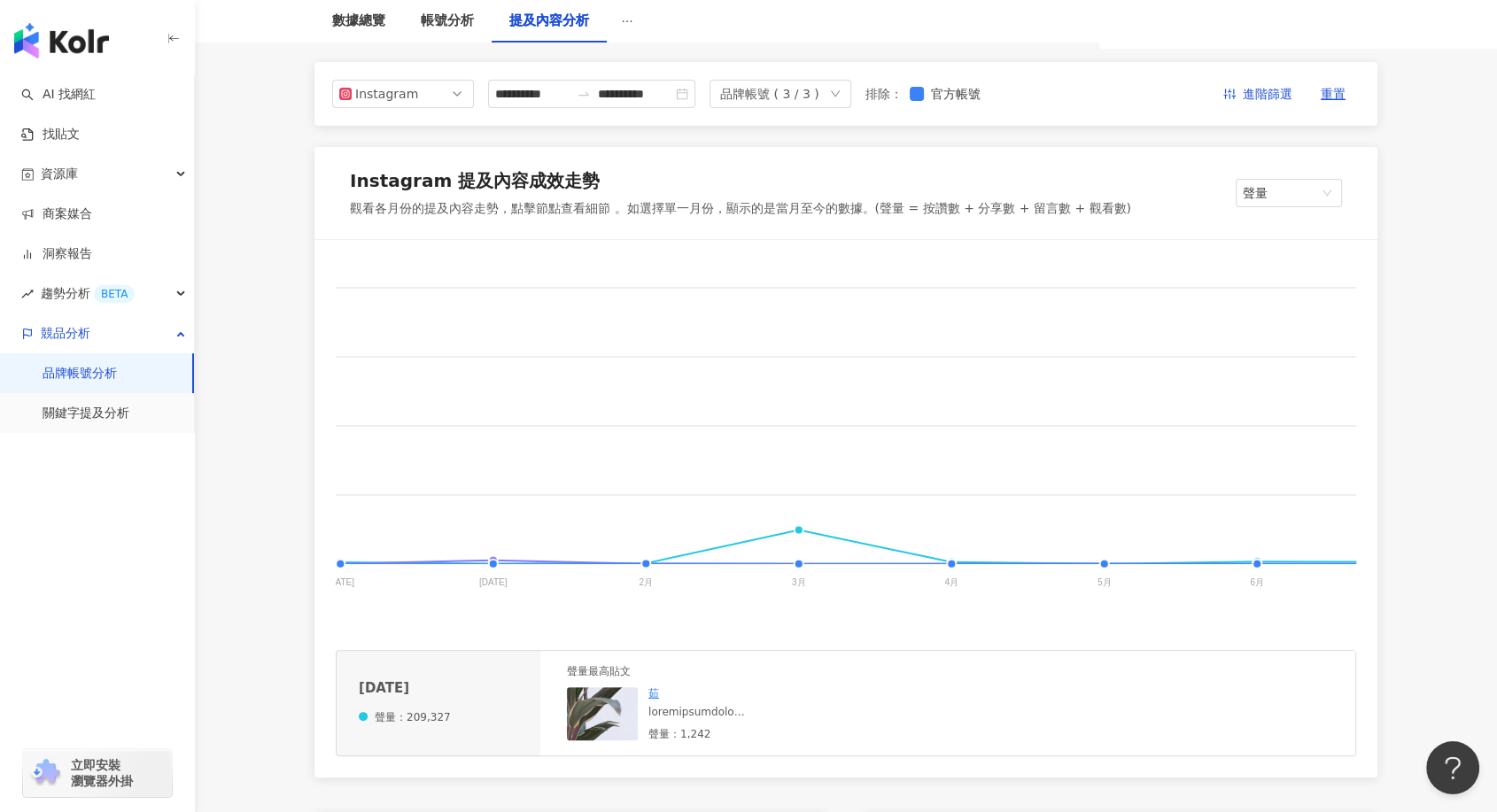
scroll to position [0, 873]
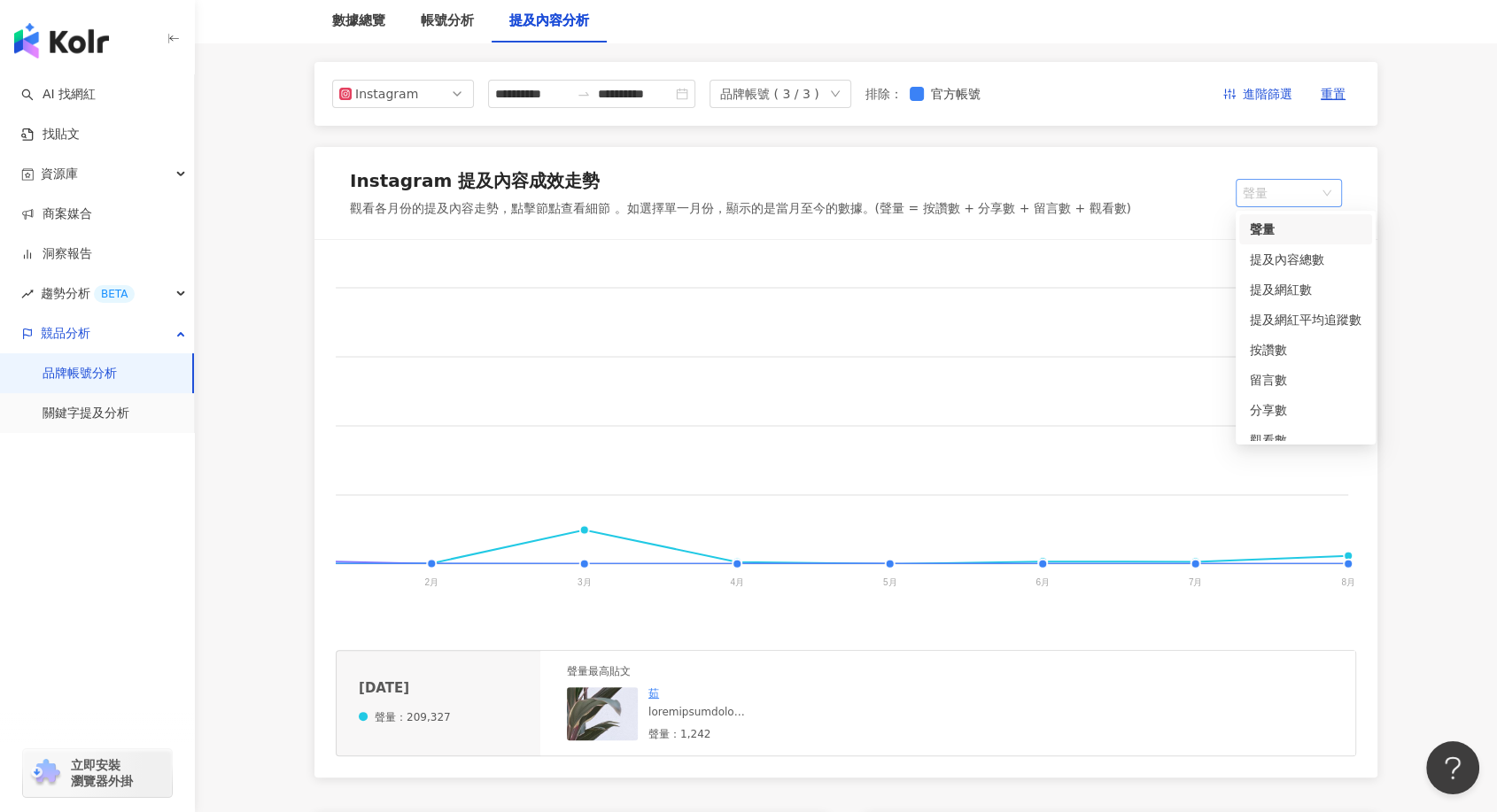
click at [1305, 189] on span "聲量" at bounding box center [1289, 193] width 92 height 26
click at [1302, 266] on div "提及內容總數" at bounding box center [1305, 260] width 112 height 19
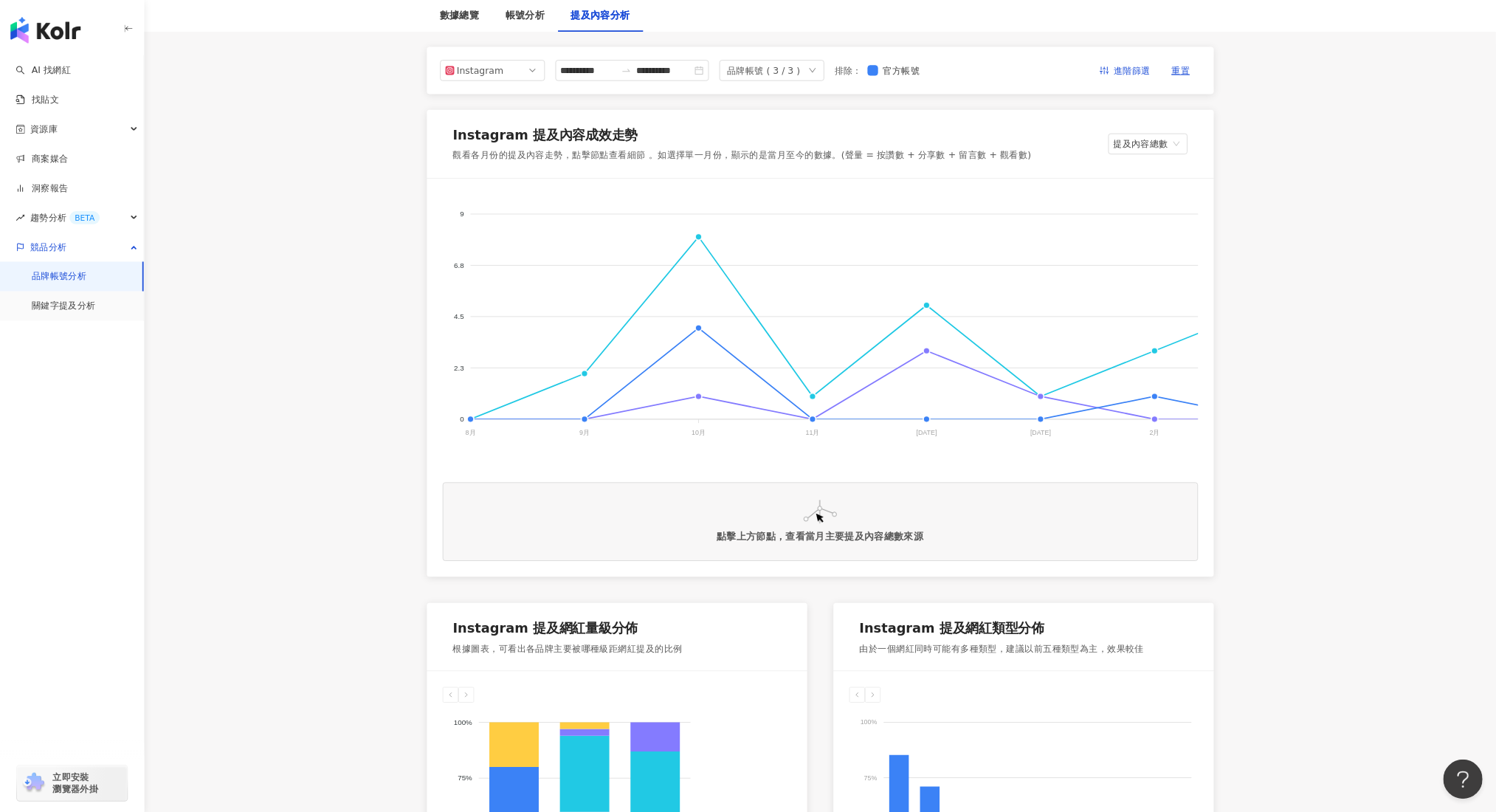
scroll to position [163, 0]
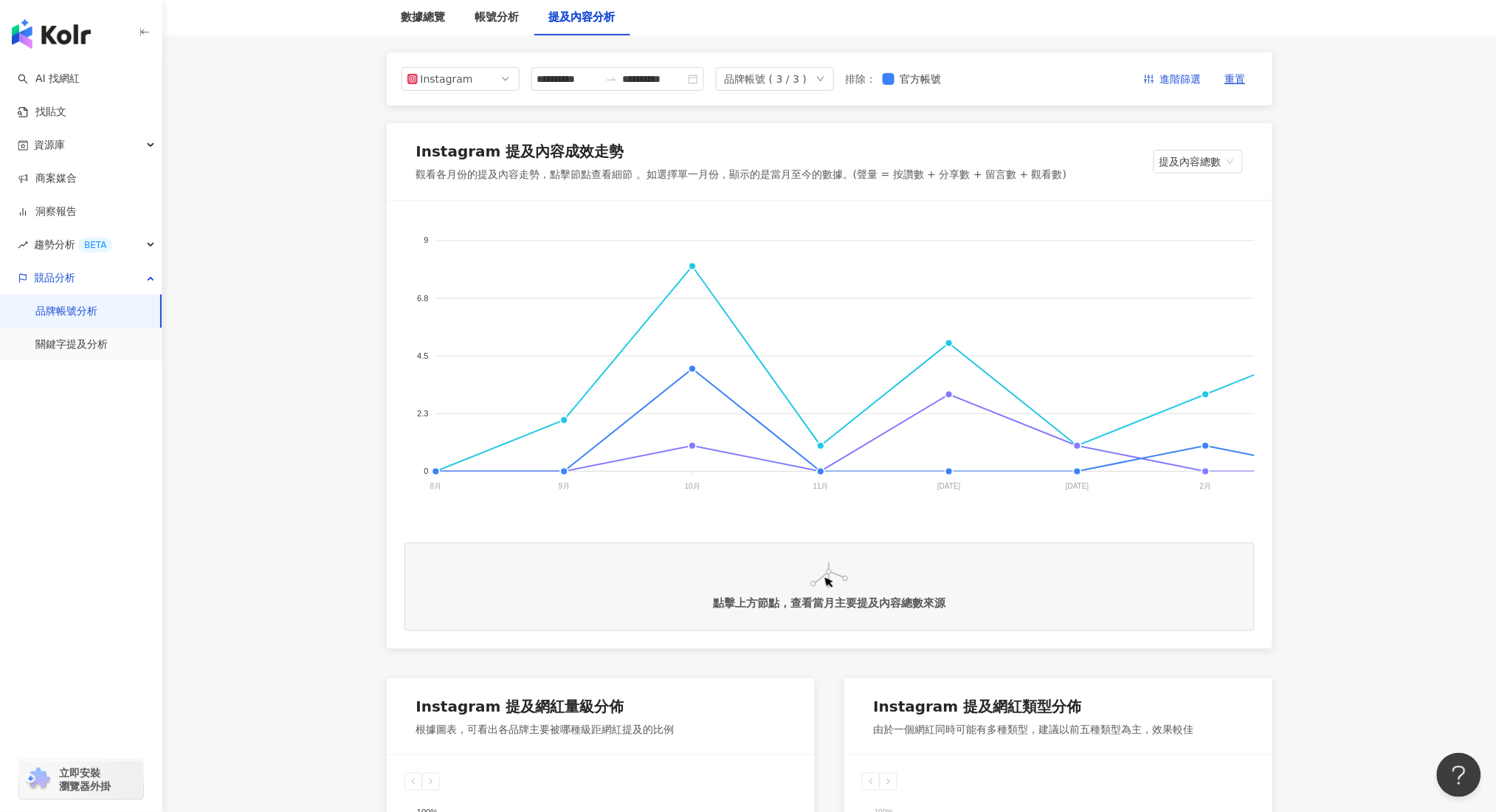
drag, startPoint x: 771, startPoint y: 539, endPoint x: 814, endPoint y: 538, distance: 43.0
click at [814, 538] on div "hechino做茶菜 好菜KÜISINE 馨苑小料理※西區店 9 9 6.8 6.8 4.5 4.5 2.3 2.3 0 0 [DATE]月 [DATE]月 …" at bounding box center [829, 425] width 886 height 448
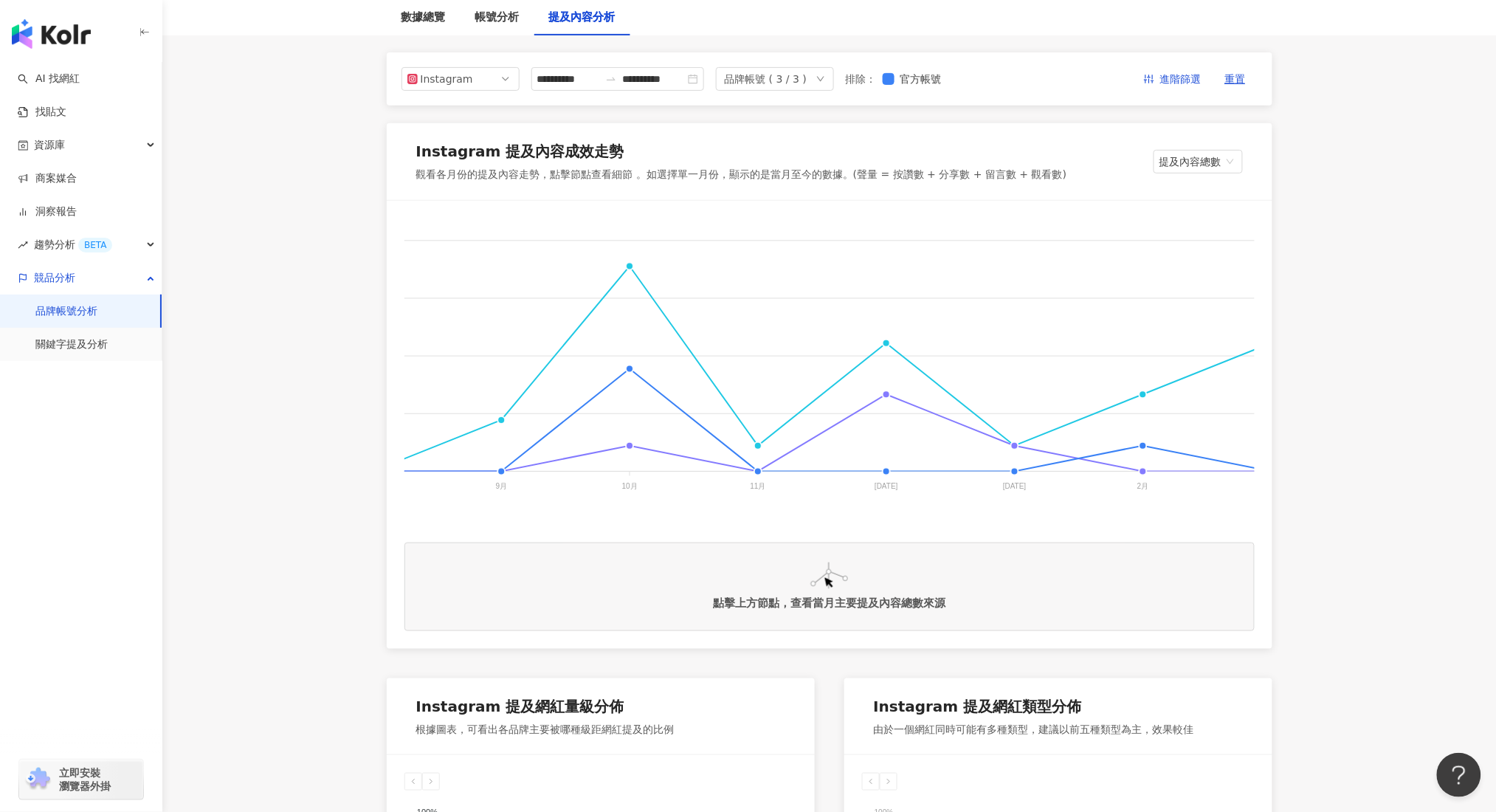
scroll to position [0, 0]
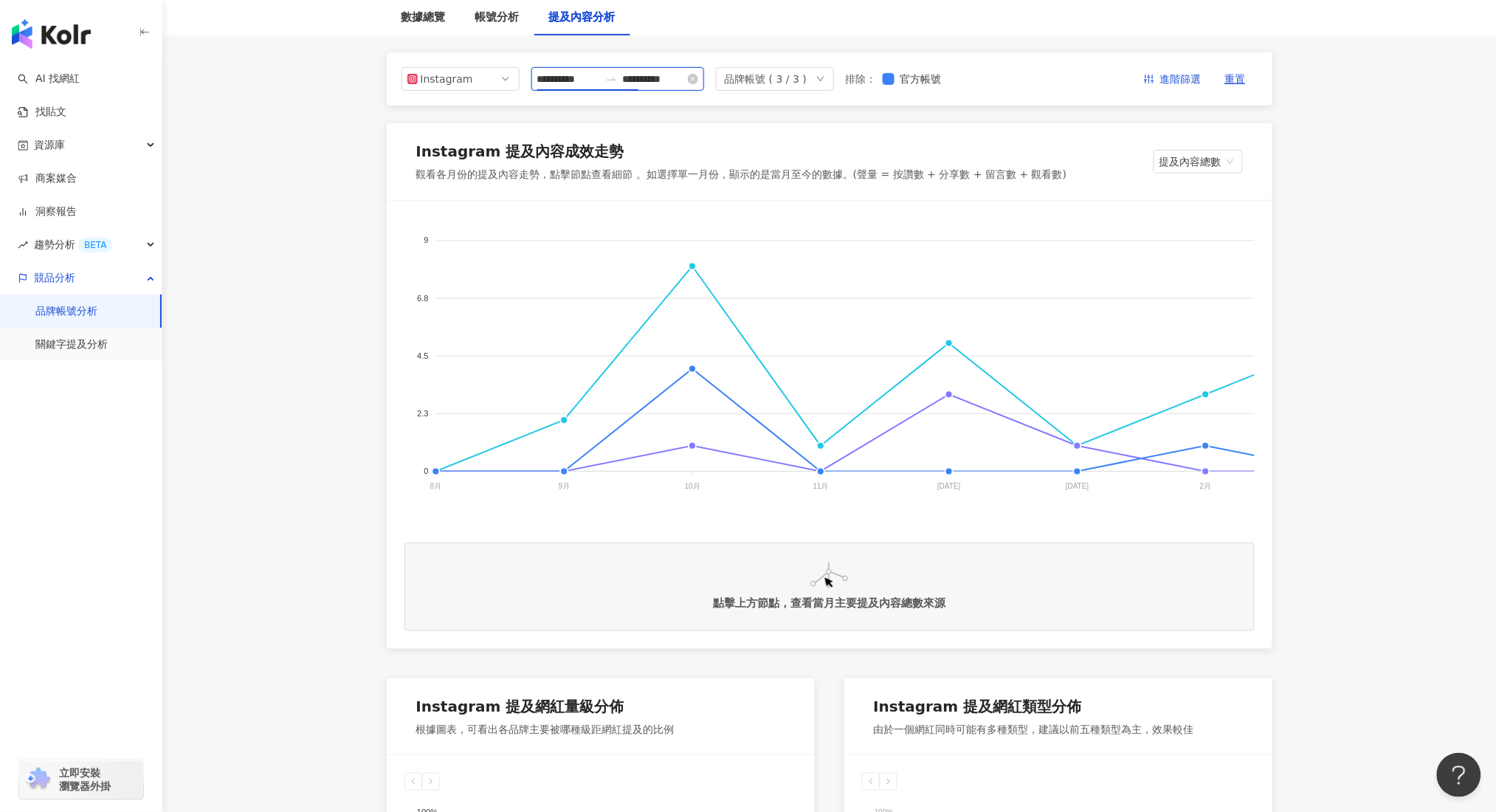
click at [589, 82] on input "**********" at bounding box center [568, 79] width 62 height 16
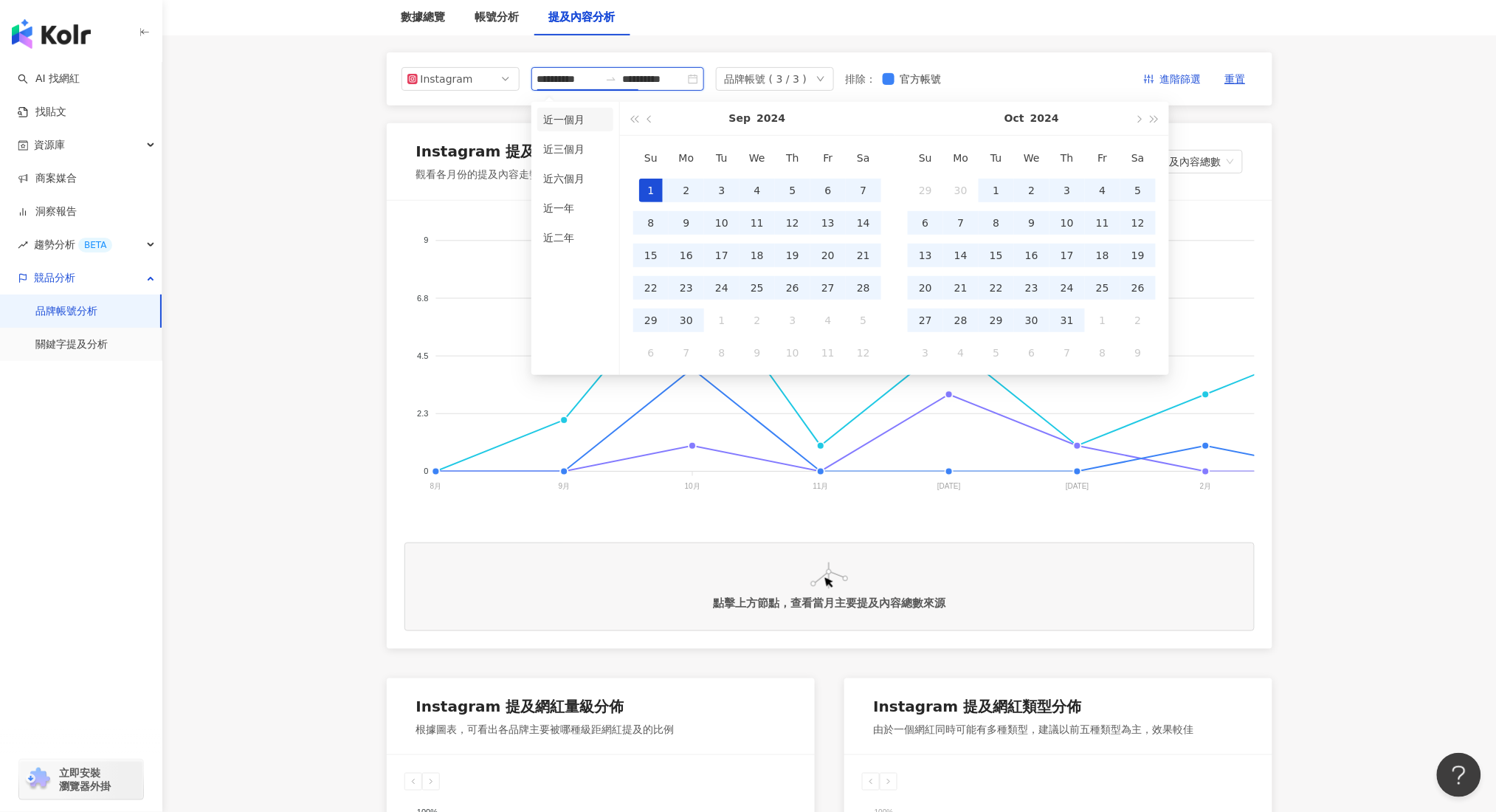
type input "**********"
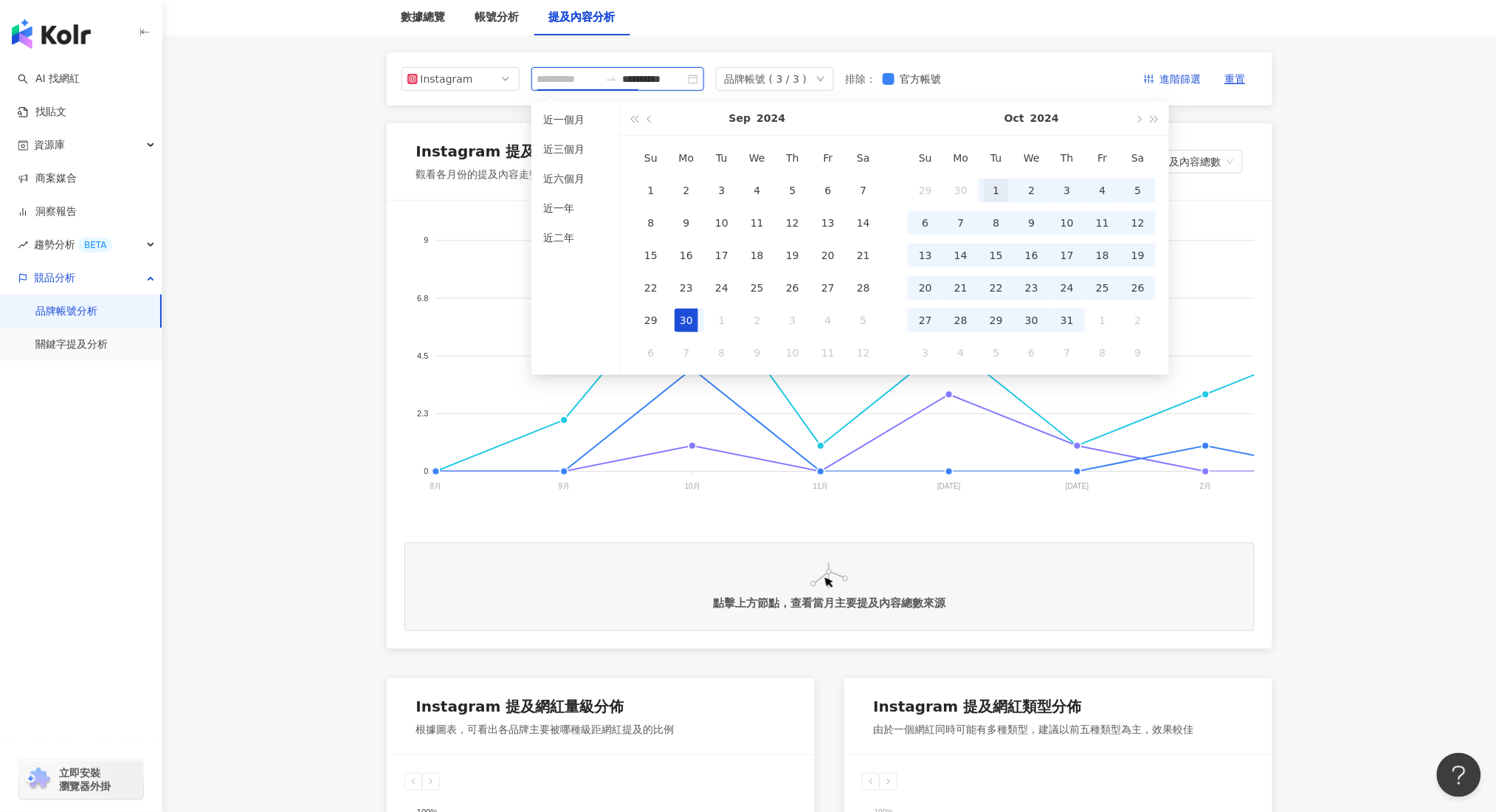
type input "**********"
click at [989, 188] on div "1" at bounding box center [996, 190] width 24 height 24
type input "**********"
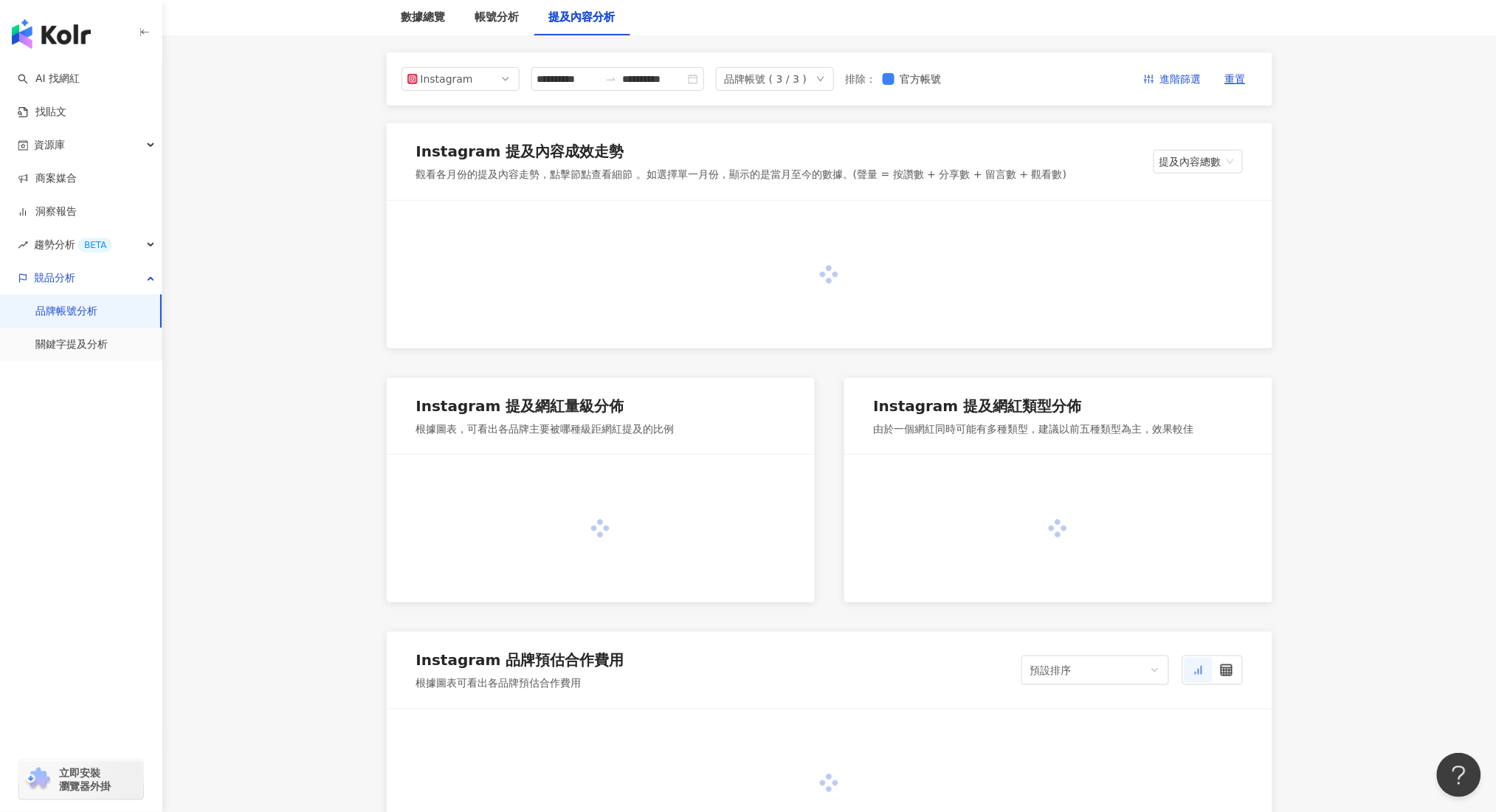
type input "**********"
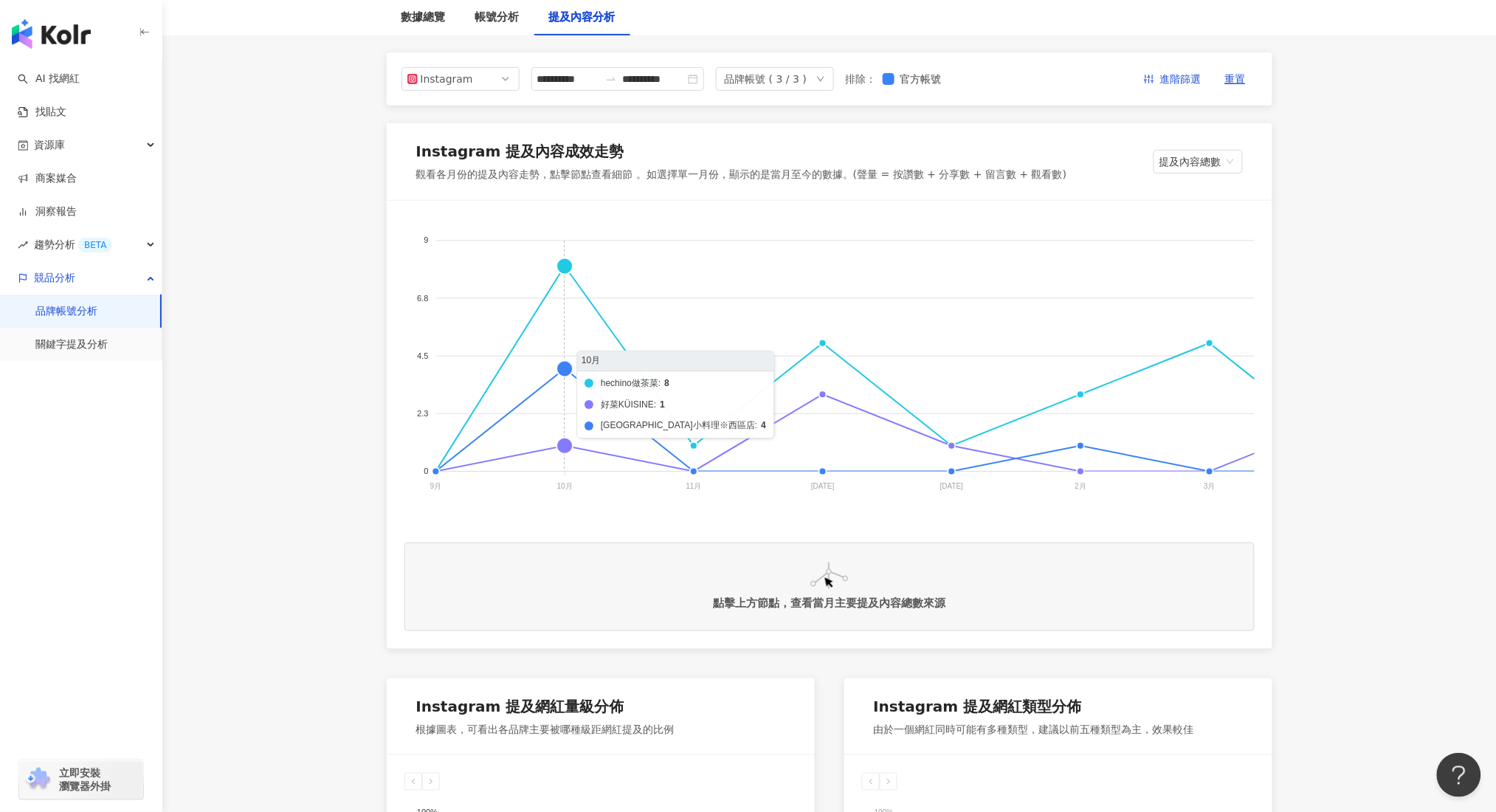
click at [566, 263] on foreignobject "hechino做茶菜 好菜KÜISINE 馨苑小料理※西區店" at bounding box center [1133, 366] width 1457 height 295
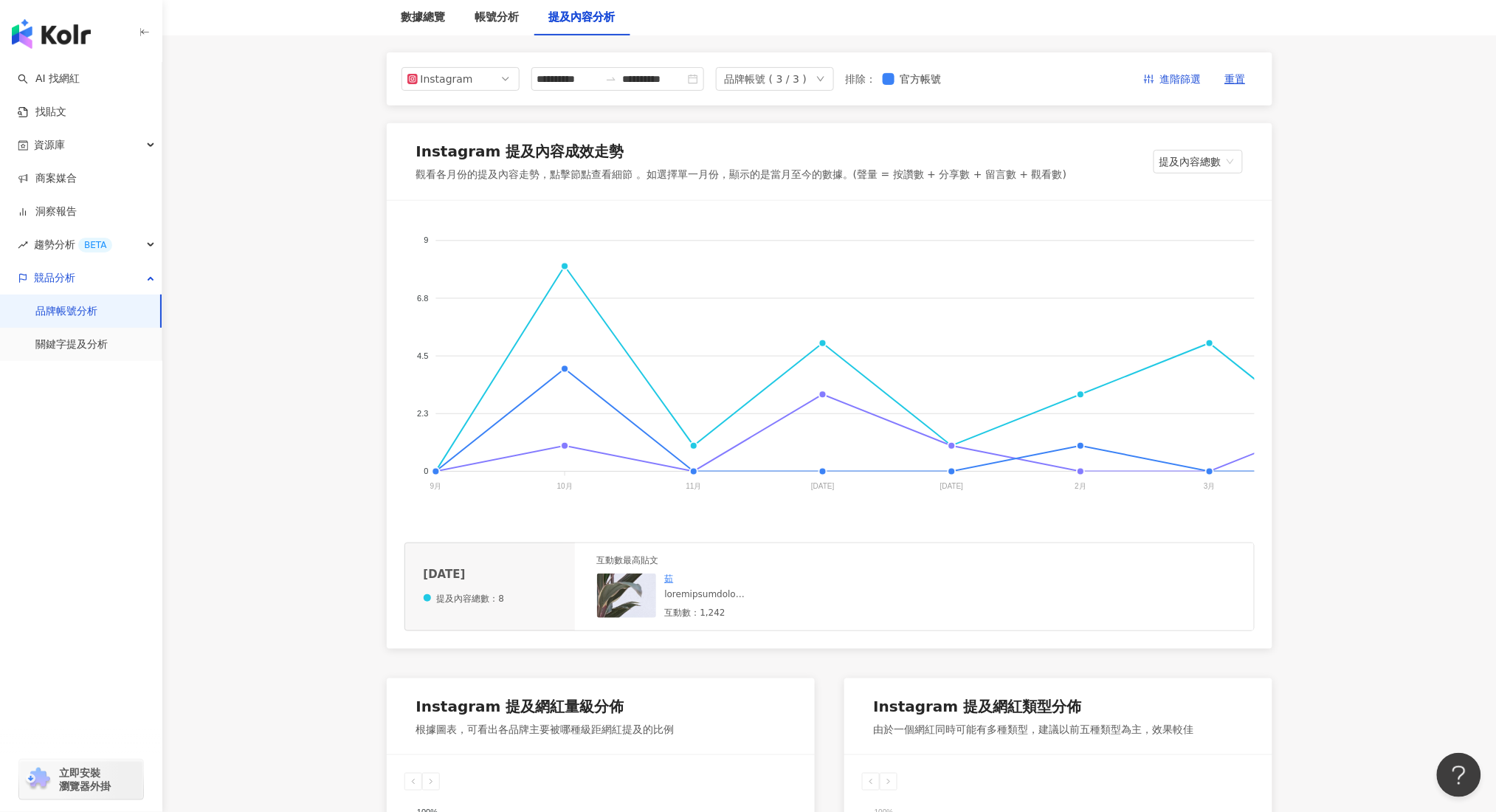
click at [667, 583] on link "茹" at bounding box center [669, 578] width 9 height 11
click at [699, 619] on div "互動數：1,242" at bounding box center [740, 612] width 152 height 12
click at [598, 607] on img at bounding box center [671, 647] width 147 height 147
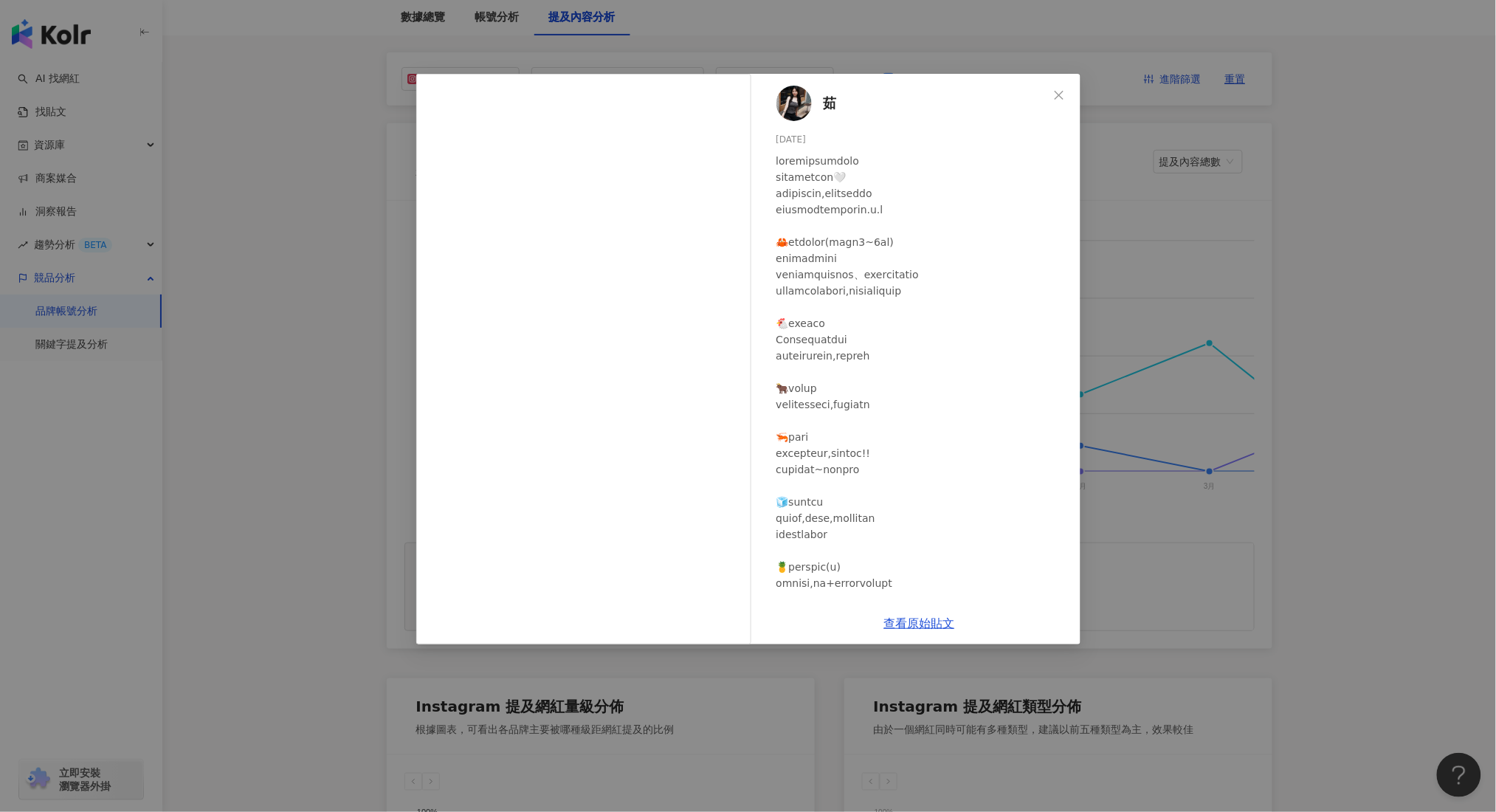
click at [211, 71] on div "茹 [DATE] 1,230 12 查看原始貼文" at bounding box center [748, 406] width 1496 height 812
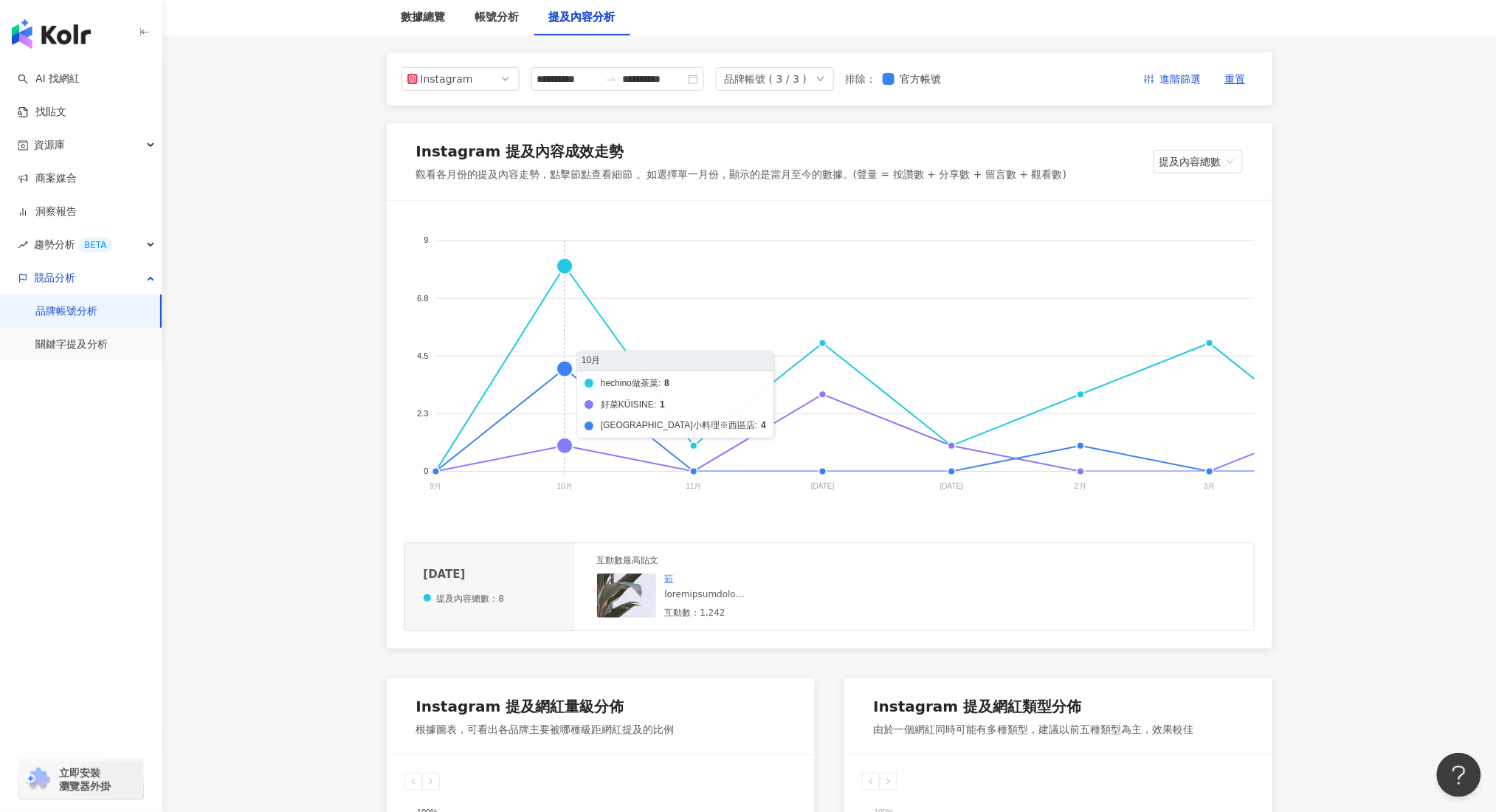
click at [559, 374] on foreignobject "hechino做茶菜 好菜KÜISINE 馨苑小料理※西區店" at bounding box center [1133, 366] width 1457 height 295
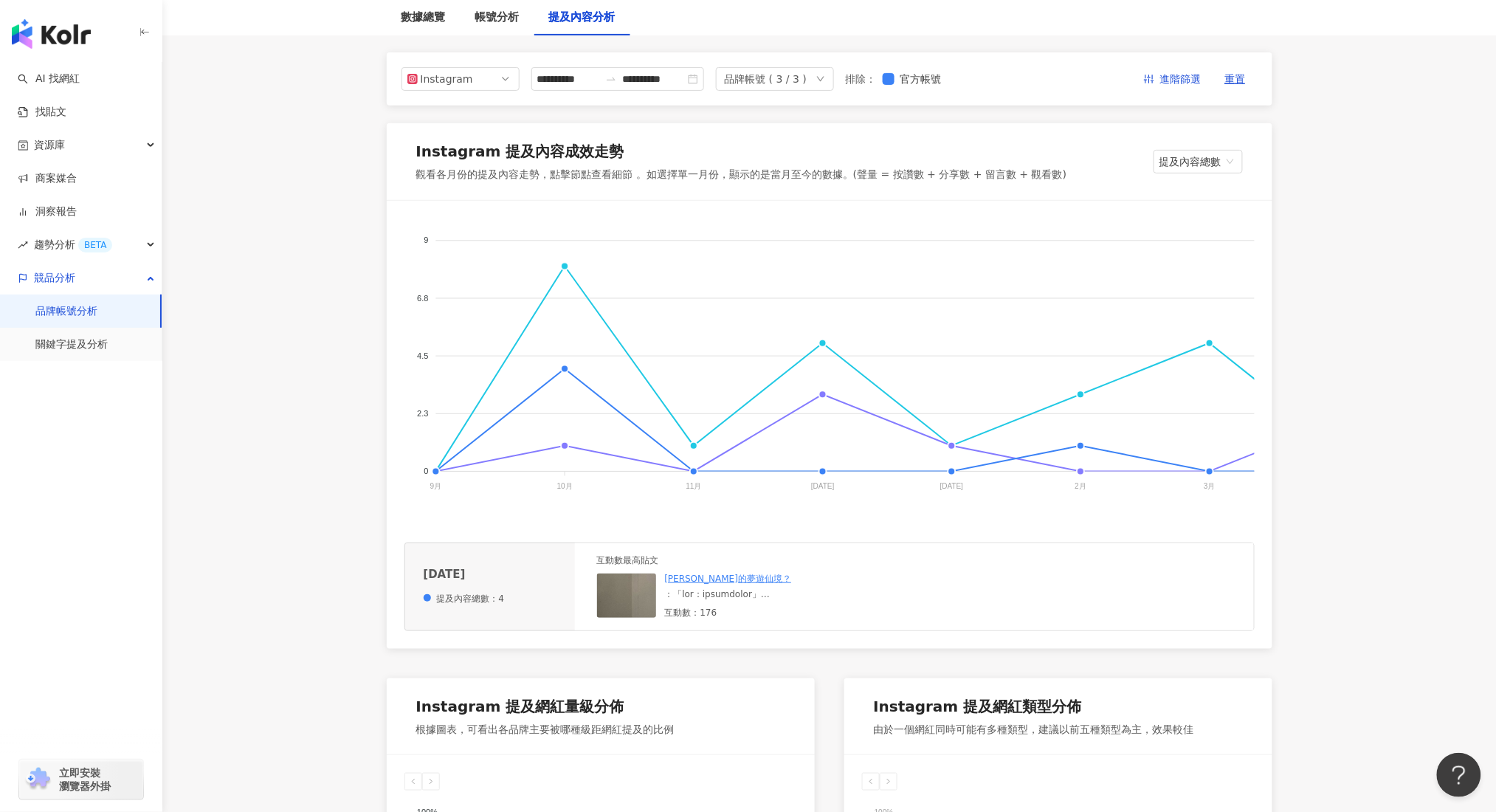
click at [635, 614] on img at bounding box center [671, 647] width 147 height 147
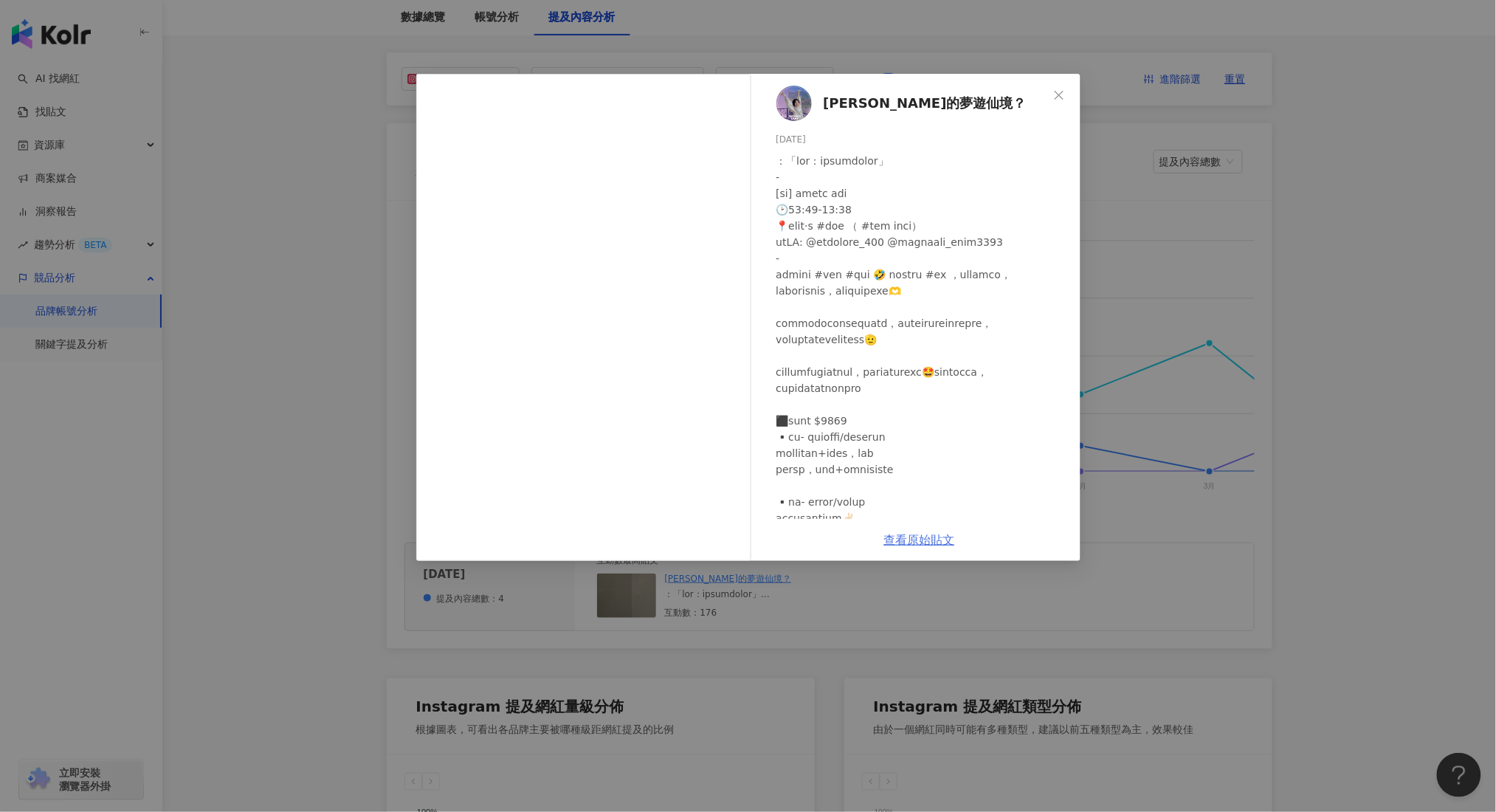
click at [918, 541] on link "查看原始貼文" at bounding box center [919, 539] width 71 height 14
click at [1024, 49] on div "[PERSON_NAME]的夢遊仙境？ [DATE] 140 36 查看原始貼文" at bounding box center [748, 406] width 1496 height 812
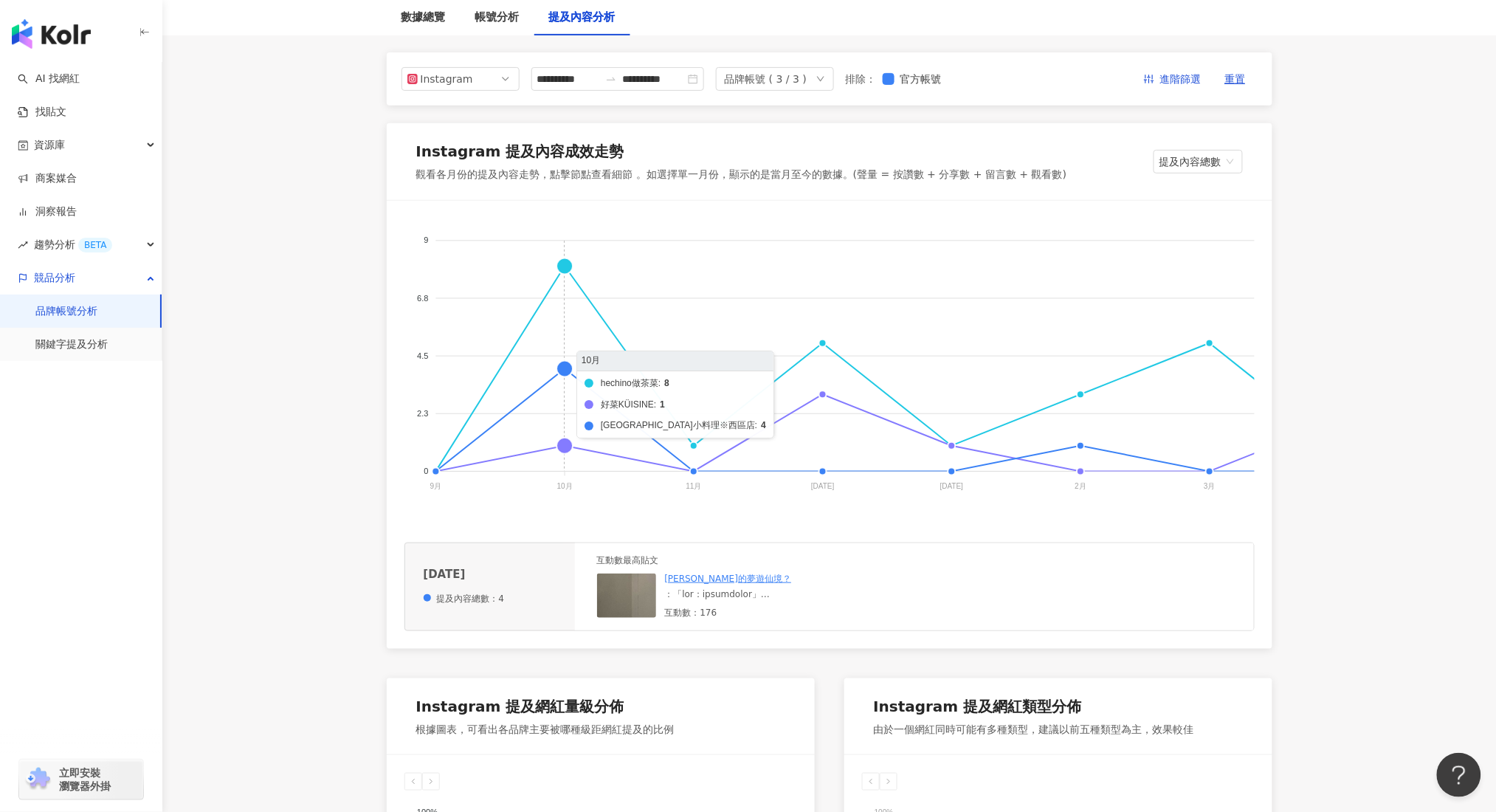
click at [557, 447] on foreignobject "hechino做茶菜 好菜KÜISINE 馨苑小料理※西區店" at bounding box center [1133, 366] width 1457 height 295
click at [565, 441] on foreignobject "hechino做茶菜 好菜KÜISINE 馨苑小料理※西區店" at bounding box center [1133, 366] width 1457 height 295
click at [561, 448] on foreignobject "hechino做茶菜 好菜KÜISINE 馨苑小料理※西區店" at bounding box center [1133, 366] width 1457 height 295
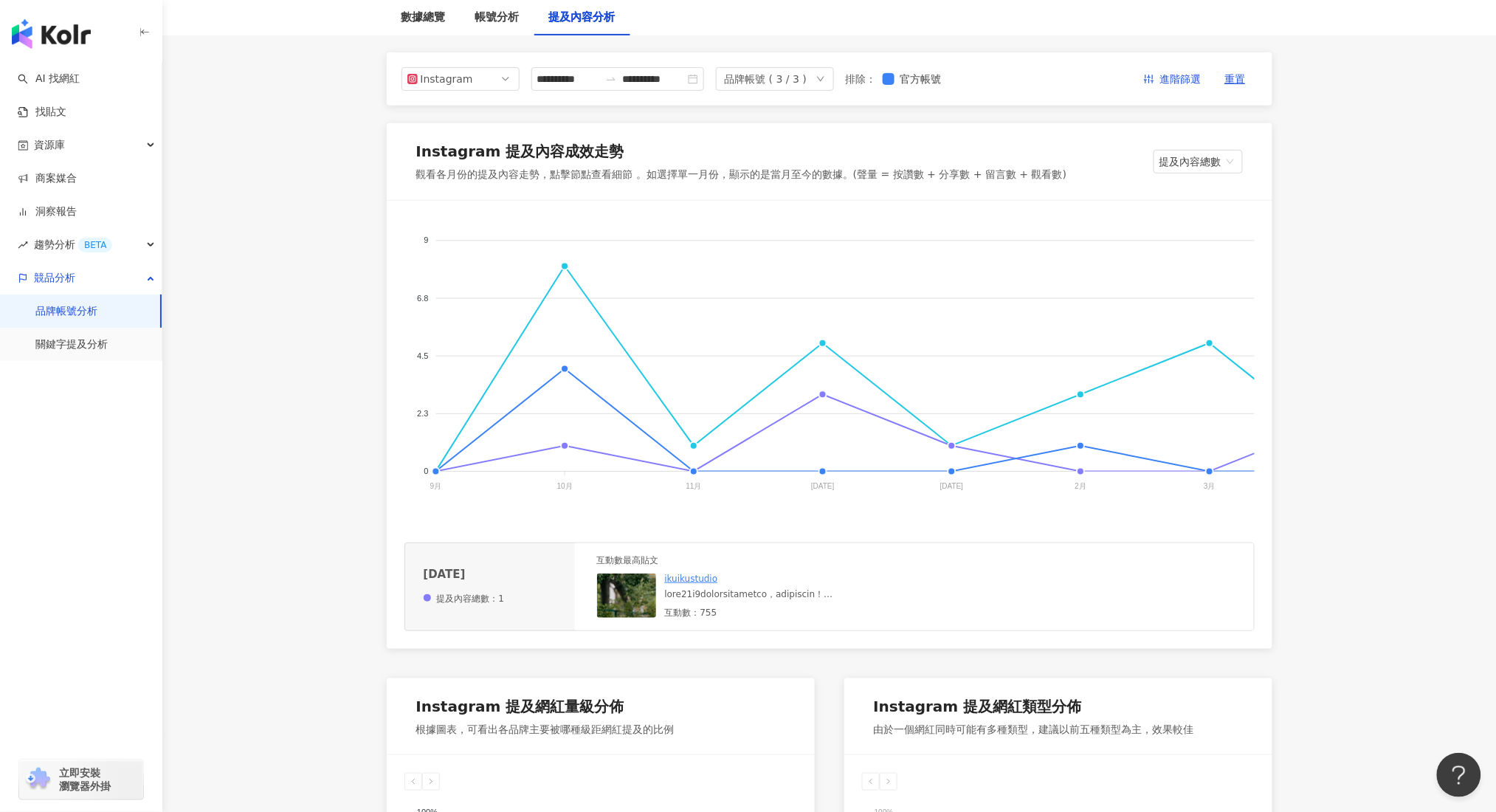
click at [617, 619] on img at bounding box center [671, 647] width 147 height 147
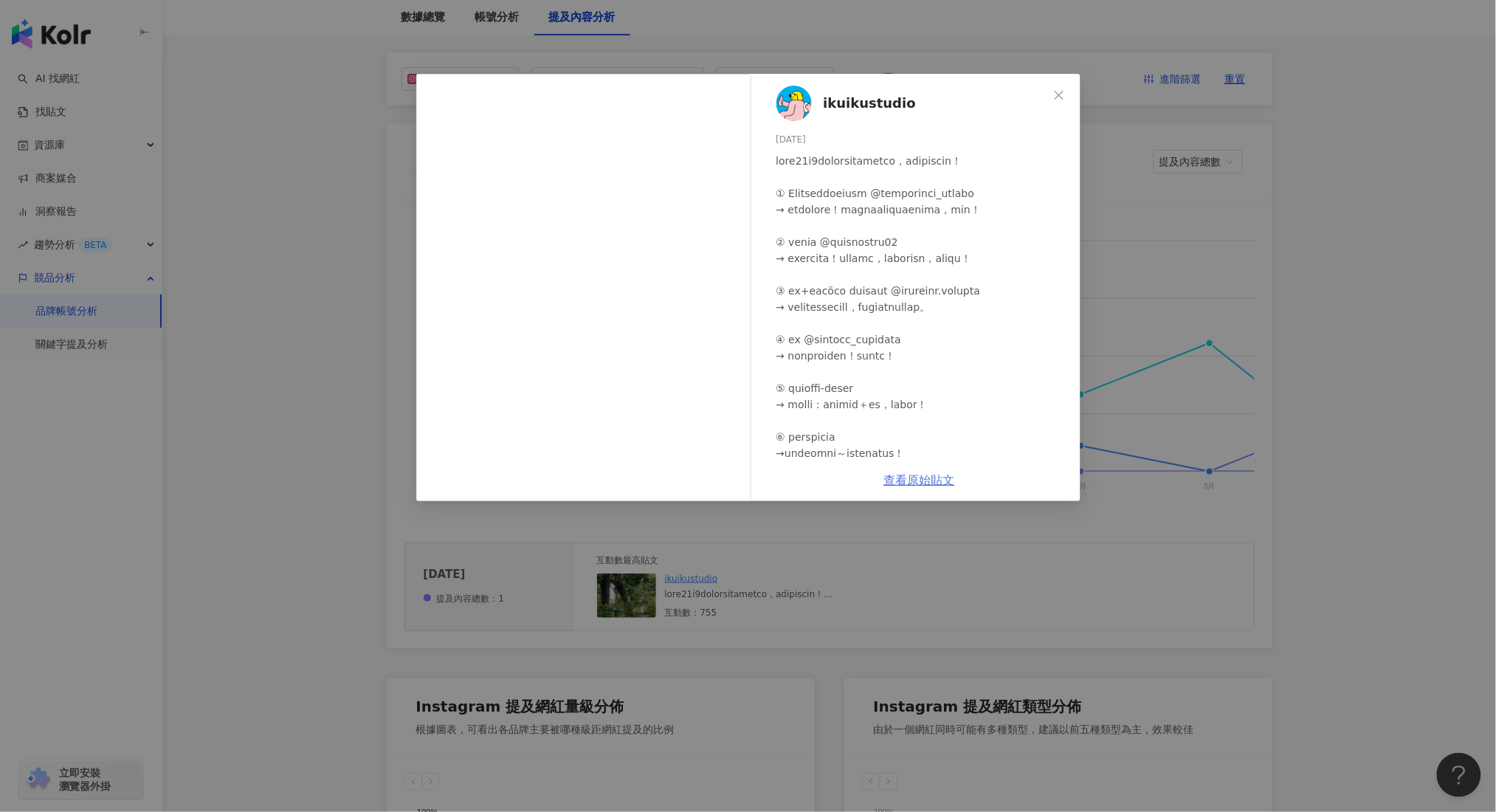
click at [904, 483] on link "查看原始貼文" at bounding box center [919, 480] width 71 height 14
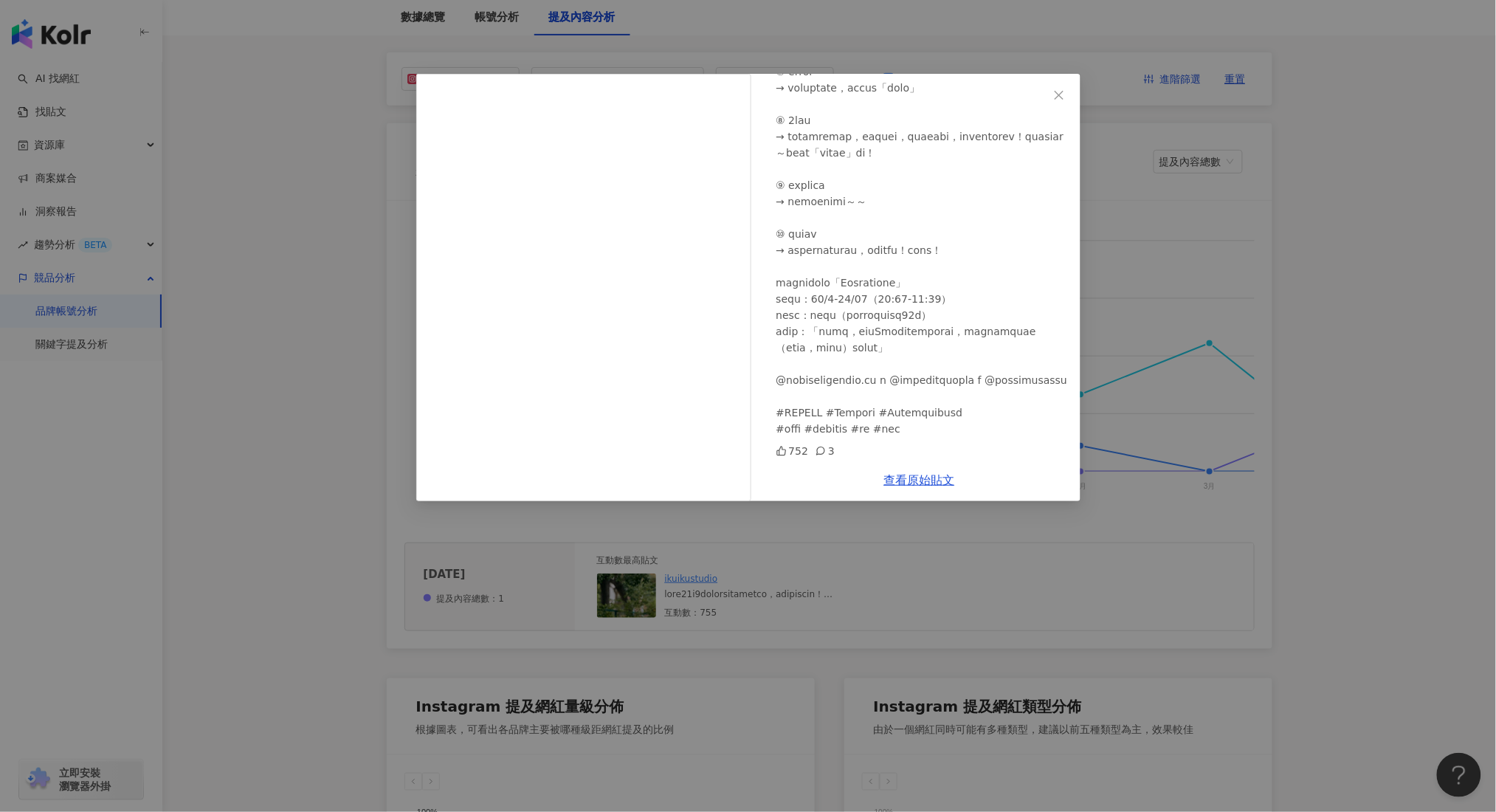
scroll to position [491, 0]
click at [914, 473] on link "查看原始貼文" at bounding box center [919, 480] width 71 height 14
click at [911, 478] on link "查看原始貼文" at bounding box center [919, 480] width 71 height 14
click at [1246, 306] on div "ikuikustudio [DATE] 752 3 查看原始貼文" at bounding box center [748, 406] width 1496 height 812
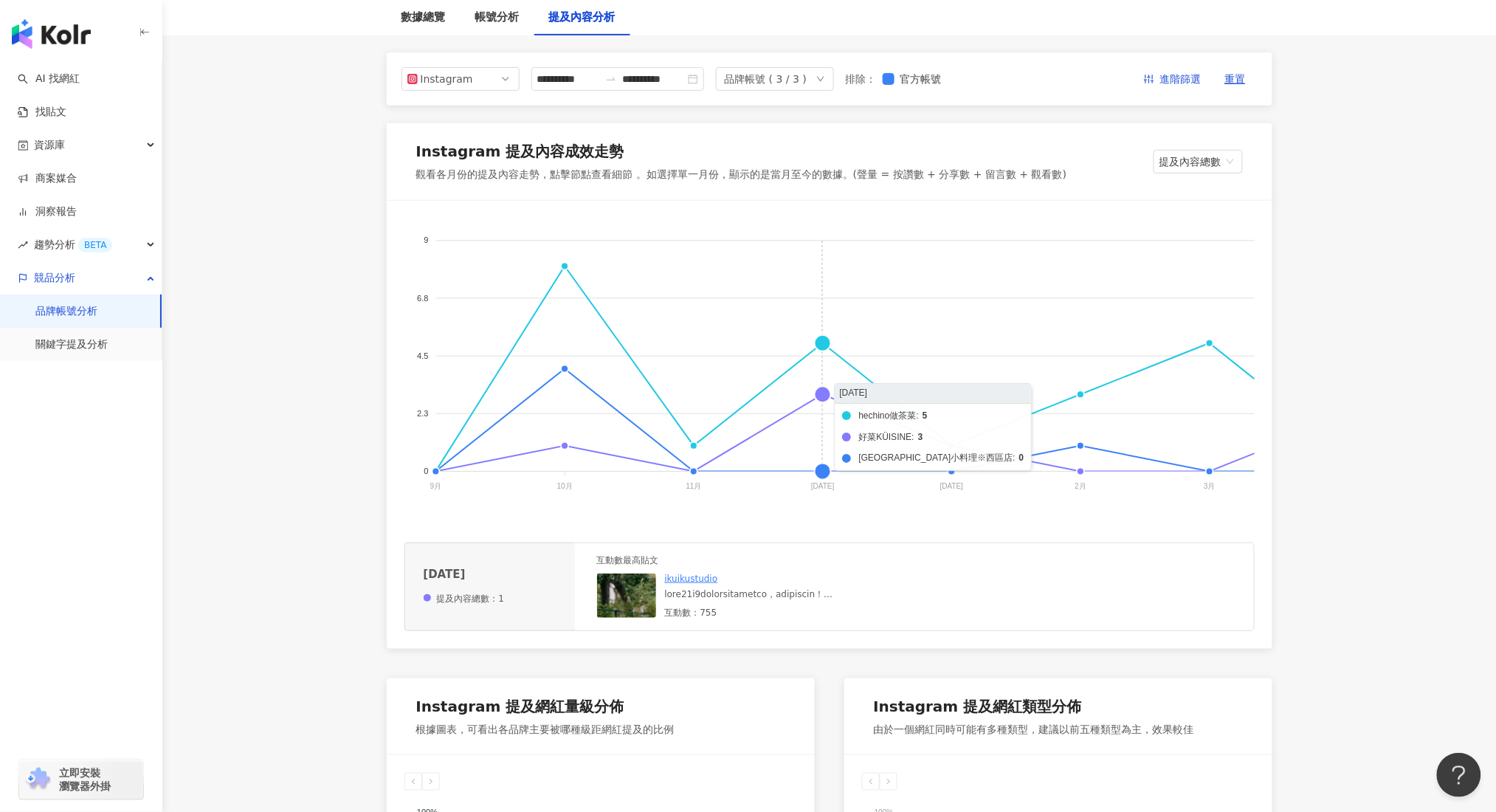
click at [827, 340] on foreignobject "hechino做茶菜 好菜KÜISINE 馨苑小料理※西區店" at bounding box center [1133, 366] width 1457 height 295
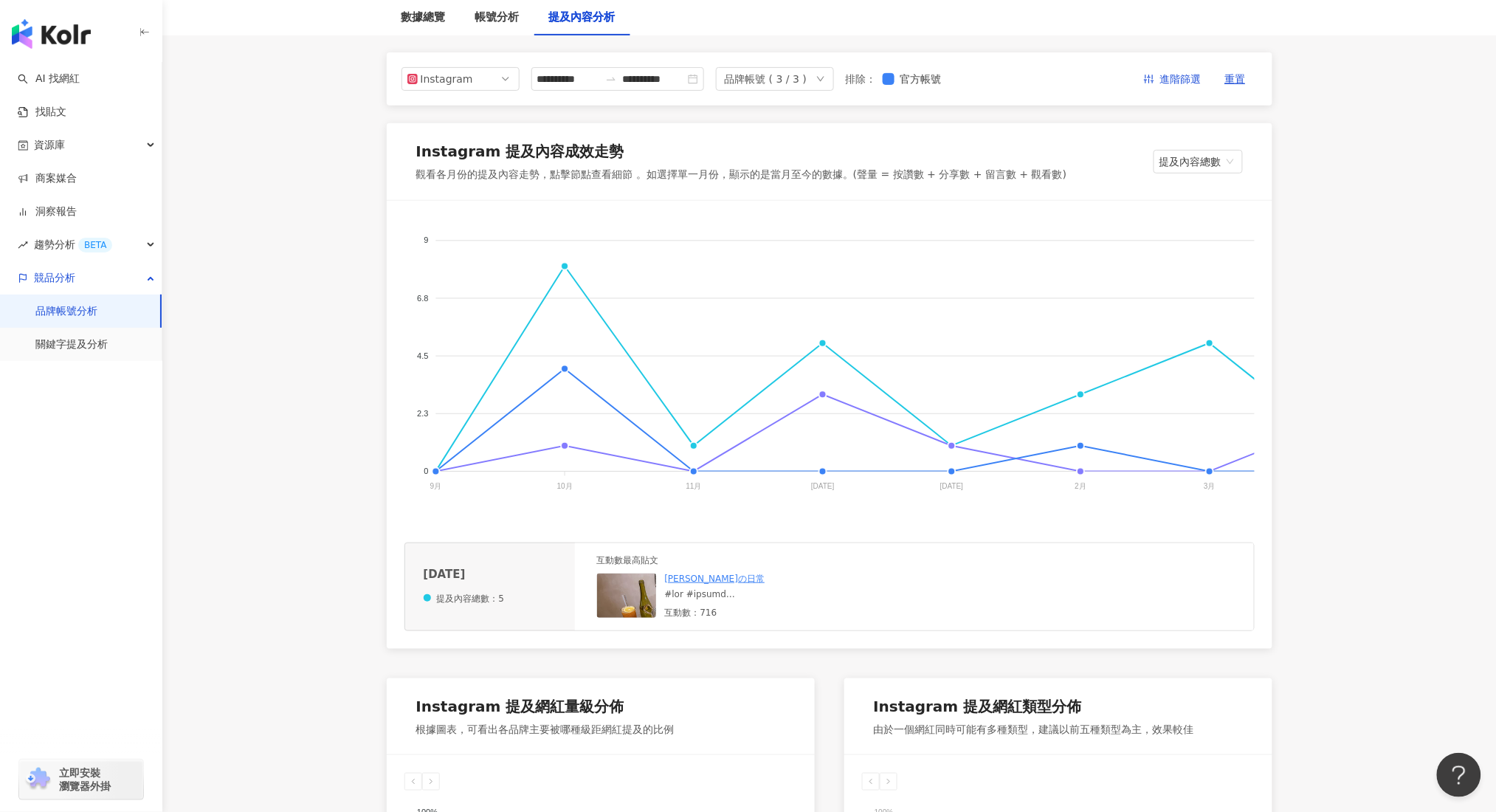
click at [629, 620] on img at bounding box center [671, 647] width 147 height 147
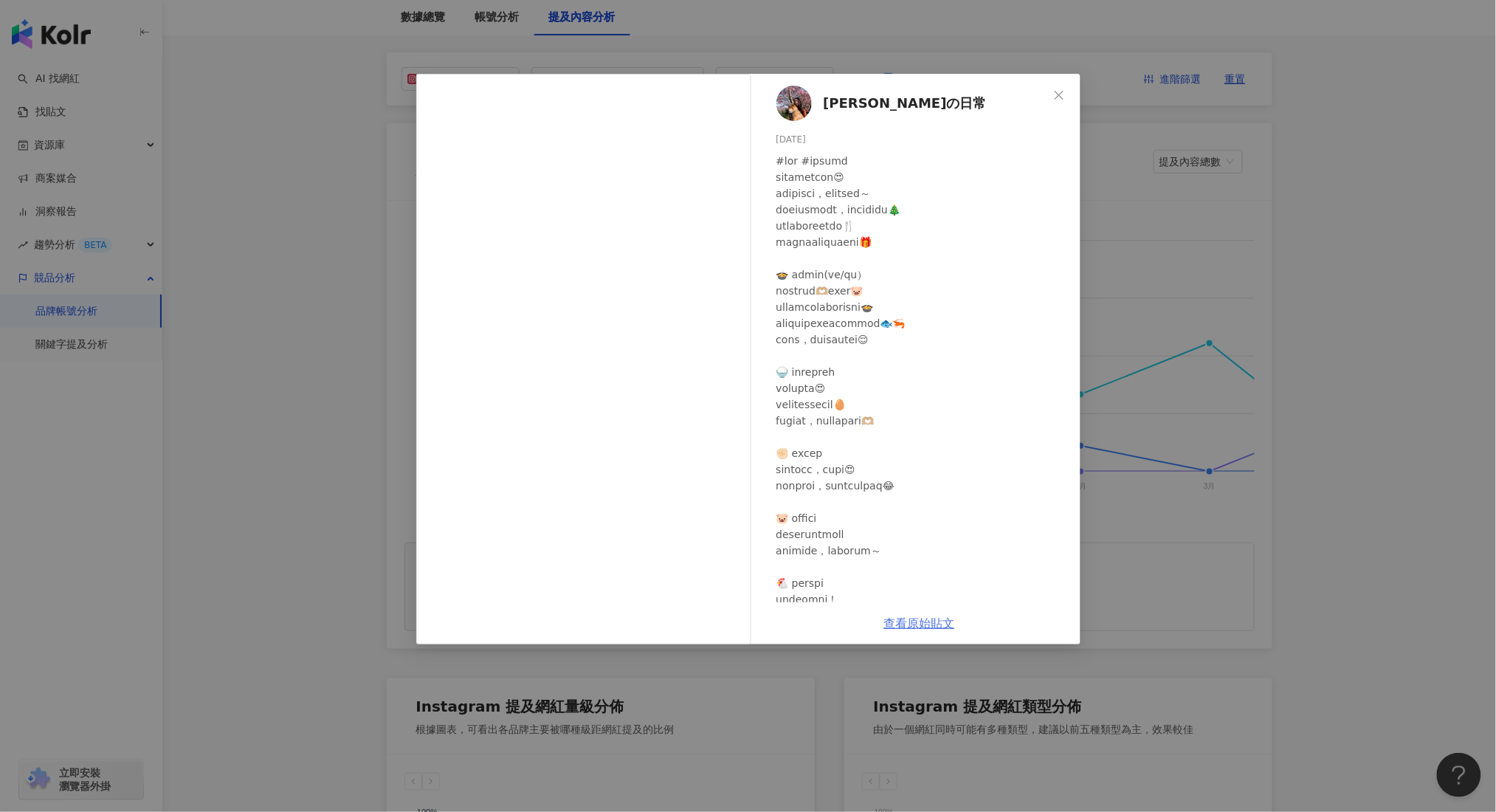
click at [926, 621] on link "查看原始貼文" at bounding box center [919, 622] width 71 height 14
click at [792, 47] on div "[PERSON_NAME]の日常 [DATE] 677 39 查看原始貼文" at bounding box center [748, 406] width 1496 height 812
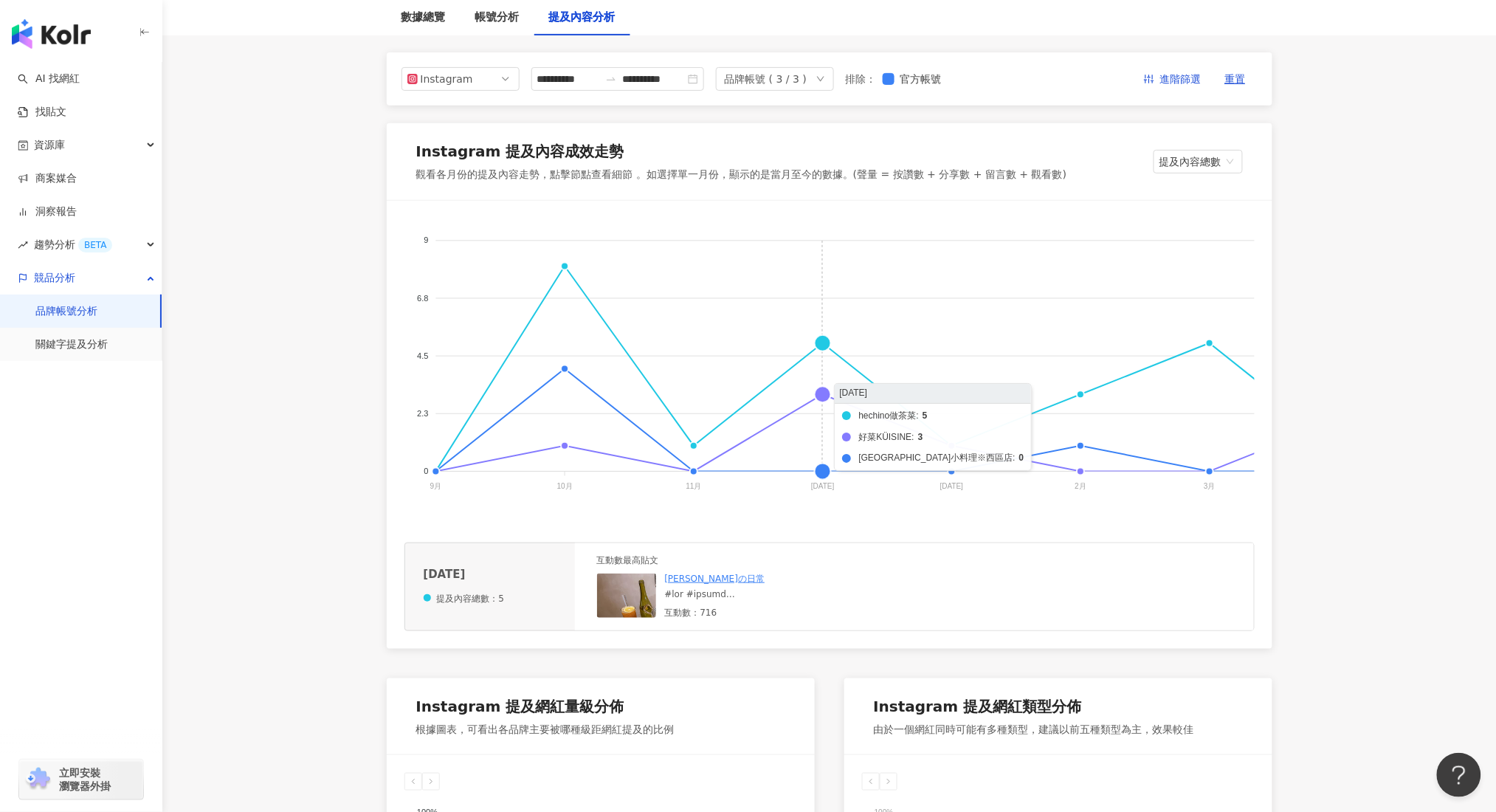
click at [829, 397] on foreignobject "hechino做茶菜 好菜KÜISINE 馨苑小料理※西區店" at bounding box center [1133, 366] width 1457 height 295
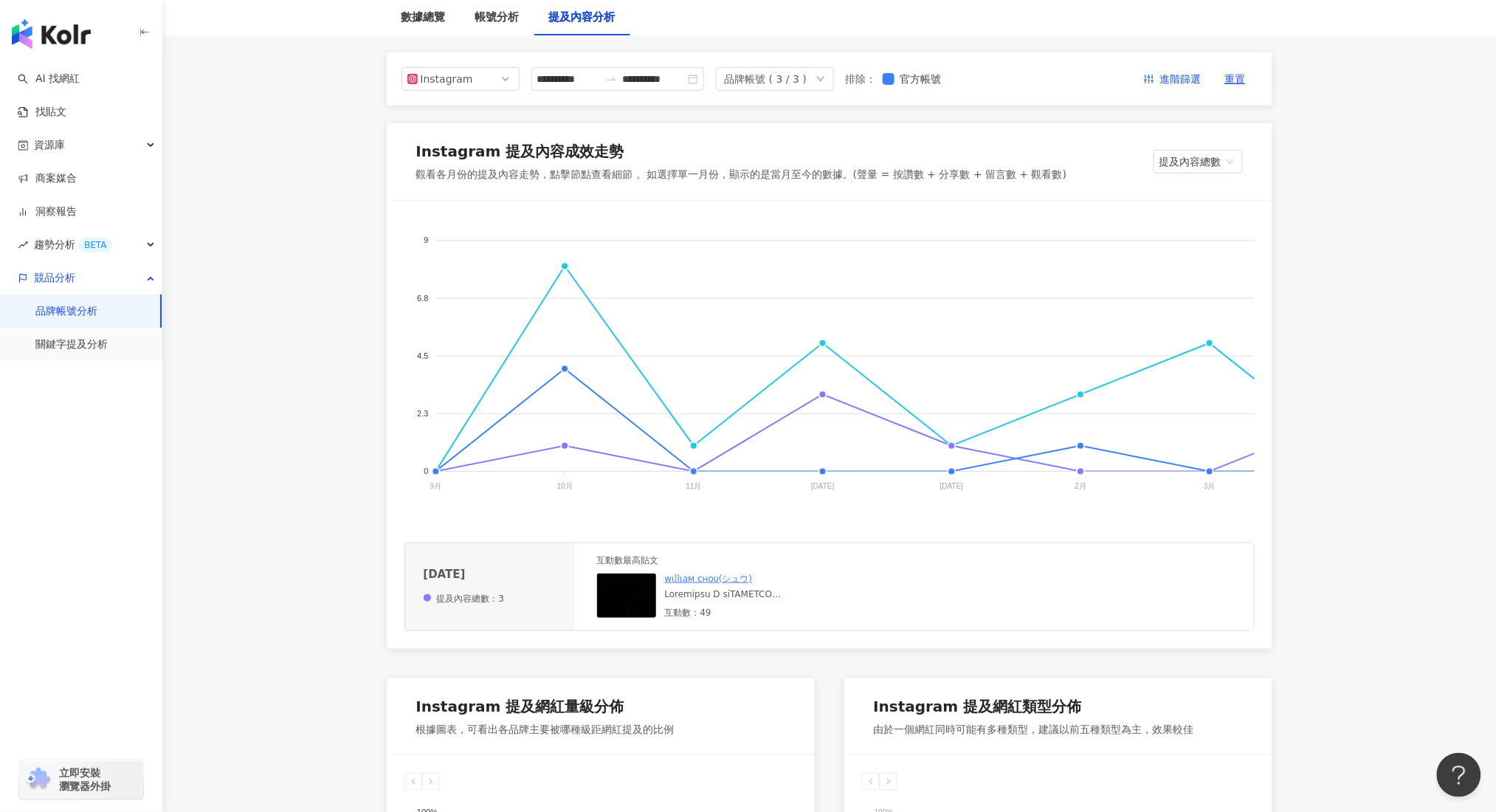
click at [689, 619] on div "互動數：49" at bounding box center [775, 612] width 221 height 12
click at [639, 566] on div "互動數最高貼文" at bounding box center [742, 560] width 289 height 12
click at [635, 608] on img at bounding box center [671, 647] width 147 height 147
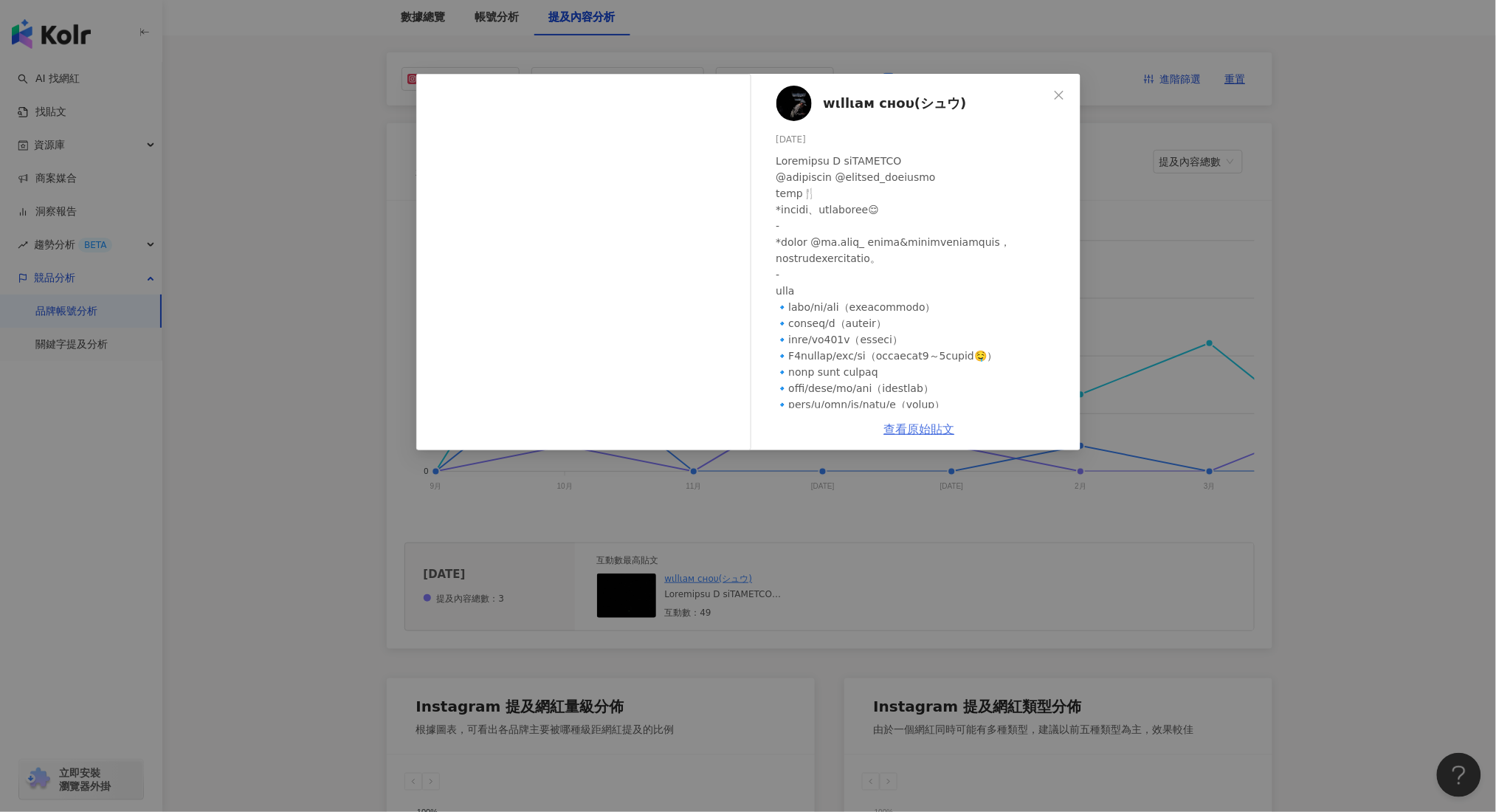
click at [947, 430] on link "查看原始貼文" at bounding box center [919, 429] width 71 height 14
click at [925, 549] on div "wιllιaм cнoυ(シュウ) [DATE] 48 1 查看原始貼文" at bounding box center [748, 406] width 1496 height 812
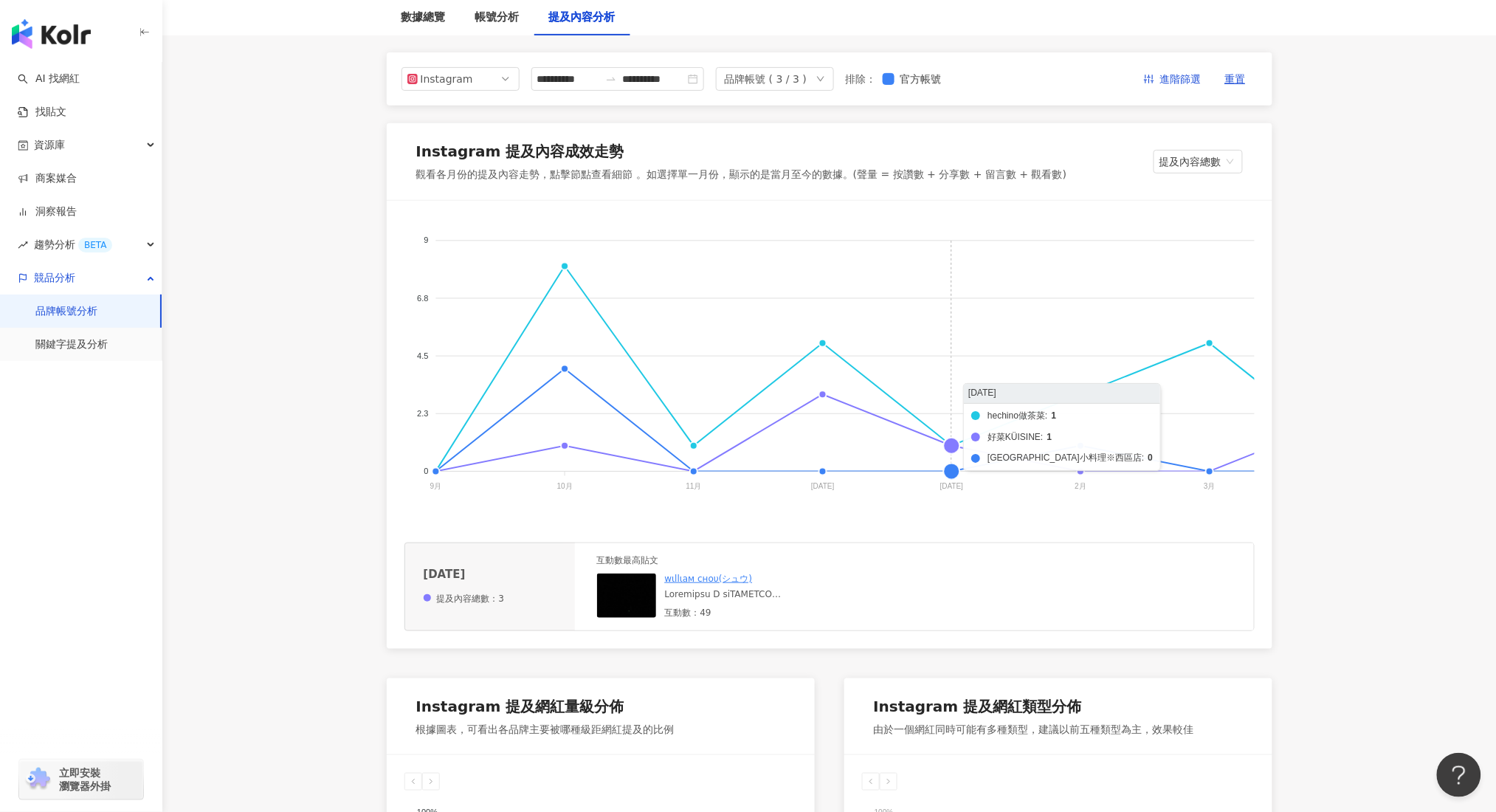
click at [951, 441] on foreignobject "hechino做茶菜 好菜KÜISINE 馨苑小料理※西區店" at bounding box center [1133, 366] width 1457 height 295
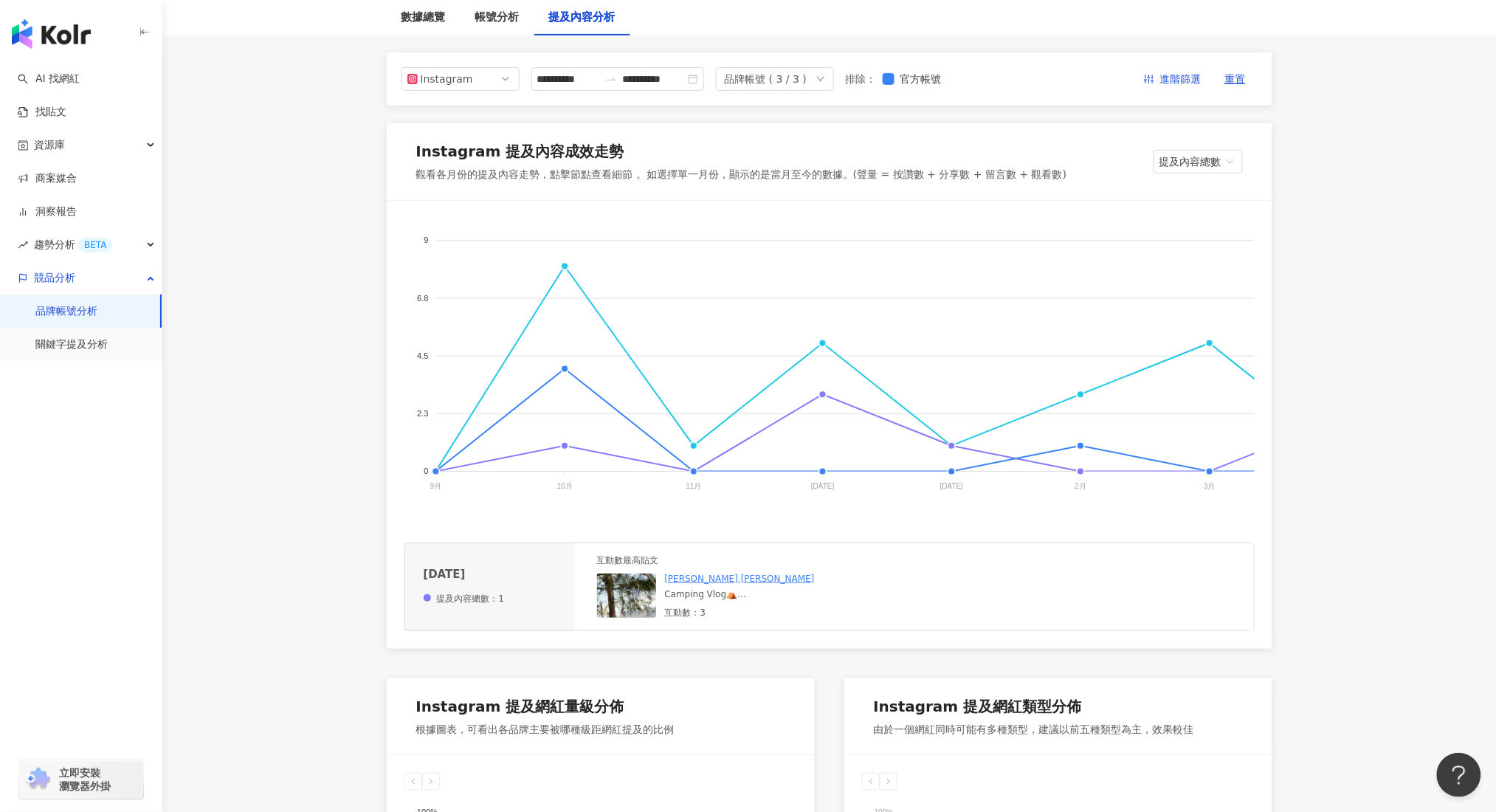
click at [593, 578] on div "互動數最高貼文 [PERSON_NAME] [PERSON_NAME]Camping Vlog⛺️ 不太喜歡在外面跨年的曦仔，今年選擇和朋友一起來場舒服的露營…" at bounding box center [914, 586] width 679 height 87
click at [588, 601] on div "互動數最高貼文 [PERSON_NAME] [PERSON_NAME]Camping Vlog⛺️ 不太喜歡在外面跨年的曦仔，今年選擇和朋友一起來場舒服的露營…" at bounding box center [914, 586] width 679 height 87
click at [607, 588] on img at bounding box center [671, 647] width 147 height 147
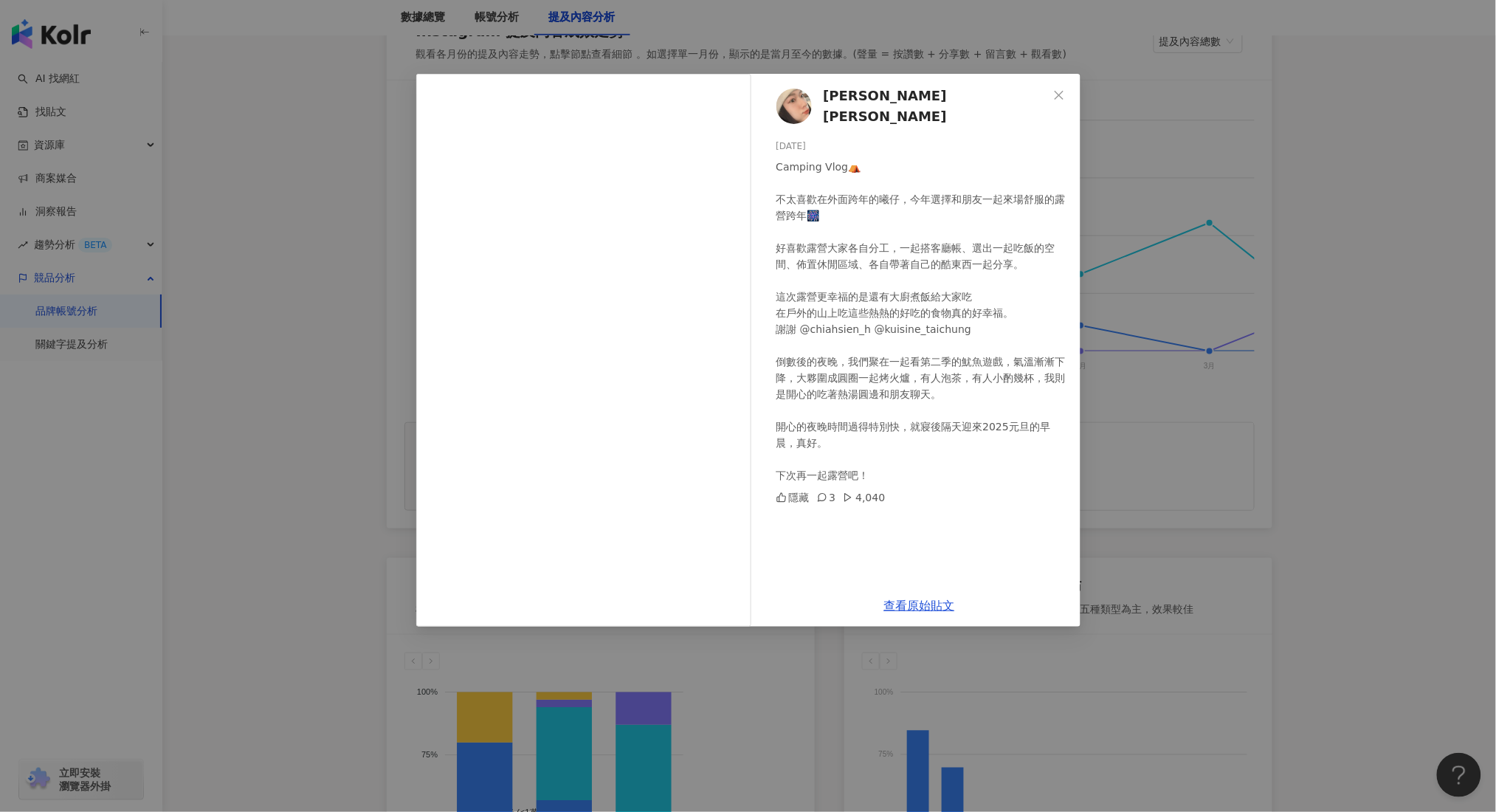
scroll to position [360, 0]
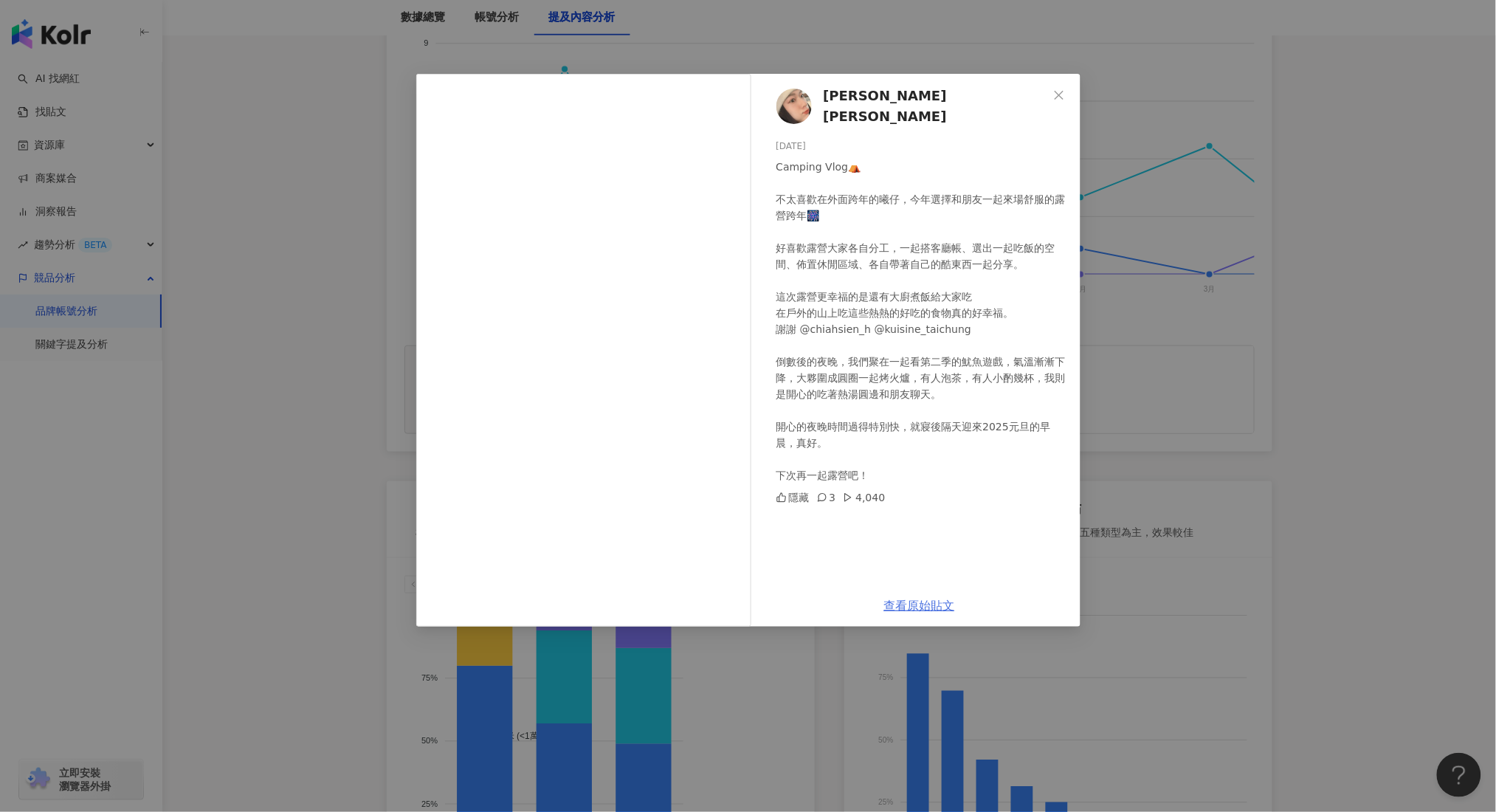
click at [931, 598] on link "查看原始貼文" at bounding box center [919, 605] width 71 height 14
click at [913, 613] on link "查看原始貼文" at bounding box center [919, 605] width 71 height 14
click at [916, 601] on link "查看原始貼文" at bounding box center [919, 605] width 71 height 14
click at [1246, 378] on div "[PERSON_NAME] [PERSON_NAME][DATE] Camping Vlog⛺️ 不太喜歡在外面跨年的曦仔，今年選擇和朋友一起來場舒服的露營跨…" at bounding box center [748, 406] width 1496 height 812
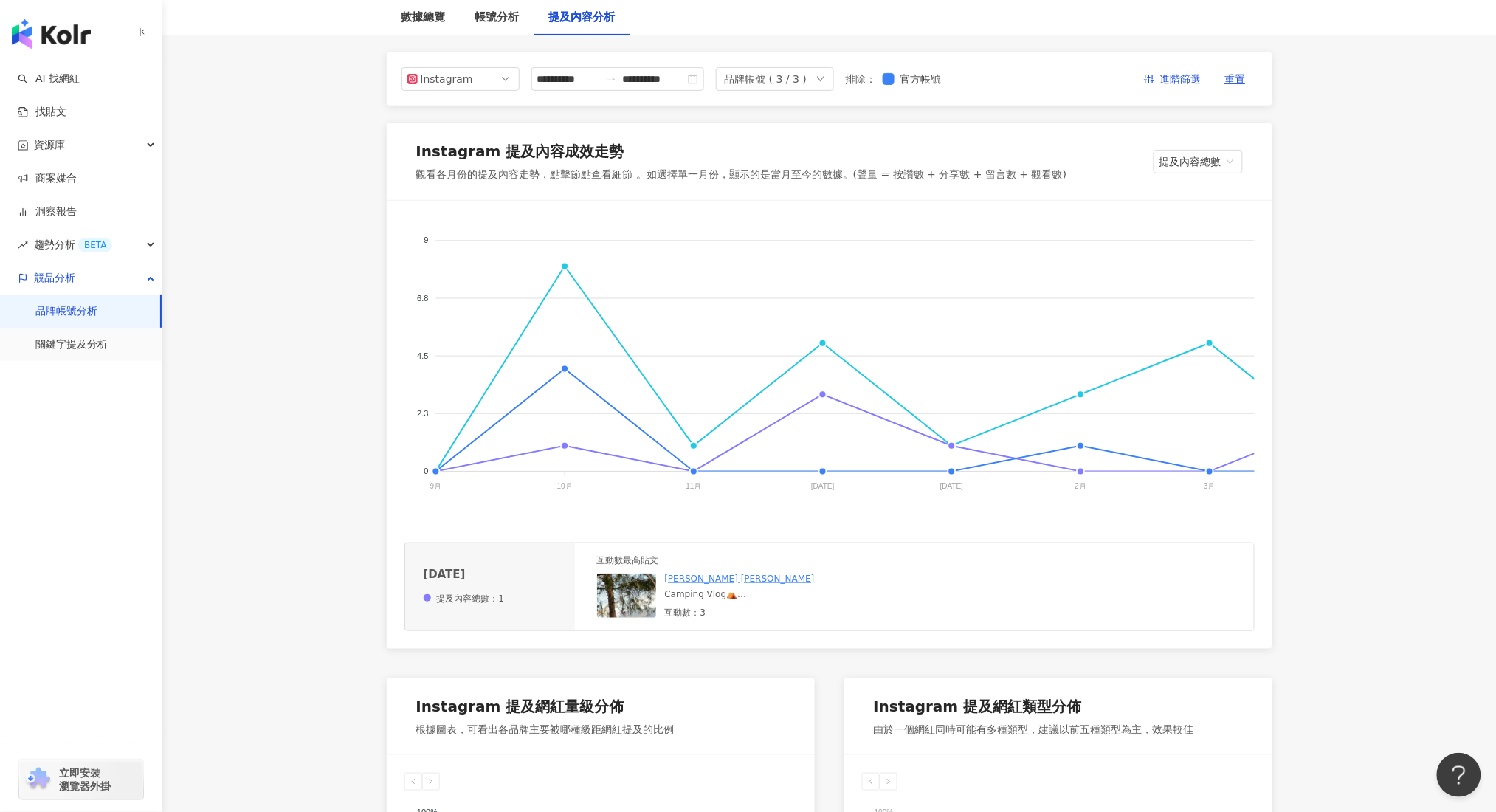
scroll to position [0, 0]
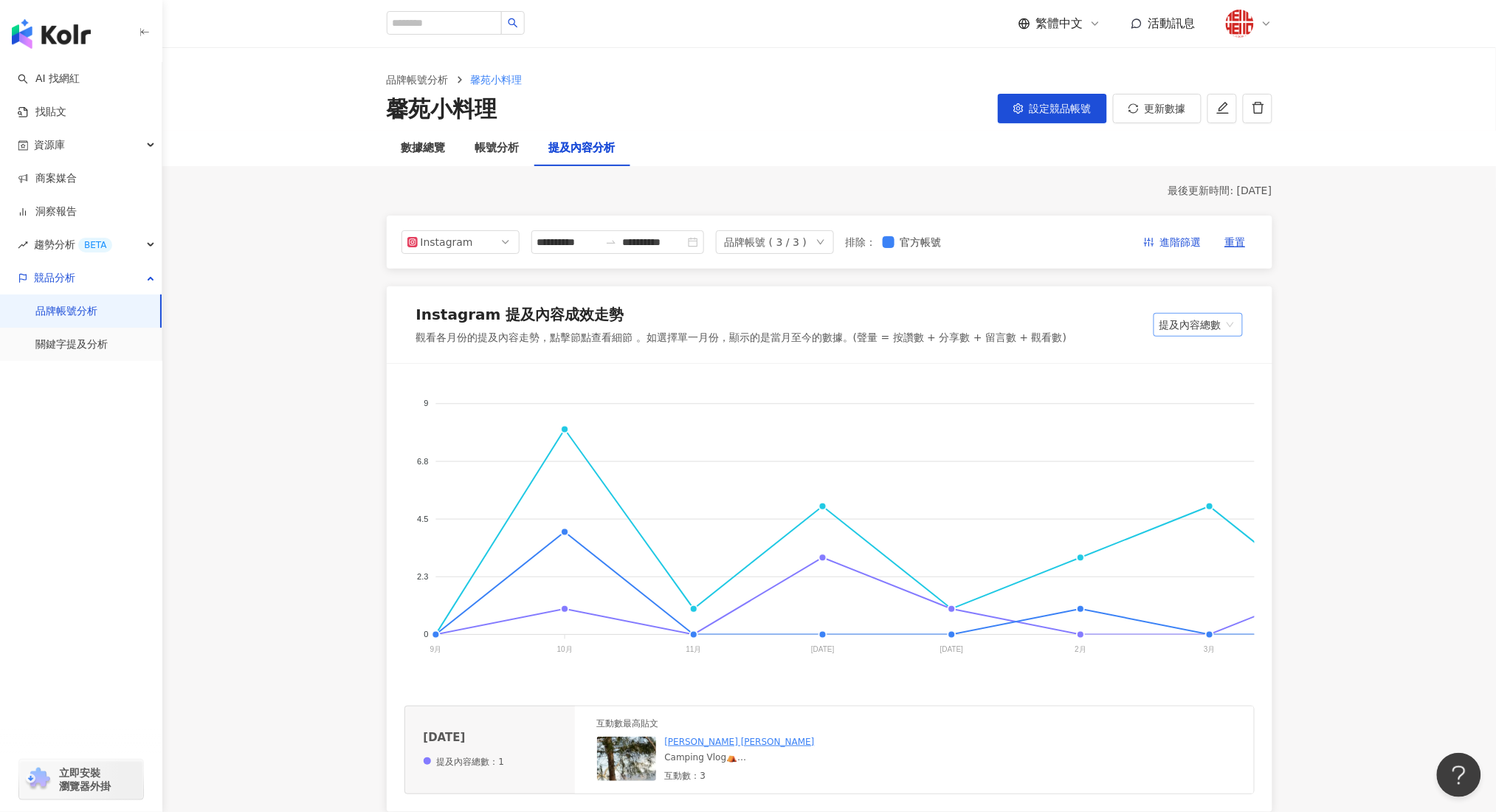
click at [1198, 325] on span "提及內容總數" at bounding box center [1198, 324] width 78 height 22
click at [1198, 324] on span "提及內容總數" at bounding box center [1198, 324] width 78 height 22
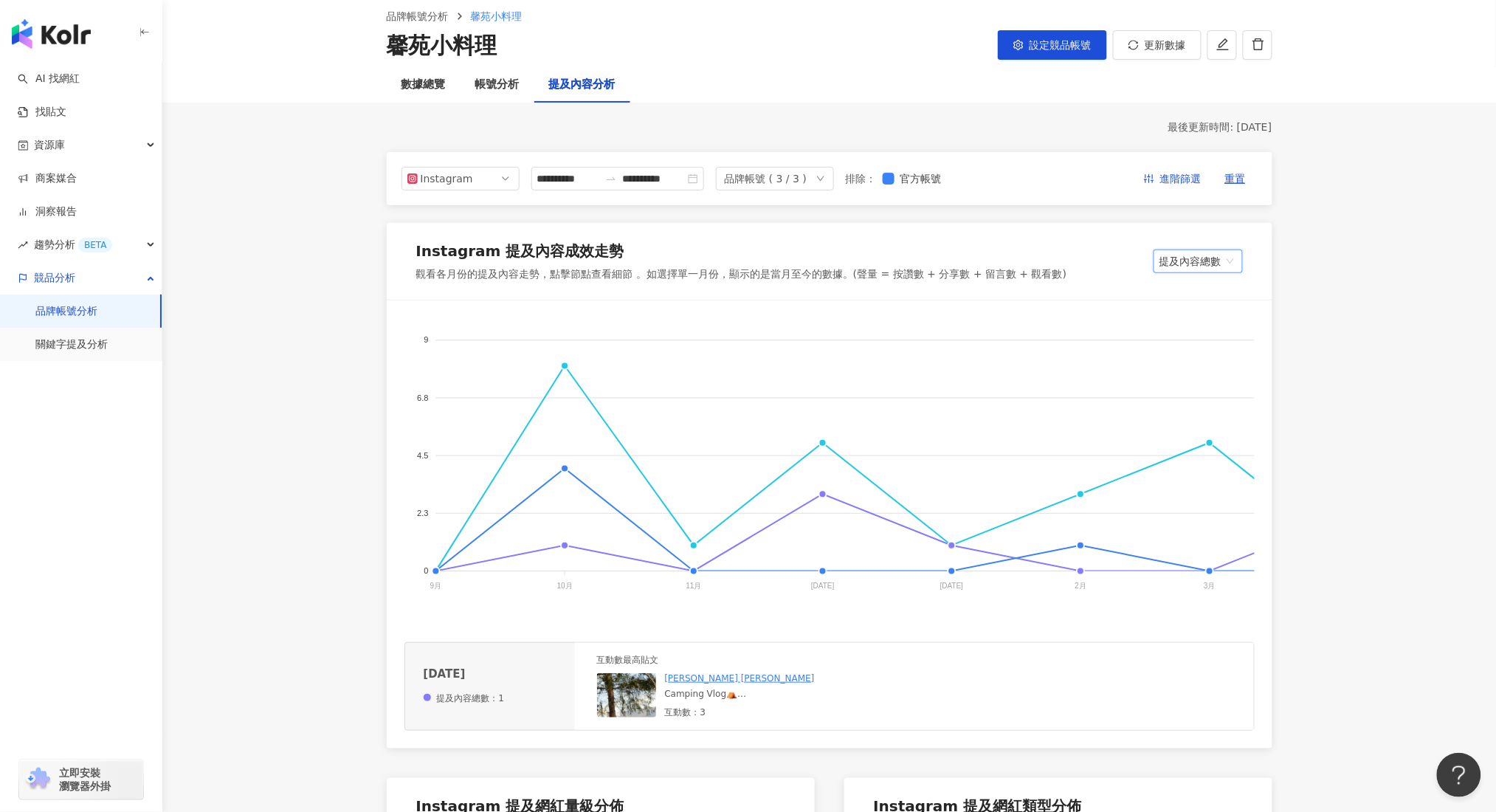
scroll to position [98, 0]
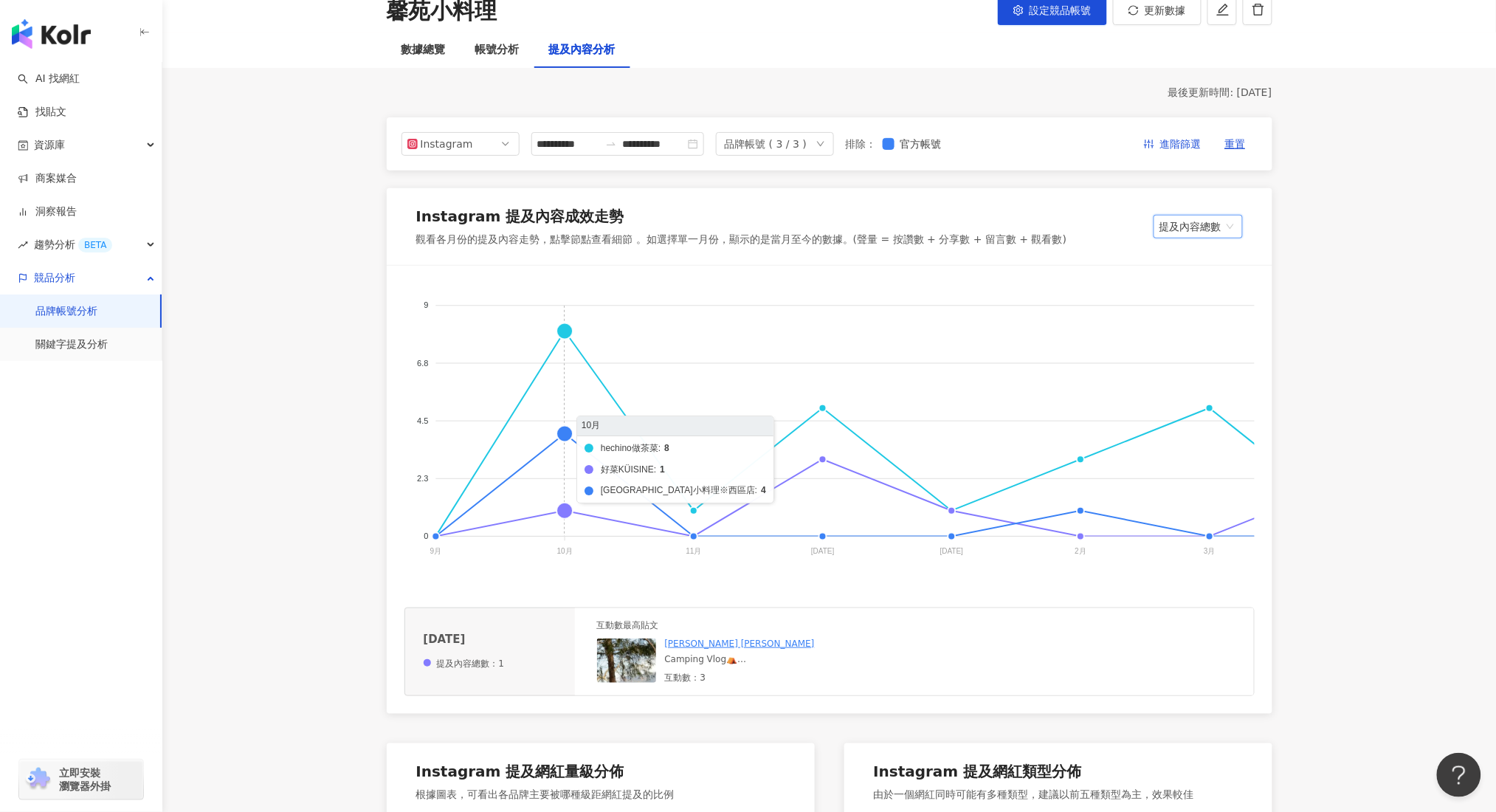
click at [562, 511] on foreignobject "hechino做茶菜 好菜KÜISINE 馨苑小料理※西區店" at bounding box center [1133, 431] width 1457 height 295
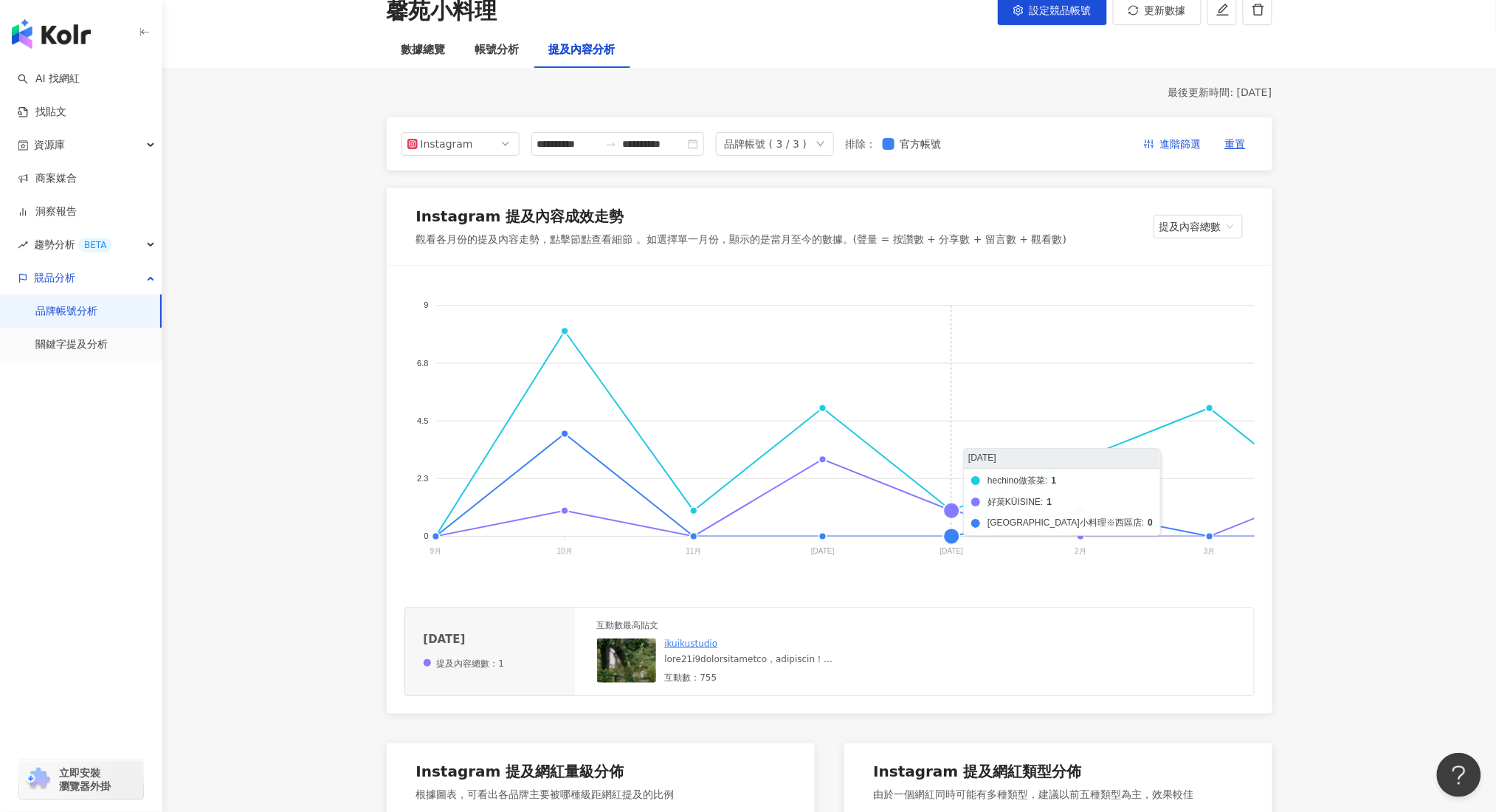
click at [950, 509] on foreignobject "hechino做茶菜 好菜KÜISINE 馨苑小料理※西區店" at bounding box center [1133, 431] width 1457 height 295
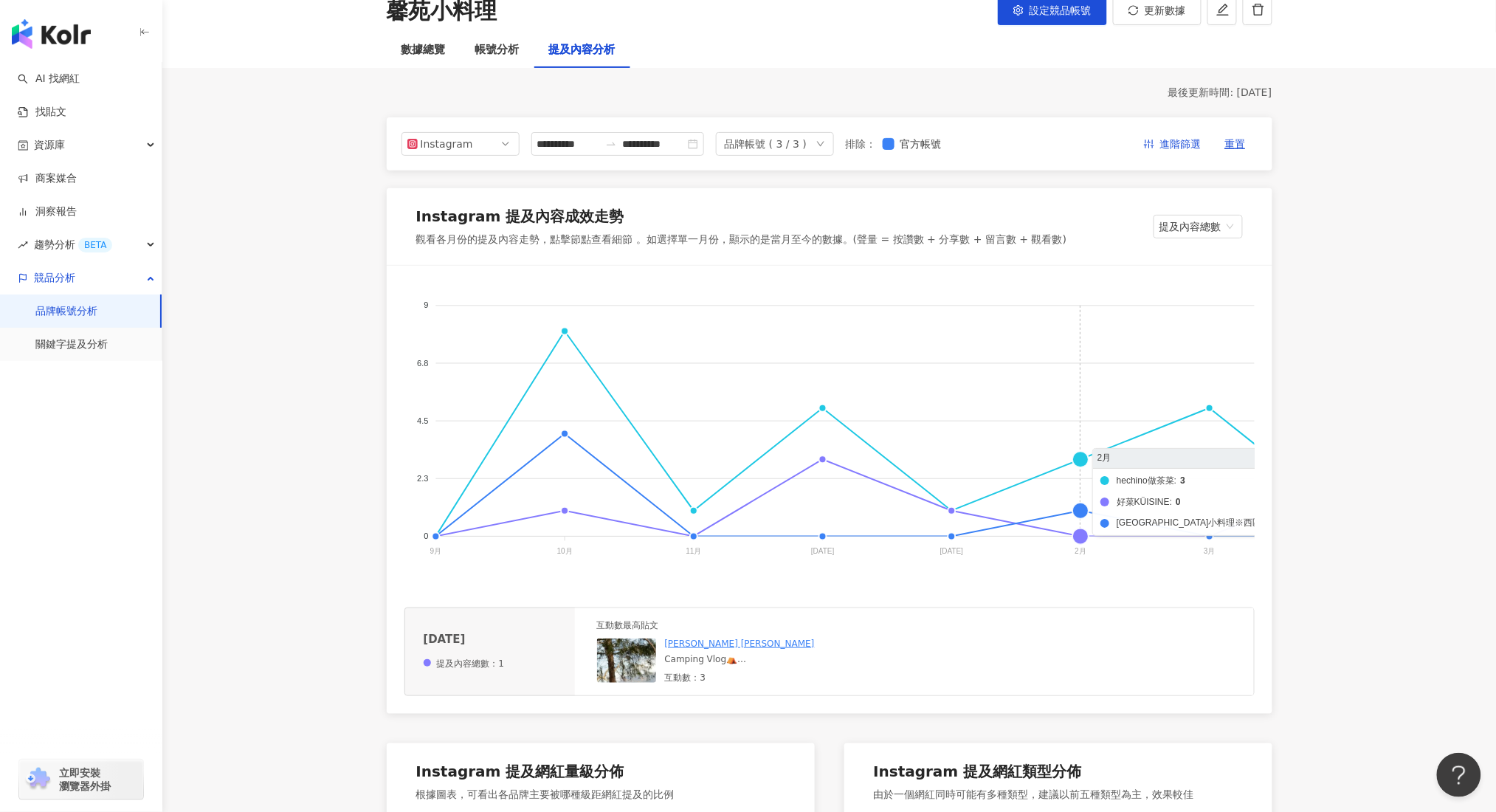
click at [1080, 459] on foreignobject "hechino做茶菜 好菜KÜISINE 馨苑小料理※西區店" at bounding box center [1133, 431] width 1457 height 295
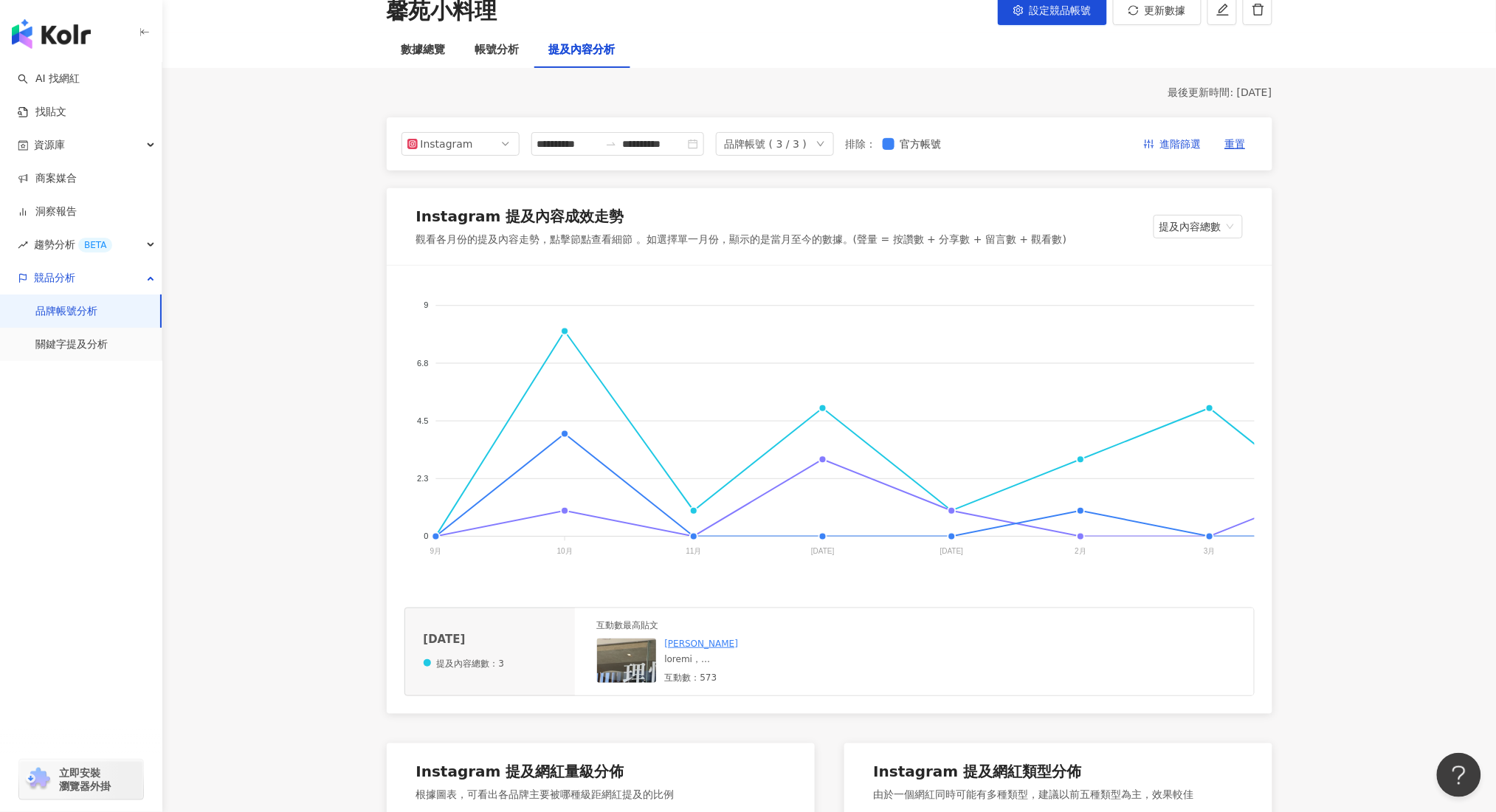
click at [614, 672] on img at bounding box center [671, 712] width 147 height 147
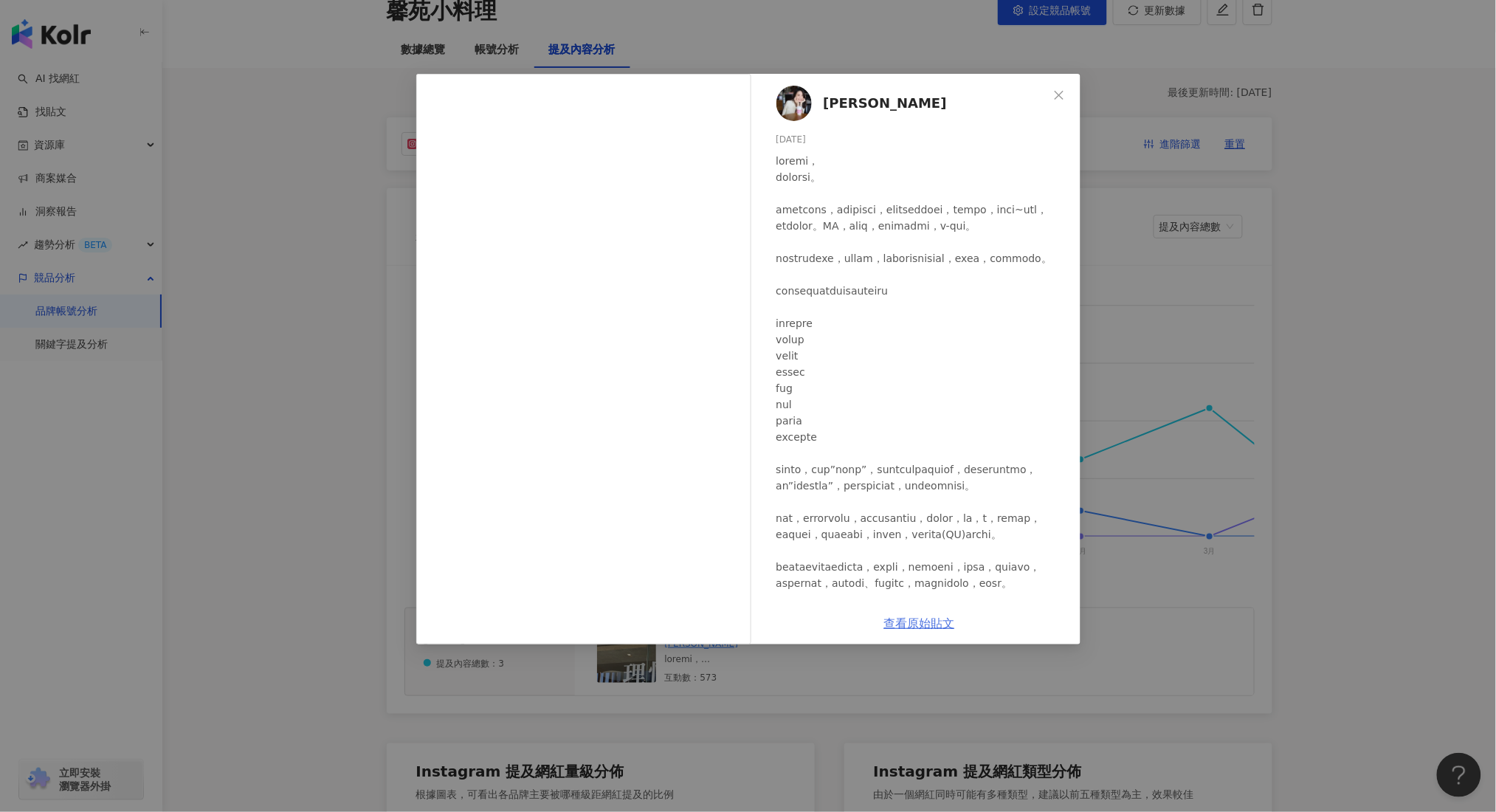
click at [938, 629] on link "查看原始貼文" at bounding box center [919, 622] width 71 height 14
click at [658, 23] on div "[PERSON_NAME] [DATE] 537 36 查看原始貼文" at bounding box center [748, 406] width 1496 height 812
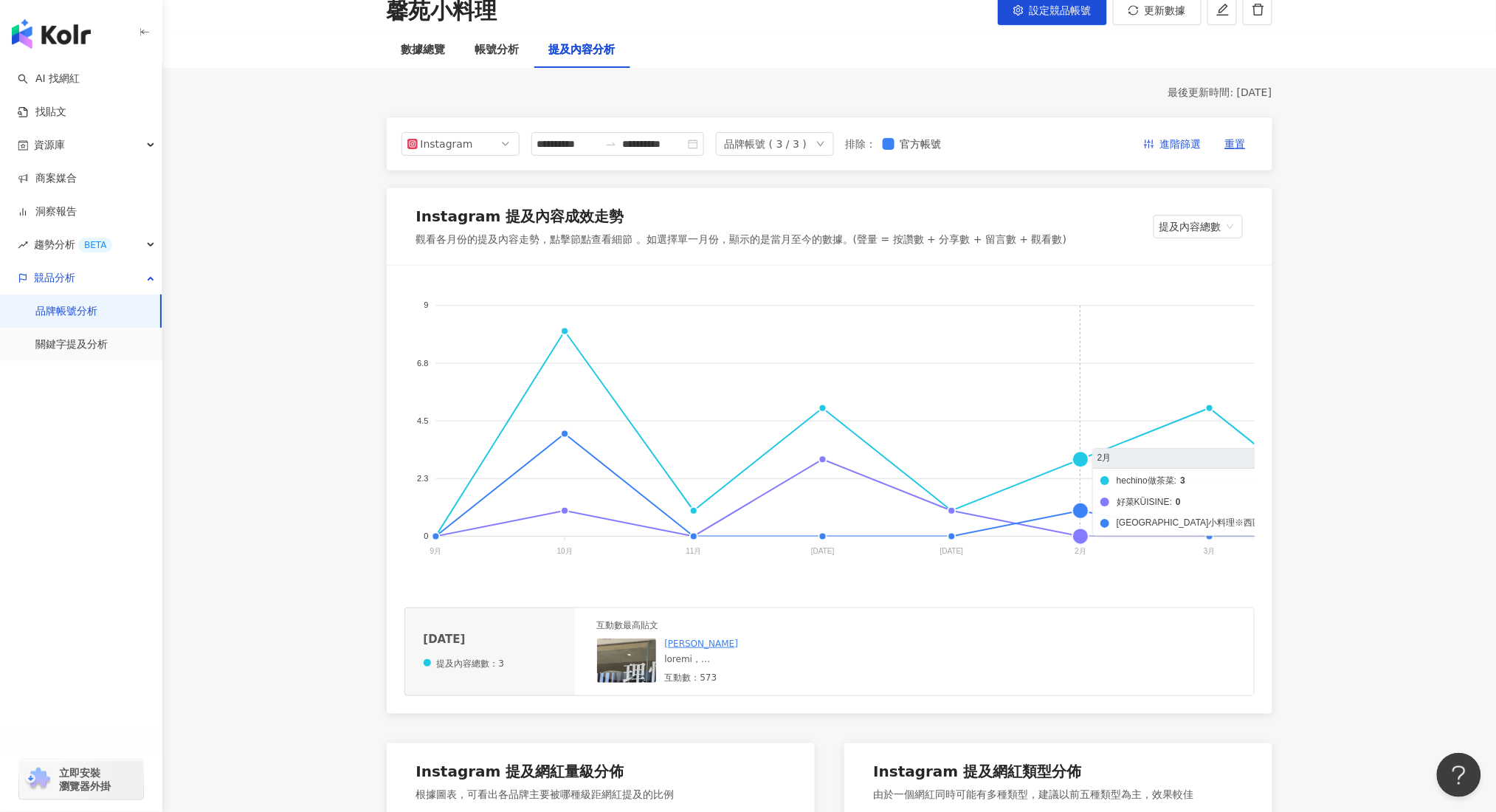
click at [1083, 510] on foreignobject "hechino做茶菜 好菜KÜISINE 馨苑小料理※西區店" at bounding box center [1133, 431] width 1457 height 295
click at [1079, 510] on foreignobject "hechino做茶菜 好菜KÜISINE 馨苑小料理※西區店" at bounding box center [1133, 431] width 1457 height 295
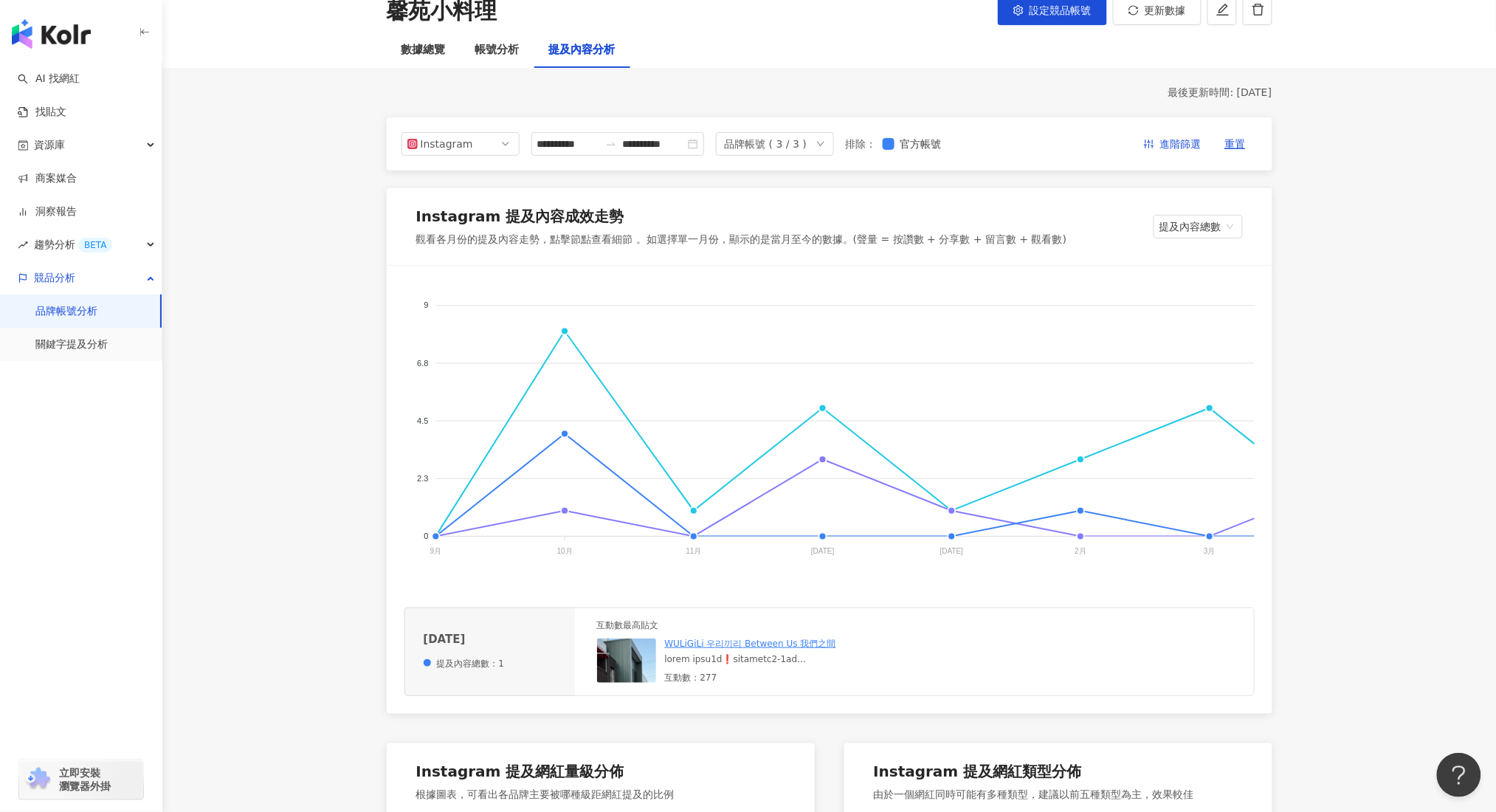
click at [593, 671] on div "互動數最高貼文 WULiGiLi 우리끼리 Between Us 我們之間 互動數：277" at bounding box center [914, 651] width 679 height 87
click at [621, 631] on div "互動數最高貼文" at bounding box center [742, 625] width 289 height 12
click at [635, 676] on img at bounding box center [671, 712] width 147 height 147
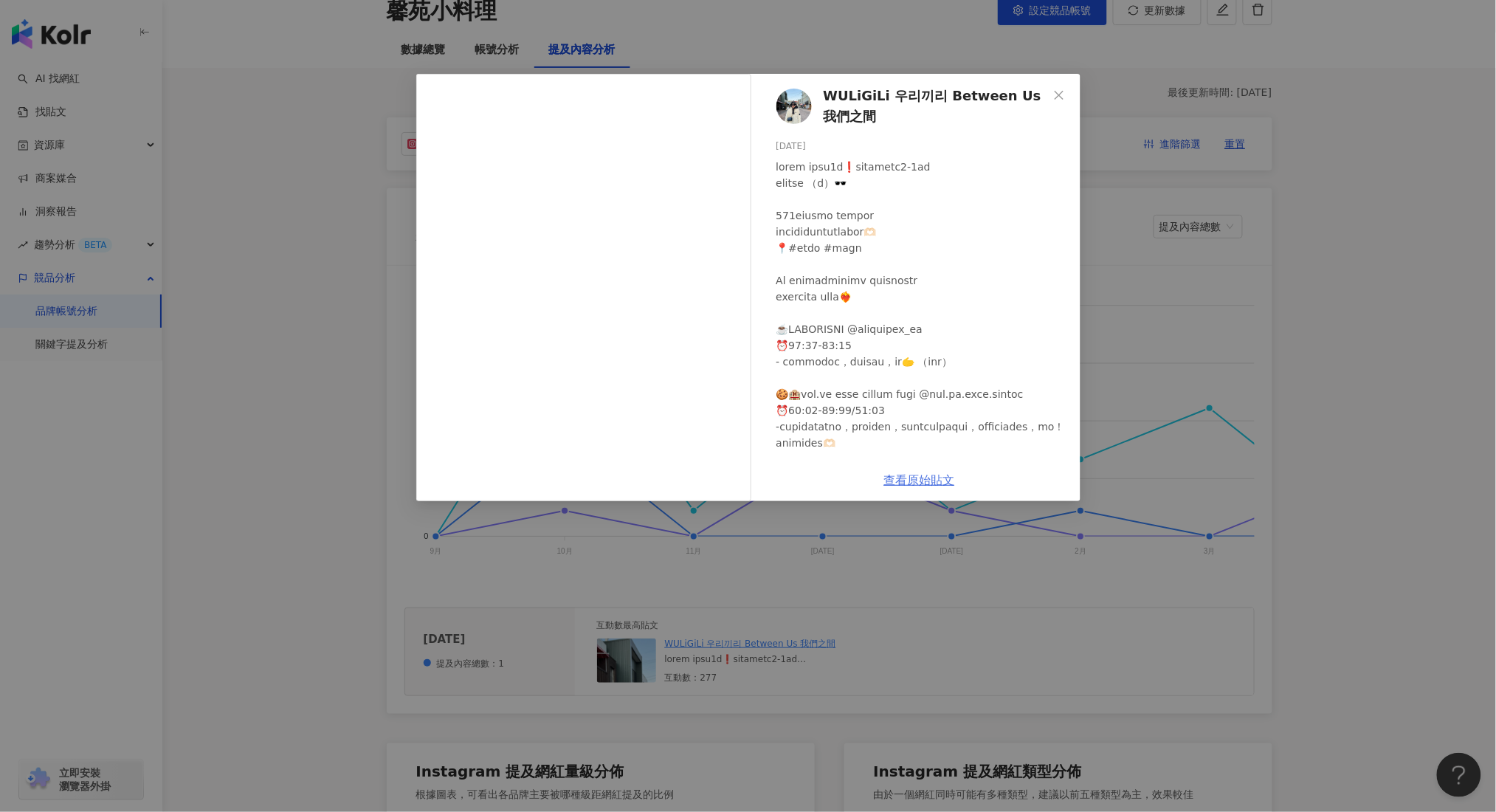
click at [921, 482] on link "查看原始貼文" at bounding box center [919, 480] width 71 height 14
click at [572, 63] on div "WULiGiLi 우리끼리 Between Us 我們之間 [DATE] 233 44 查看原始貼文" at bounding box center [748, 406] width 1496 height 812
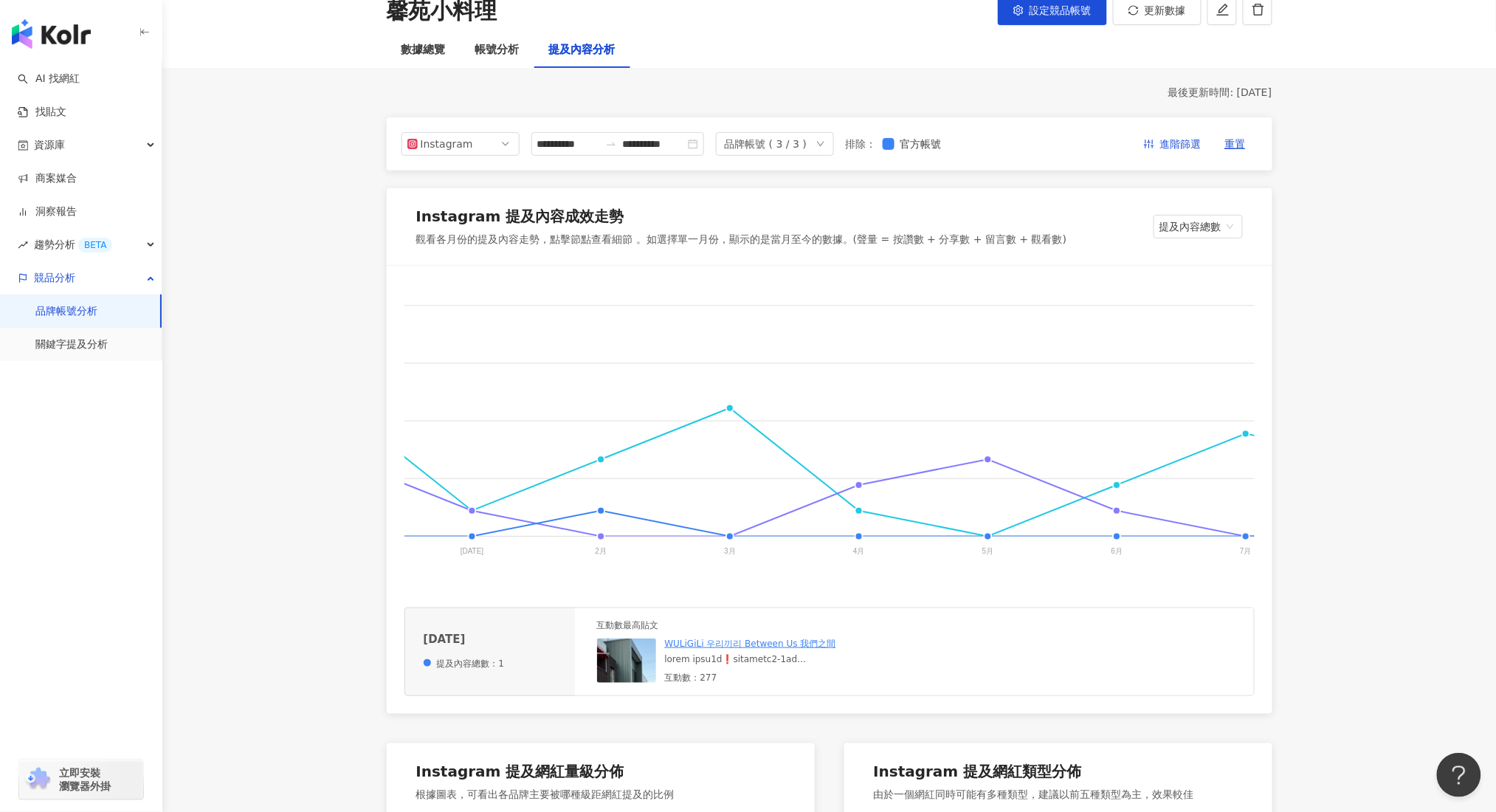
scroll to position [0, 508]
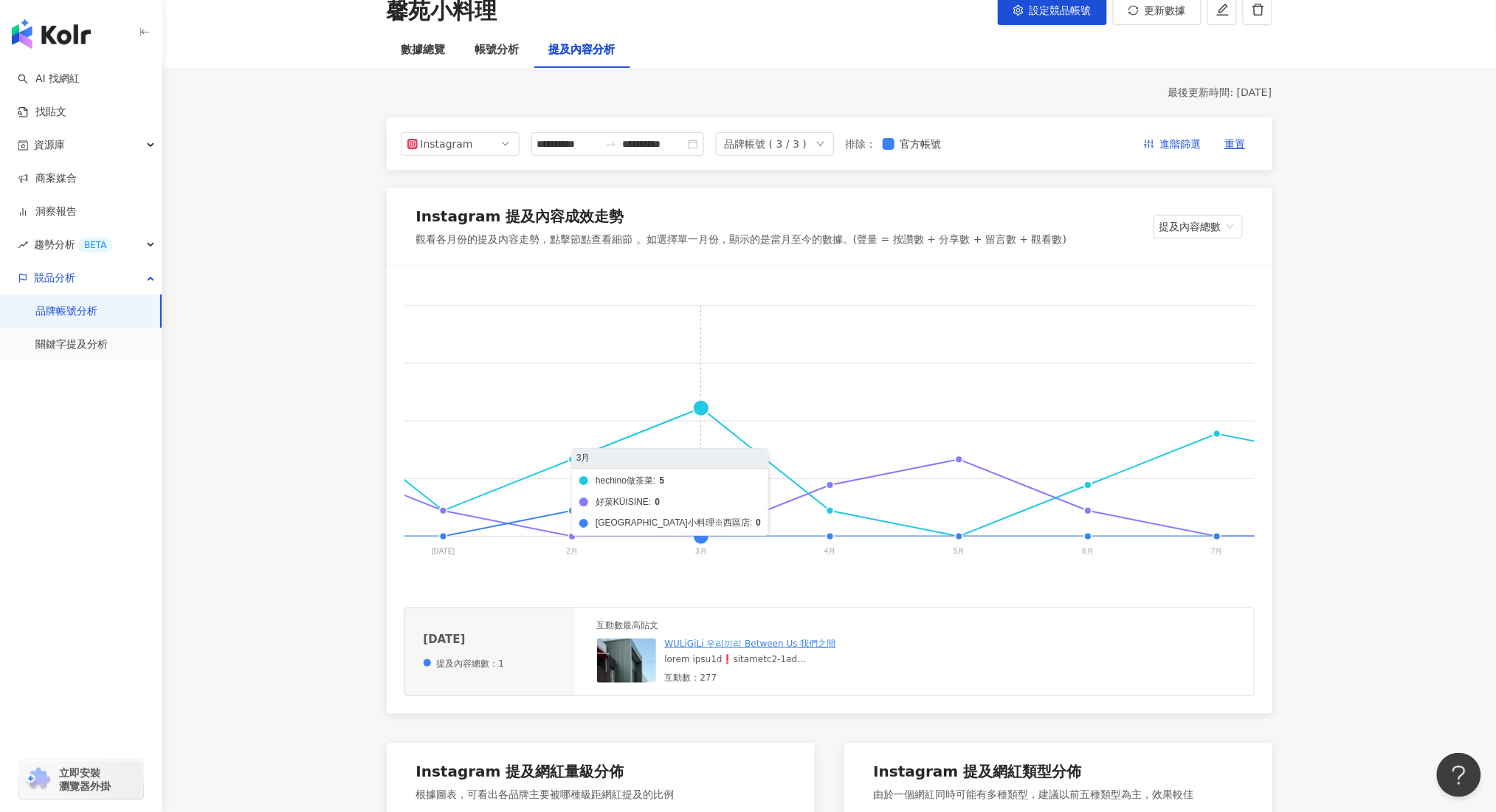
click at [699, 402] on foreignobject "hechino做茶菜 好菜KÜISINE 馨苑小料理※西區店" at bounding box center [625, 431] width 1457 height 295
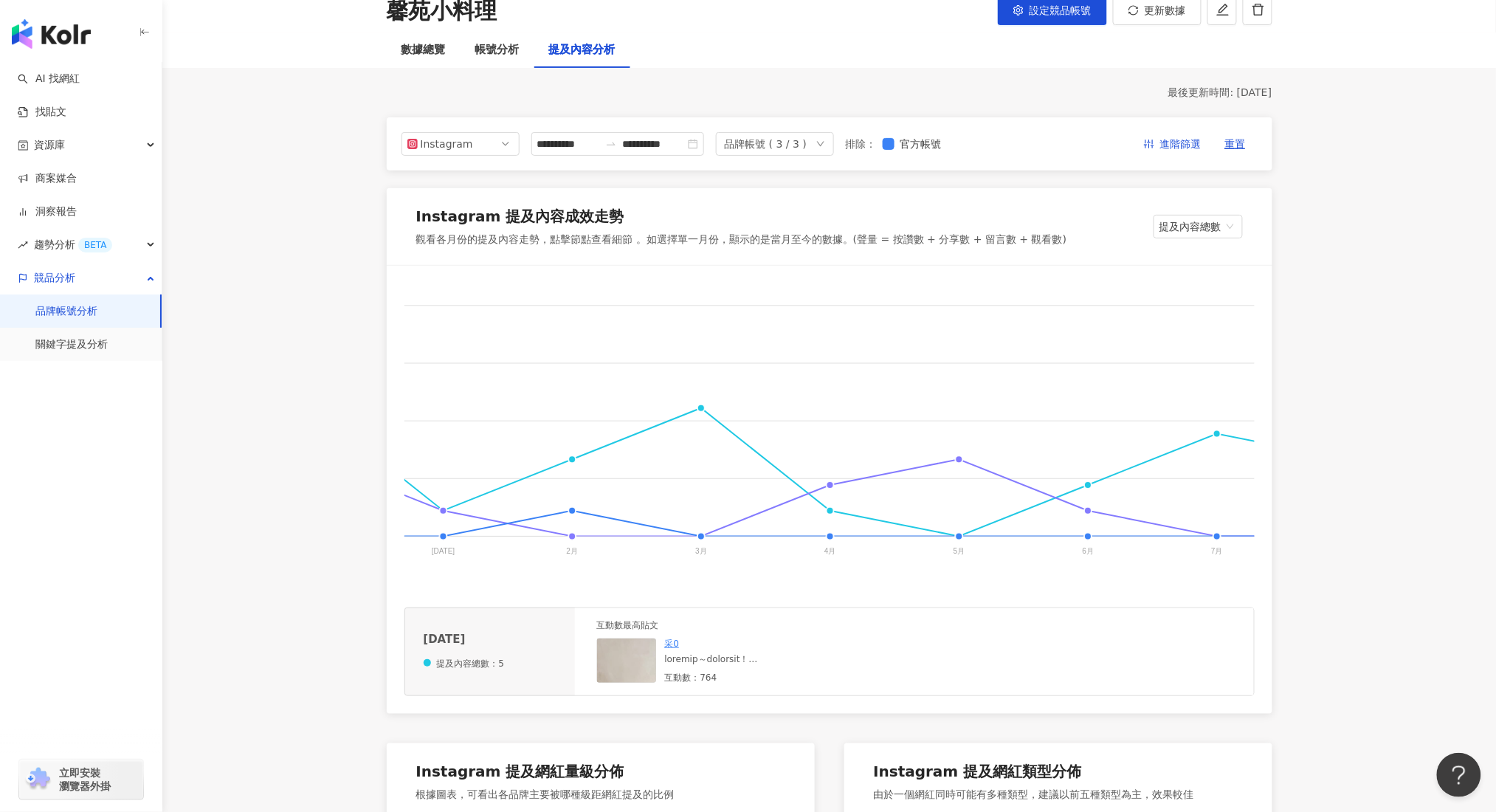
click at [618, 631] on div "互動數最高貼文" at bounding box center [742, 625] width 289 height 12
click at [620, 673] on img at bounding box center [671, 712] width 147 height 147
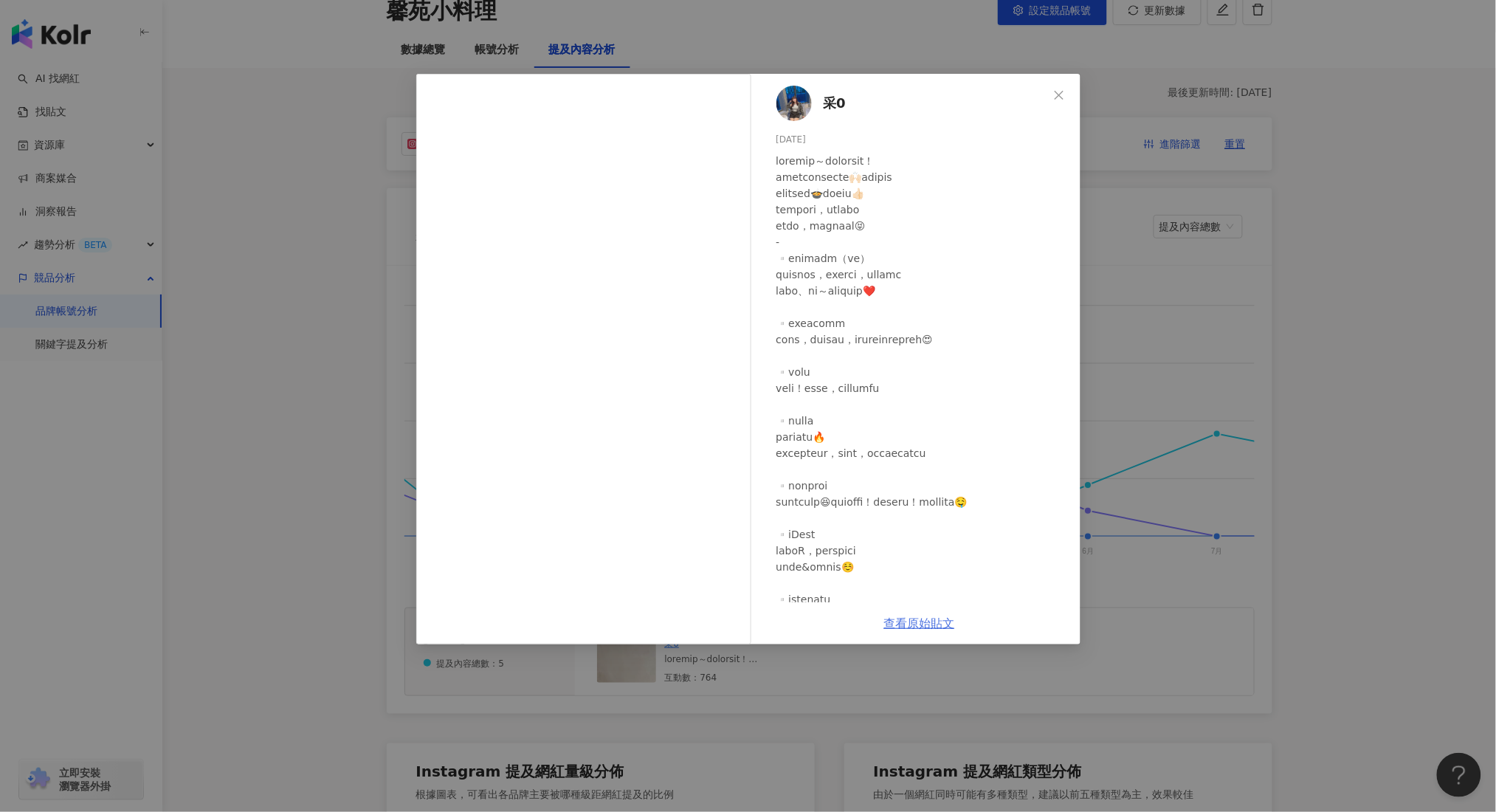
click at [914, 626] on link "查看原始貼文" at bounding box center [919, 622] width 71 height 14
click at [417, 45] on div "采0 [DATE] 743 21 4,713 查看原始貼文" at bounding box center [748, 406] width 1496 height 812
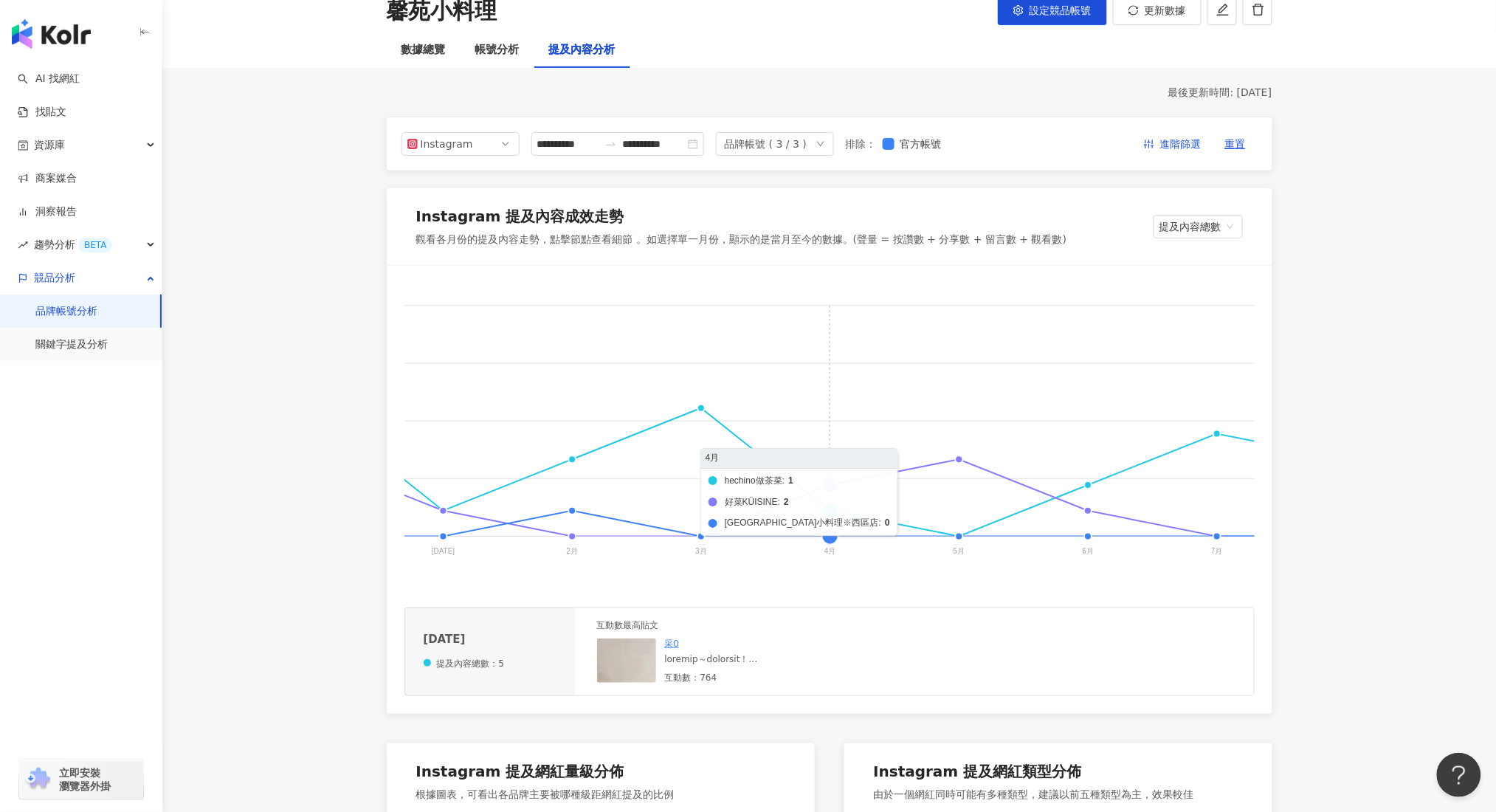
click at [829, 513] on foreignobject "hechino做茶菜 好菜KÜISINE 馨苑小料理※西區店" at bounding box center [625, 431] width 1457 height 295
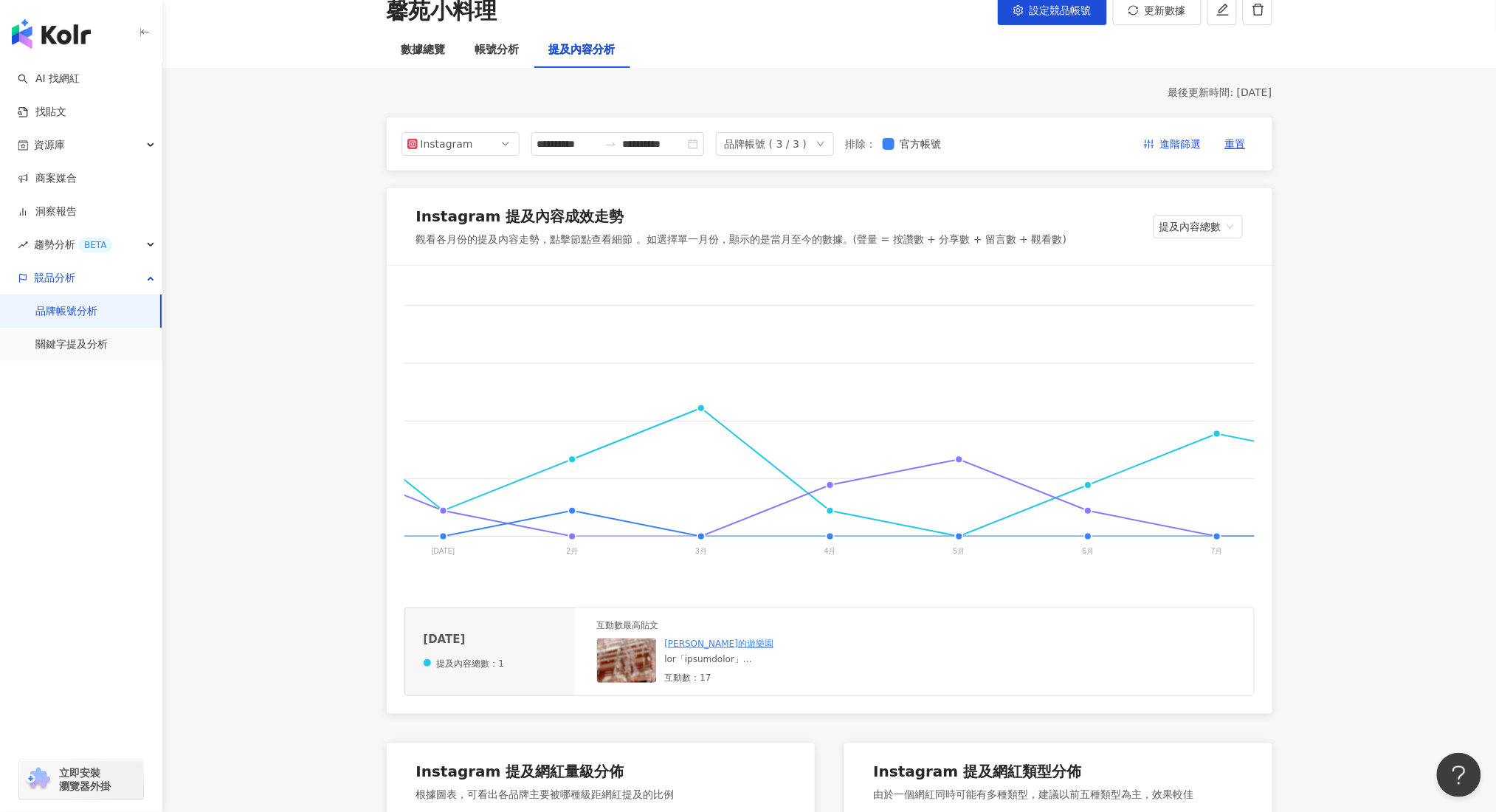
click at [626, 669] on img at bounding box center [671, 712] width 147 height 147
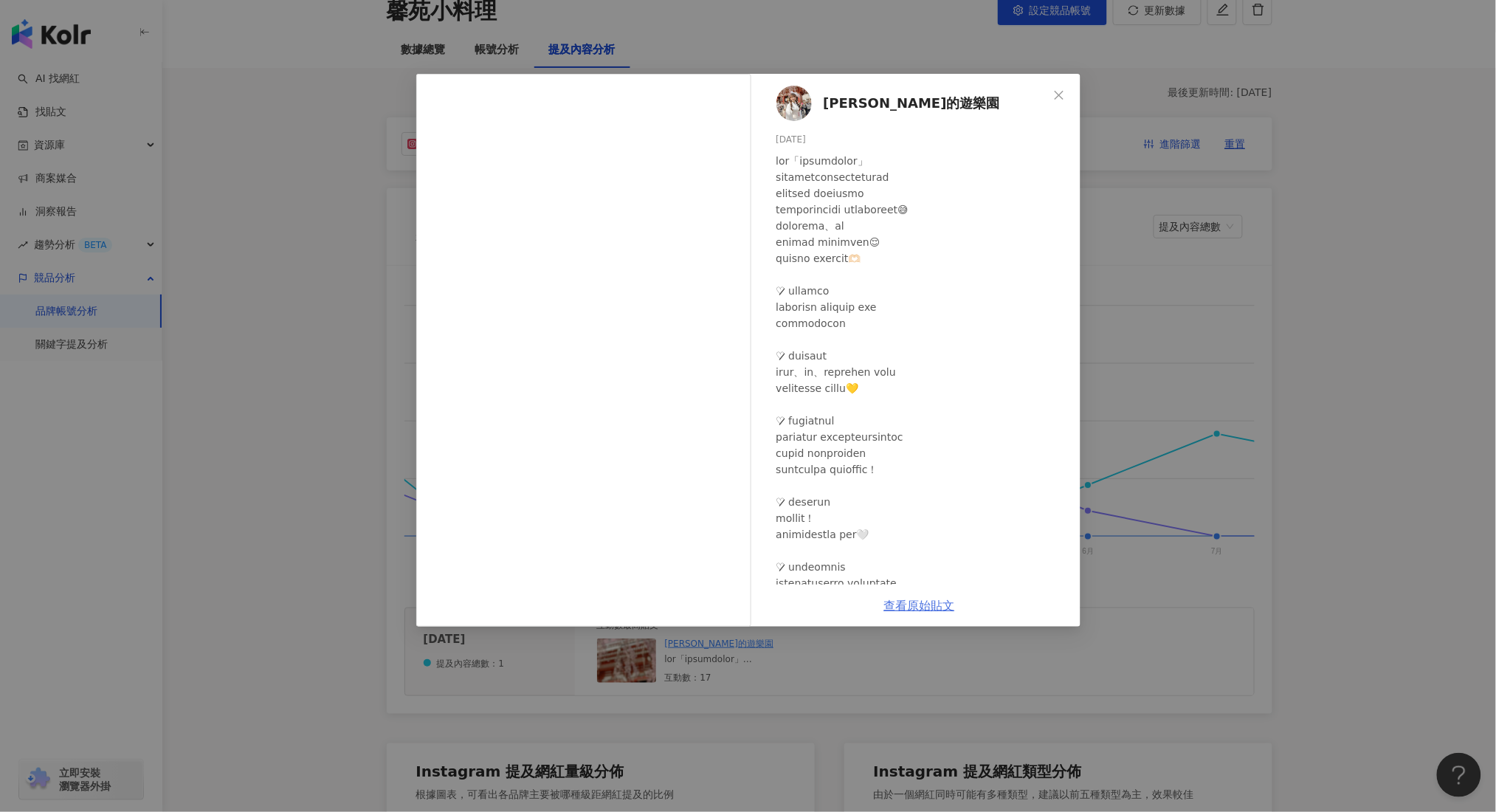
click at [911, 611] on link "查看原始貼文" at bounding box center [919, 605] width 71 height 14
click at [1246, 346] on div "[PERSON_NAME]的遊樂園 [DATE] 0 17 1,991 查看原始貼文" at bounding box center [748, 406] width 1496 height 812
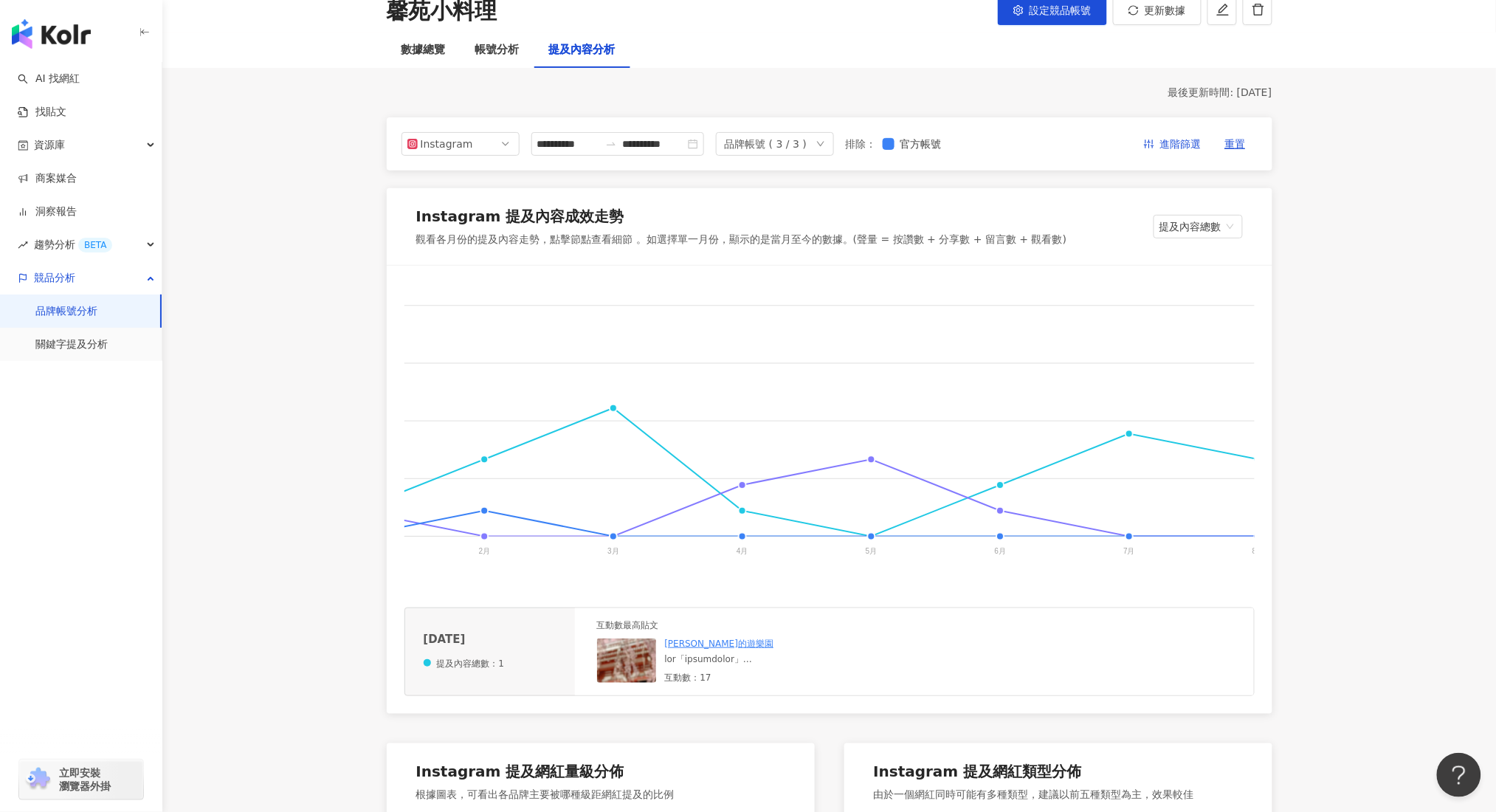
scroll to position [0, 606]
click at [735, 486] on foreignobject "hechino做茶菜 好菜KÜISINE 馨苑小料理※西區店" at bounding box center [527, 431] width 1457 height 295
click at [606, 676] on img at bounding box center [671, 712] width 147 height 147
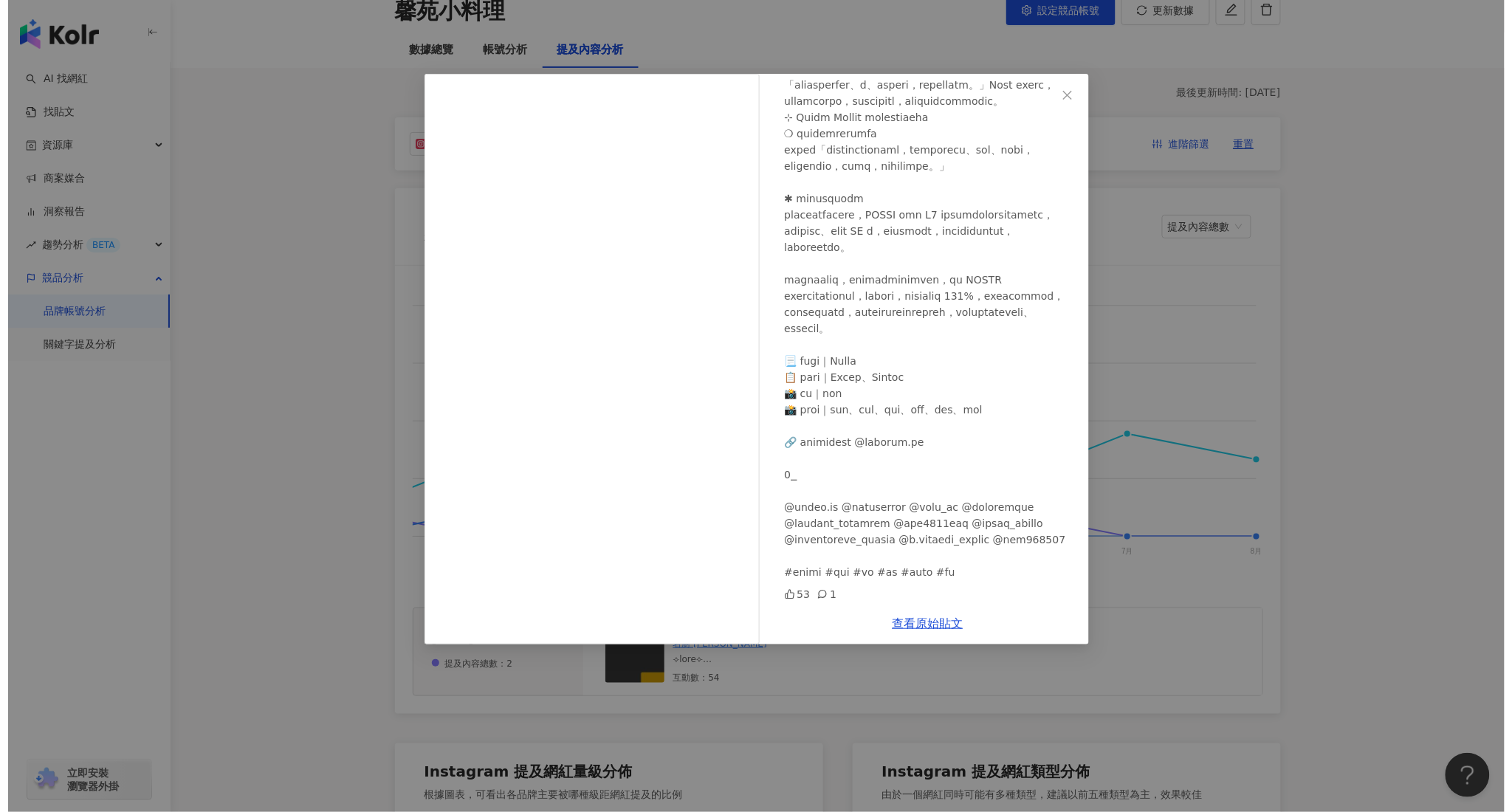
scroll to position [887, 0]
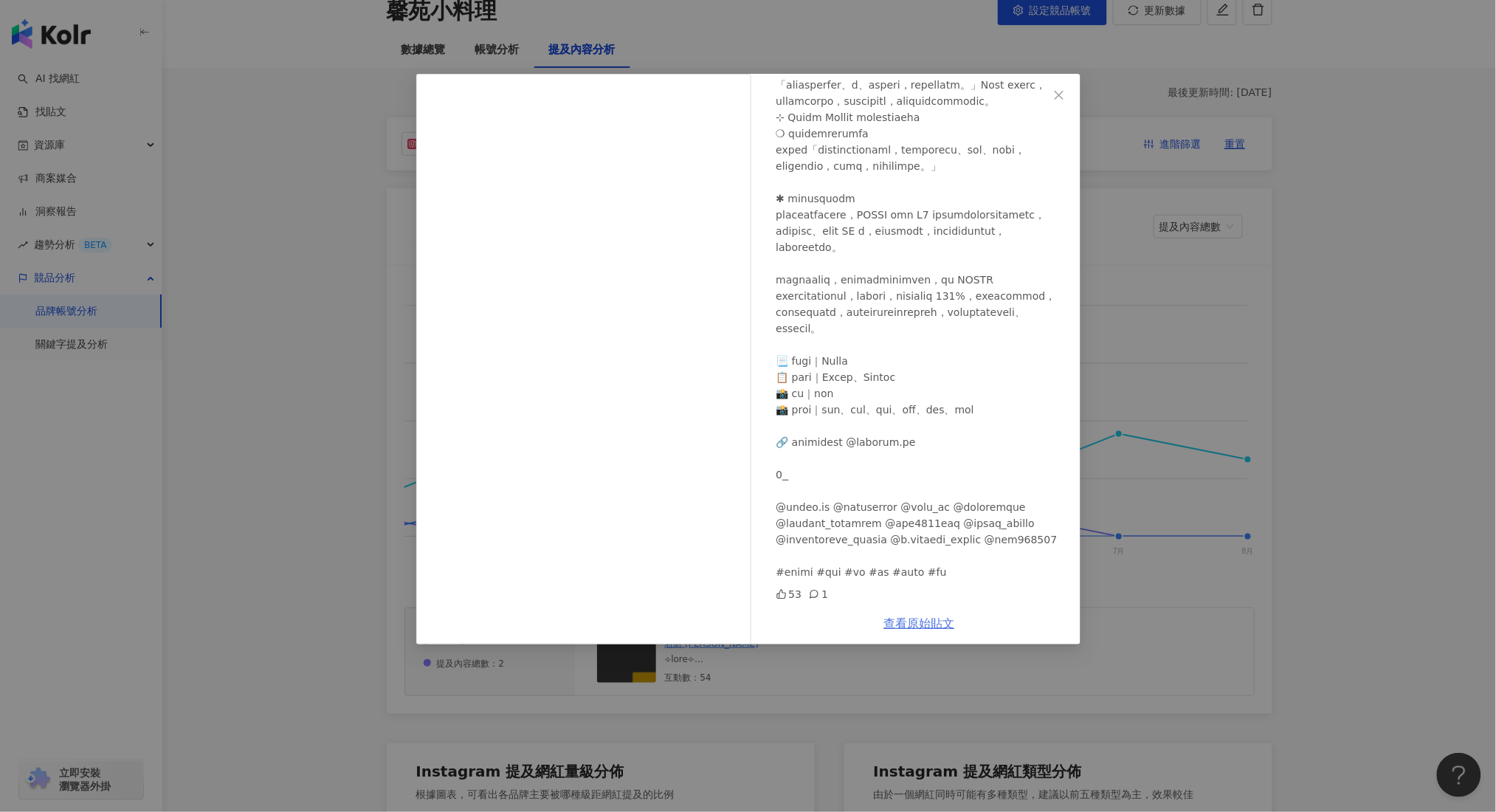
click at [903, 626] on link "查看原始貼文" at bounding box center [919, 622] width 71 height 14
click at [1246, 369] on div "名廚 MINGCHU [DATE] 53 1 查看原始貼文" at bounding box center [748, 406] width 1496 height 812
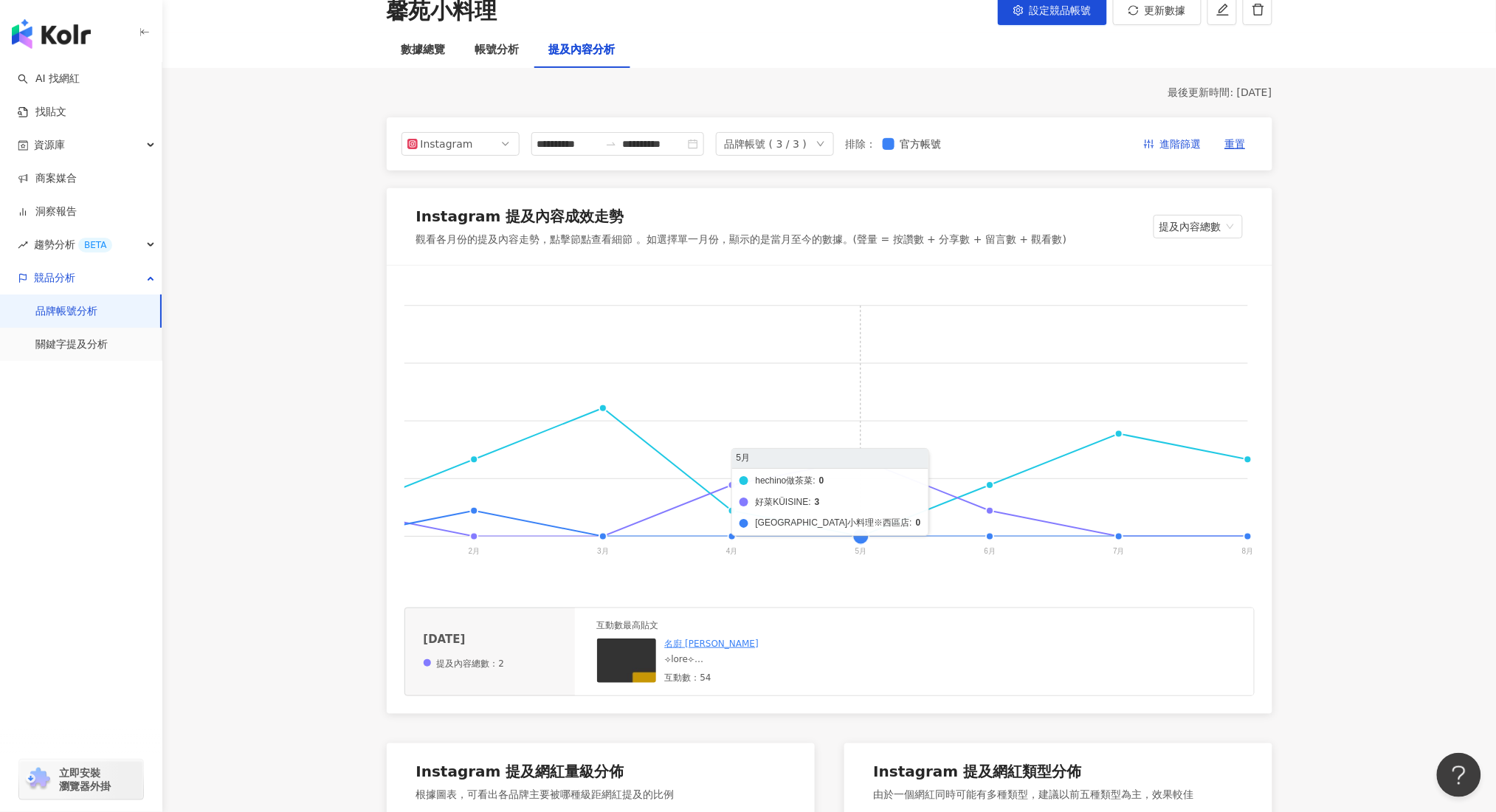
click at [860, 464] on foreignobject "hechino做茶菜 好菜KÜISINE 馨苑小料理※西區店" at bounding box center [527, 431] width 1457 height 295
click at [614, 676] on img at bounding box center [671, 712] width 147 height 147
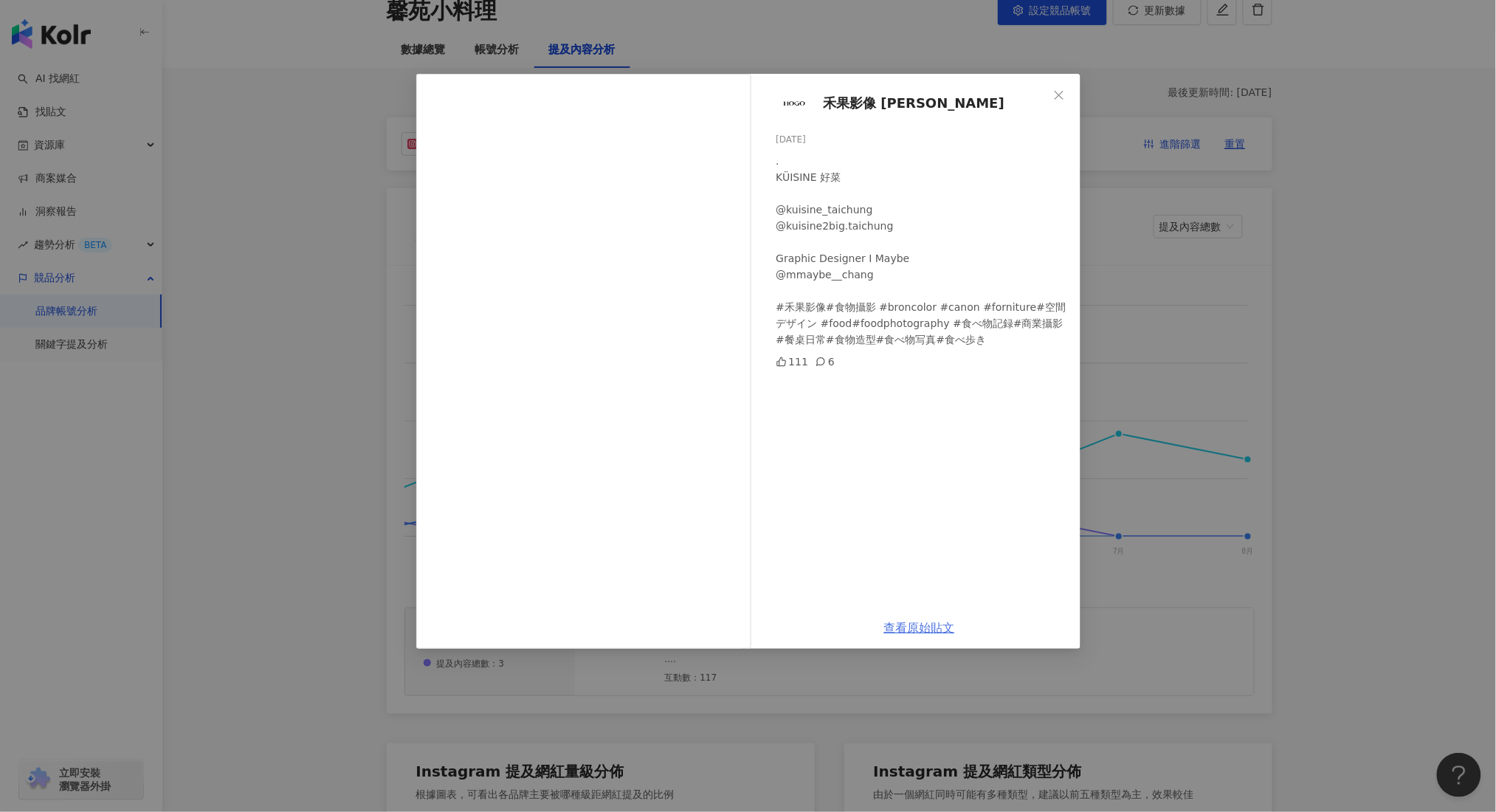
click at [915, 626] on link "查看原始貼文" at bounding box center [919, 627] width 71 height 14
click at [1151, 210] on div "禾果影像 [PERSON_NAME] [DATE] . KÜISINE 好菜 @kuisine_taichung @kuisine2big.taichung …" at bounding box center [748, 406] width 1496 height 812
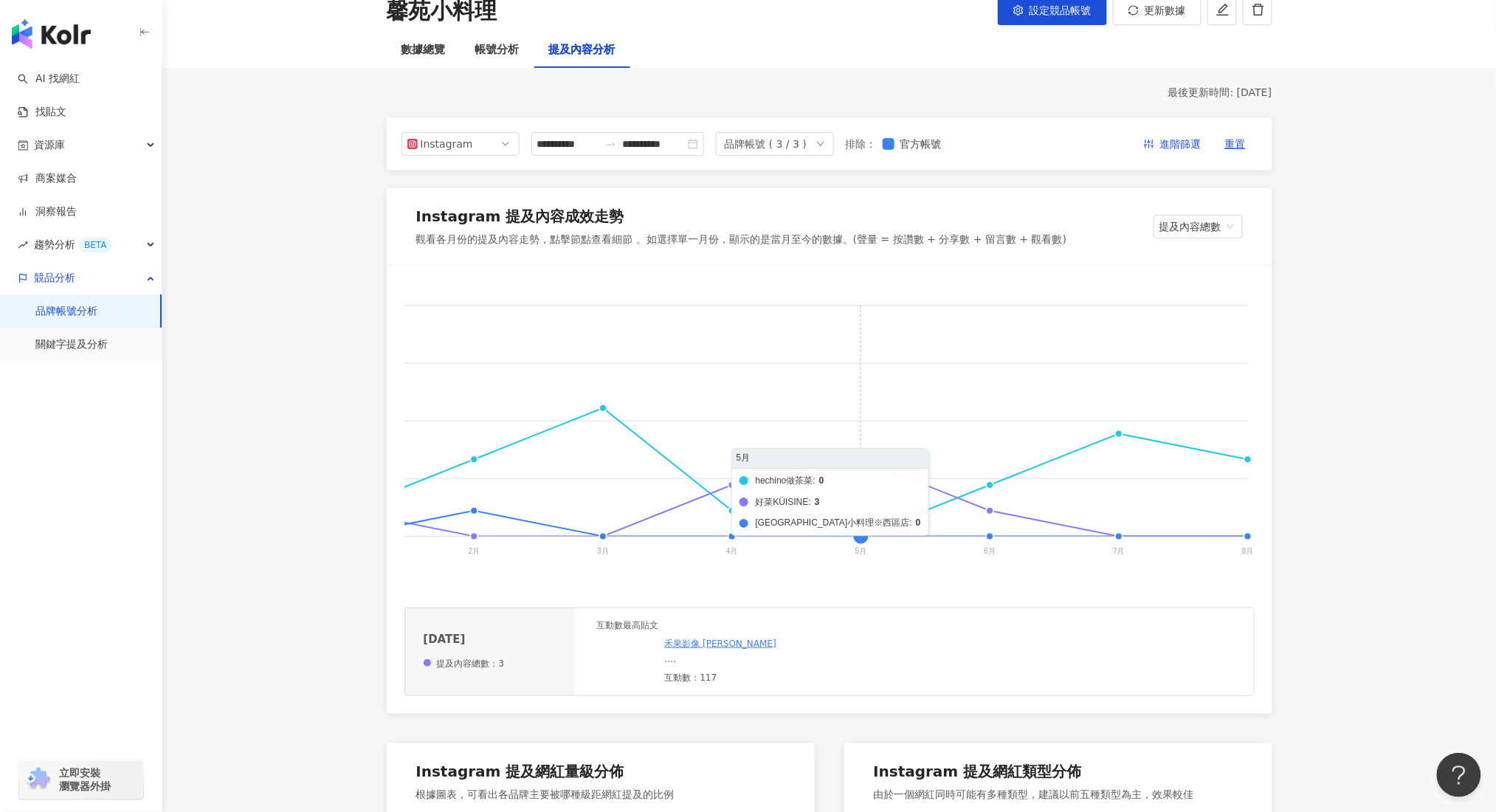
click at [866, 462] on foreignobject "hechino做茶菜 好菜KÜISINE 馨苑小料理※西區店" at bounding box center [527, 431] width 1457 height 295
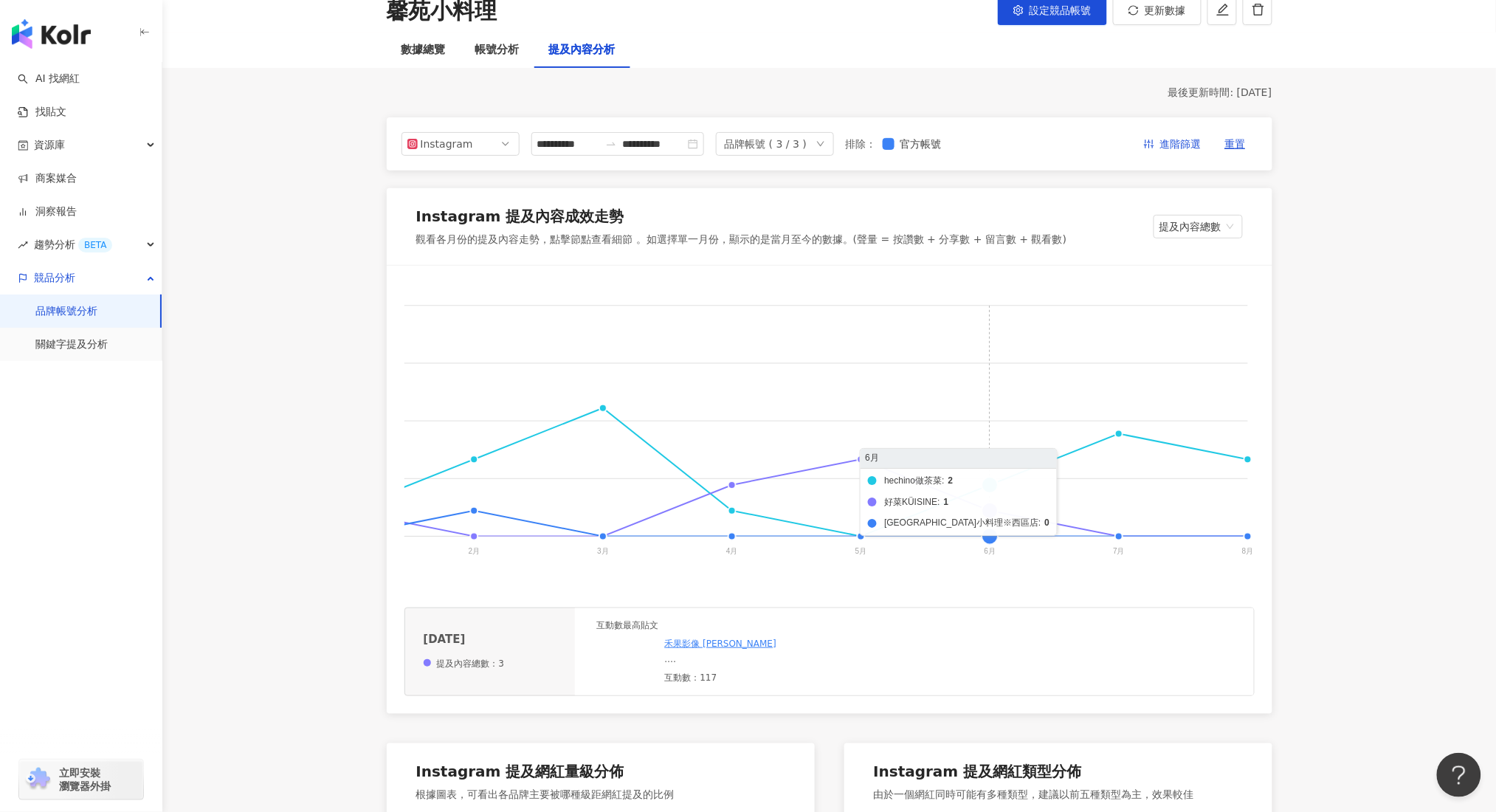
click at [989, 515] on foreignobject "hechino做茶菜 好菜KÜISINE 馨苑小料理※西區店" at bounding box center [527, 431] width 1457 height 295
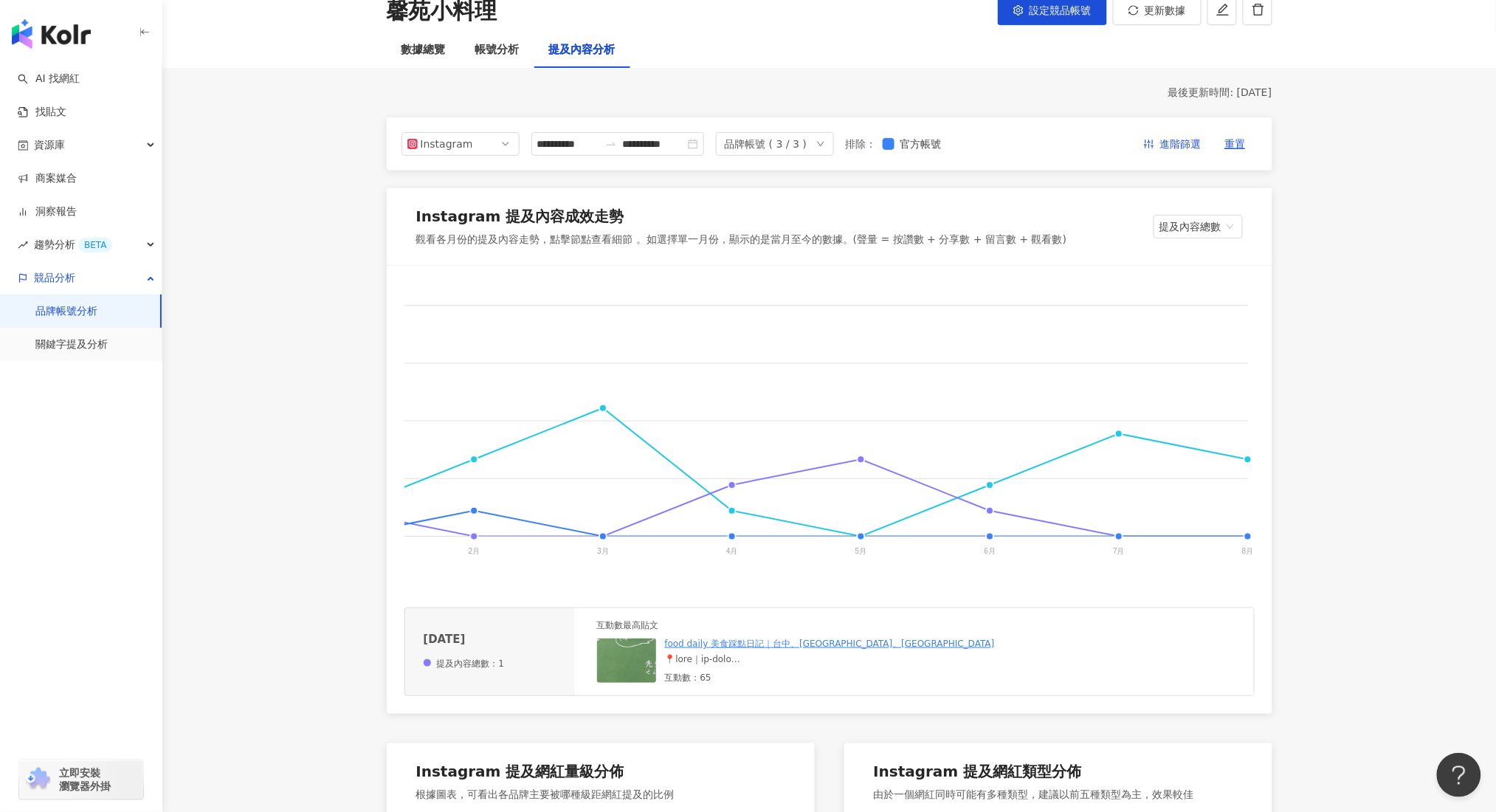
click at [627, 671] on img at bounding box center [671, 712] width 147 height 147
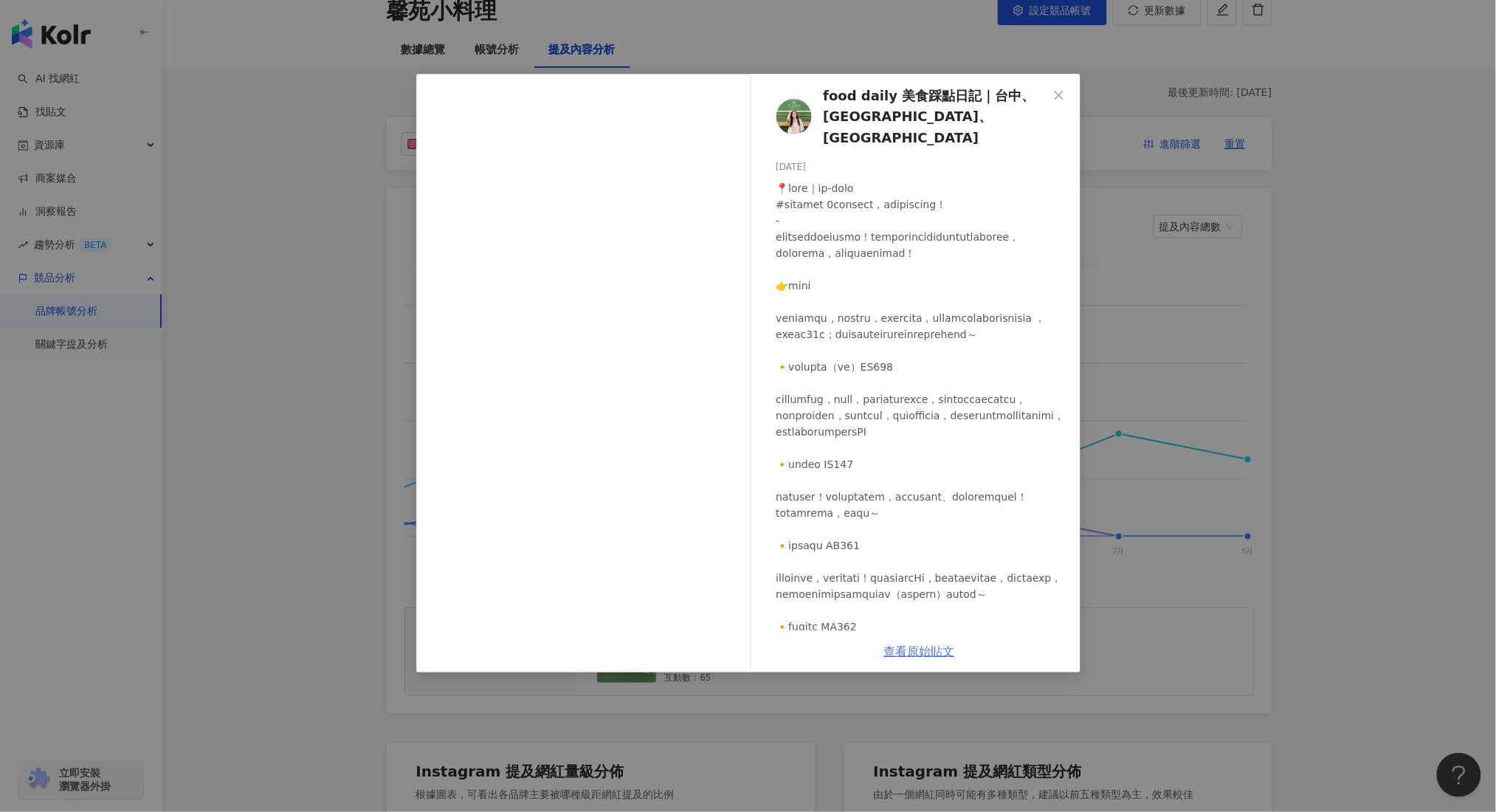
click at [904, 653] on link "查看原始貼文" at bounding box center [919, 651] width 71 height 14
click at [1246, 415] on div "food daily 美食踩點日記｜台中、[GEOGRAPHIC_DATA]、台南美食 [DATE] 42 23 查看原始貼文" at bounding box center [748, 406] width 1496 height 812
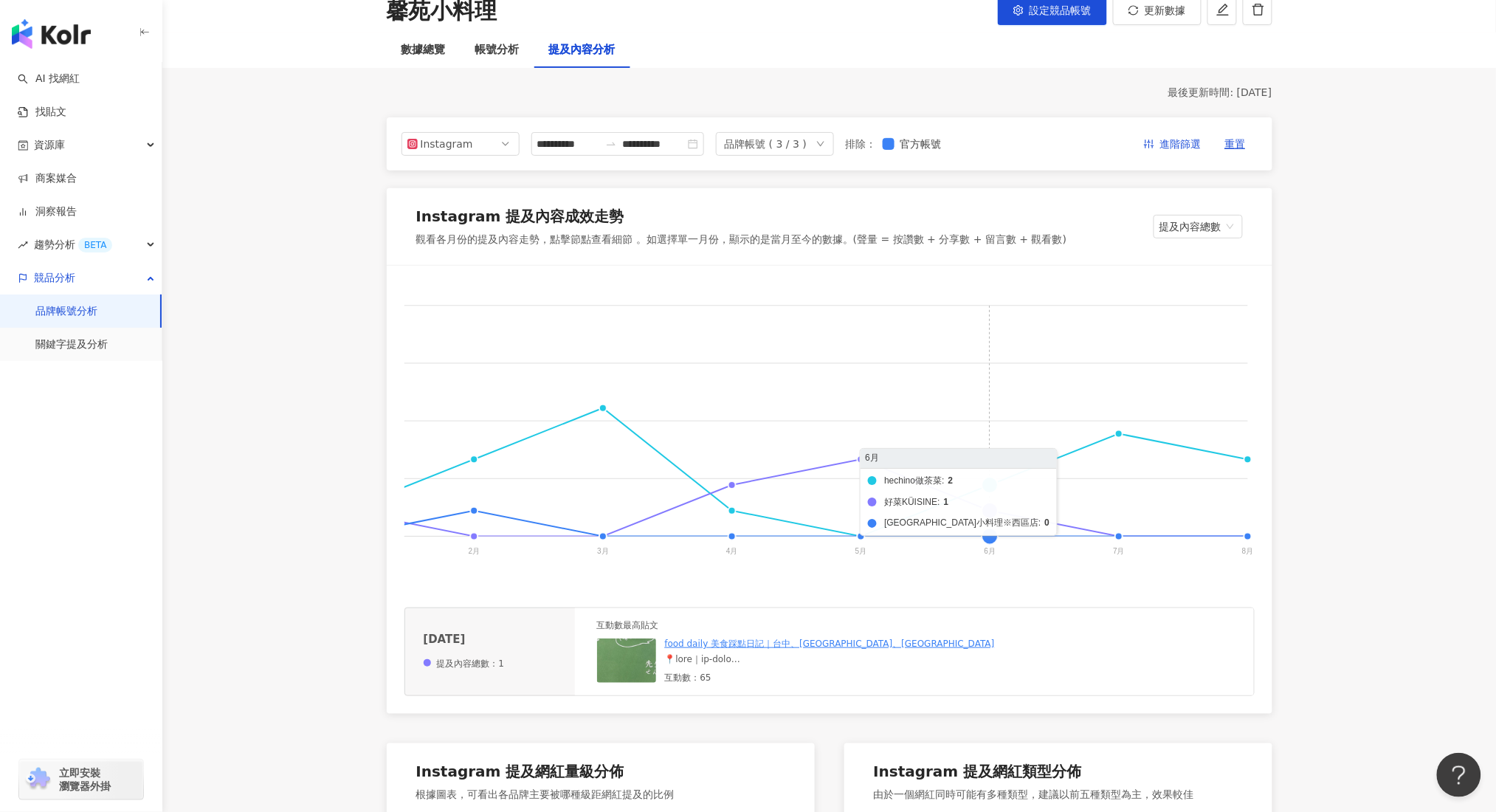
click at [992, 489] on foreignobject "hechino做茶菜 好菜KÜISINE 馨苑小料理※西區店" at bounding box center [527, 431] width 1457 height 295
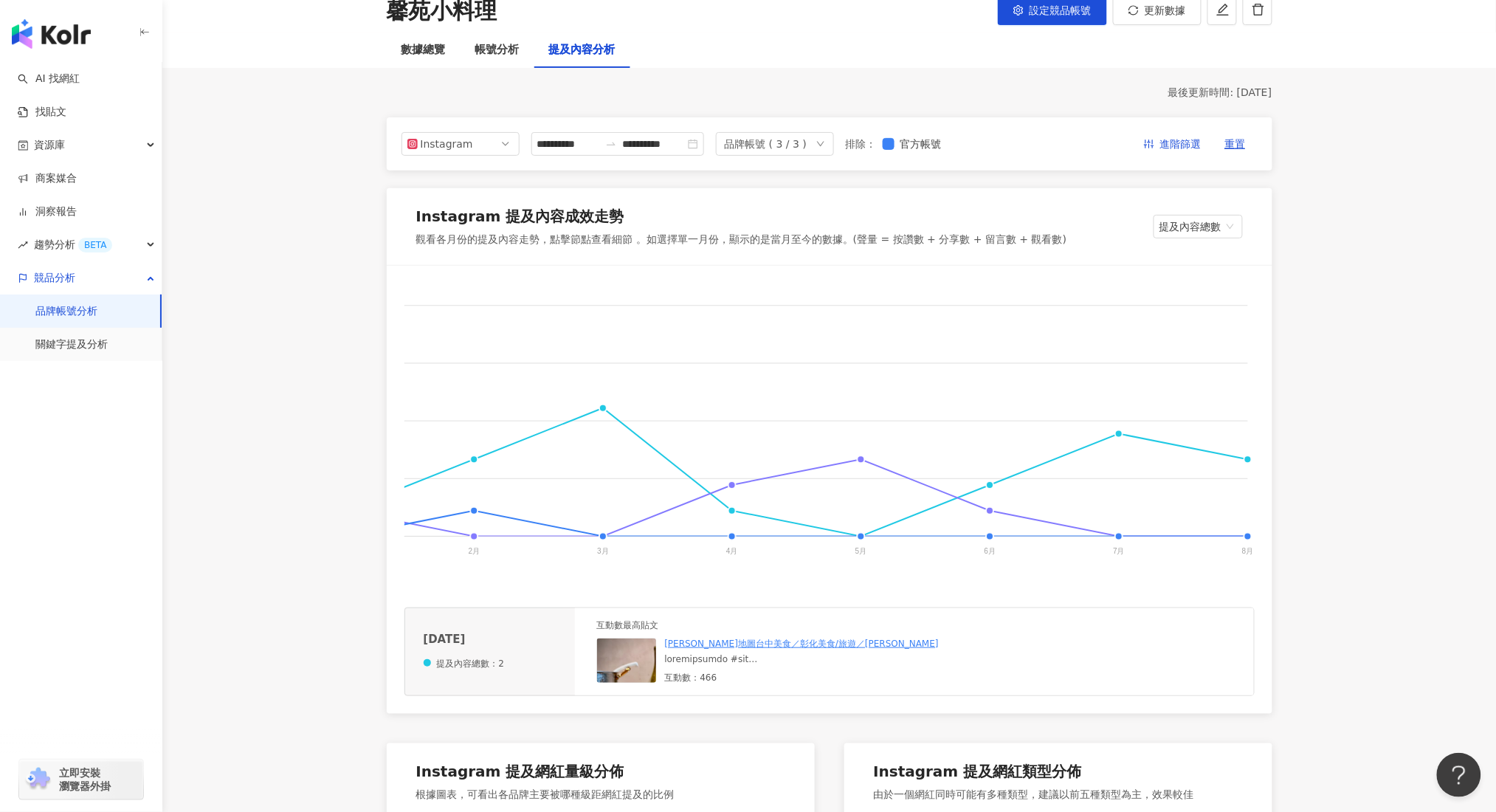
click at [602, 676] on img at bounding box center [671, 712] width 147 height 147
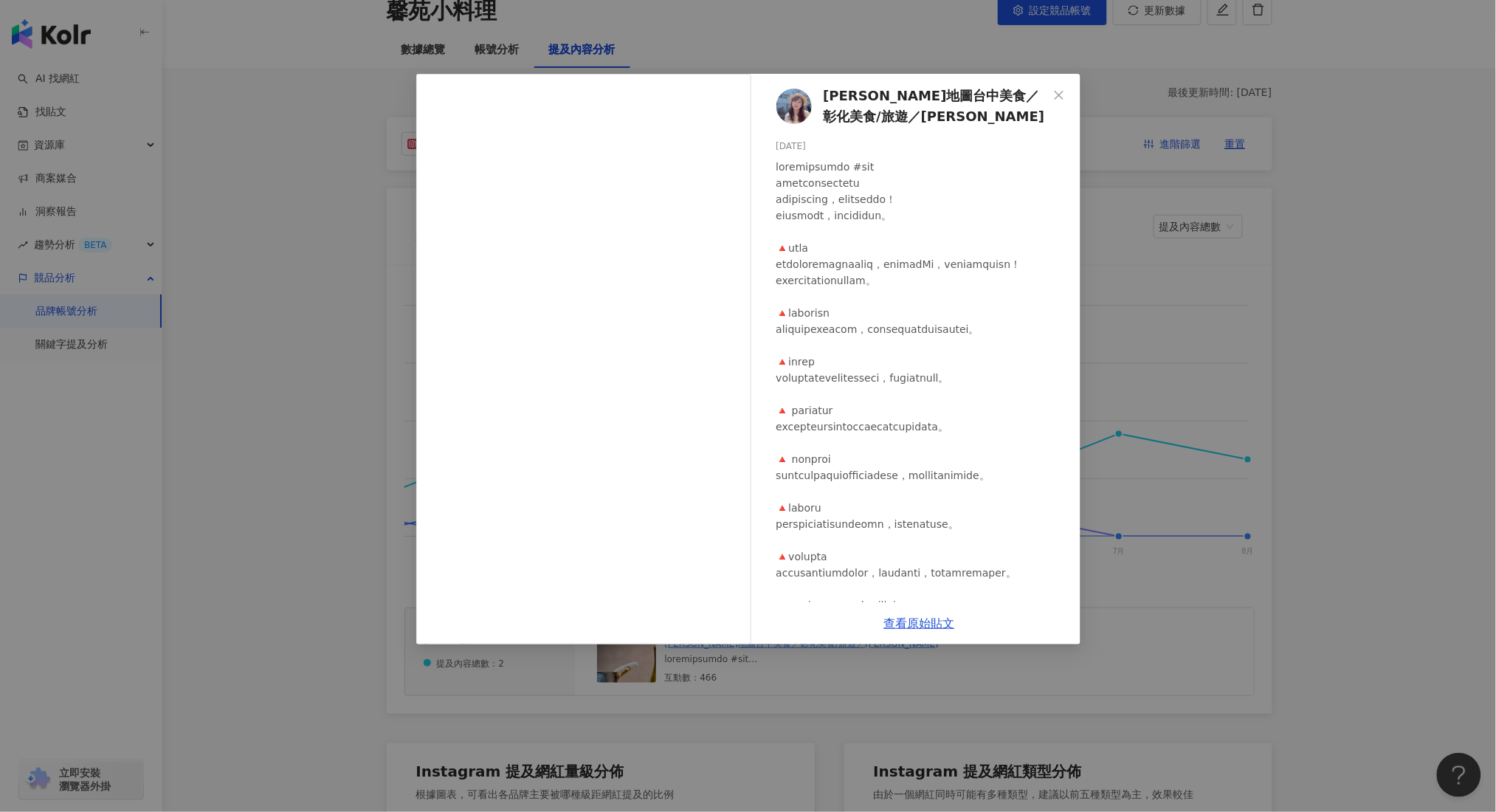
click at [910, 632] on div "查看原始貼文" at bounding box center [919, 623] width 322 height 42
click at [910, 626] on link "查看原始貼文" at bounding box center [919, 622] width 71 height 14
click at [1185, 426] on div "[PERSON_NAME]地圖台中美食／彰化美食/旅遊／[PERSON_NAME] [DATE] 448 18 查看原始貼文" at bounding box center [748, 406] width 1496 height 812
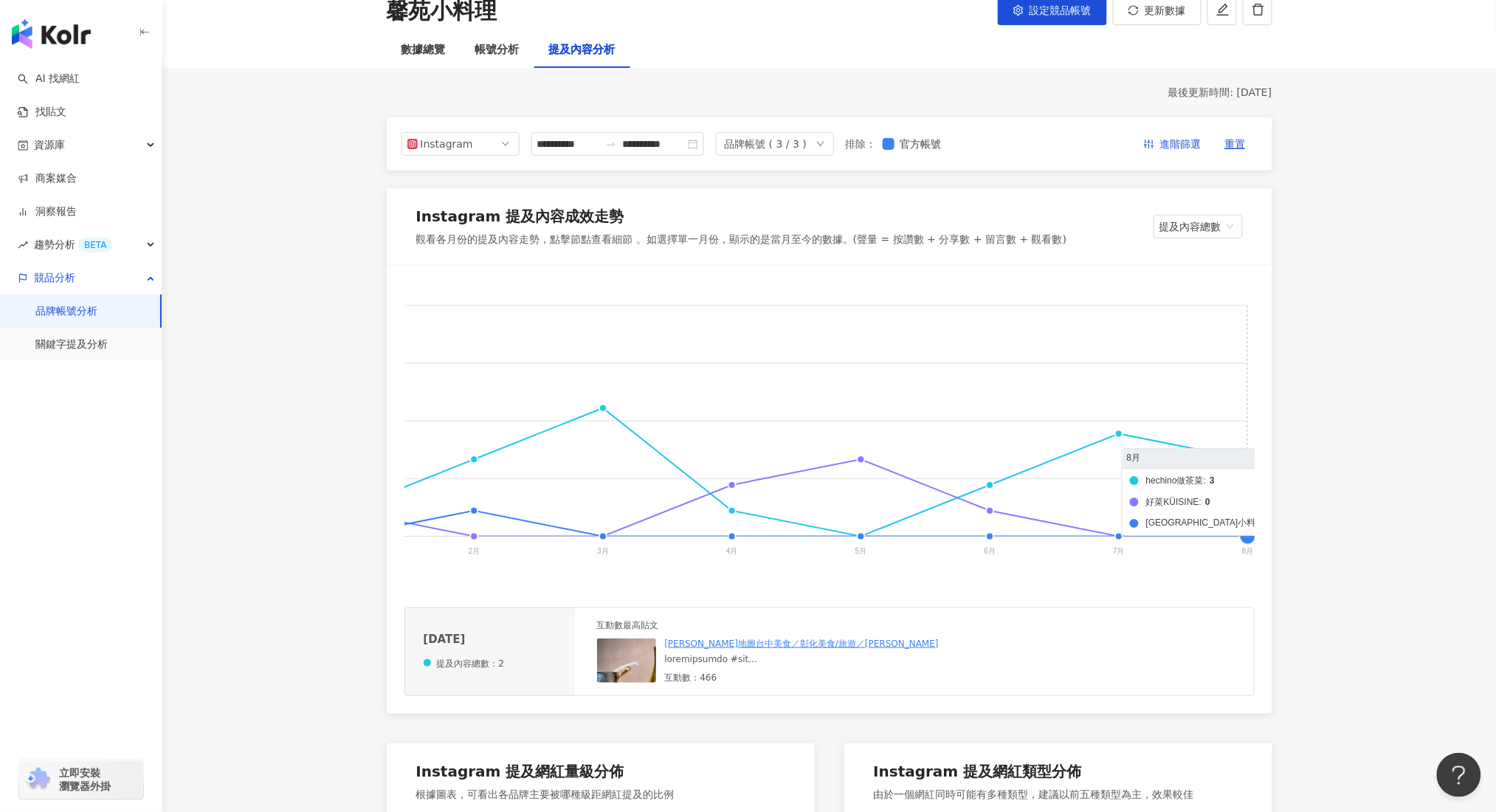
click at [1243, 459] on foreignobject "hechino做茶菜 好菜KÜISINE 馨苑小料理※西區店" at bounding box center [527, 431] width 1457 height 295
click at [624, 676] on img at bounding box center [671, 712] width 147 height 147
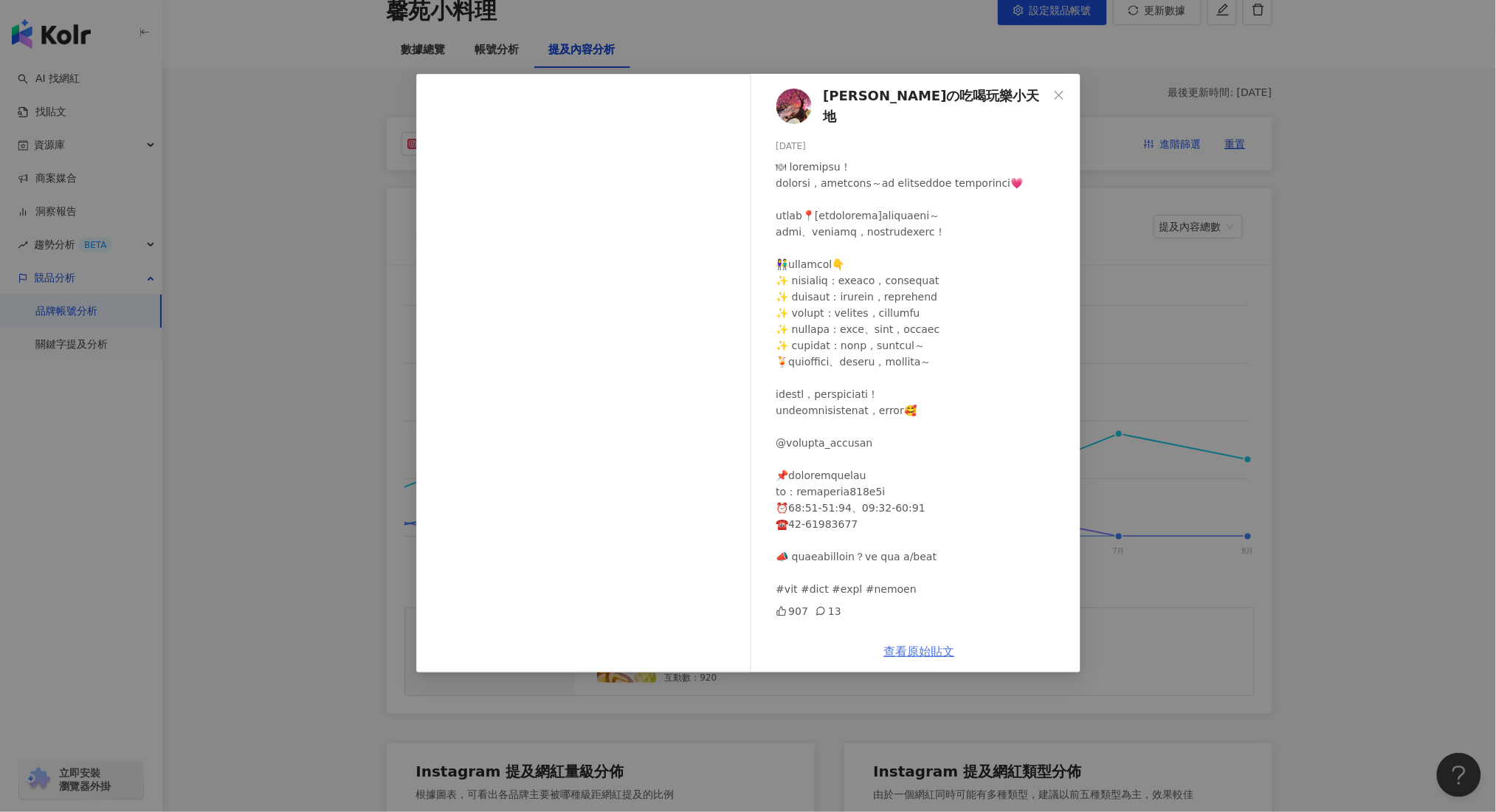
click at [905, 653] on link "查看原始貼文" at bounding box center [919, 651] width 71 height 14
click at [1246, 327] on div "[PERSON_NAME]の吃喝玩樂小天地 [DATE] 907 13 查看原始貼文" at bounding box center [748, 406] width 1496 height 812
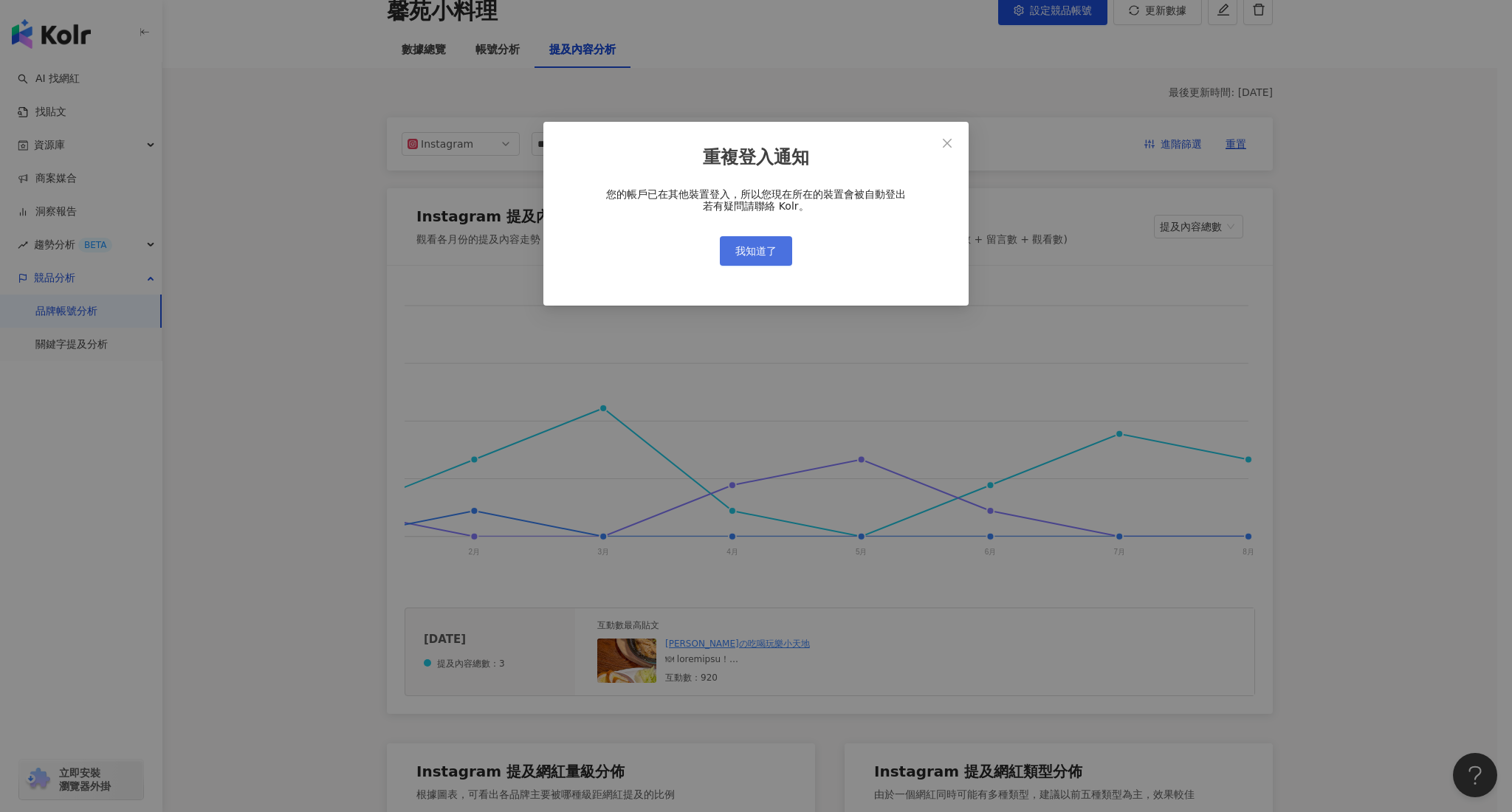
click at [769, 251] on span "我知道了" at bounding box center [756, 250] width 41 height 12
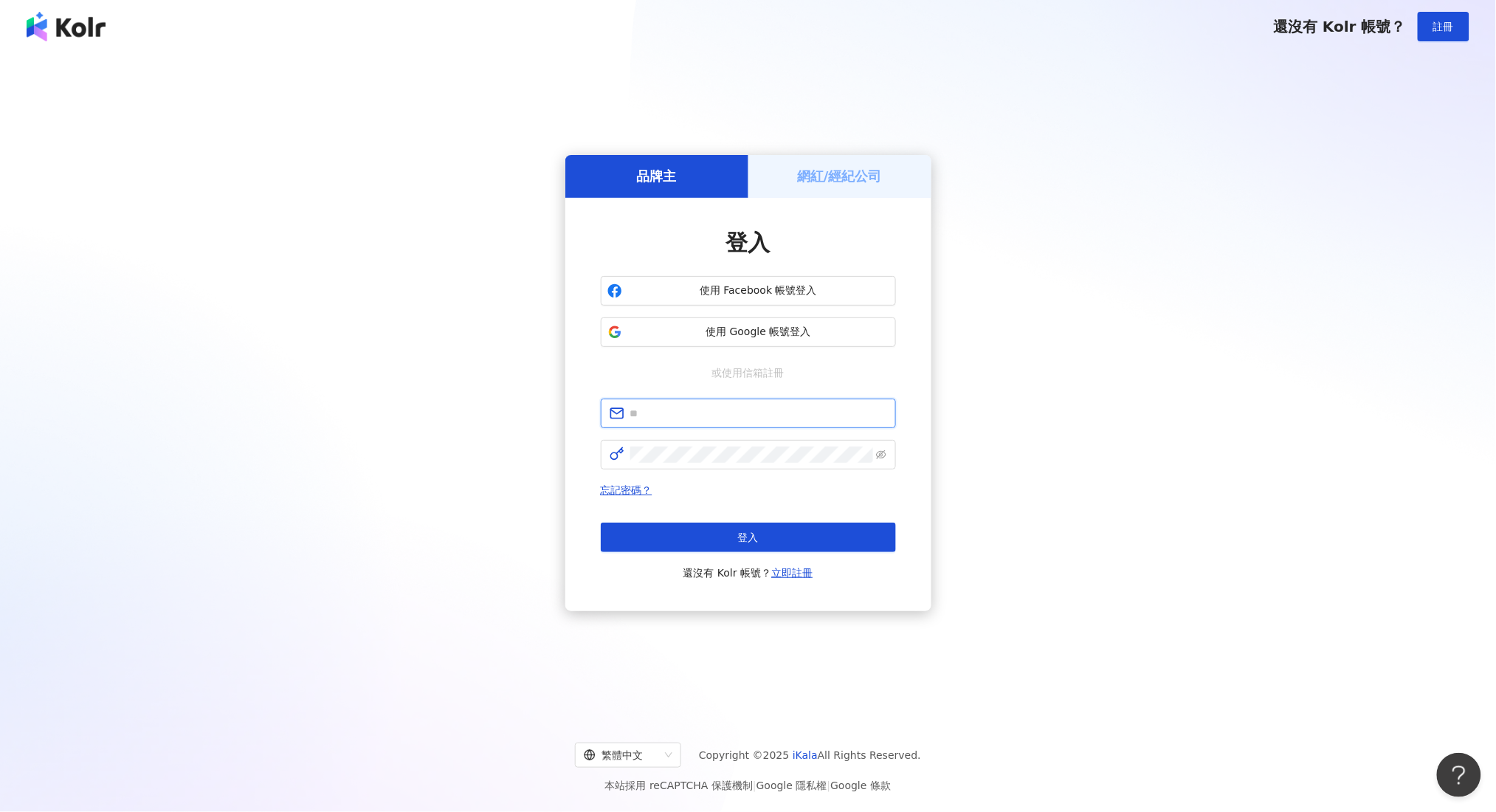
type input "**********"
click at [772, 544] on button "登入" at bounding box center [748, 537] width 295 height 29
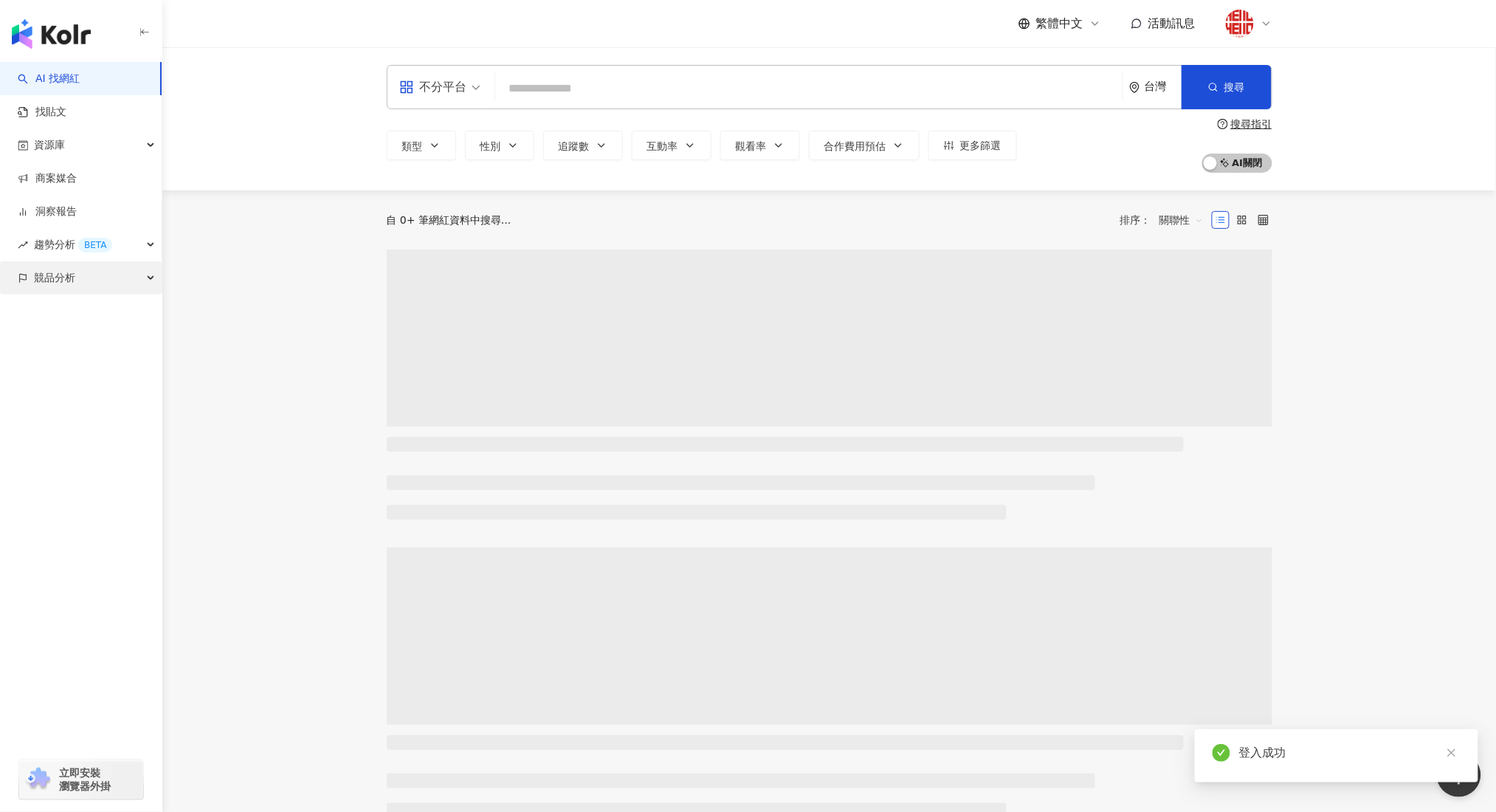
click at [92, 278] on div "競品分析" at bounding box center [80, 277] width 161 height 33
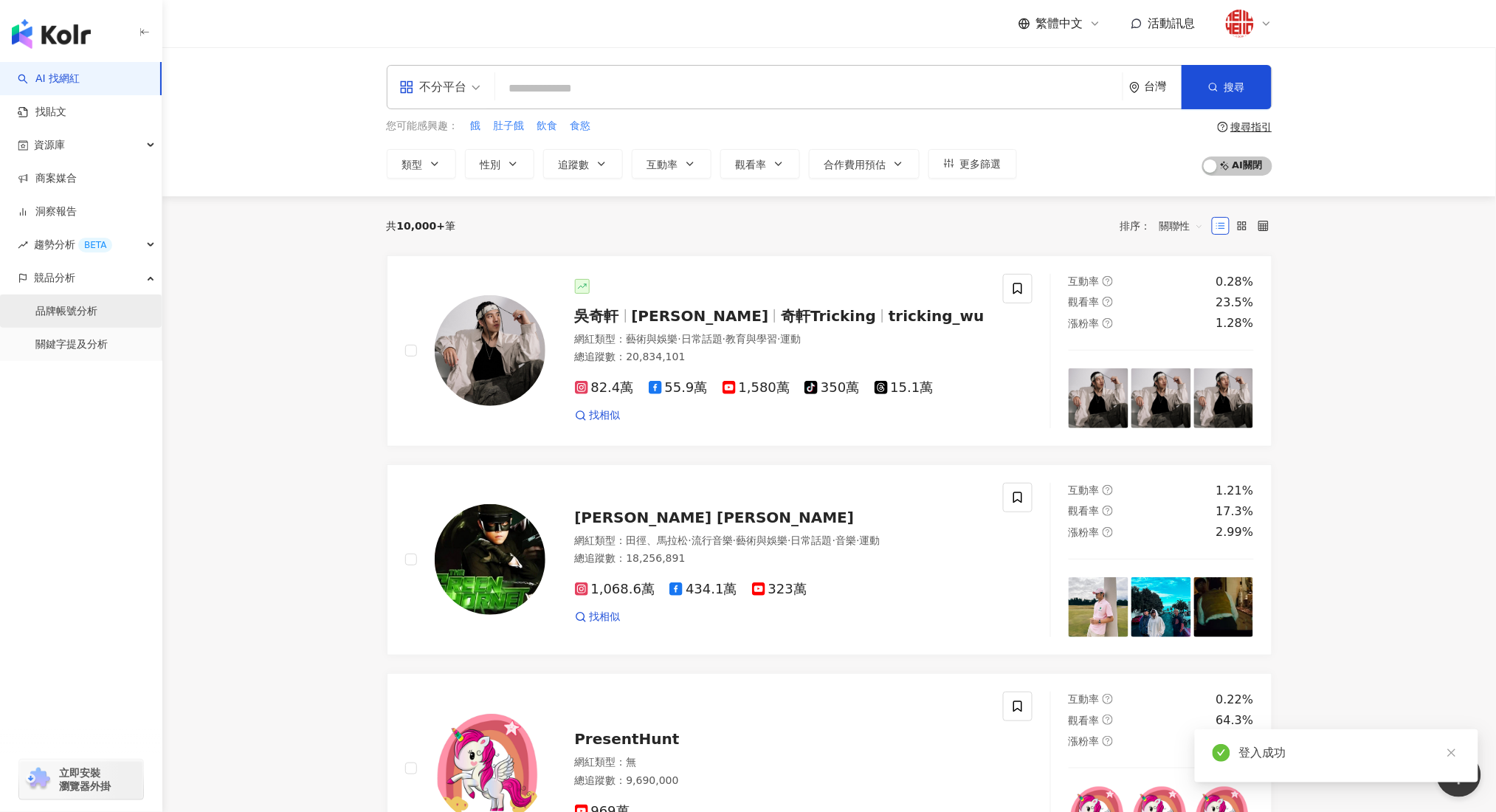
click at [86, 310] on link "品牌帳號分析" at bounding box center [66, 311] width 62 height 15
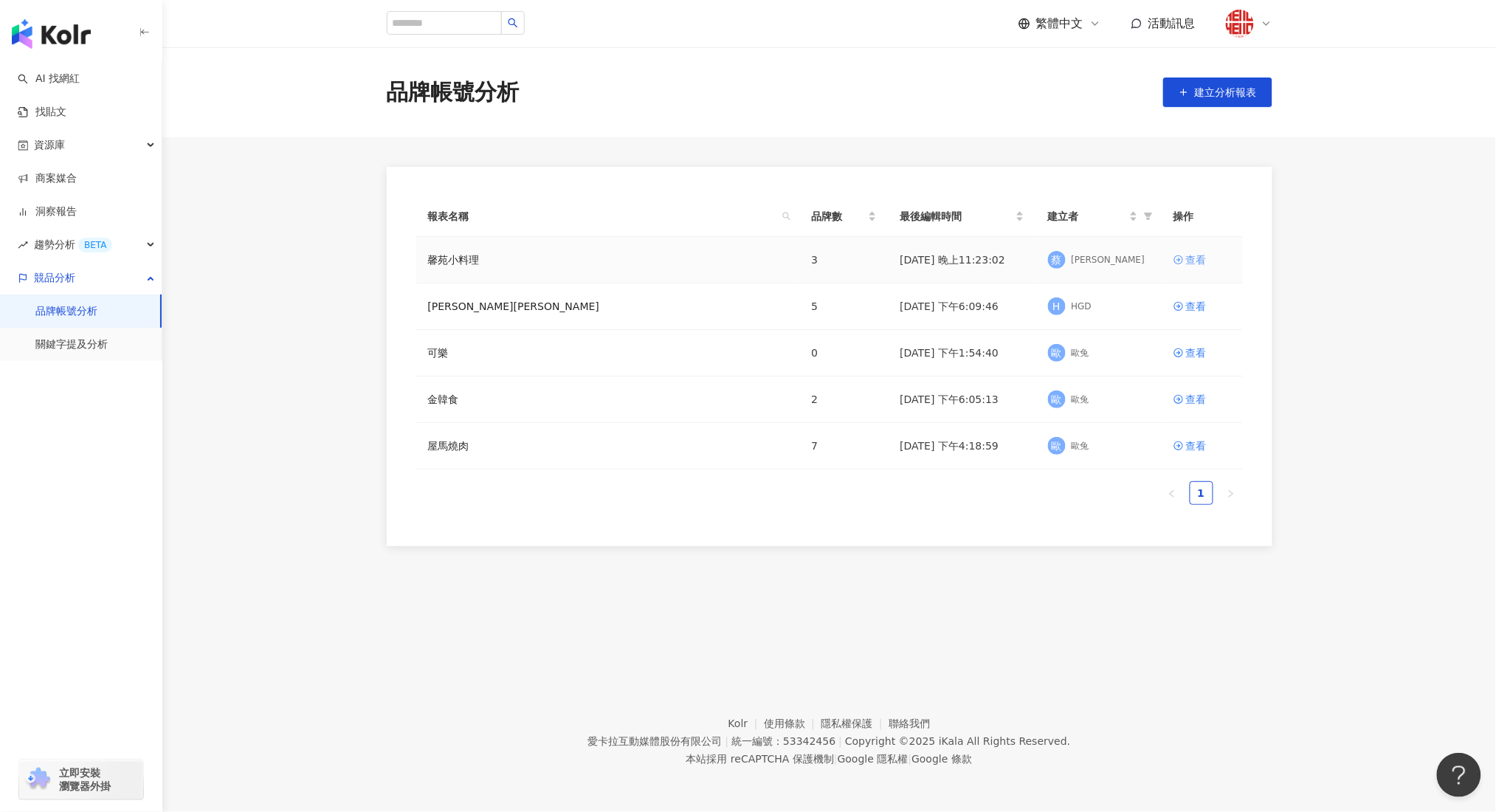
click at [1192, 257] on div "查看" at bounding box center [1195, 259] width 20 height 16
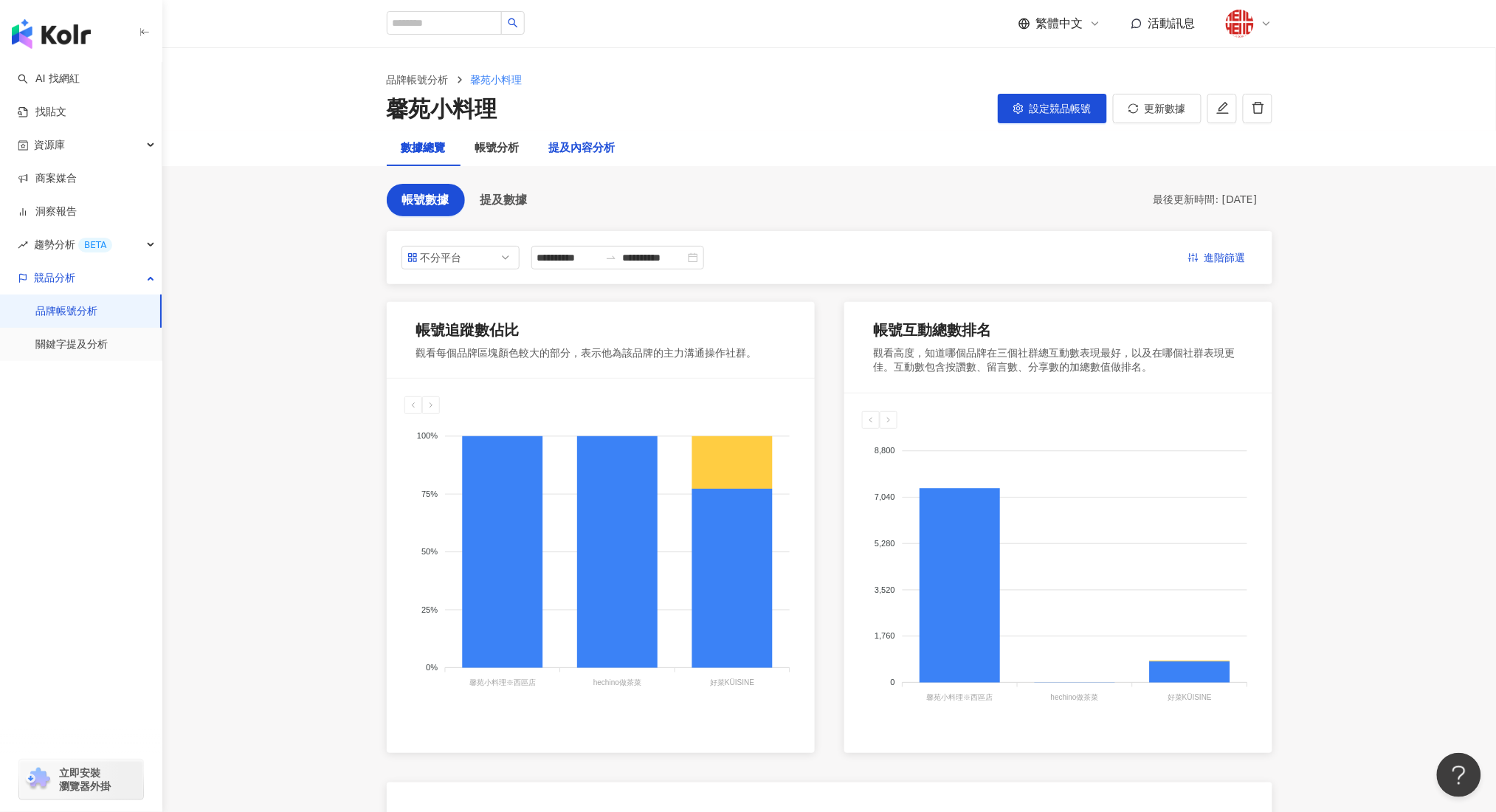
click at [585, 151] on div "提及內容分析" at bounding box center [582, 148] width 66 height 18
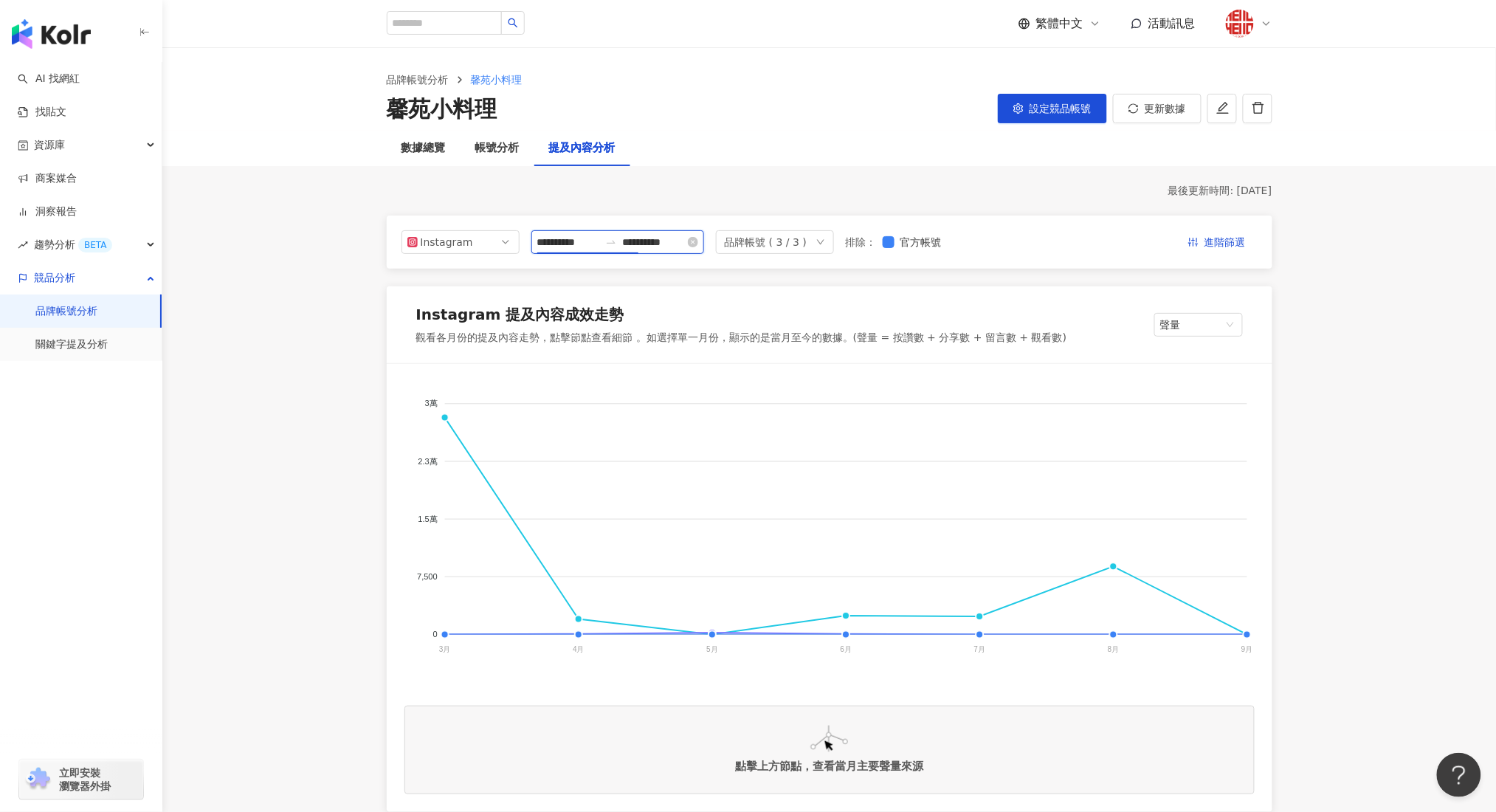
click at [570, 245] on input "**********" at bounding box center [568, 242] width 62 height 16
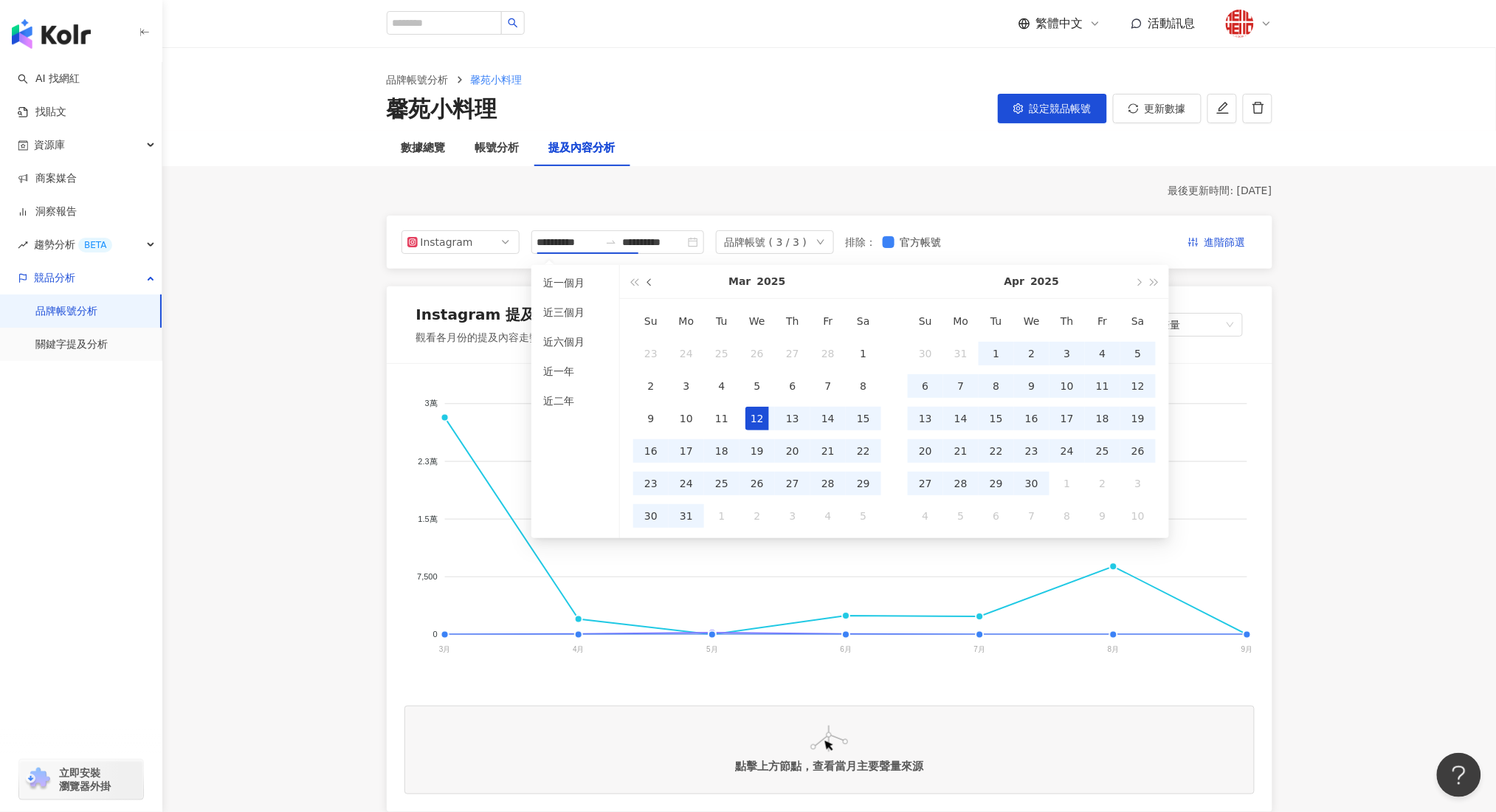
click at [648, 284] on span "button" at bounding box center [651, 281] width 7 height 7
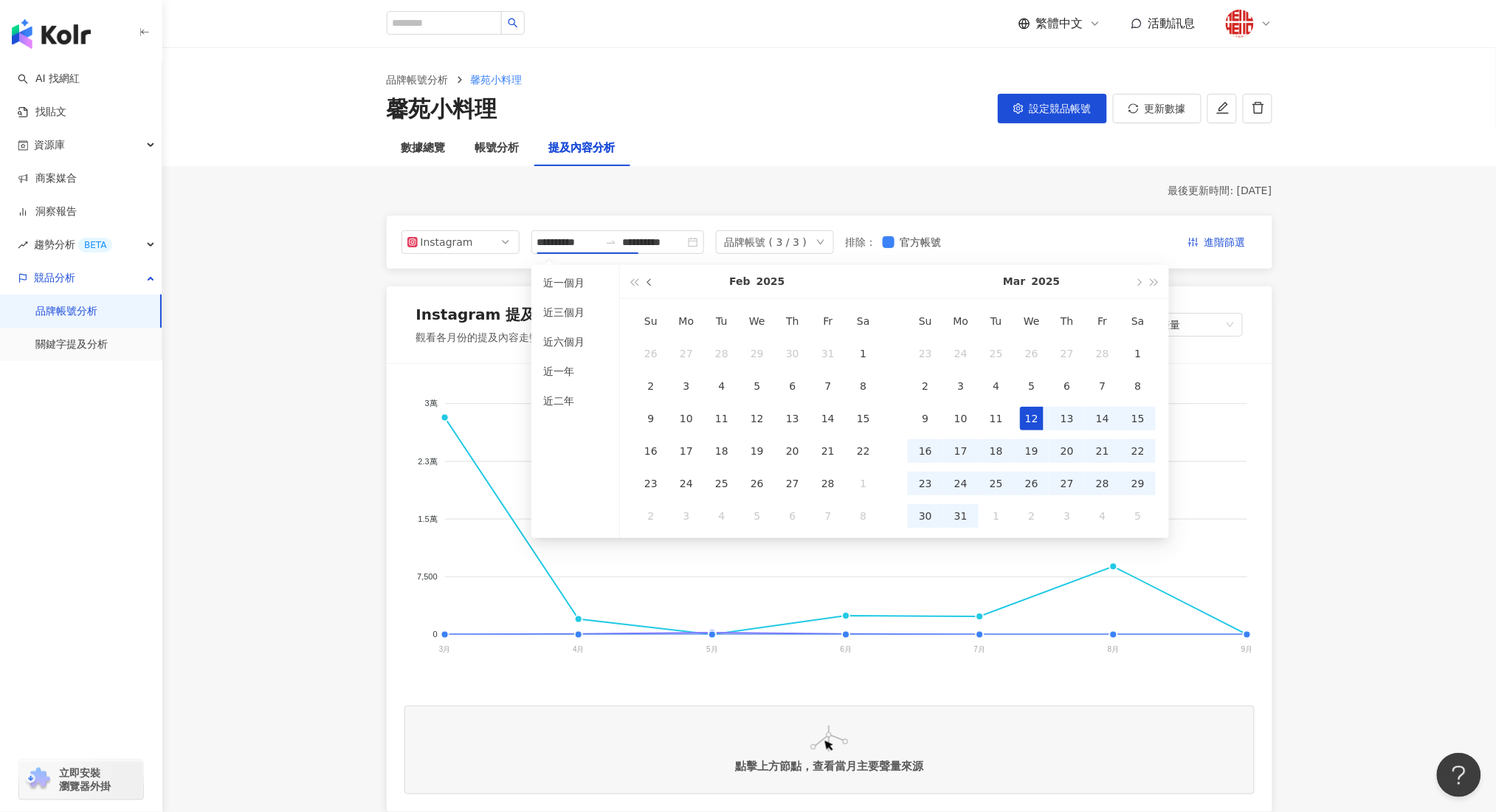
click at [648, 284] on span "button" at bounding box center [651, 281] width 7 height 7
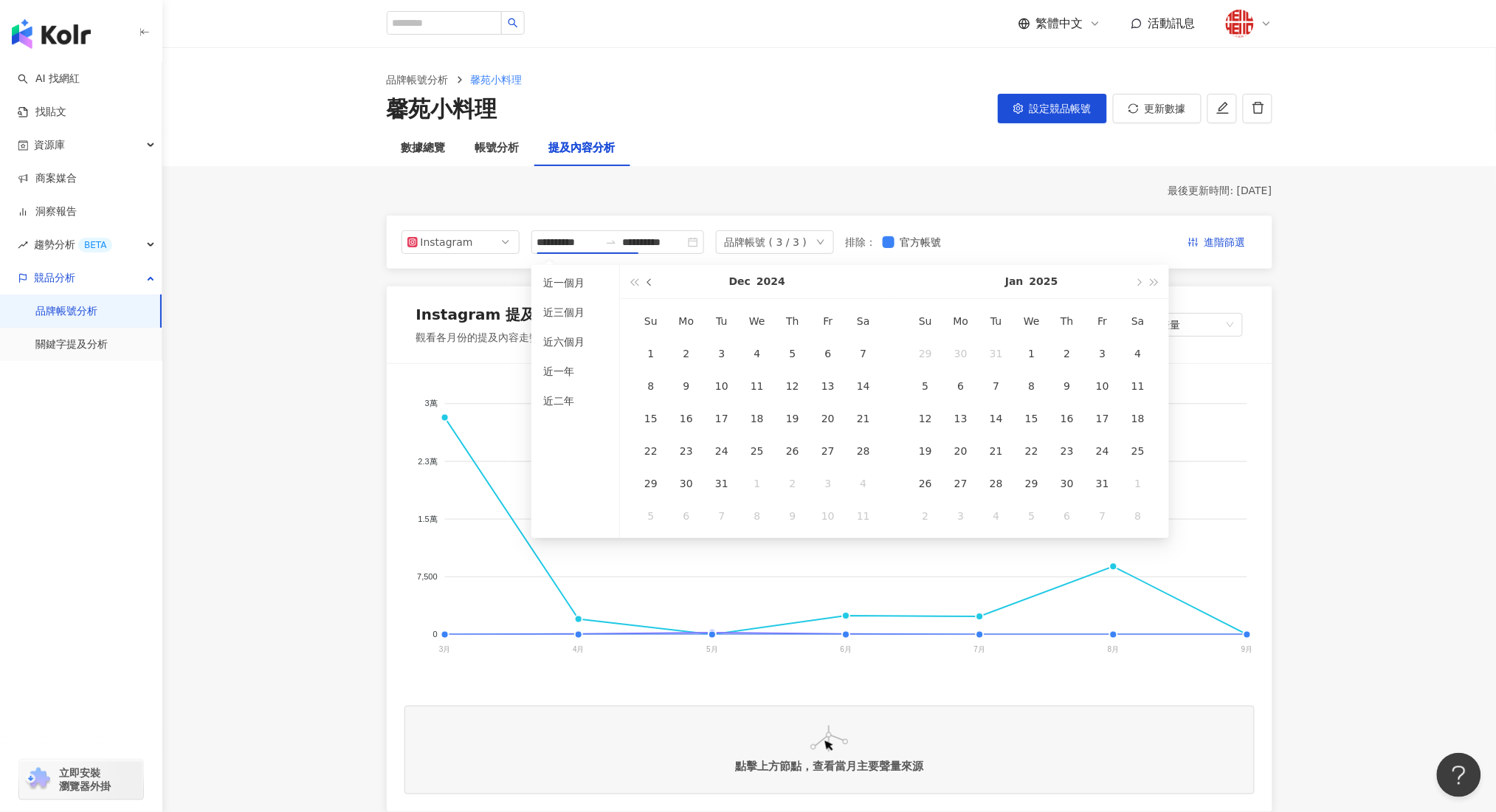
click at [648, 284] on span "button" at bounding box center [651, 281] width 7 height 7
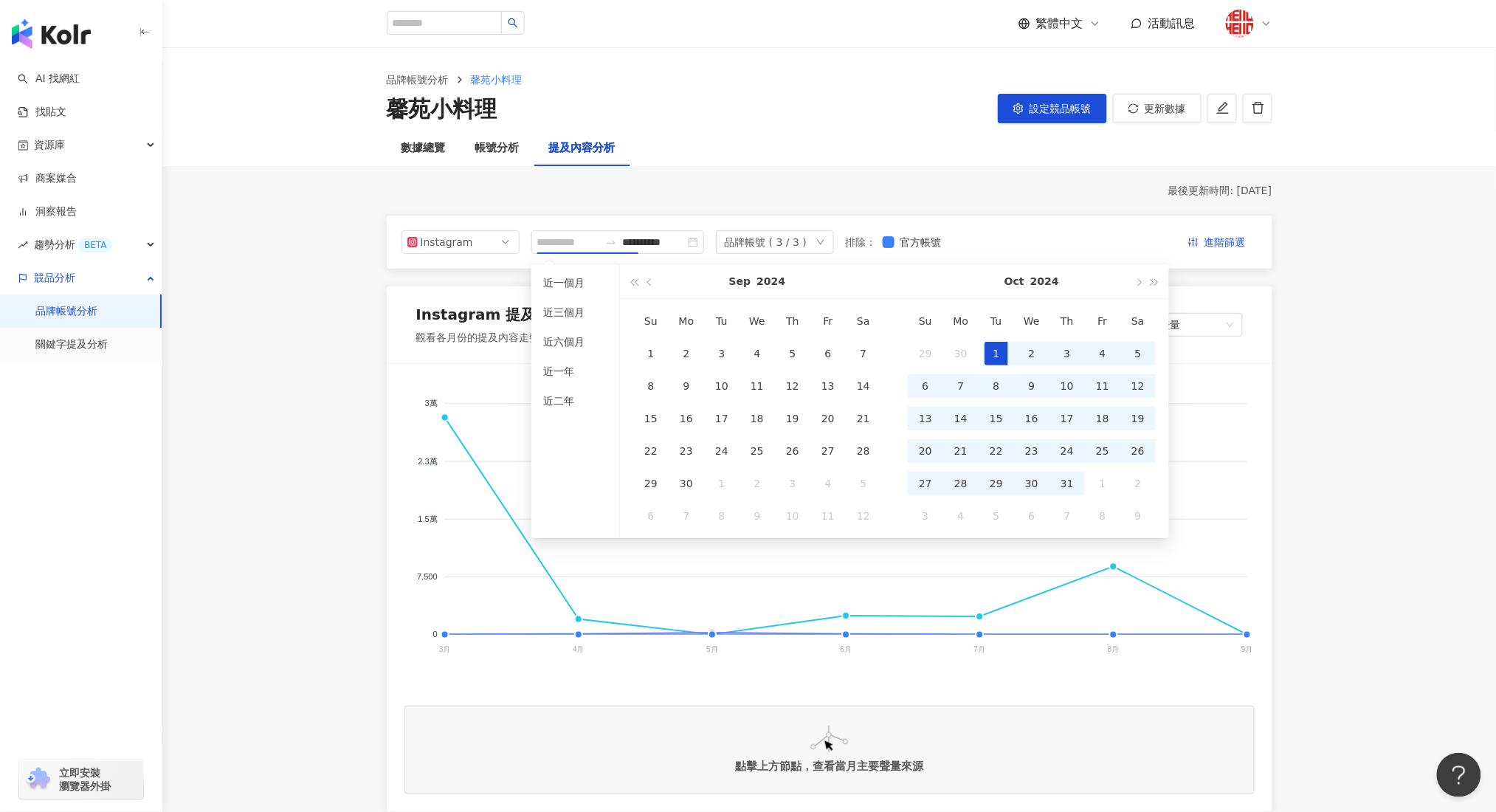
type input "**********"
click at [993, 353] on div "1" at bounding box center [996, 353] width 24 height 24
click at [1151, 282] on span "button" at bounding box center [1154, 281] width 7 height 7
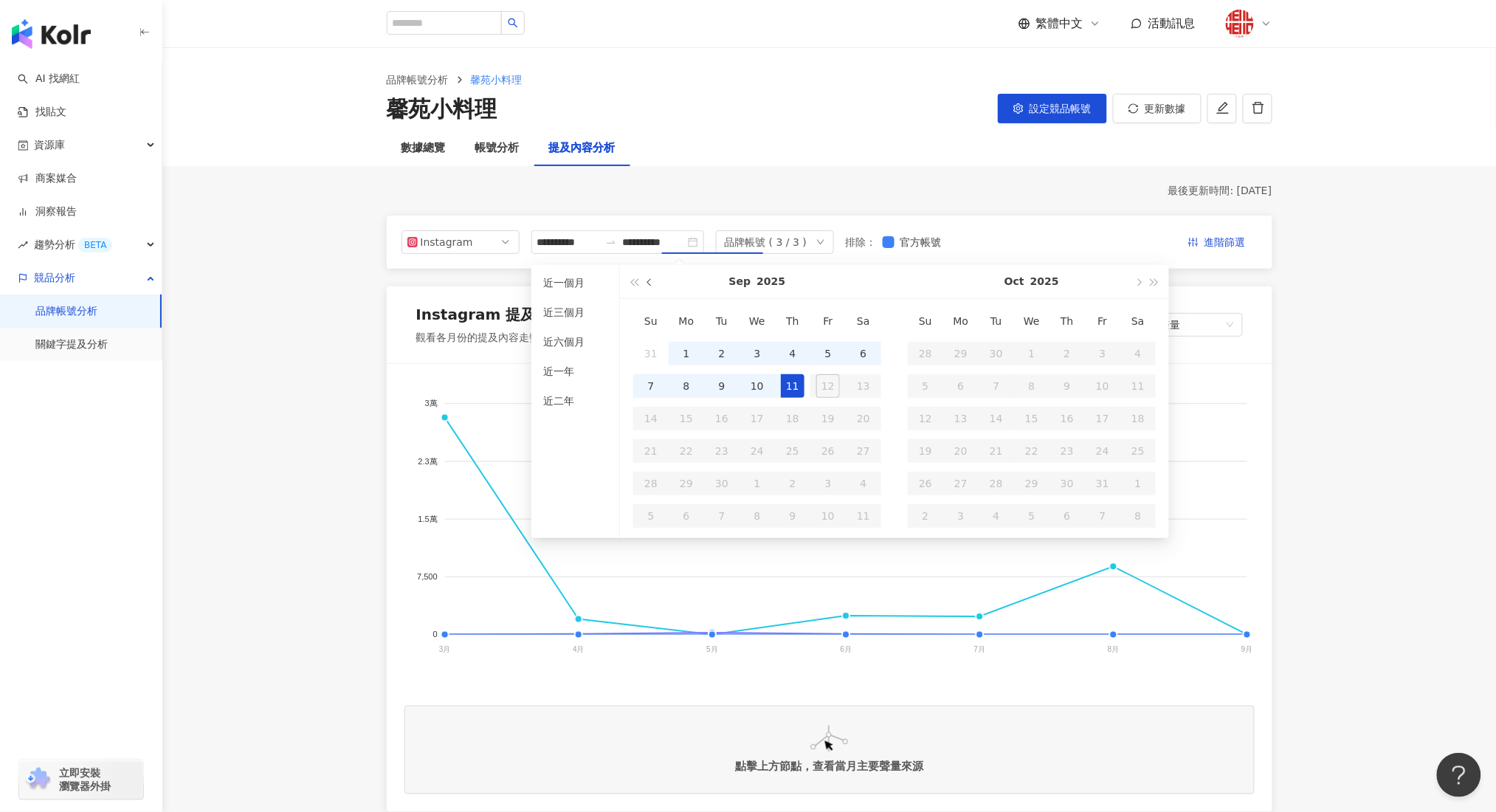
click at [648, 284] on span "button" at bounding box center [651, 281] width 7 height 7
type input "**********"
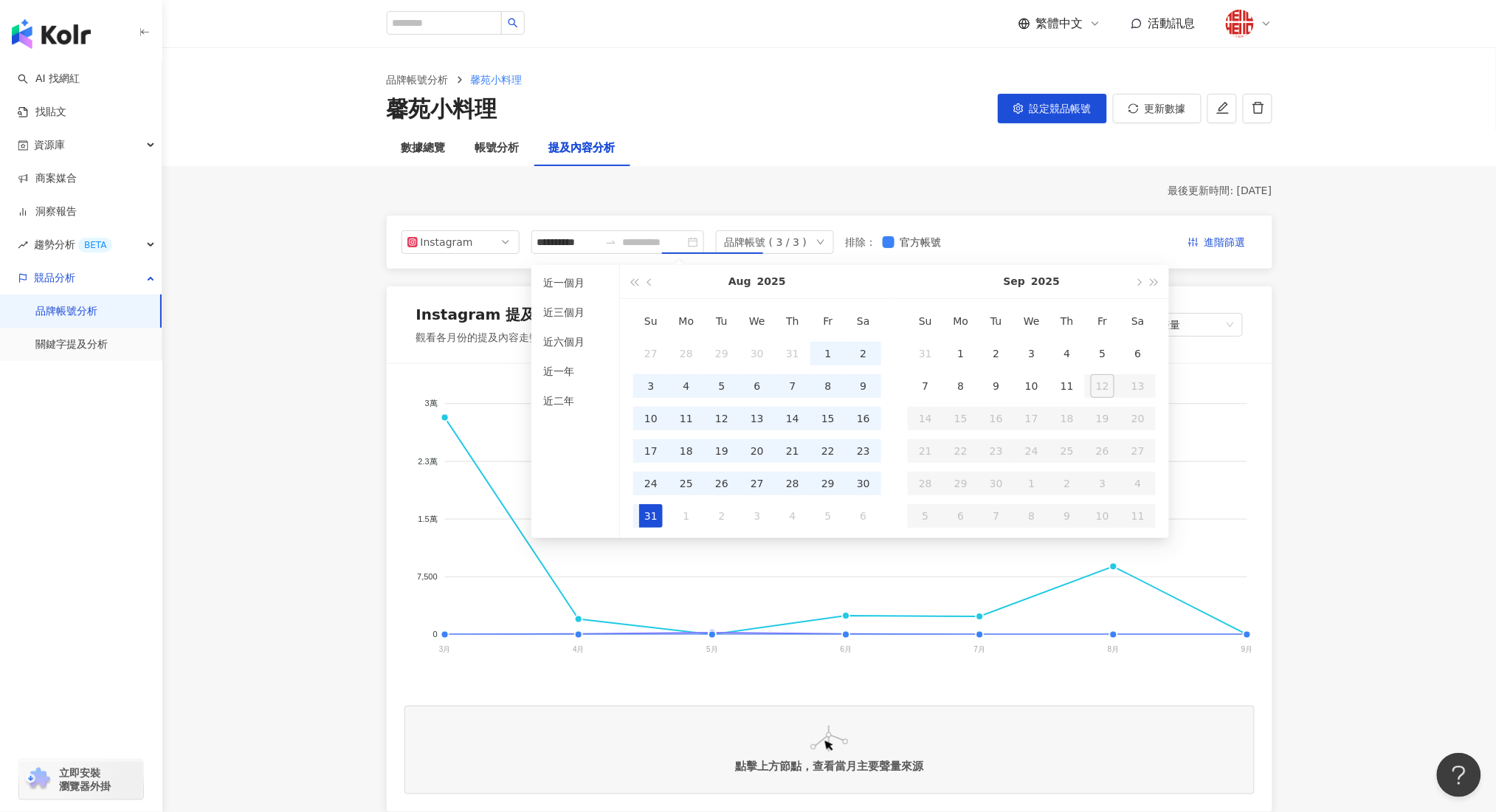
click at [654, 519] on div "31" at bounding box center [651, 515] width 24 height 24
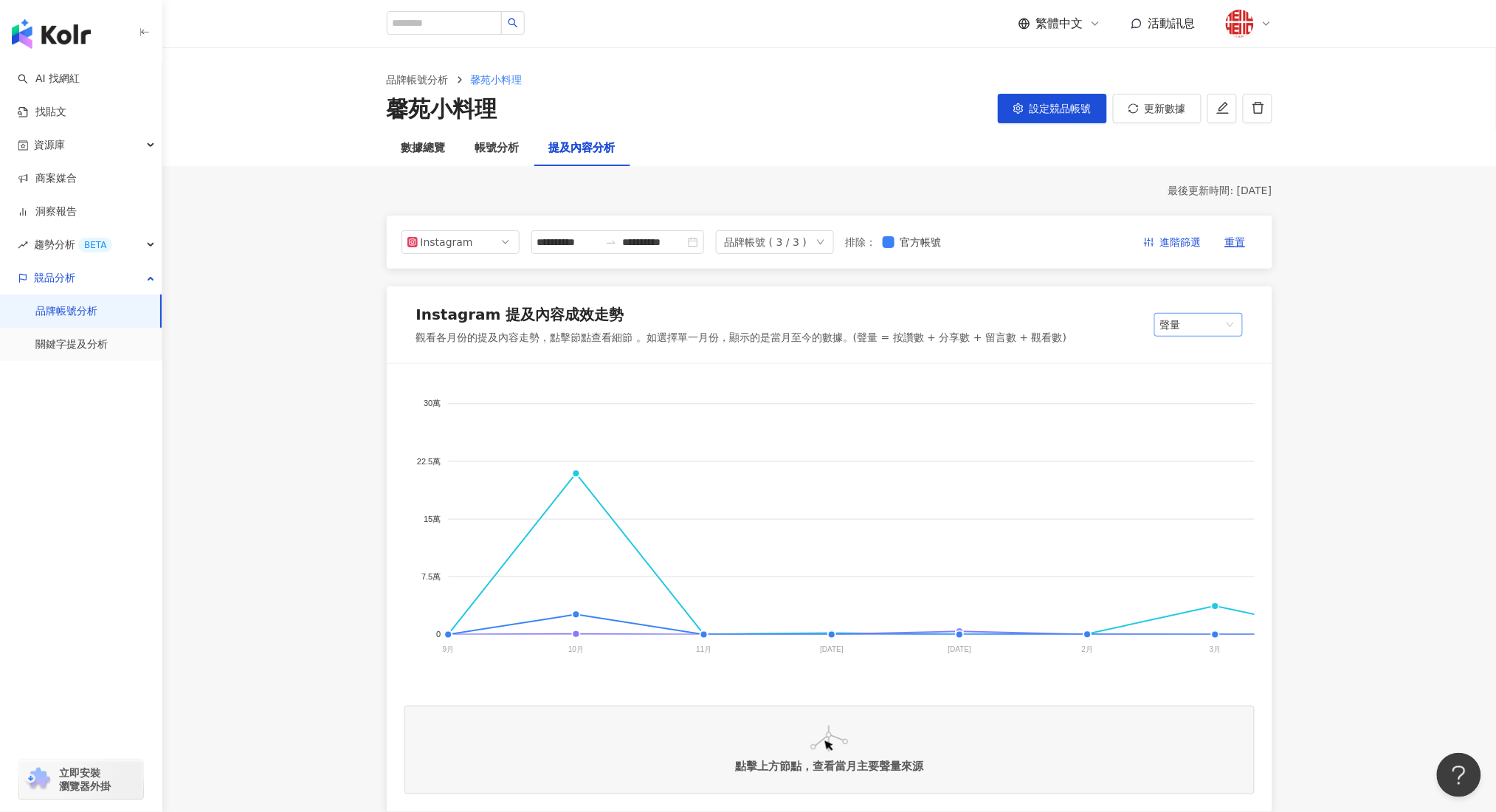
click at [1221, 328] on span "聲量" at bounding box center [1198, 324] width 77 height 22
click at [1186, 379] on div "提及內容總數" at bounding box center [1212, 380] width 93 height 16
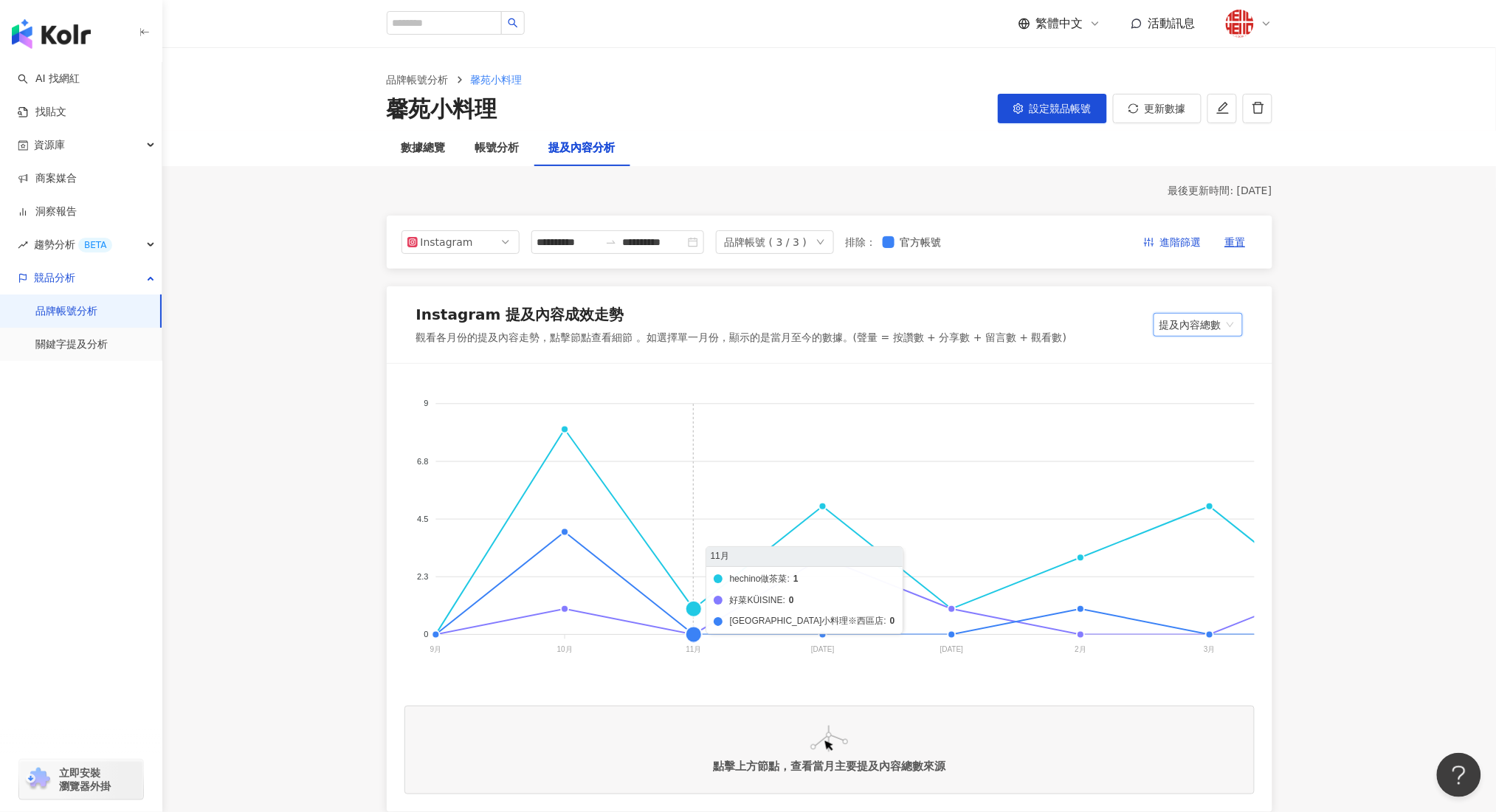
click at [692, 609] on foreignobject "hechino做茶菜 好菜KÜISINE 馨苑小料理※西區店" at bounding box center [1133, 529] width 1457 height 295
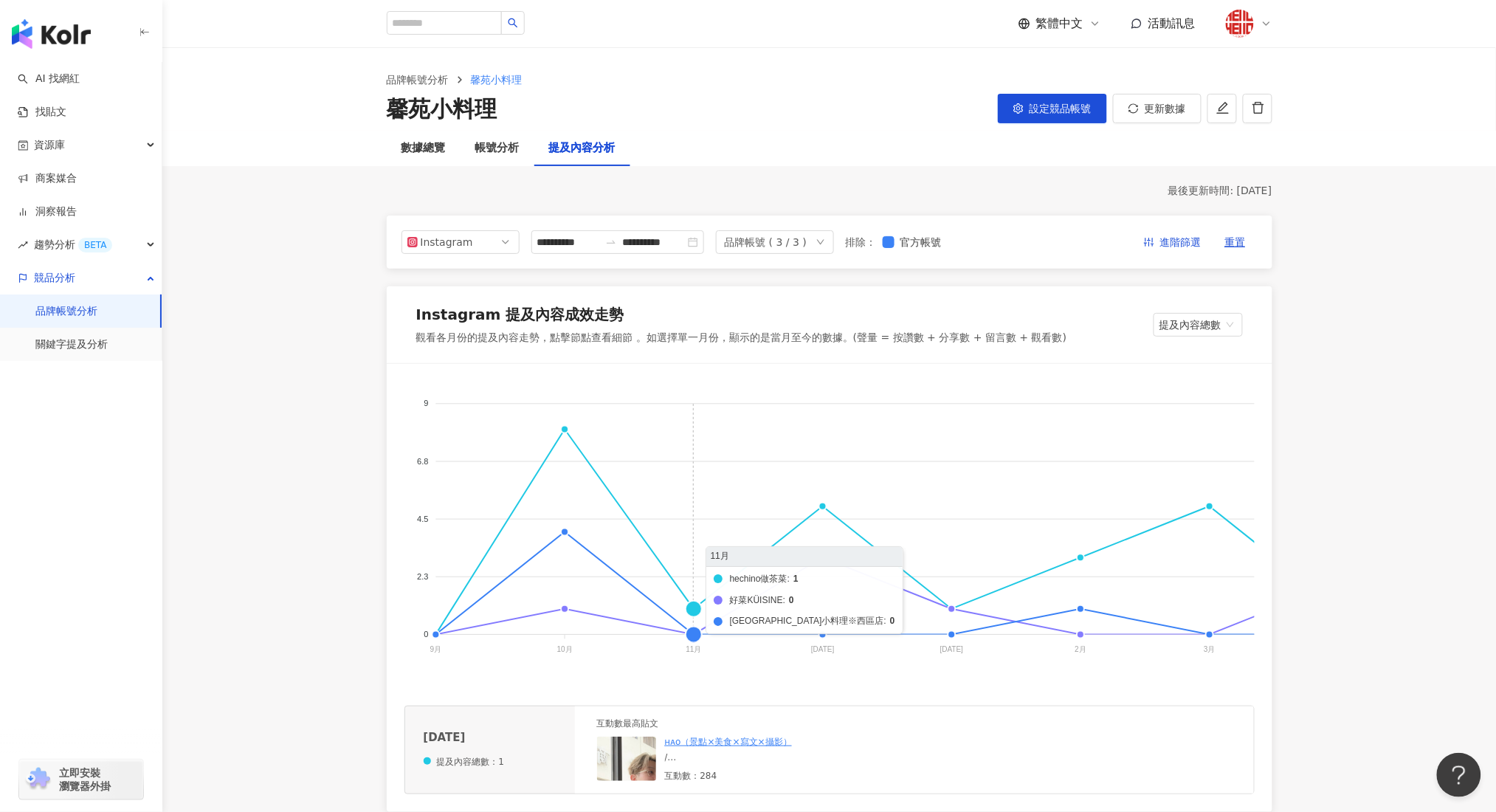
scroll to position [98, 0]
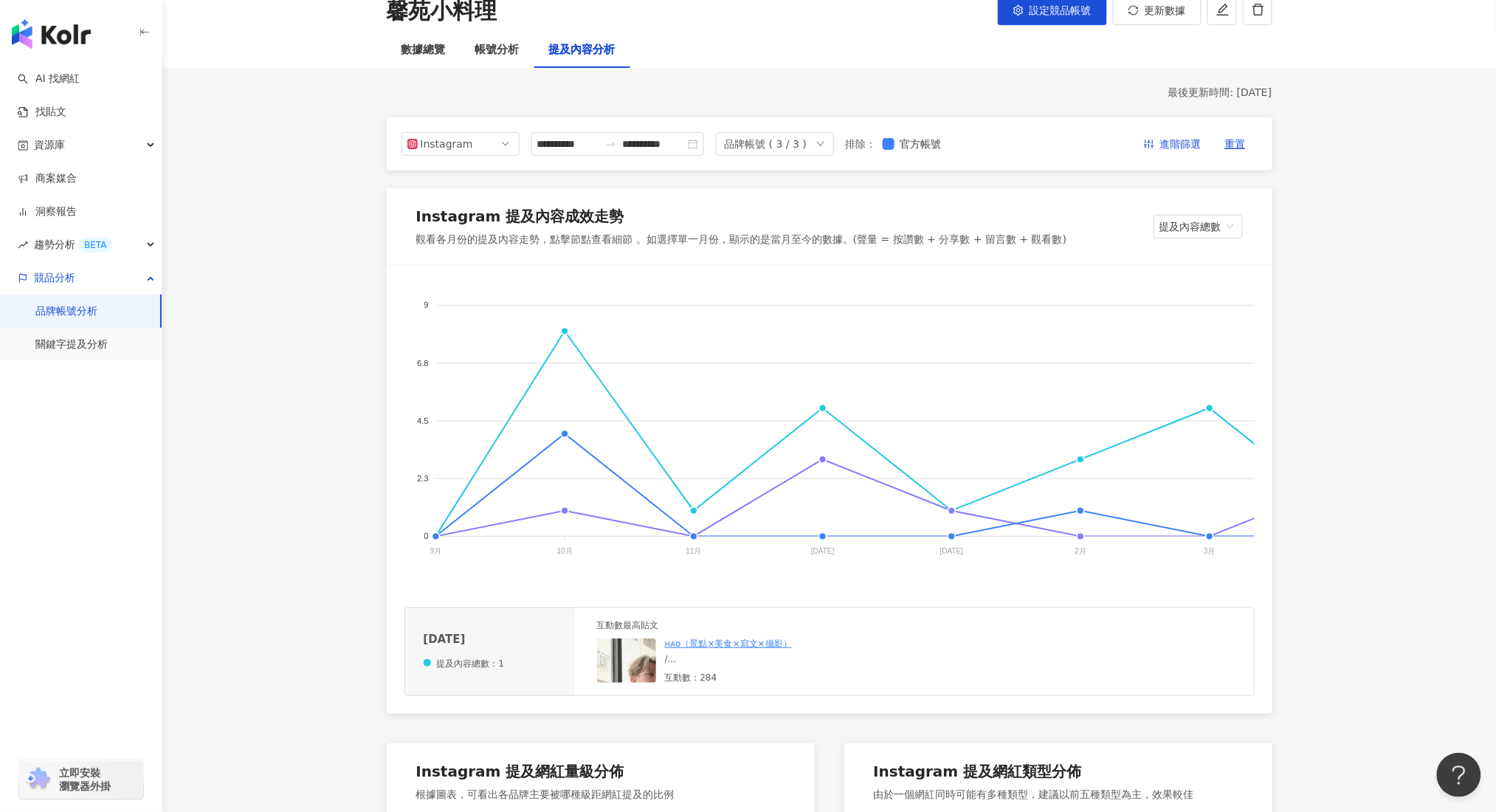
click at [624, 676] on img at bounding box center [671, 712] width 147 height 147
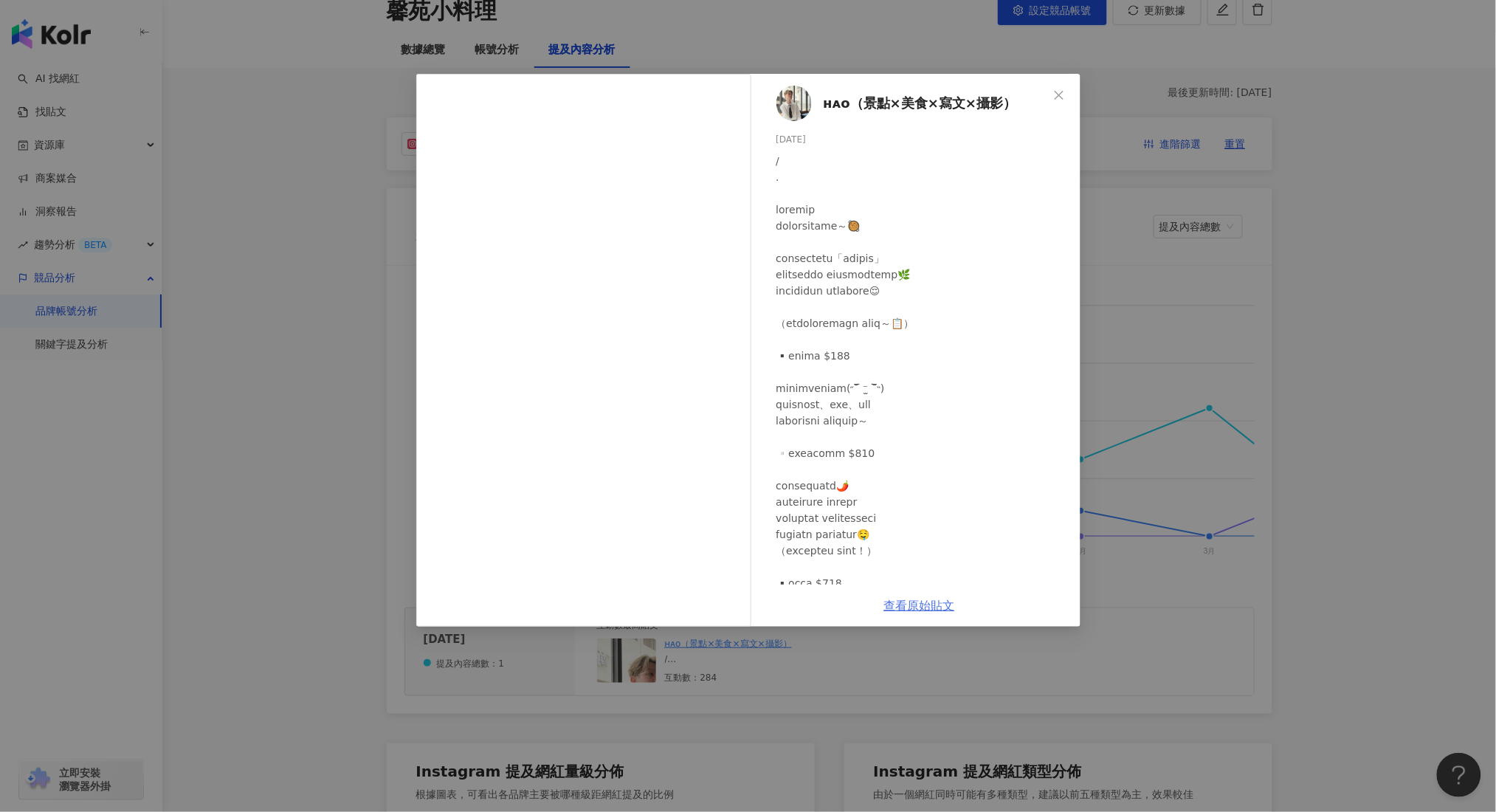
click at [936, 609] on link "查看原始貼文" at bounding box center [919, 605] width 71 height 14
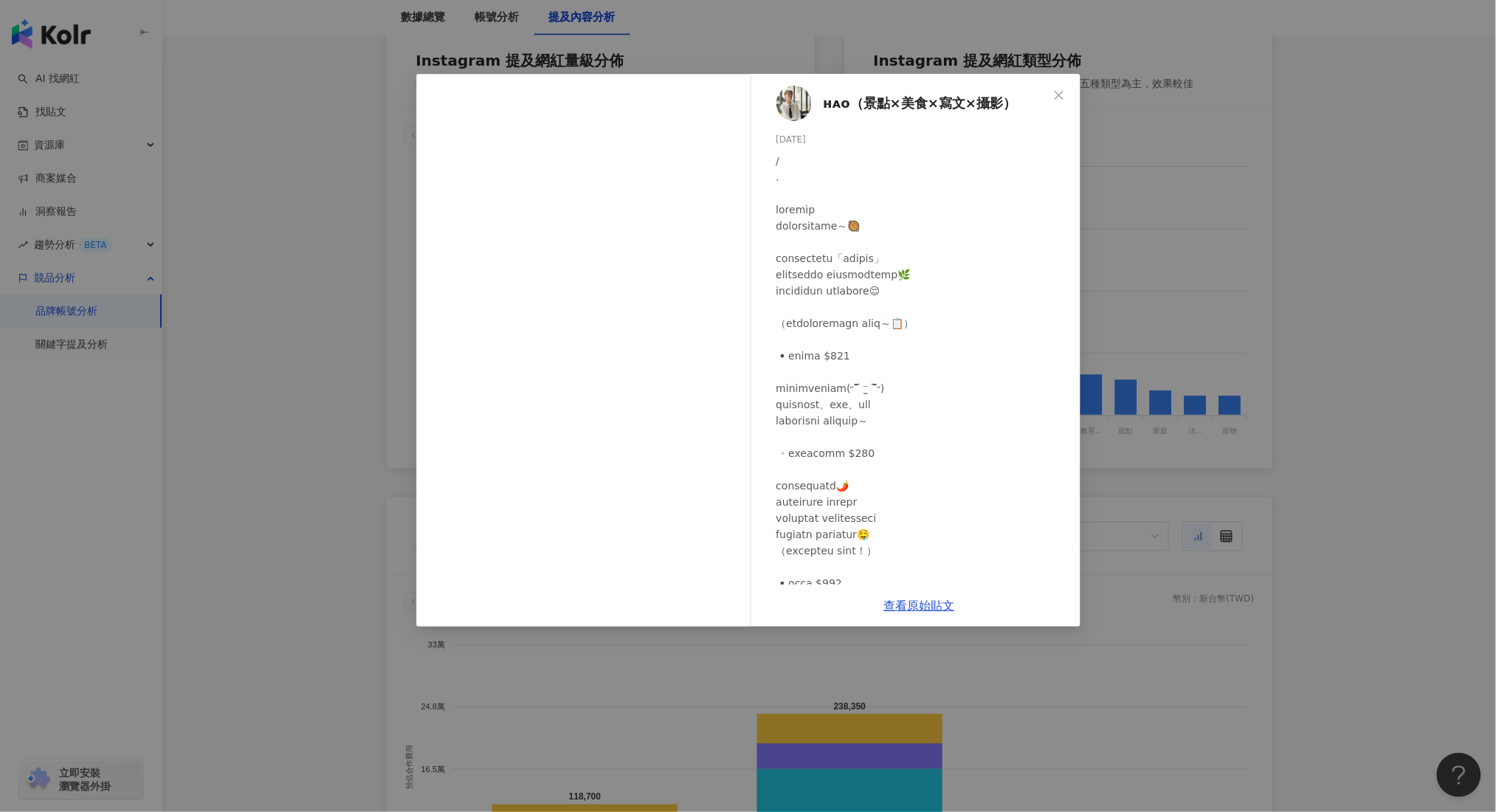
click at [1329, 323] on div "ʜᴀᴏ（景點×美食×寫文×攝影） 2024/11/22 隱藏 284 查看原始貼文" at bounding box center [748, 406] width 1496 height 812
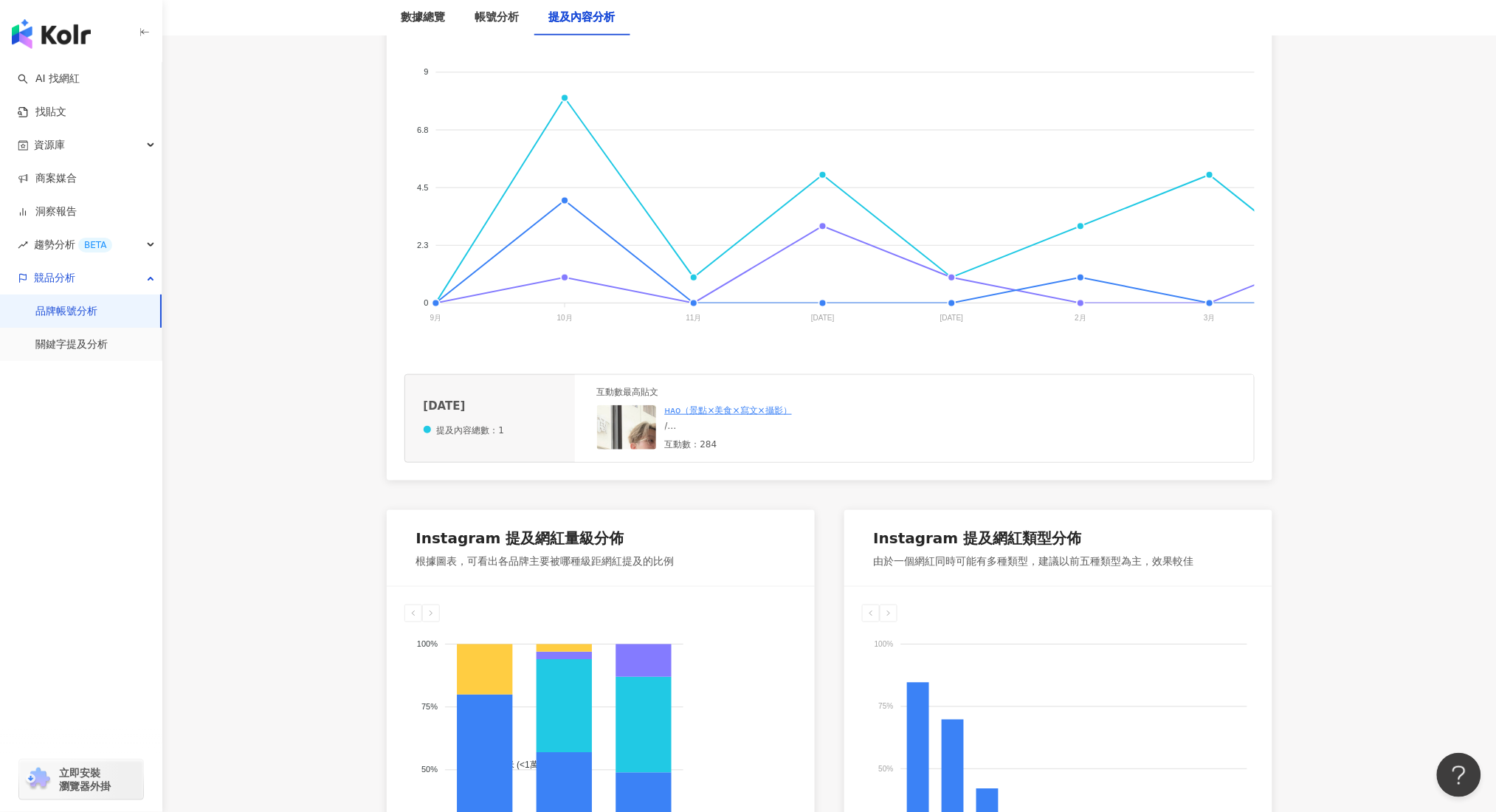
scroll to position [393, 0]
